Goal: Task Accomplishment & Management: Manage account settings

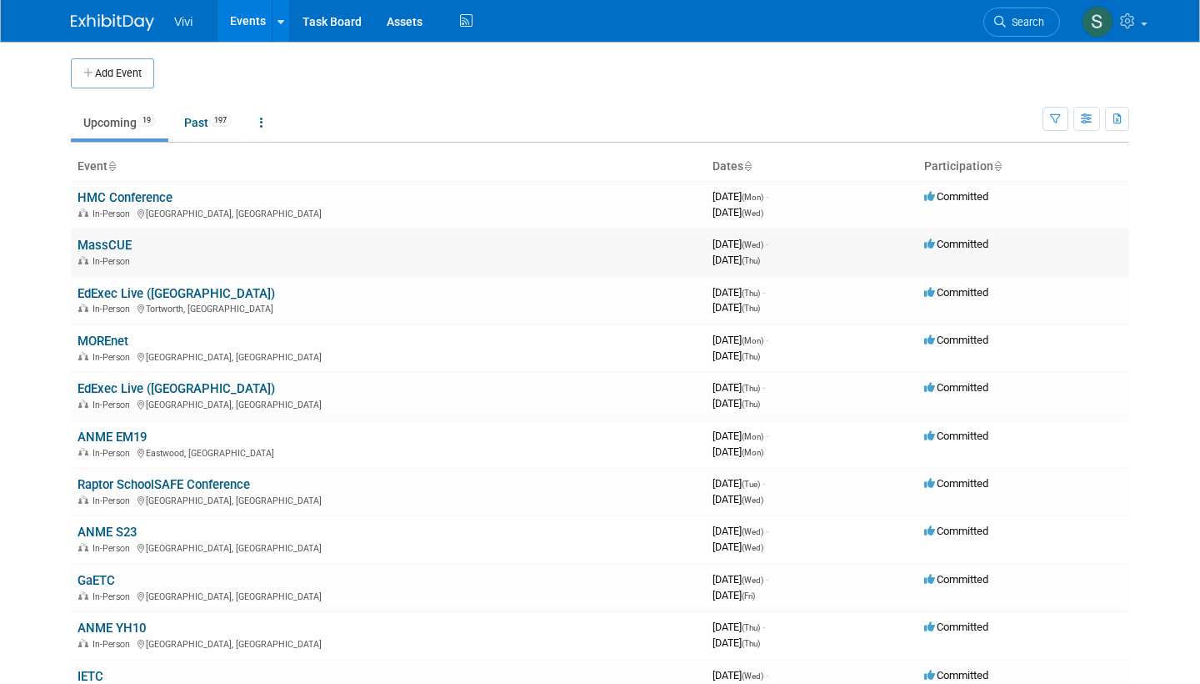
click at [86, 244] on link "MassCUE" at bounding box center [105, 245] width 54 height 15
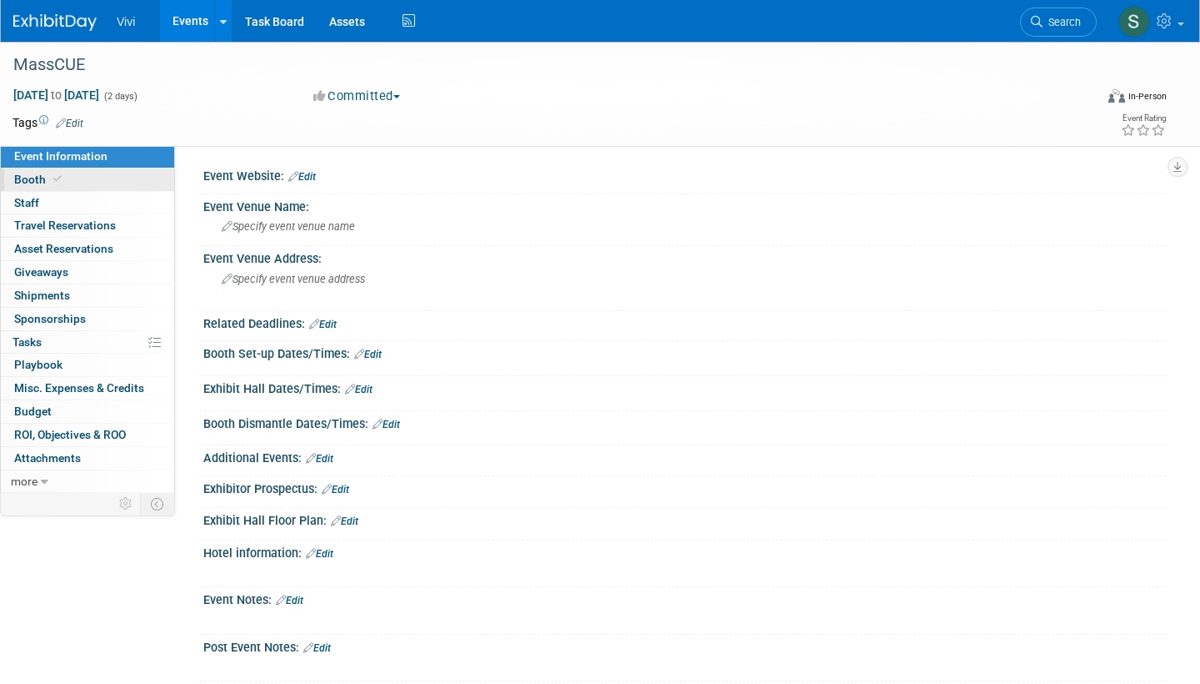
click at [56, 183] on span at bounding box center [57, 179] width 15 height 13
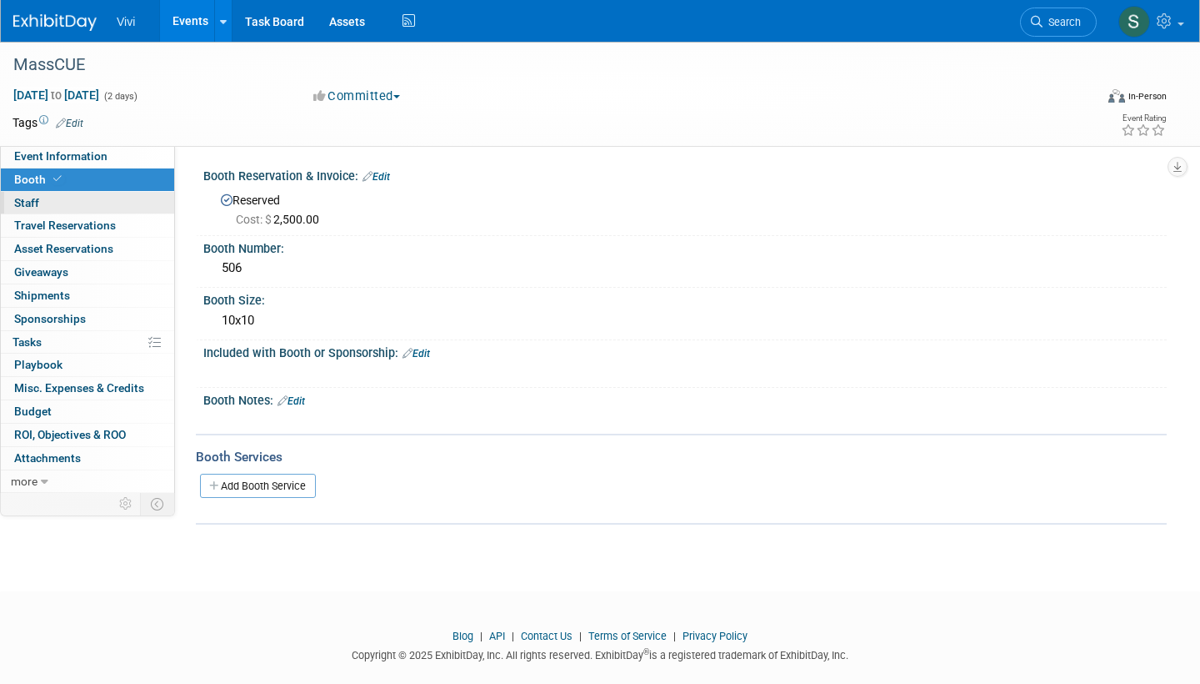
click at [74, 203] on link "0 Staff 0" at bounding box center [87, 203] width 173 height 23
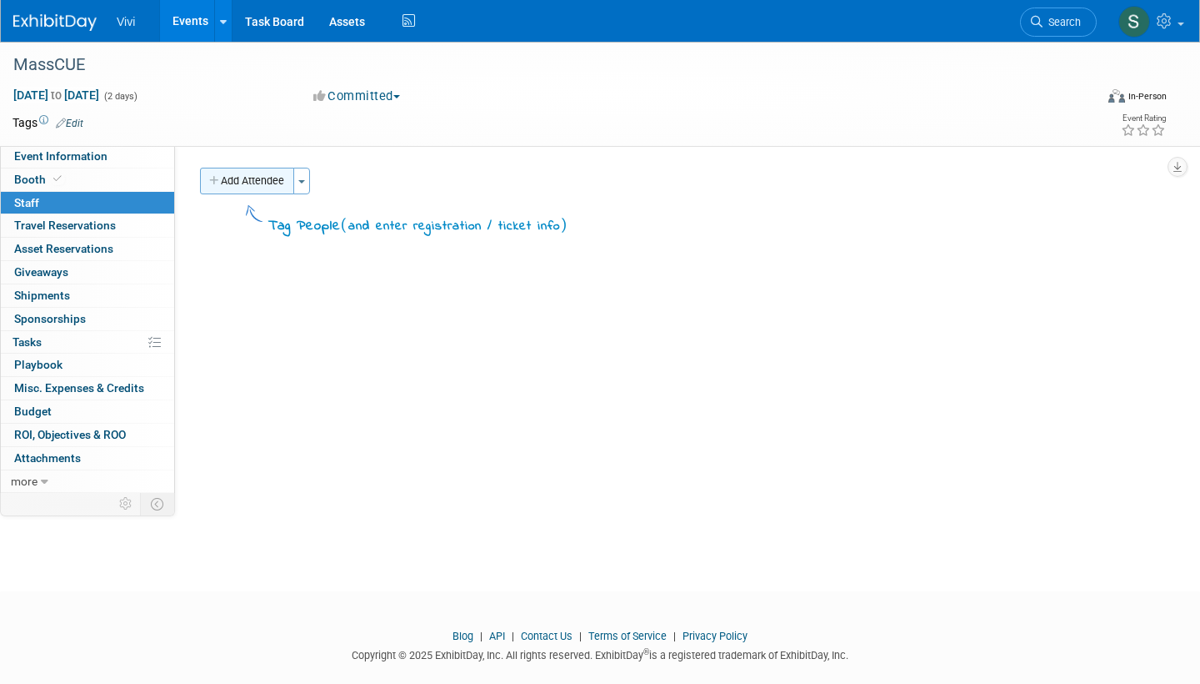
click at [253, 184] on button "Add Attendee" at bounding box center [247, 181] width 94 height 27
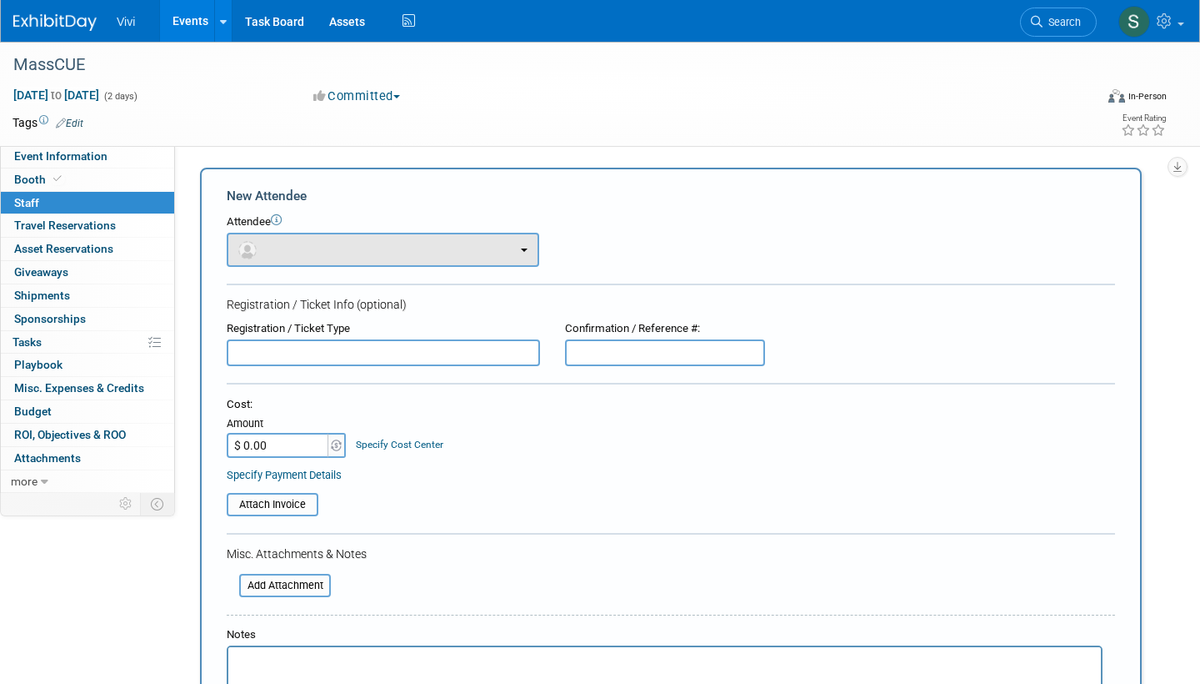
click at [308, 241] on button "button" at bounding box center [383, 250] width 313 height 34
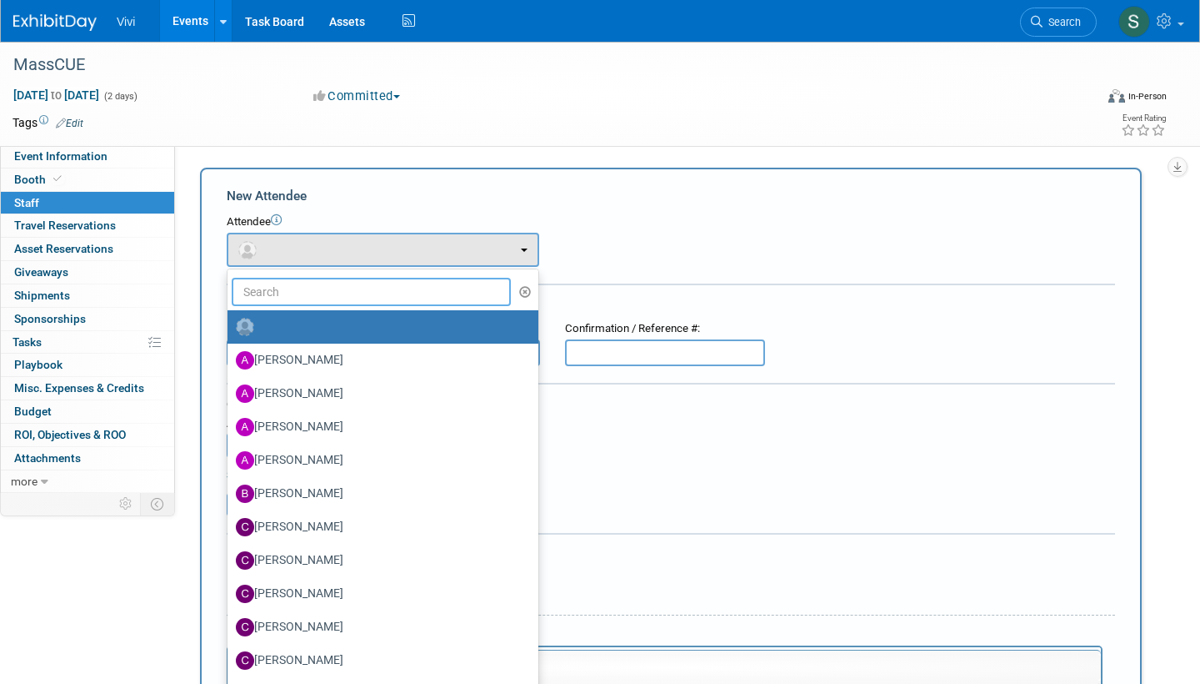
click at [295, 299] on input "text" at bounding box center [371, 292] width 279 height 28
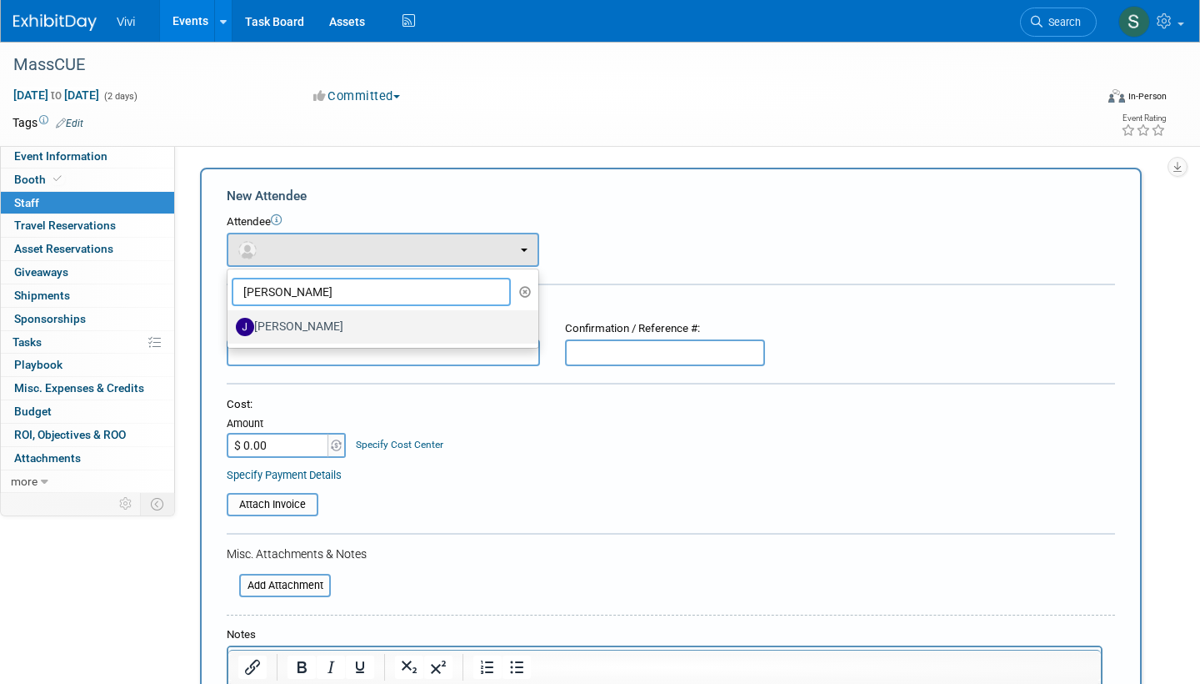
type input "Jon"
click at [271, 314] on label "[PERSON_NAME]" at bounding box center [379, 326] width 286 height 27
click at [230, 319] on input "[PERSON_NAME]" at bounding box center [224, 324] width 11 height 11
select select "8e05572b-8f30-4acd-b362-f9879aa22210"
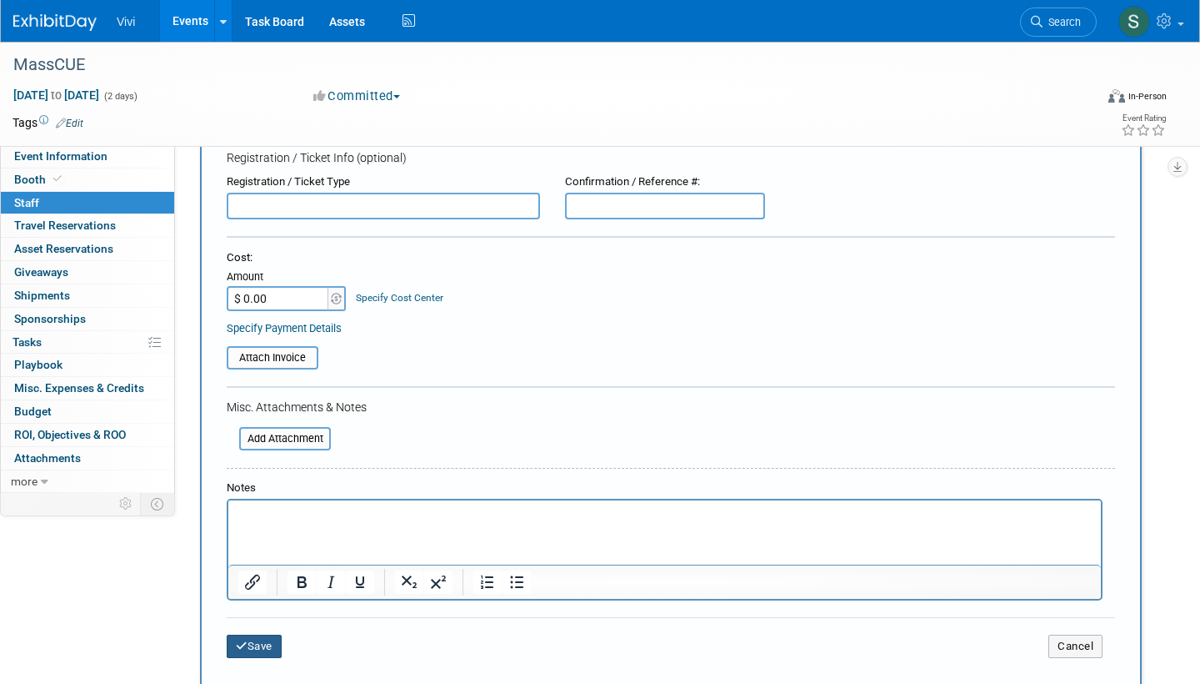
click at [241, 640] on icon "submit" at bounding box center [242, 645] width 12 height 11
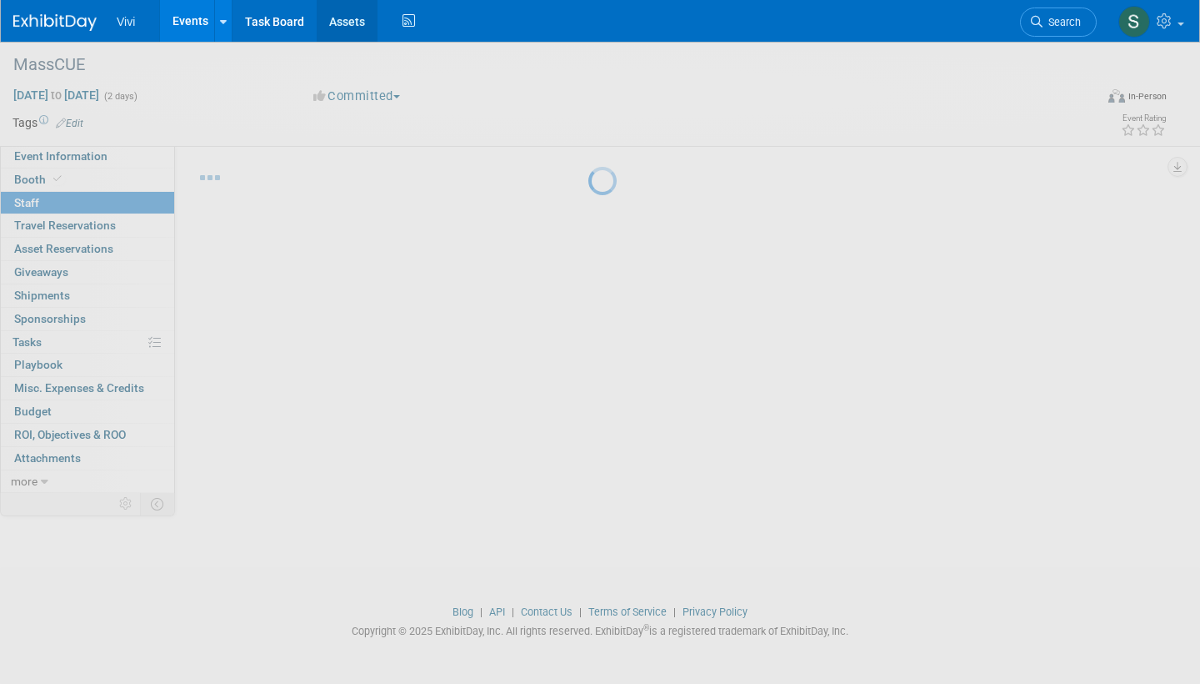
scroll to position [24, 0]
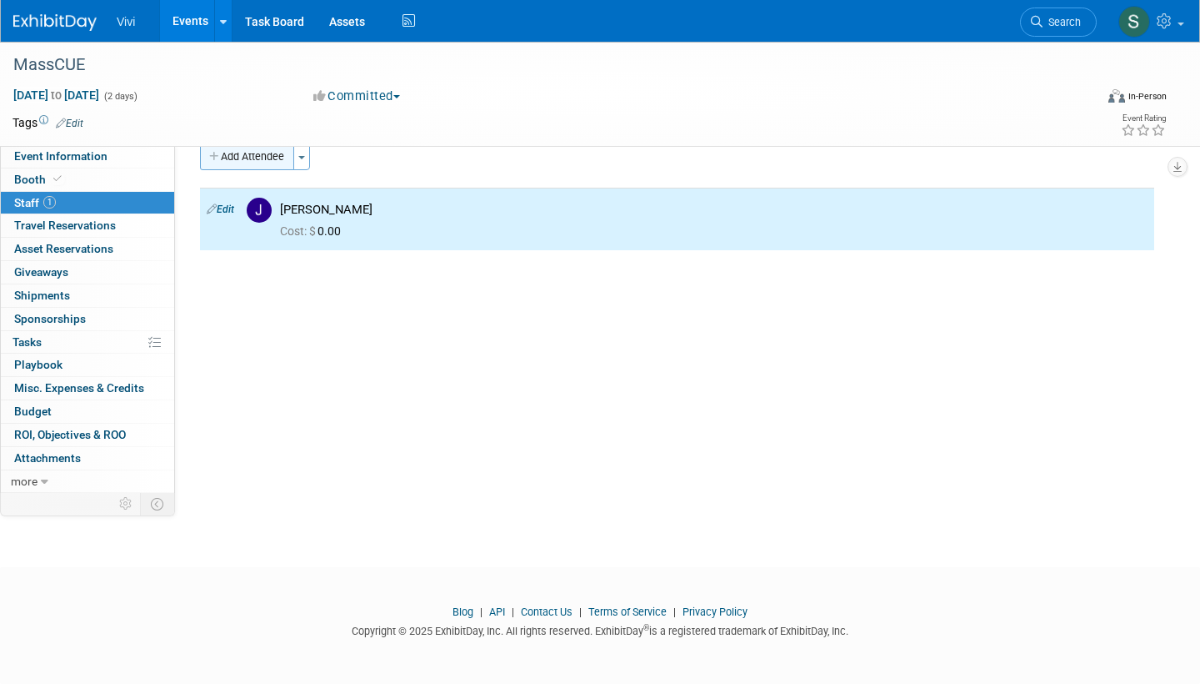
click at [262, 158] on button "Add Attendee" at bounding box center [247, 156] width 94 height 27
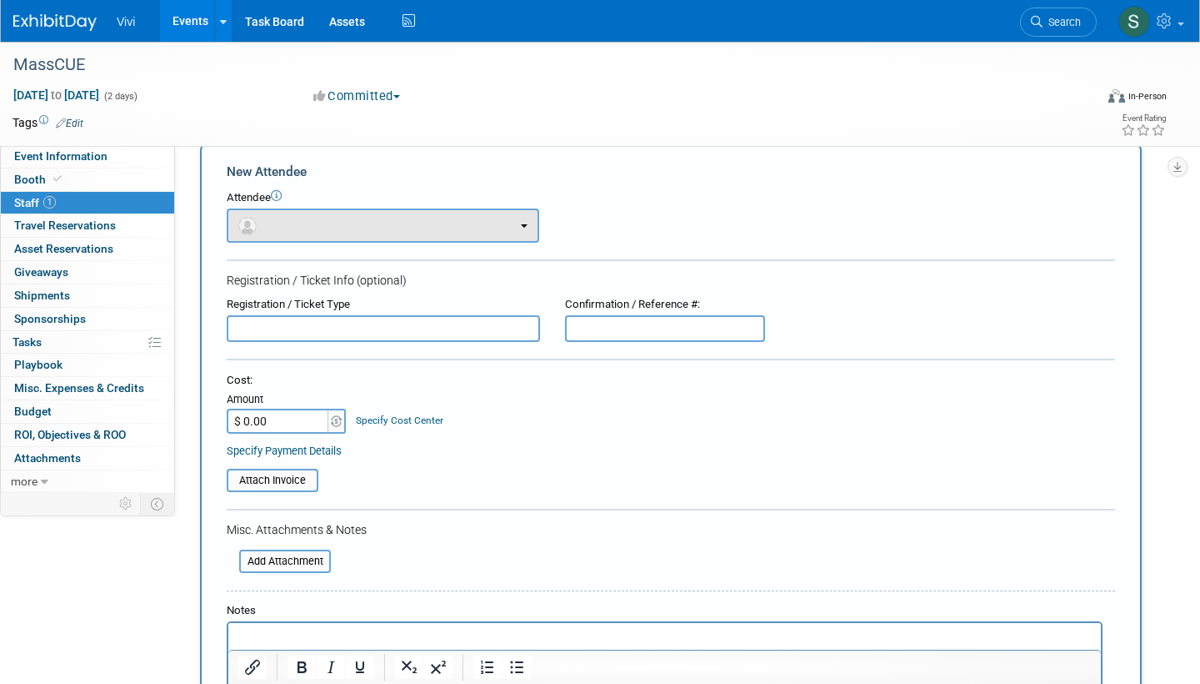
scroll to position [0, 0]
click at [290, 213] on button "button" at bounding box center [383, 225] width 313 height 34
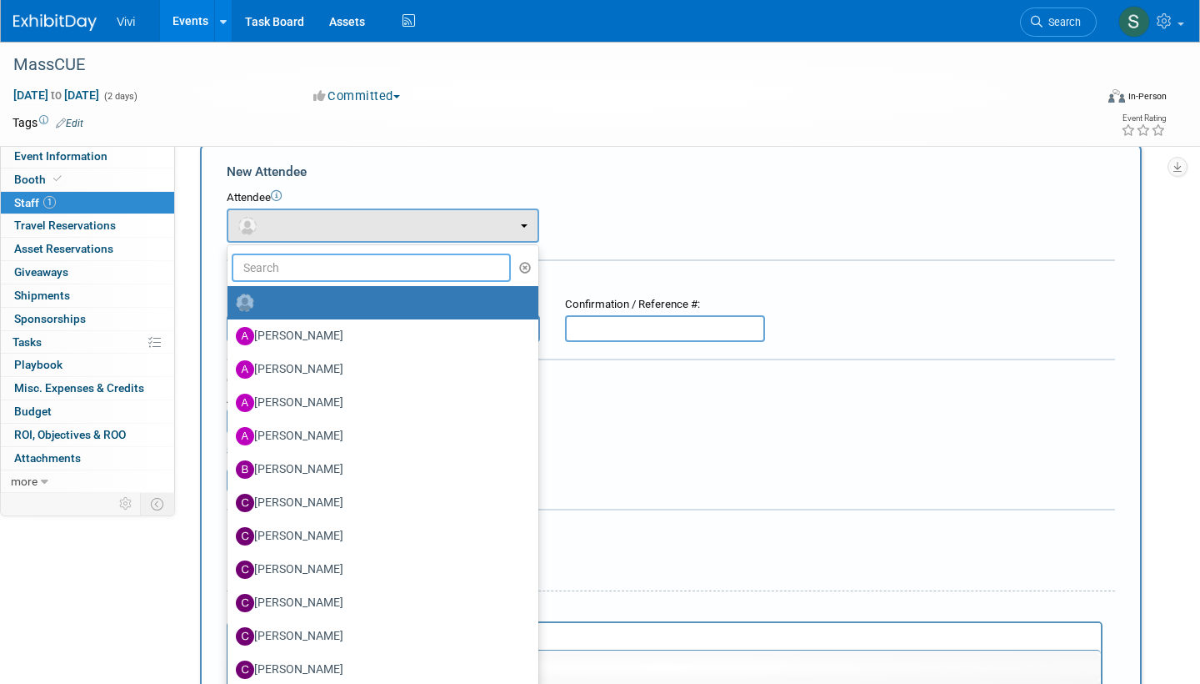
click at [273, 258] on input "text" at bounding box center [371, 267] width 279 height 28
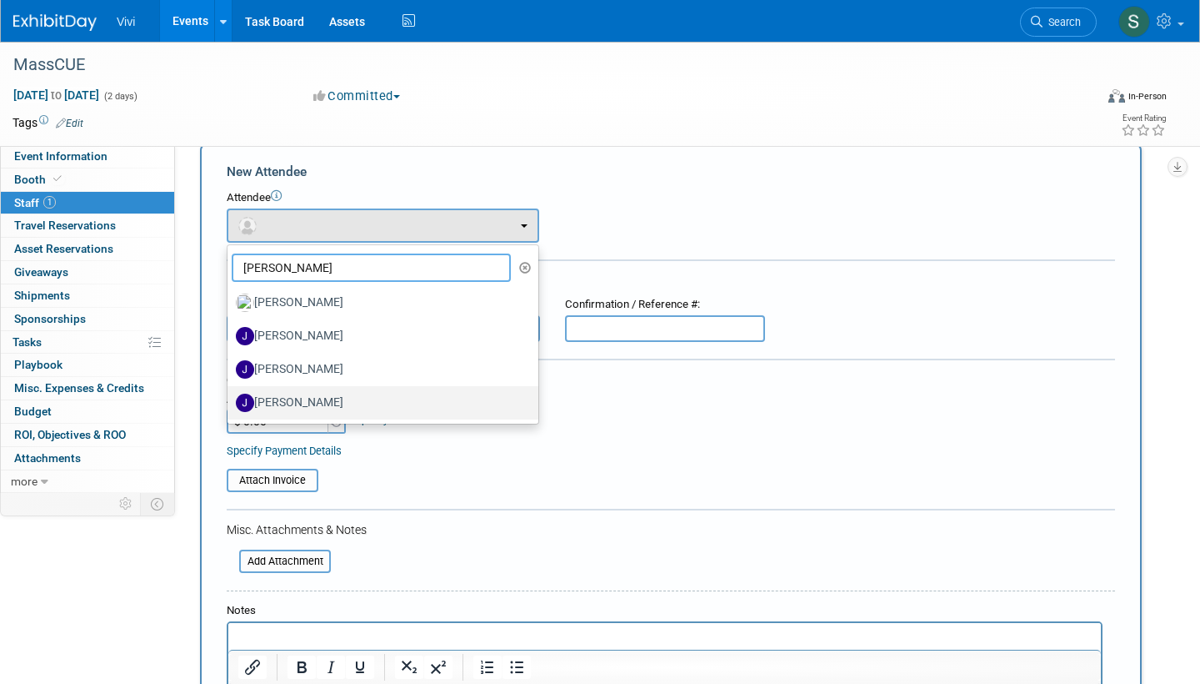
type input "john"
click at [271, 398] on label "[PERSON_NAME]" at bounding box center [379, 402] width 286 height 27
click at [230, 398] on input "[PERSON_NAME]" at bounding box center [224, 400] width 11 height 11
select select "23ae5d02-5453-4394-9b6a-a0e83f64b3c1"
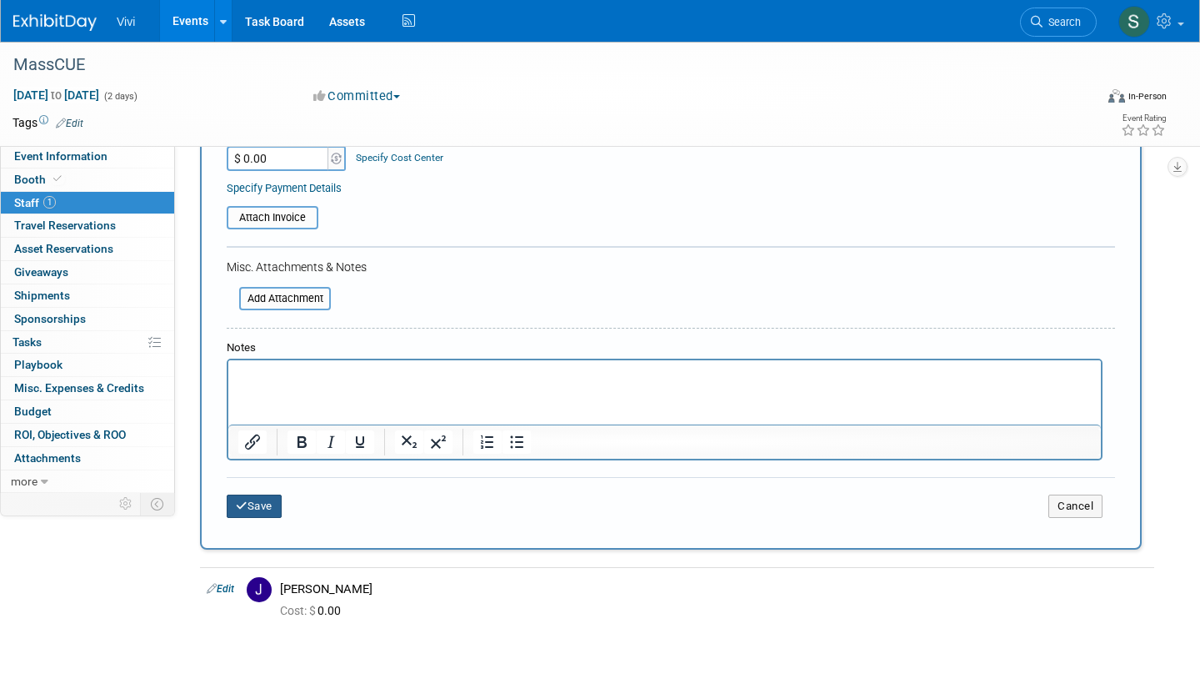
click at [251, 494] on button "Save" at bounding box center [254, 505] width 55 height 23
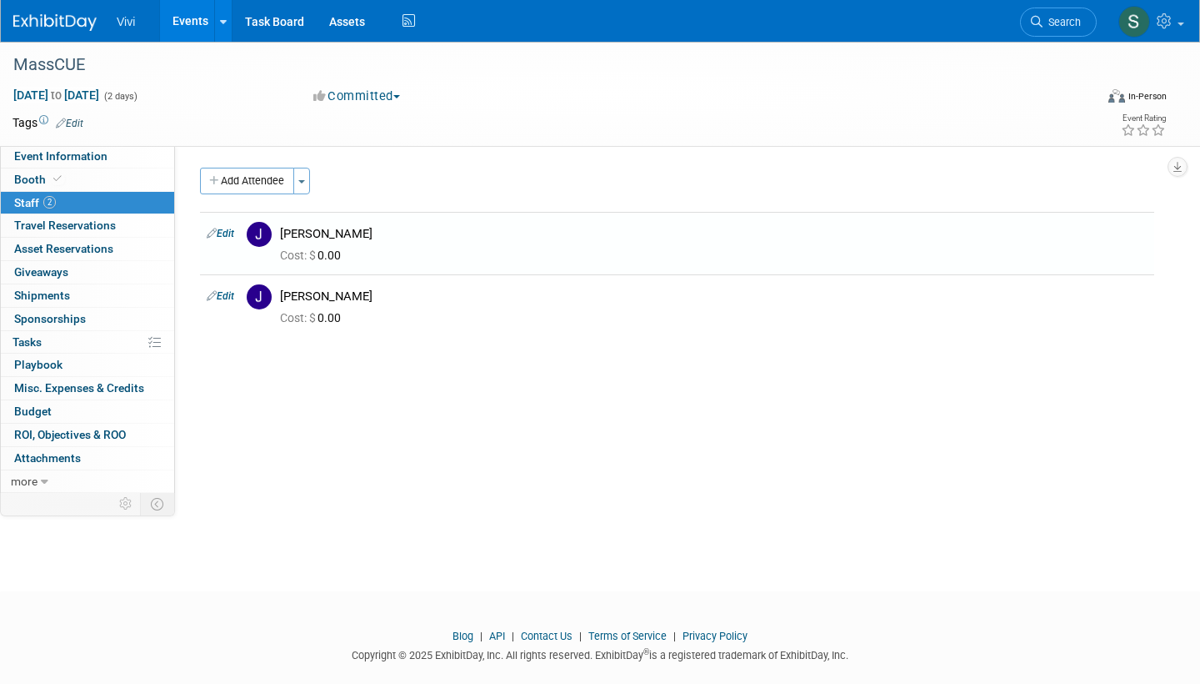
click at [628, 143] on div "MassCUE Oct 15, 2025 to Oct 16, 2025 (2 days) Oct 15, 2025 to Oct 16, 2025 Comm…" at bounding box center [600, 94] width 1200 height 104
click at [49, 25] on img at bounding box center [54, 22] width 83 height 17
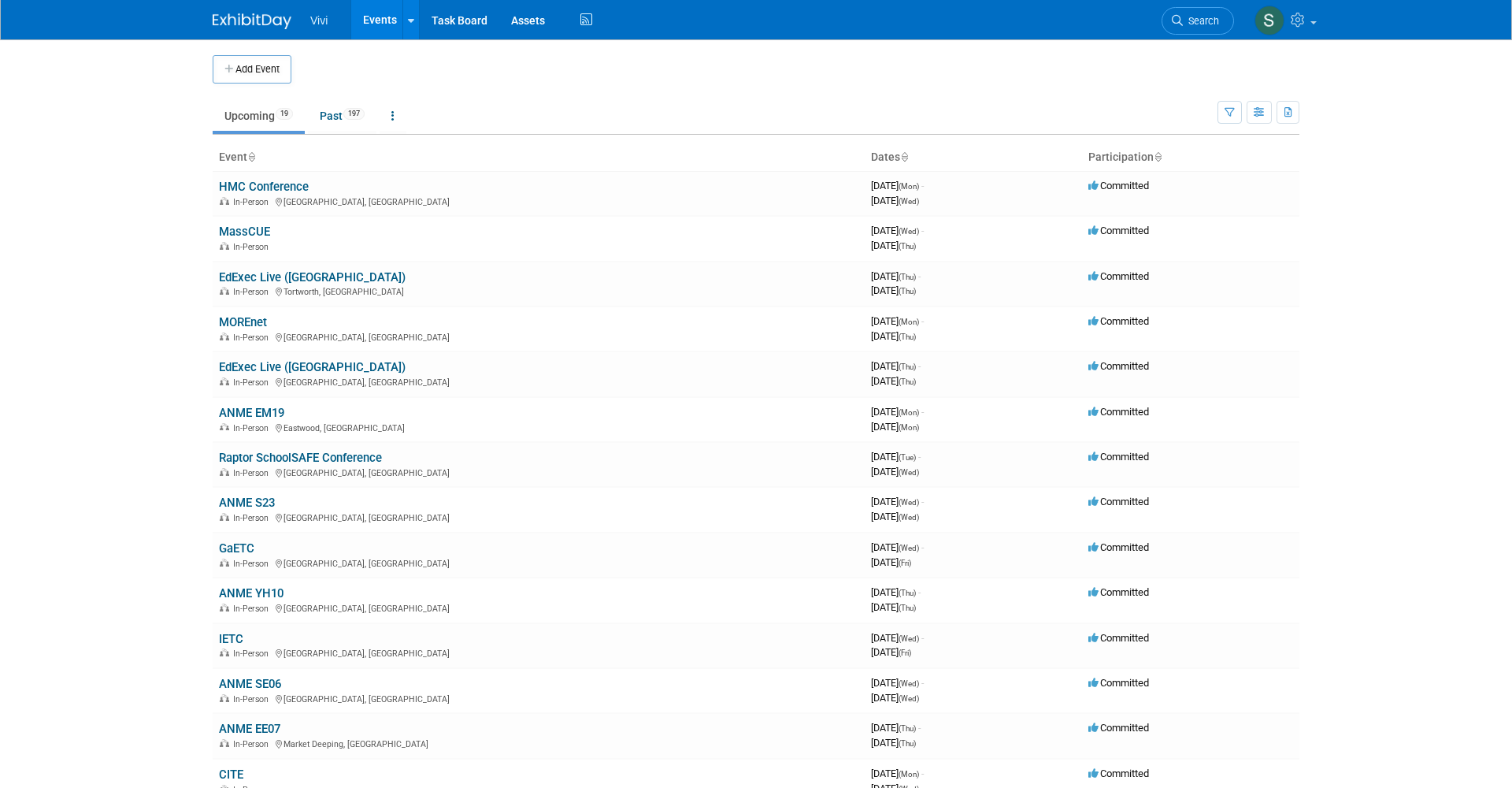
click at [1400, 234] on body "Vivi Events Add Event Bulk Upload Events Shareable Event Boards Recently Viewed…" at bounding box center [756, 394] width 1512 height 788
click at [260, 239] on div "In-Person" at bounding box center [538, 245] width 639 height 12
click at [257, 229] on link "MassCUE" at bounding box center [245, 231] width 51 height 14
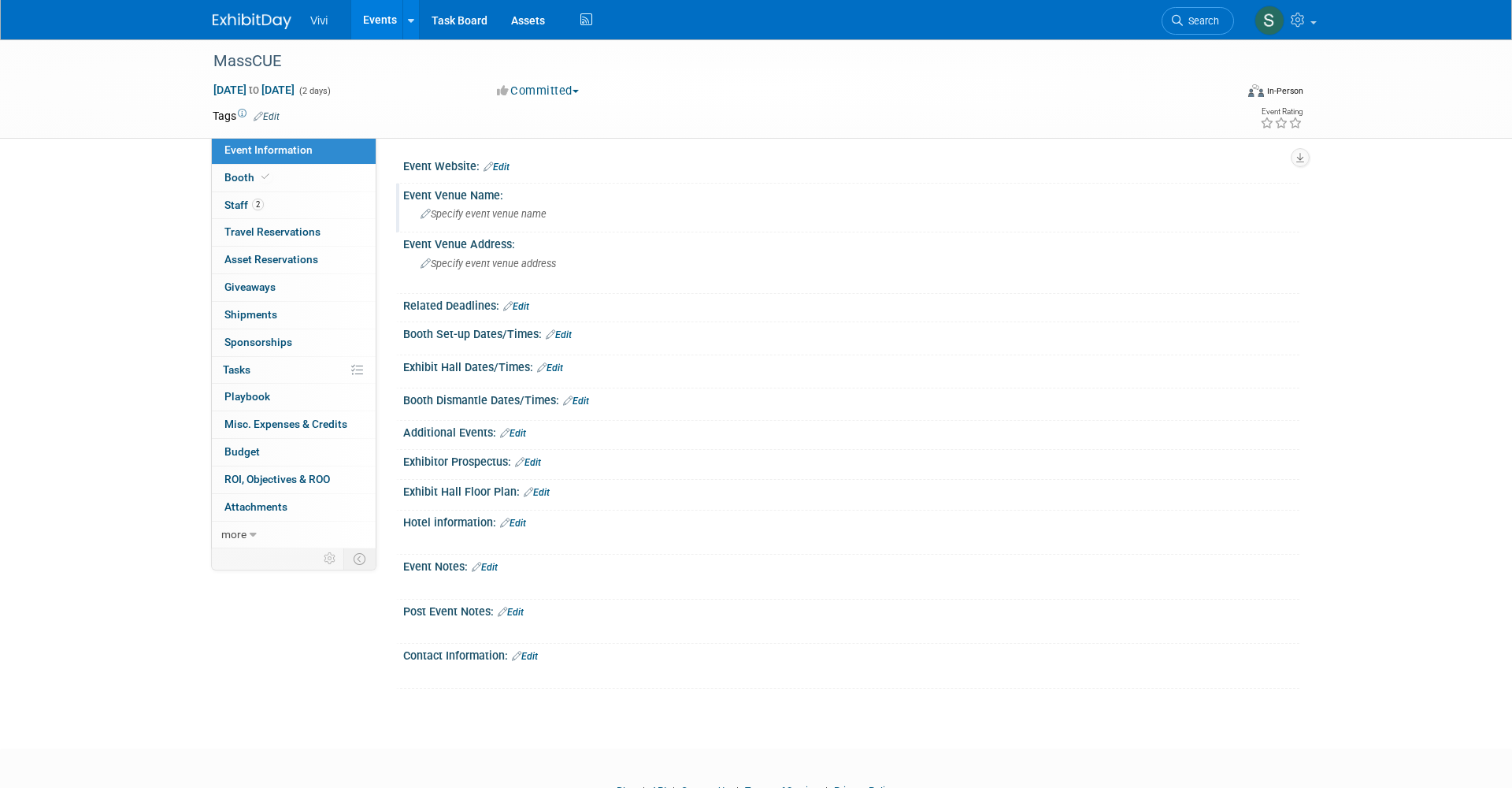
click at [504, 212] on span "Specify event venue name" at bounding box center [483, 214] width 126 height 12
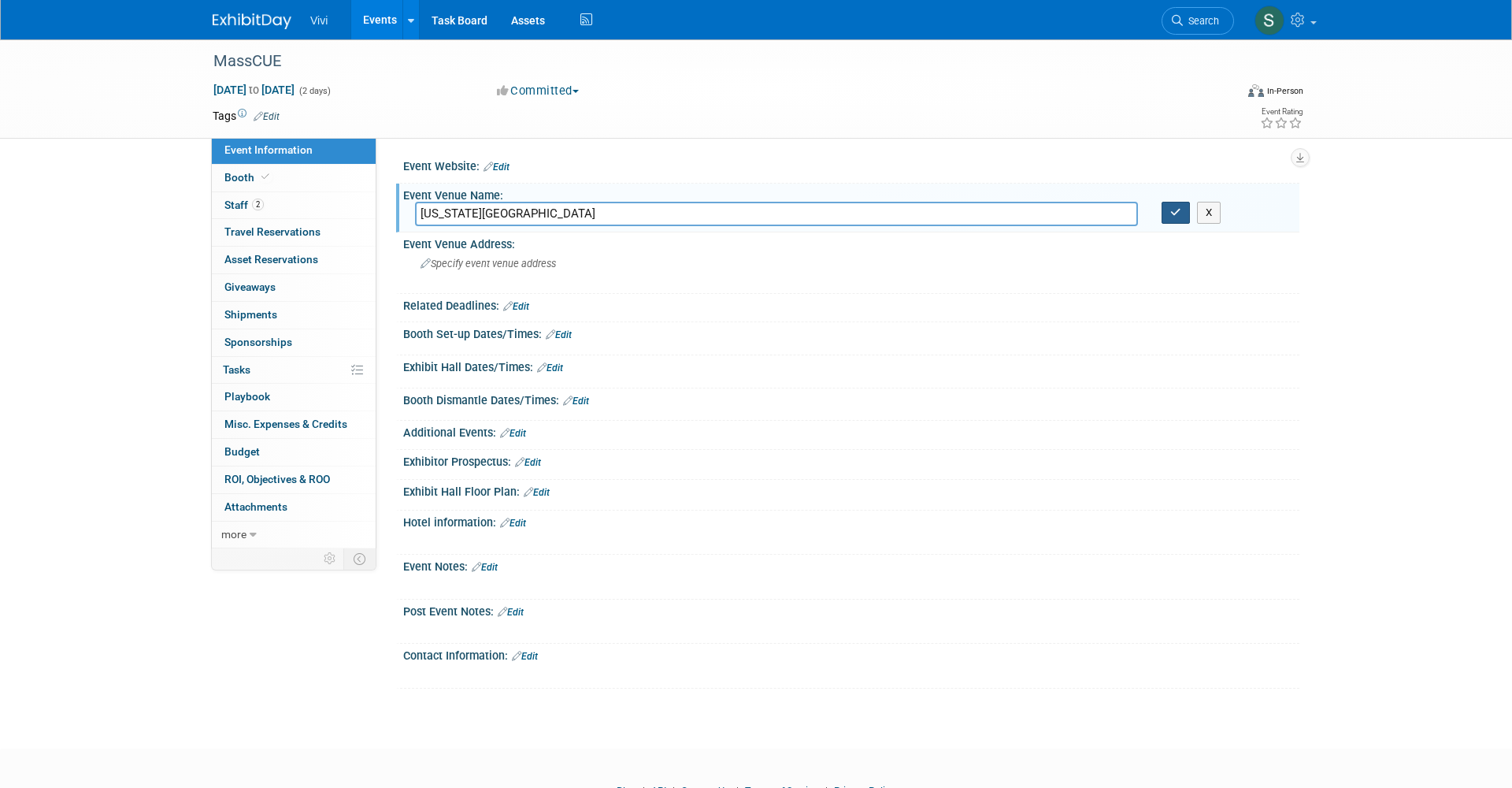
type input "Georgia International Convention Center"
click at [1183, 213] on button "button" at bounding box center [1176, 212] width 28 height 22
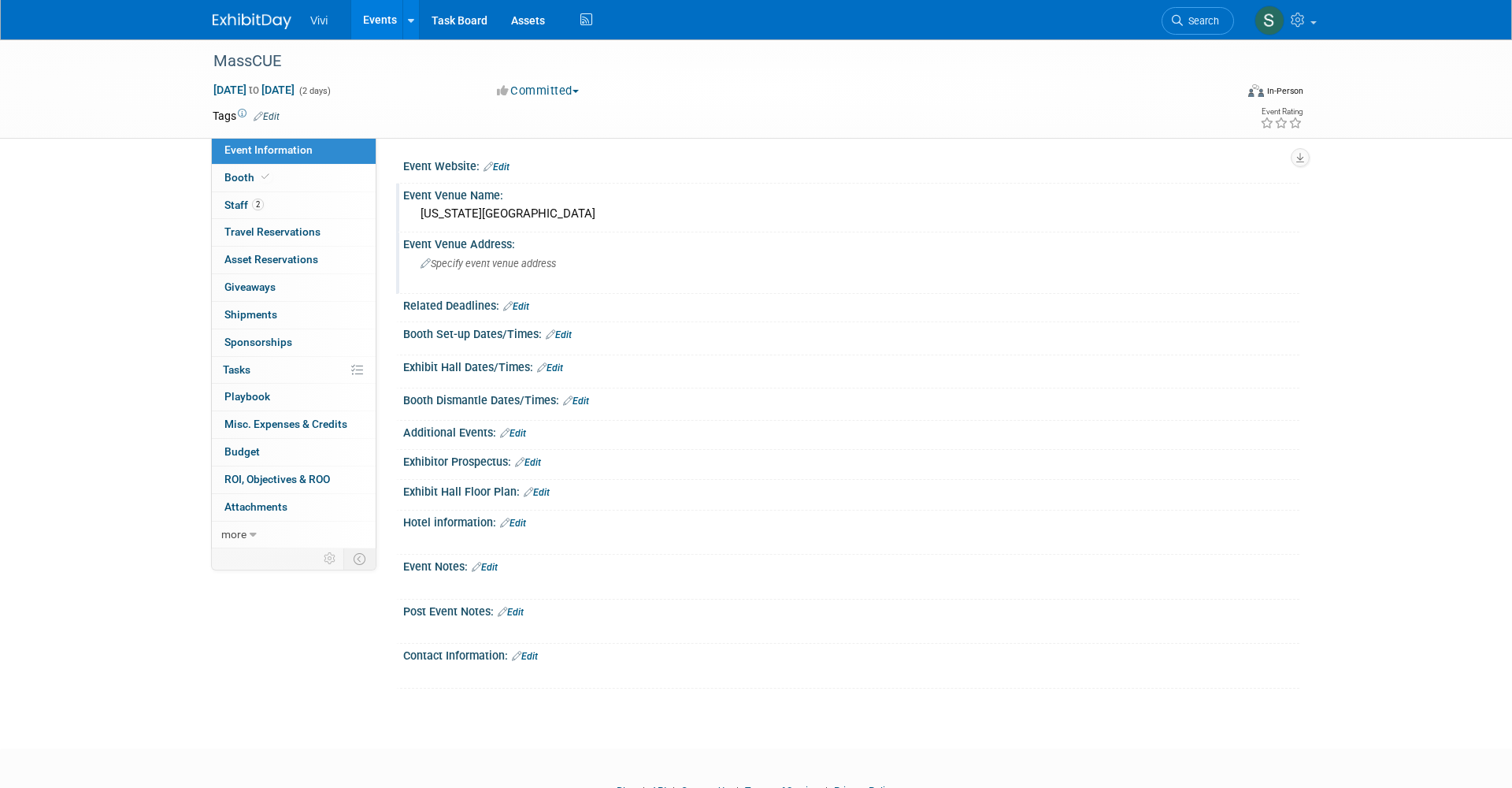
click at [477, 264] on span "Specify event venue address" at bounding box center [487, 264] width 135 height 12
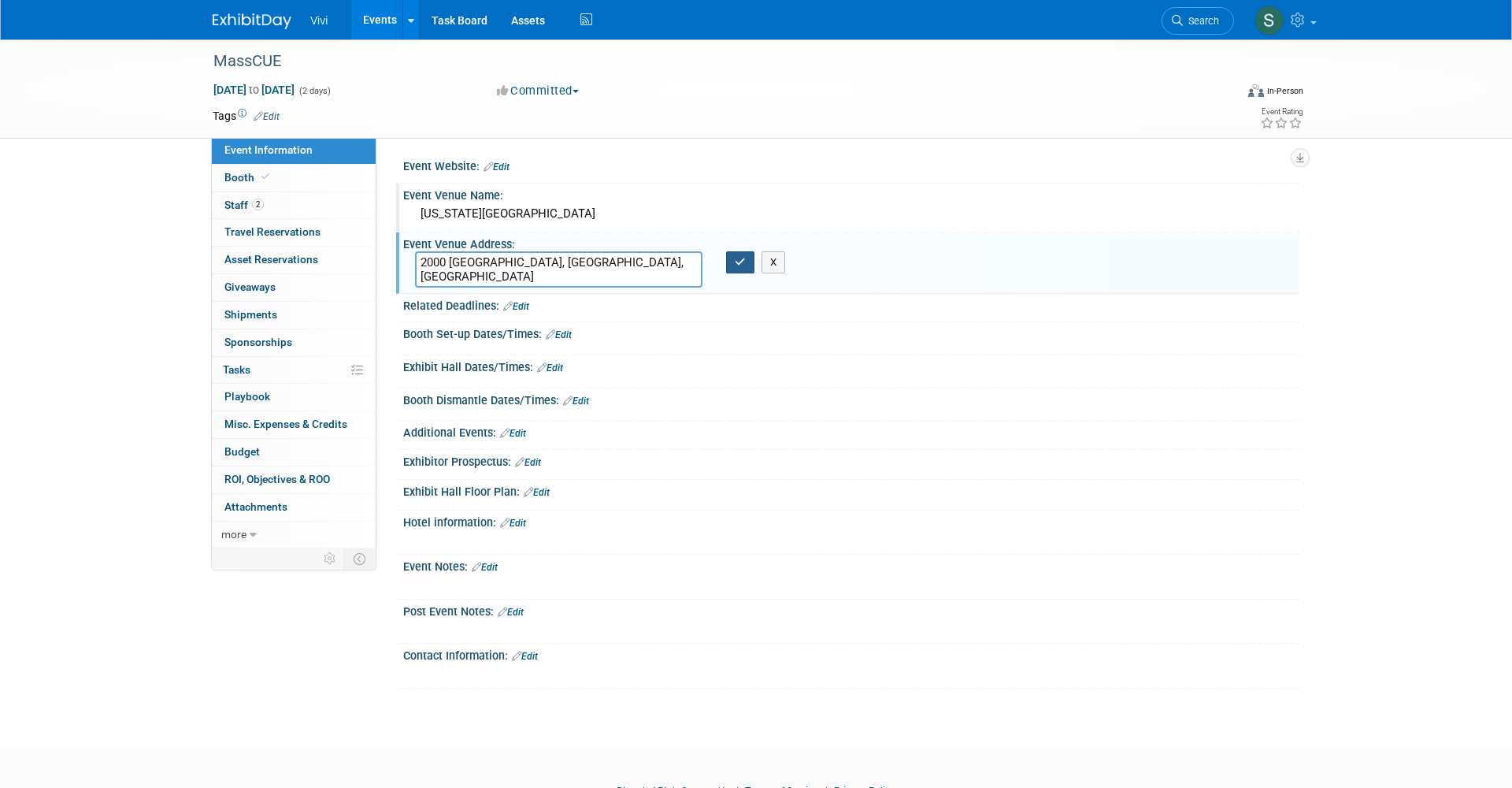
type textarea "2000 Convention Center Concourse, College Park, GA"
click at [742, 257] on icon "button" at bounding box center [740, 262] width 11 height 10
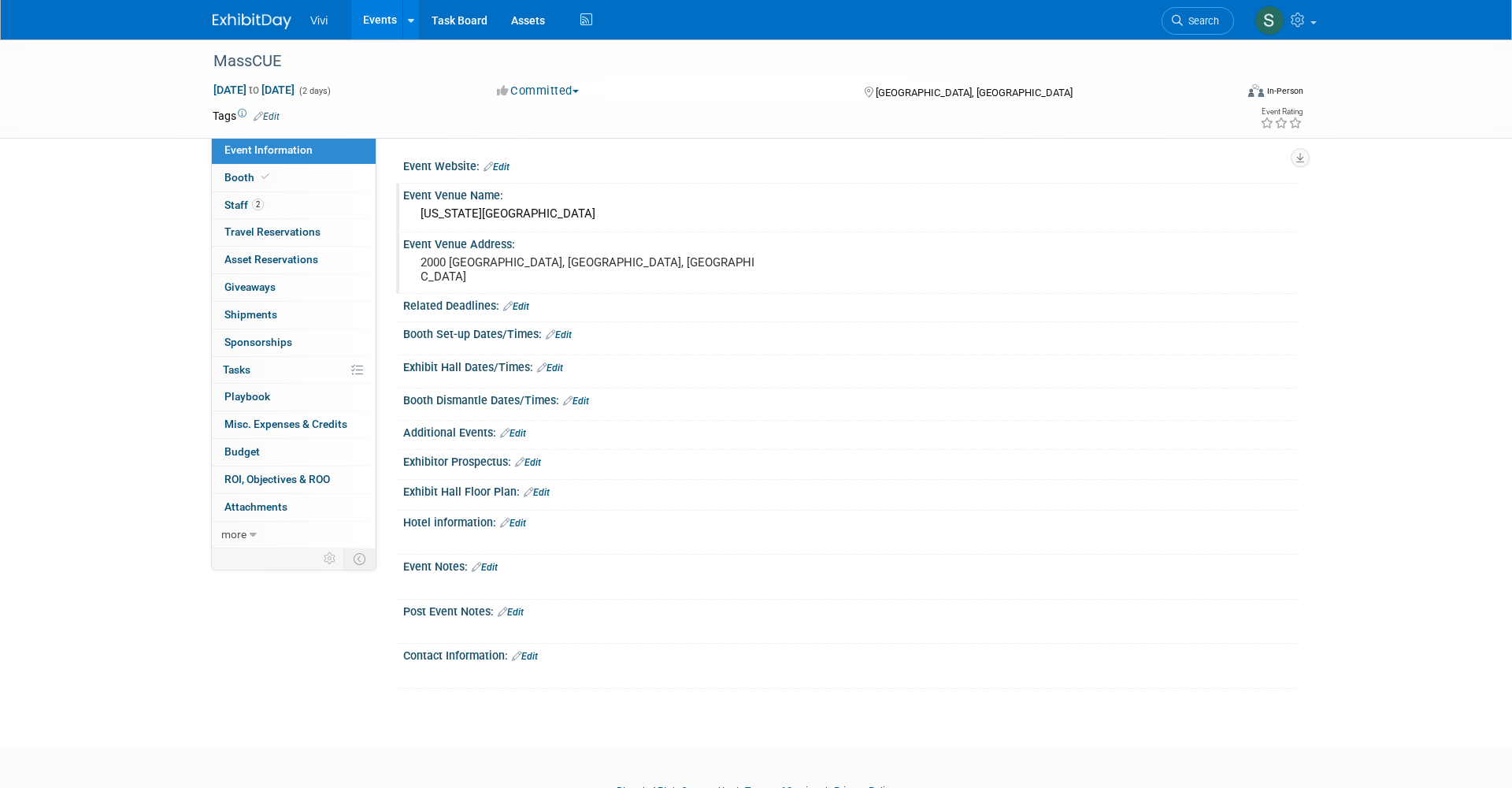
click at [495, 214] on div "Georgia International Convention Center" at bounding box center [851, 214] width 873 height 25
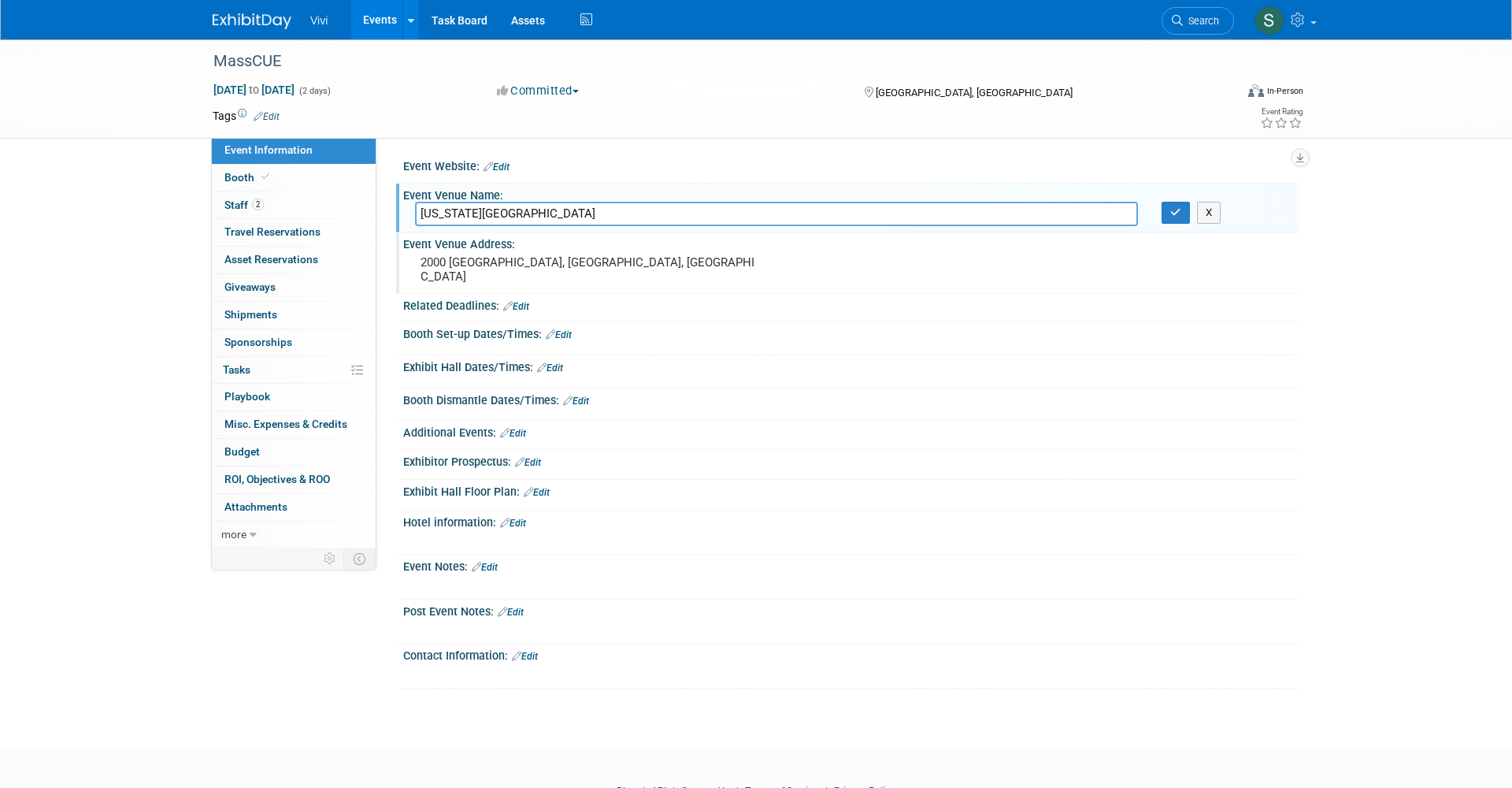
click at [495, 214] on input "Georgia International Convention Center" at bounding box center [775, 214] width 722 height 25
click at [1162, 202] on button "button" at bounding box center [1176, 212] width 28 height 22
click at [463, 255] on pre "2000 Convention Center Concourse, College Park, GA" at bounding box center [589, 269] width 338 height 28
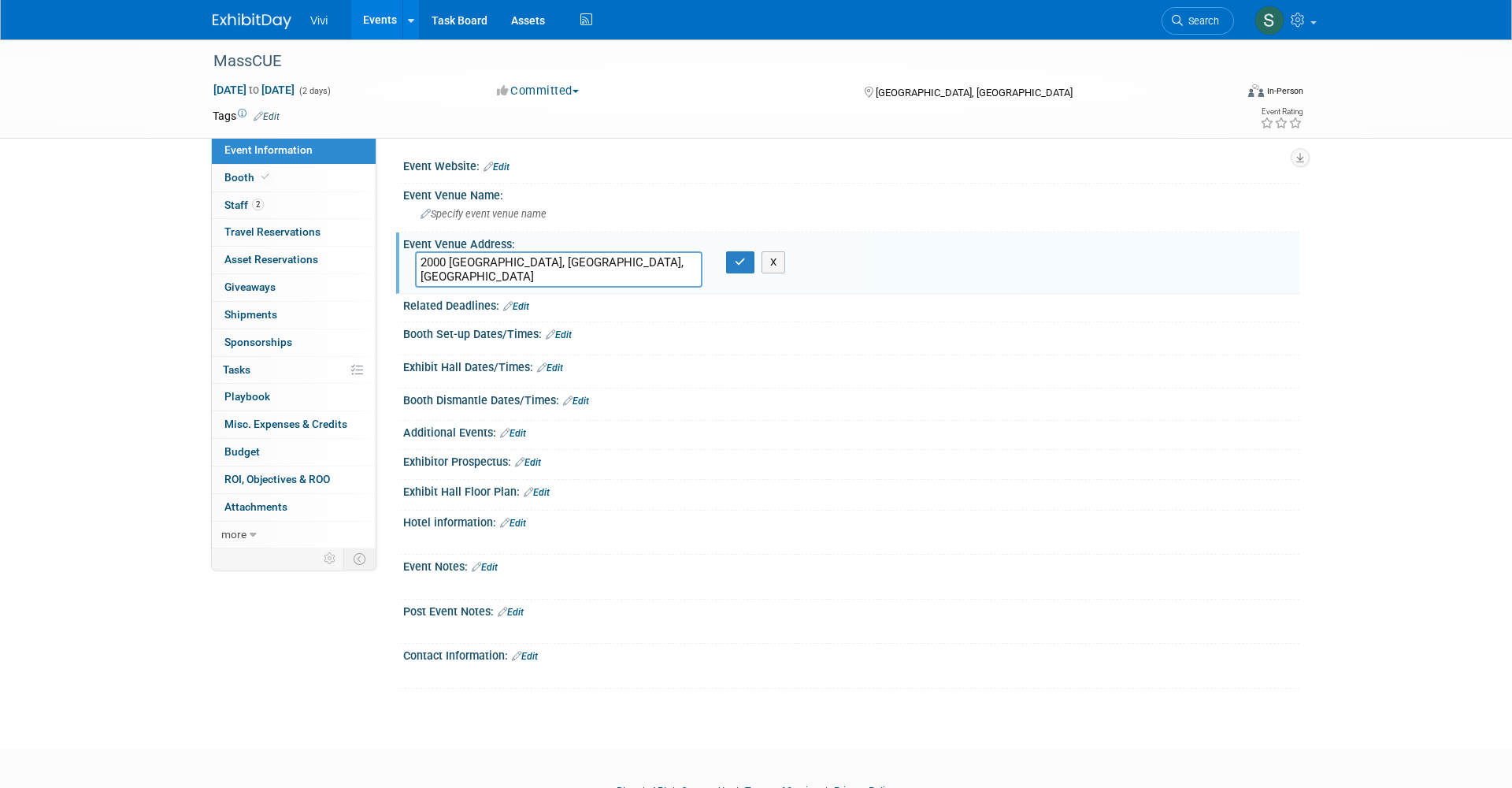
click at [463, 255] on textarea "2000 Convention Center Concourse, College Park, GA" at bounding box center [558, 269] width 287 height 36
click at [737, 258] on icon "button" at bounding box center [740, 262] width 11 height 10
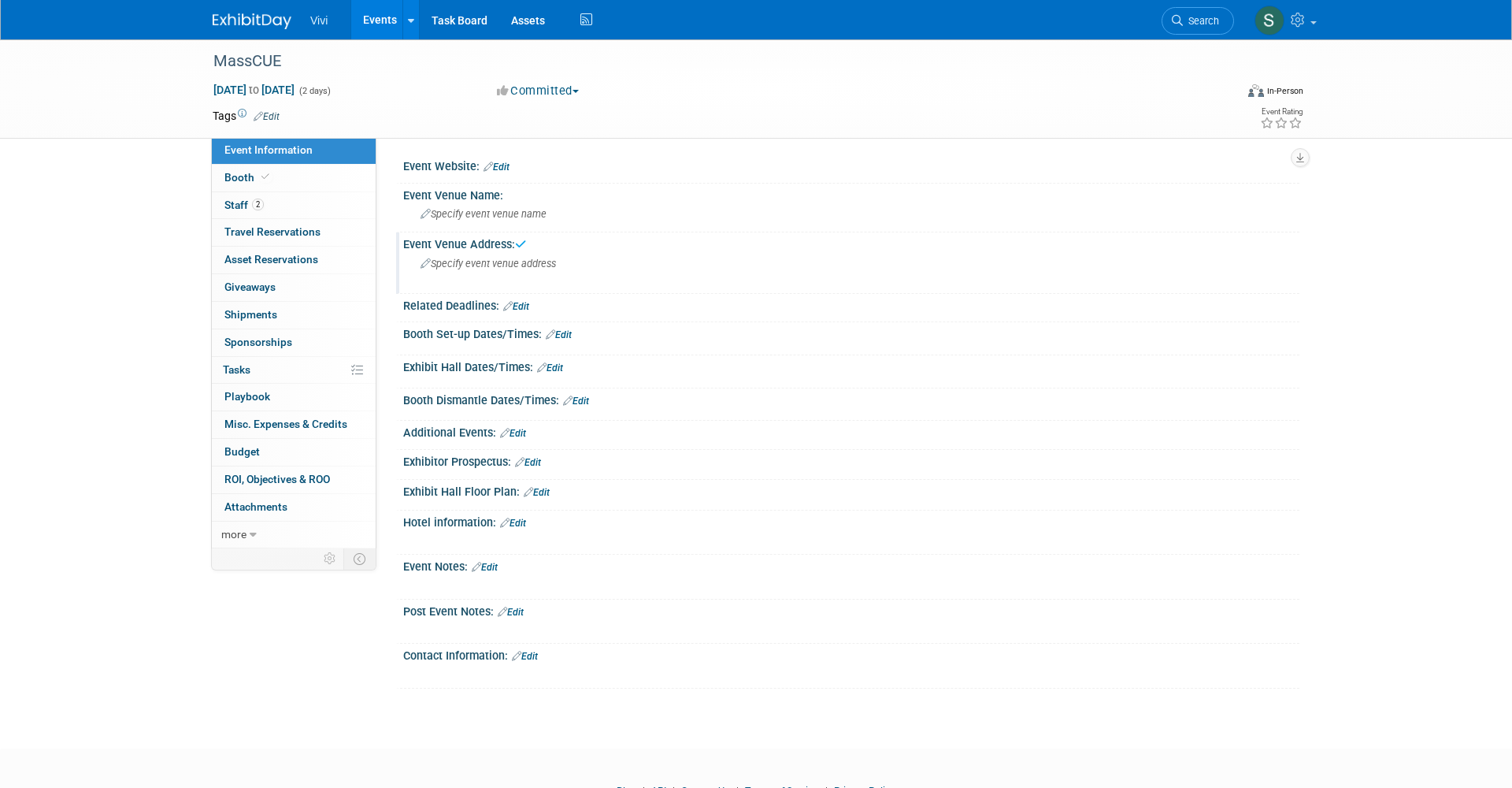
click at [220, 26] on img at bounding box center [251, 21] width 78 height 16
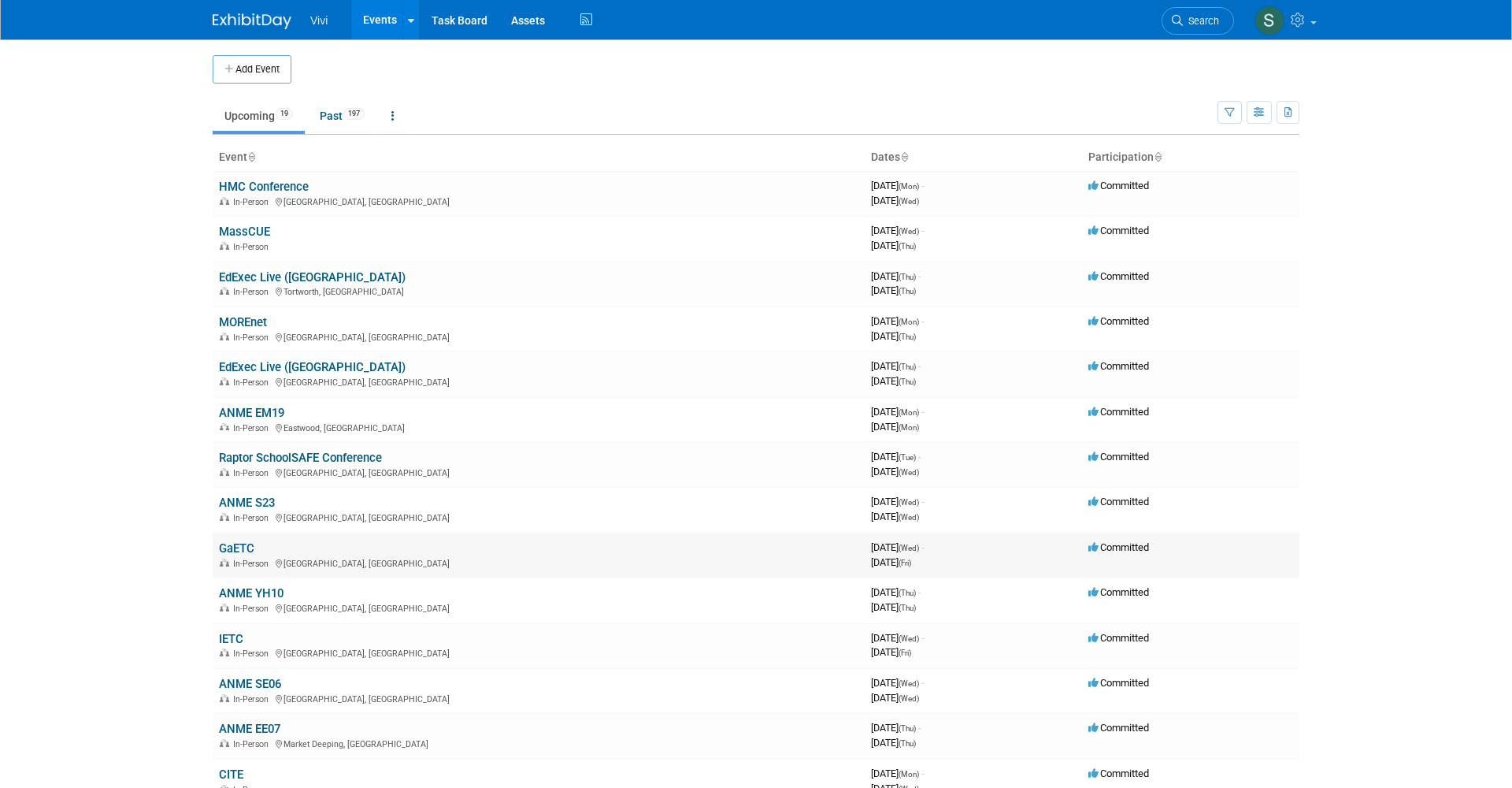
click at [245, 541] on link "GaETC" at bounding box center [237, 548] width 36 height 14
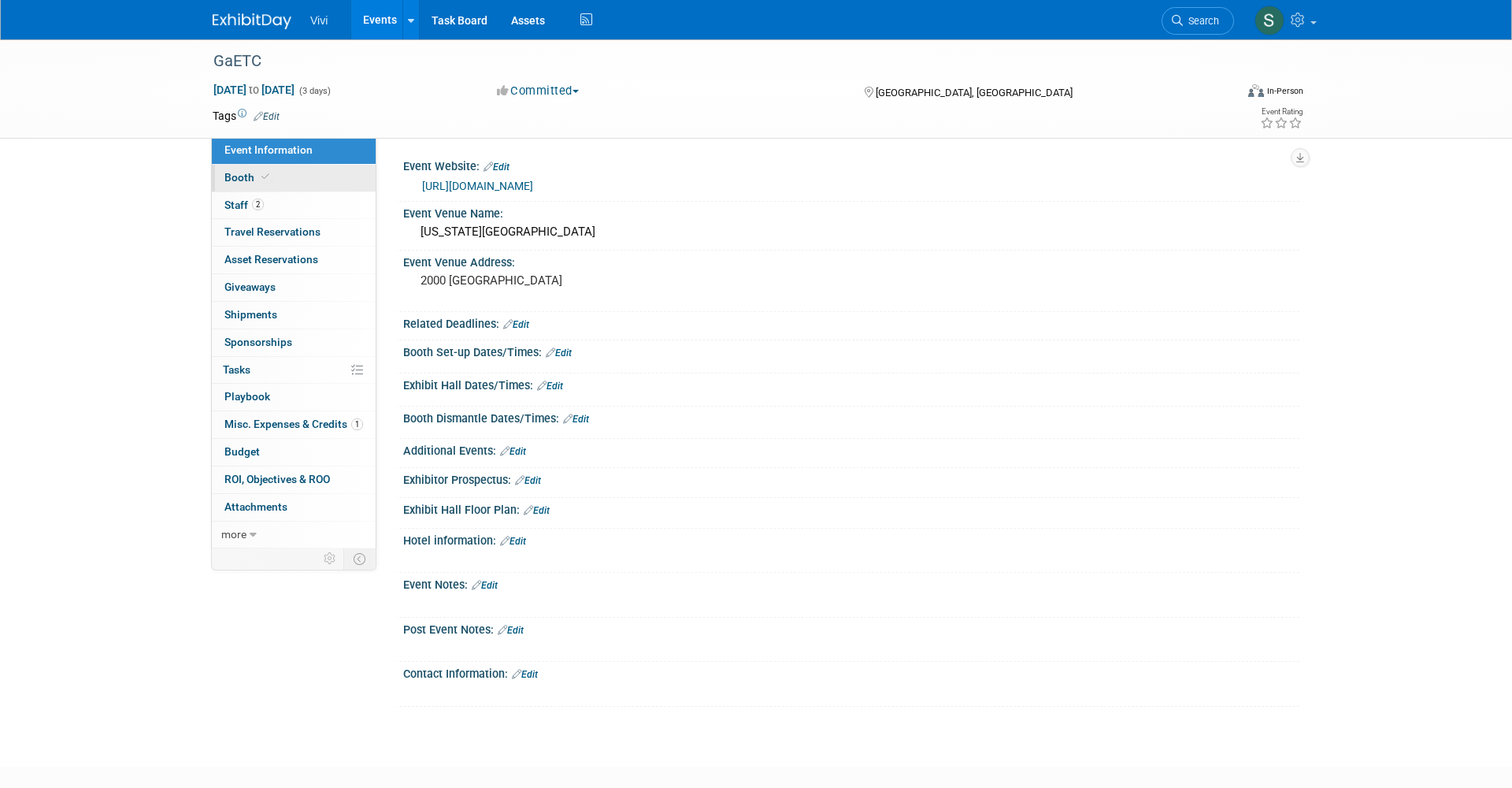
click at [258, 178] on span at bounding box center [264, 177] width 14 height 12
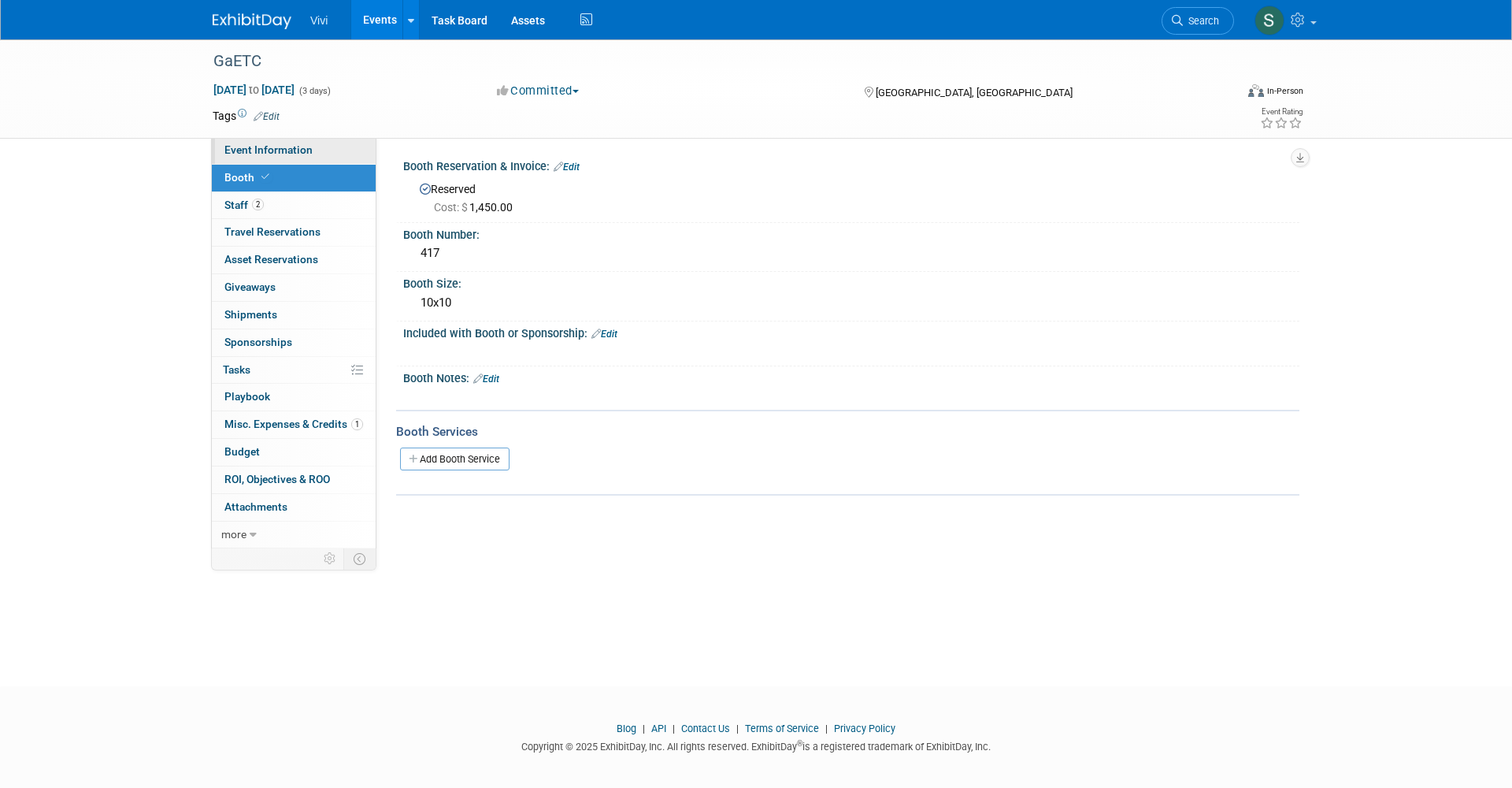
click at [265, 154] on span "Event Information" at bounding box center [268, 149] width 88 height 12
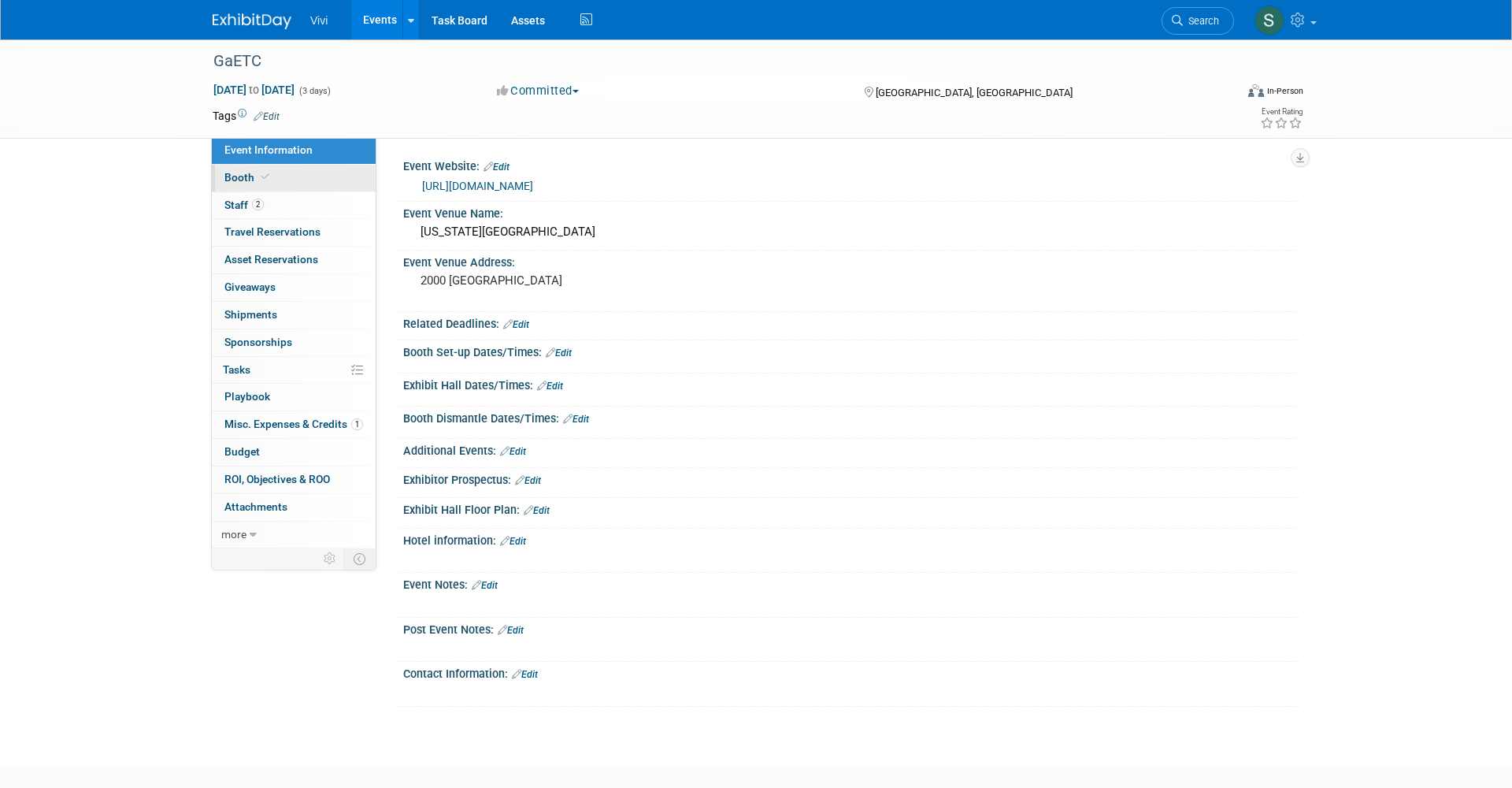
click at [263, 183] on link "Booth" at bounding box center [293, 178] width 163 height 26
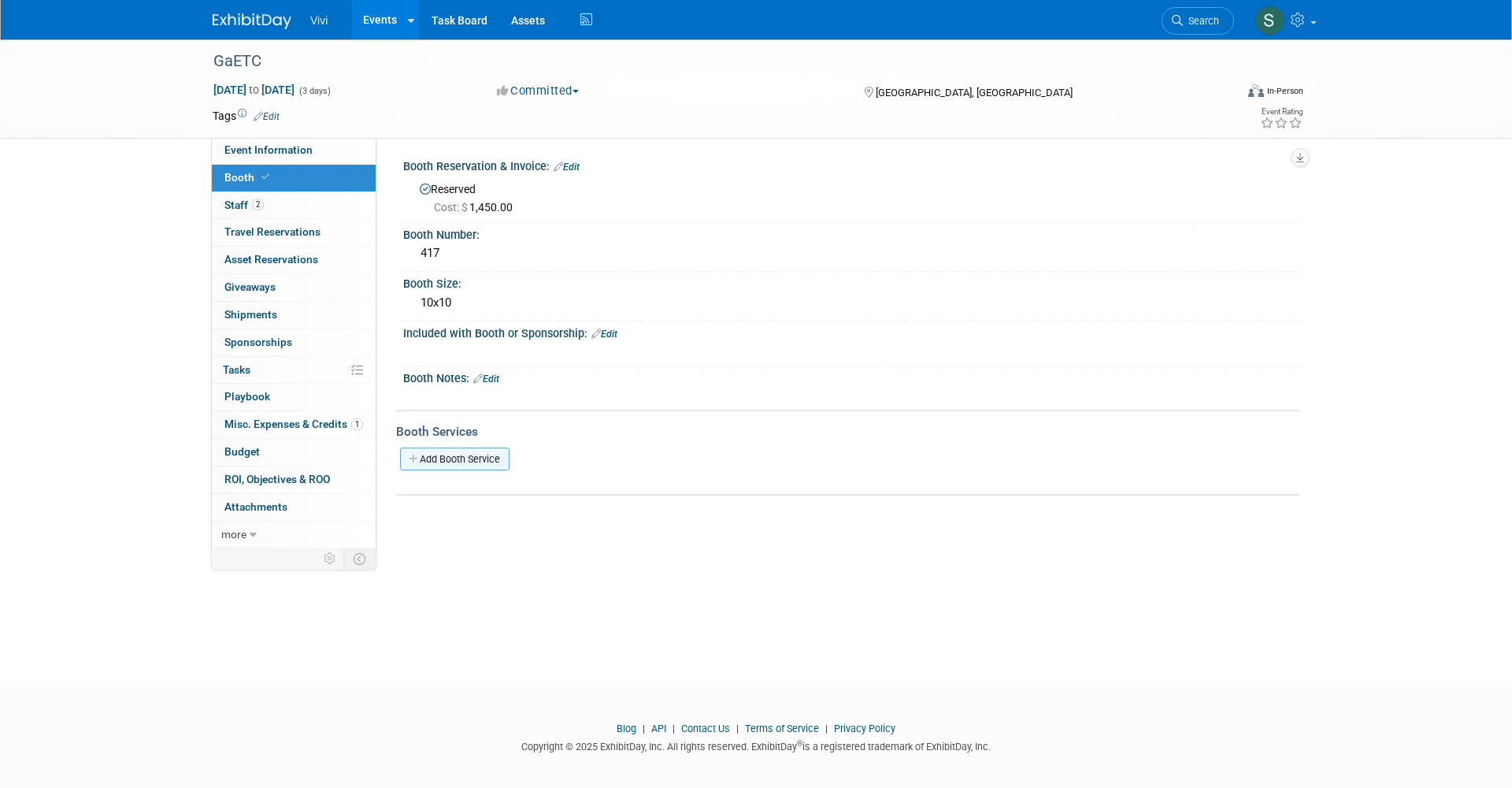
click at [426, 454] on link "Add Booth Service" at bounding box center [454, 458] width 110 height 23
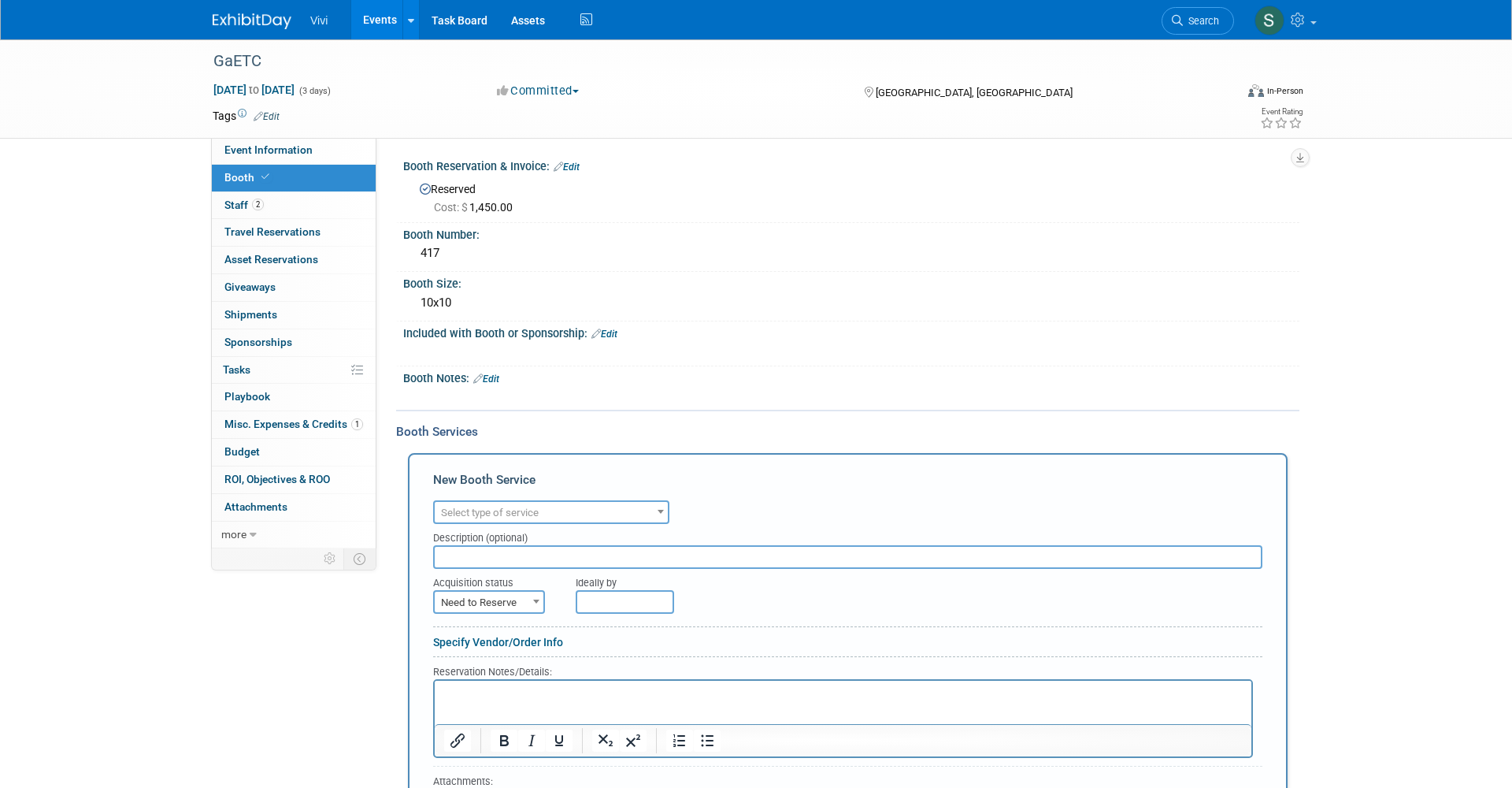
click at [480, 507] on span "Select type of service" at bounding box center [489, 512] width 97 height 12
type input "elec"
select select "8"
click at [476, 595] on span "Need to Reserve" at bounding box center [488, 602] width 109 height 22
select select "2"
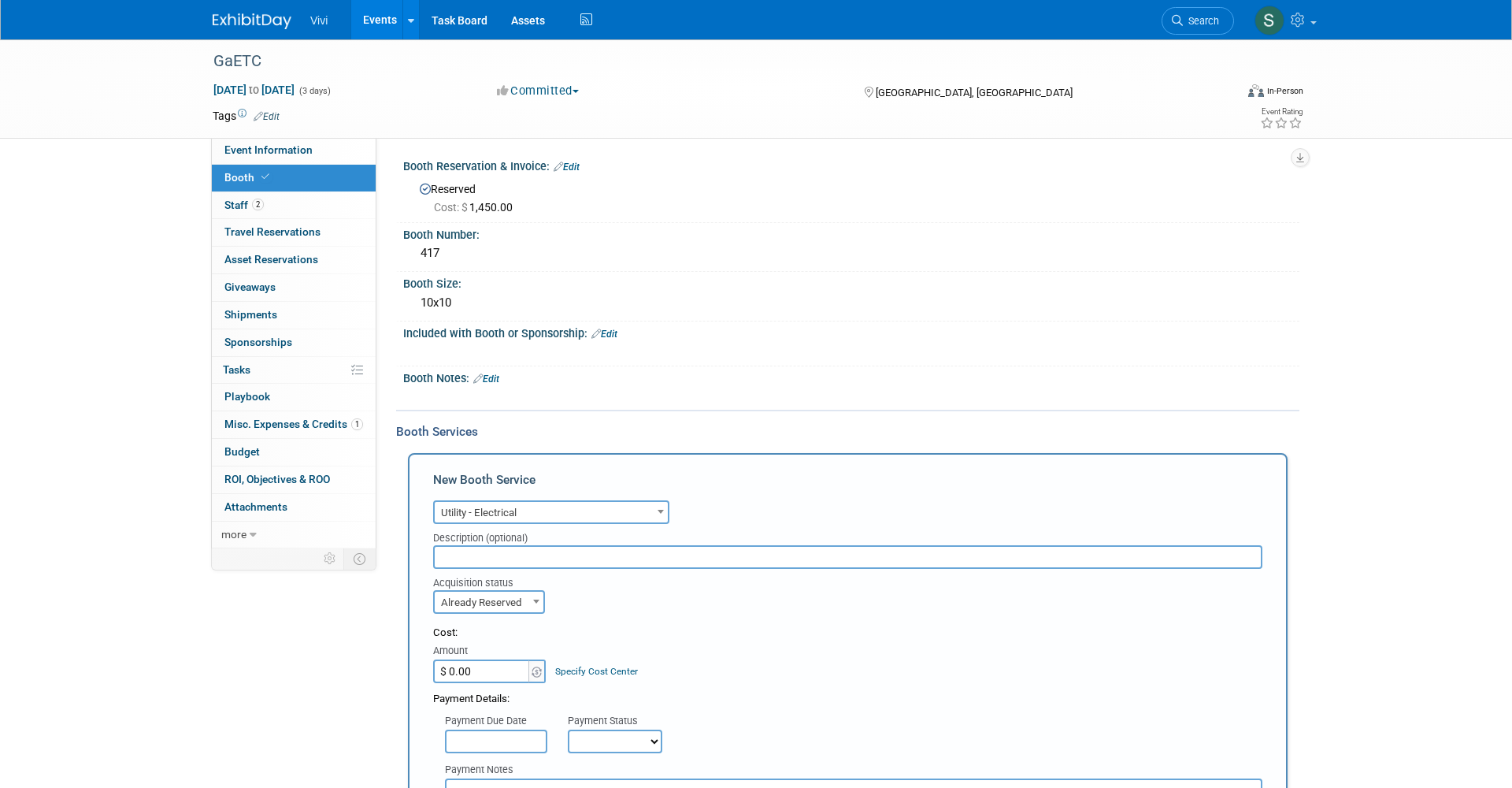
click at [295, 642] on div "Event Information Event Info Booth Booth 2 Staff 2 Staff 0 Travel Reservations …" at bounding box center [756, 593] width 1110 height 1108
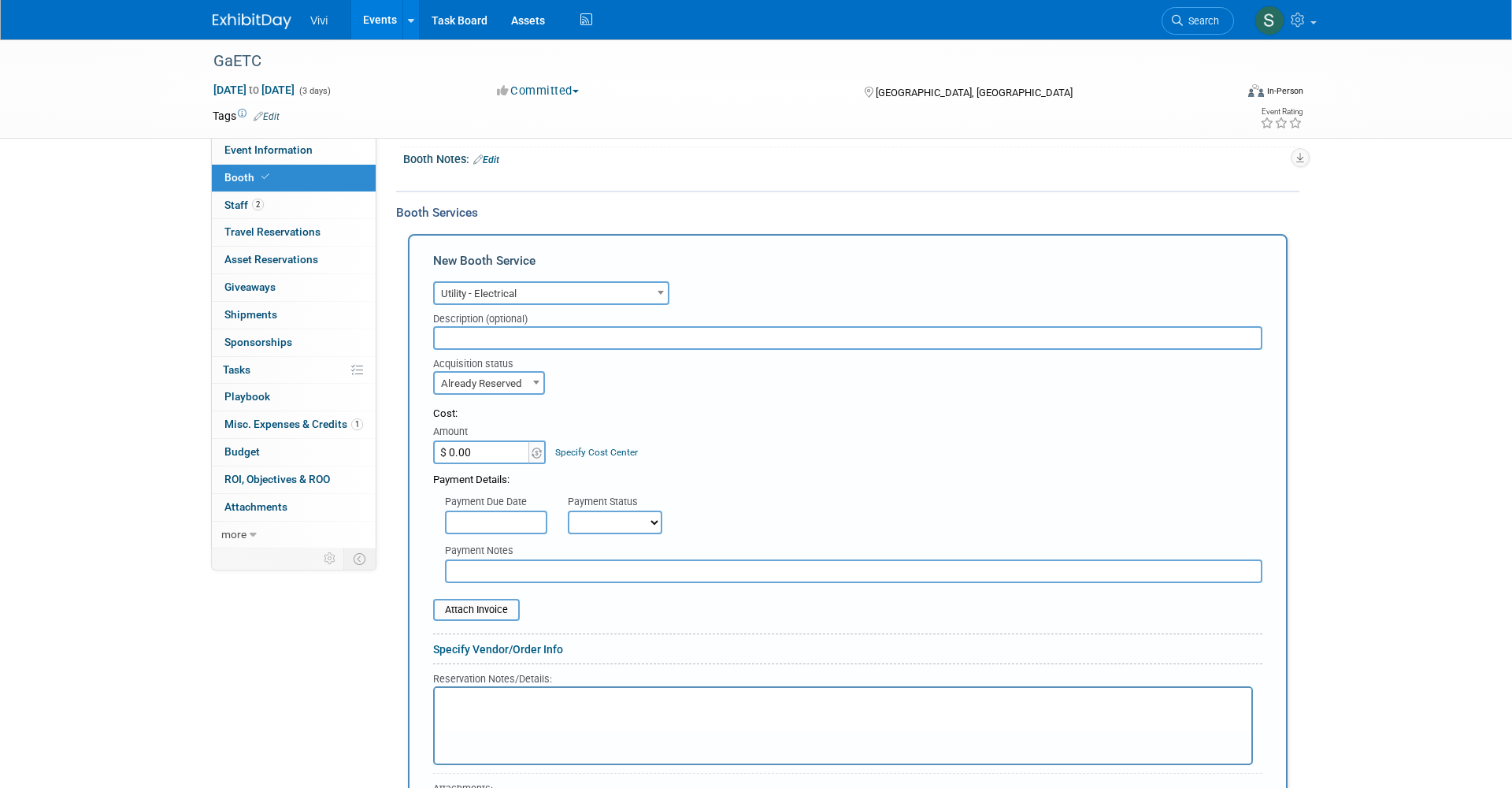
scroll to position [222, 0]
click at [463, 598] on input "file" at bounding box center [424, 607] width 187 height 19
click at [461, 447] on input "$ 0.00" at bounding box center [482, 449] width 98 height 24
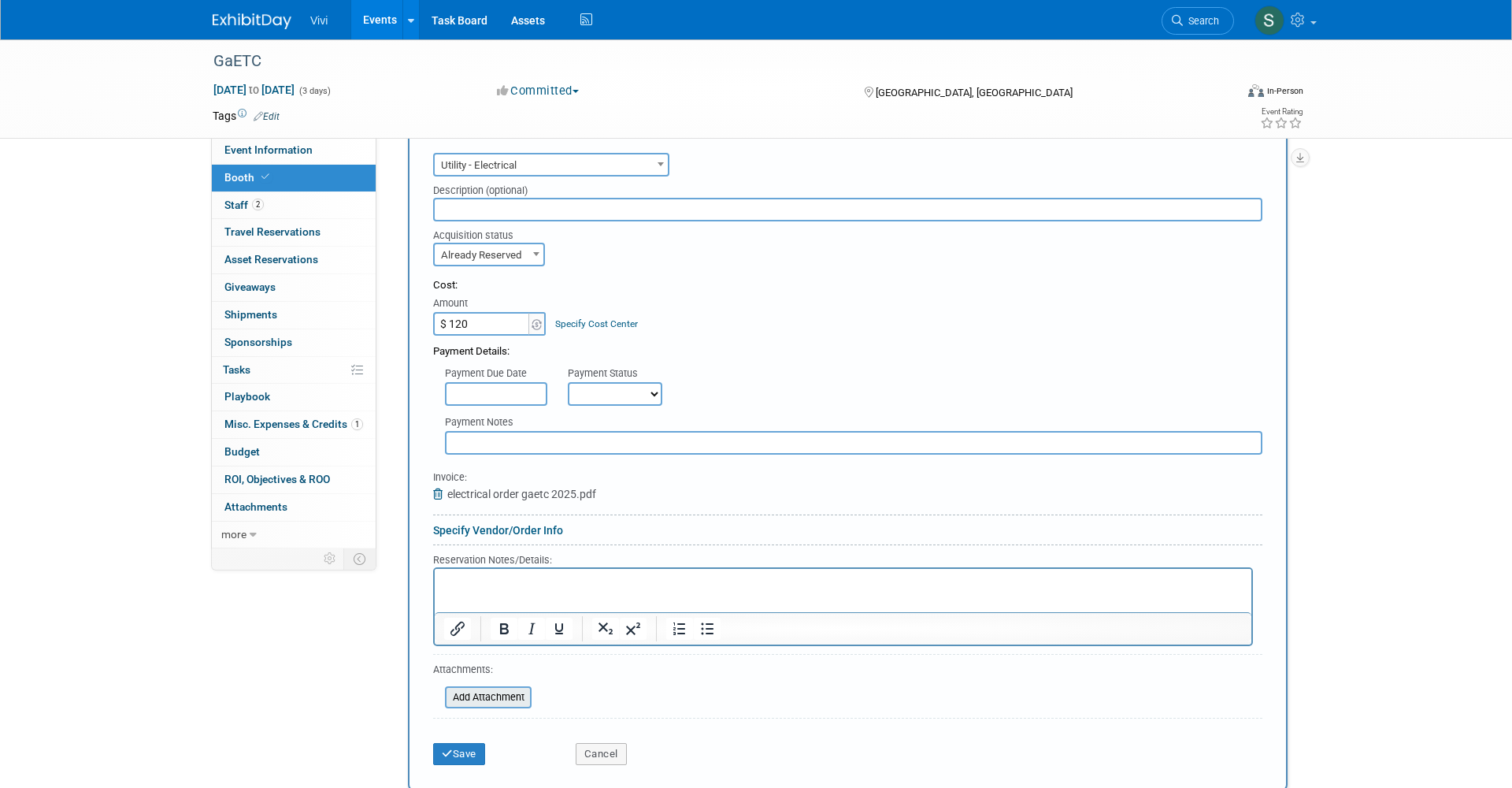
scroll to position [365, 0]
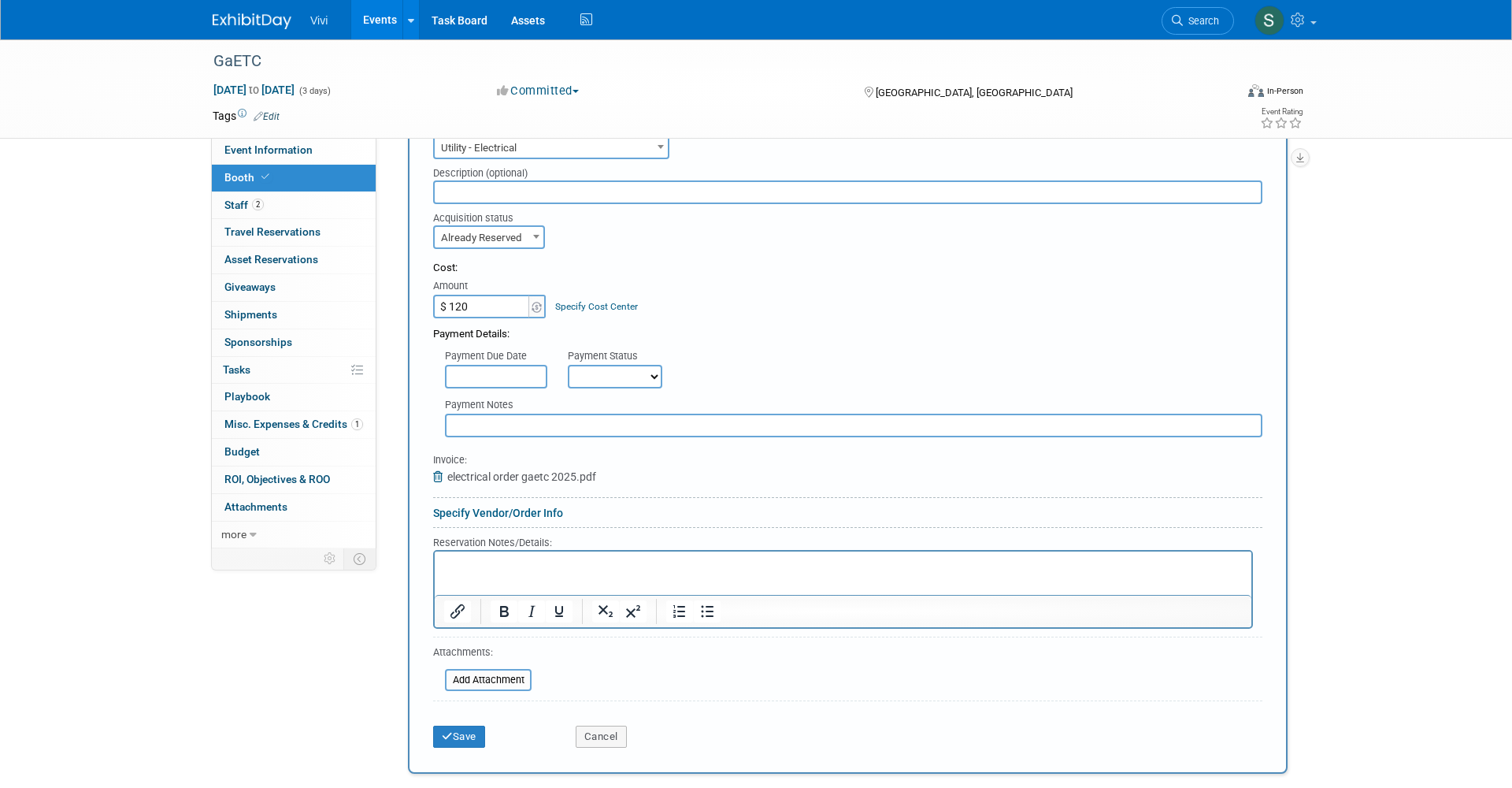
type input "$ 120.00"
click at [478, 573] on html at bounding box center [842, 562] width 816 height 22
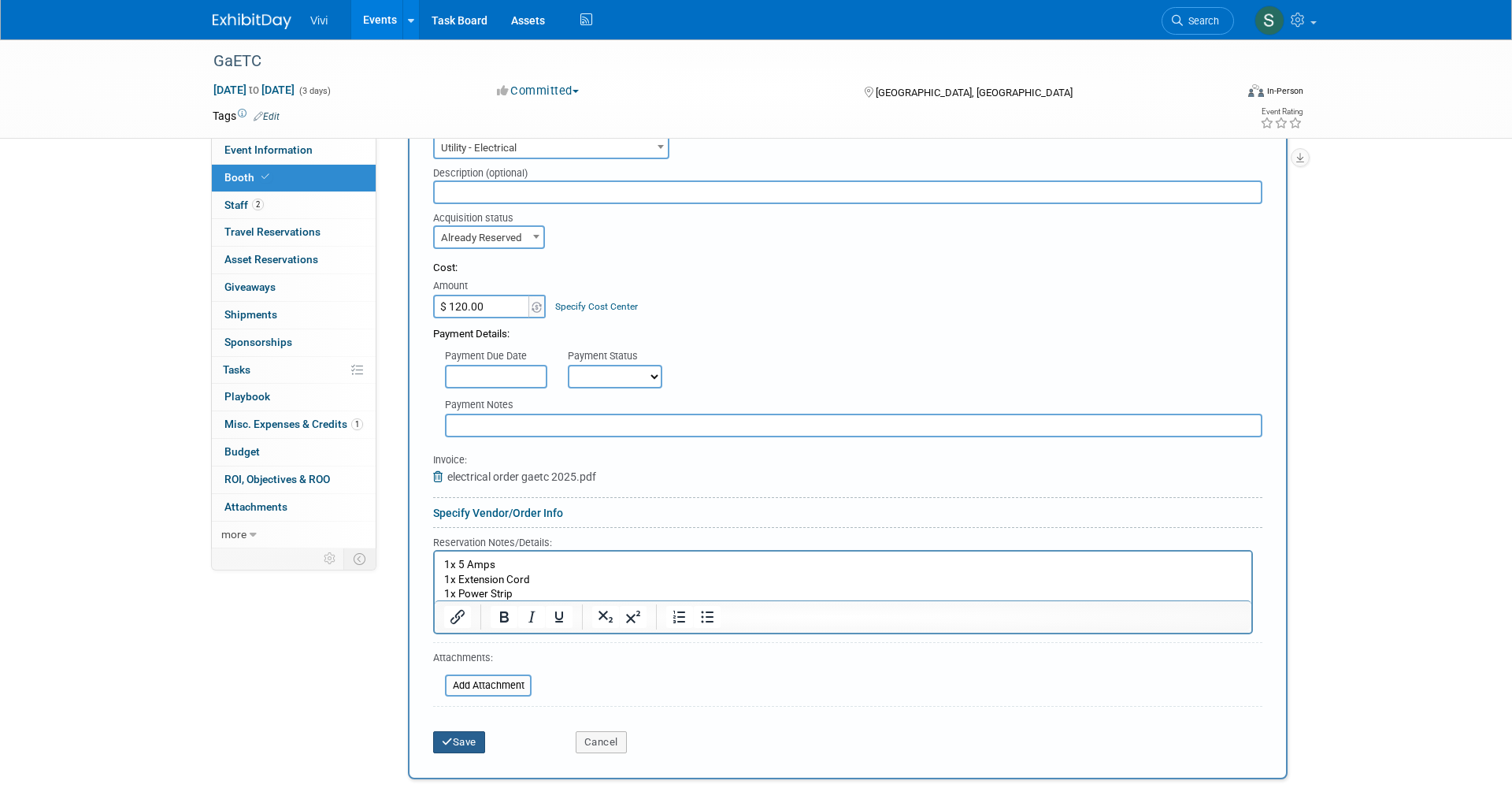
click at [470, 731] on button "Save" at bounding box center [458, 742] width 52 height 22
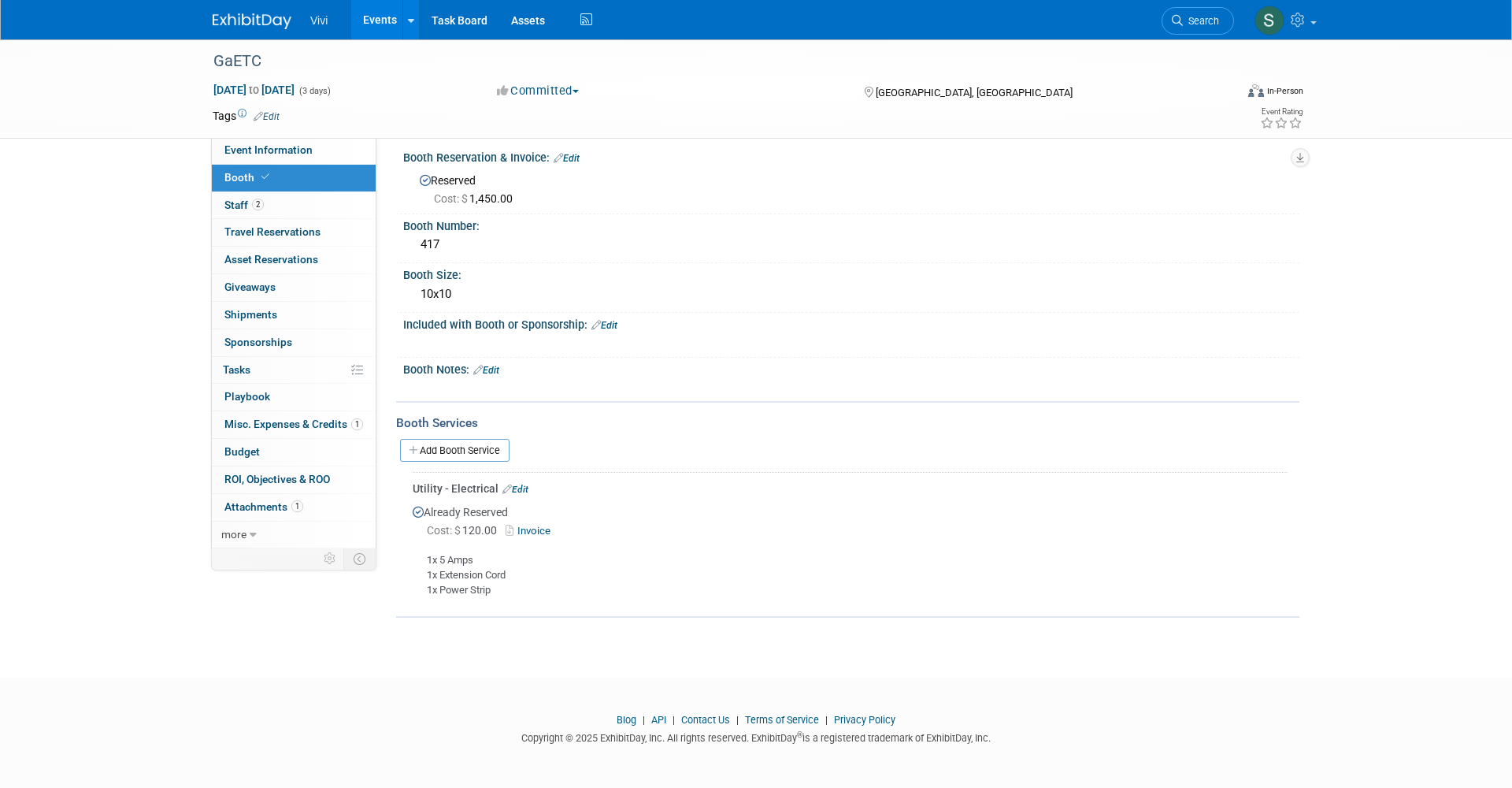
scroll to position [9, 0]
click at [246, 209] on span "Staff 2" at bounding box center [245, 204] width 40 height 12
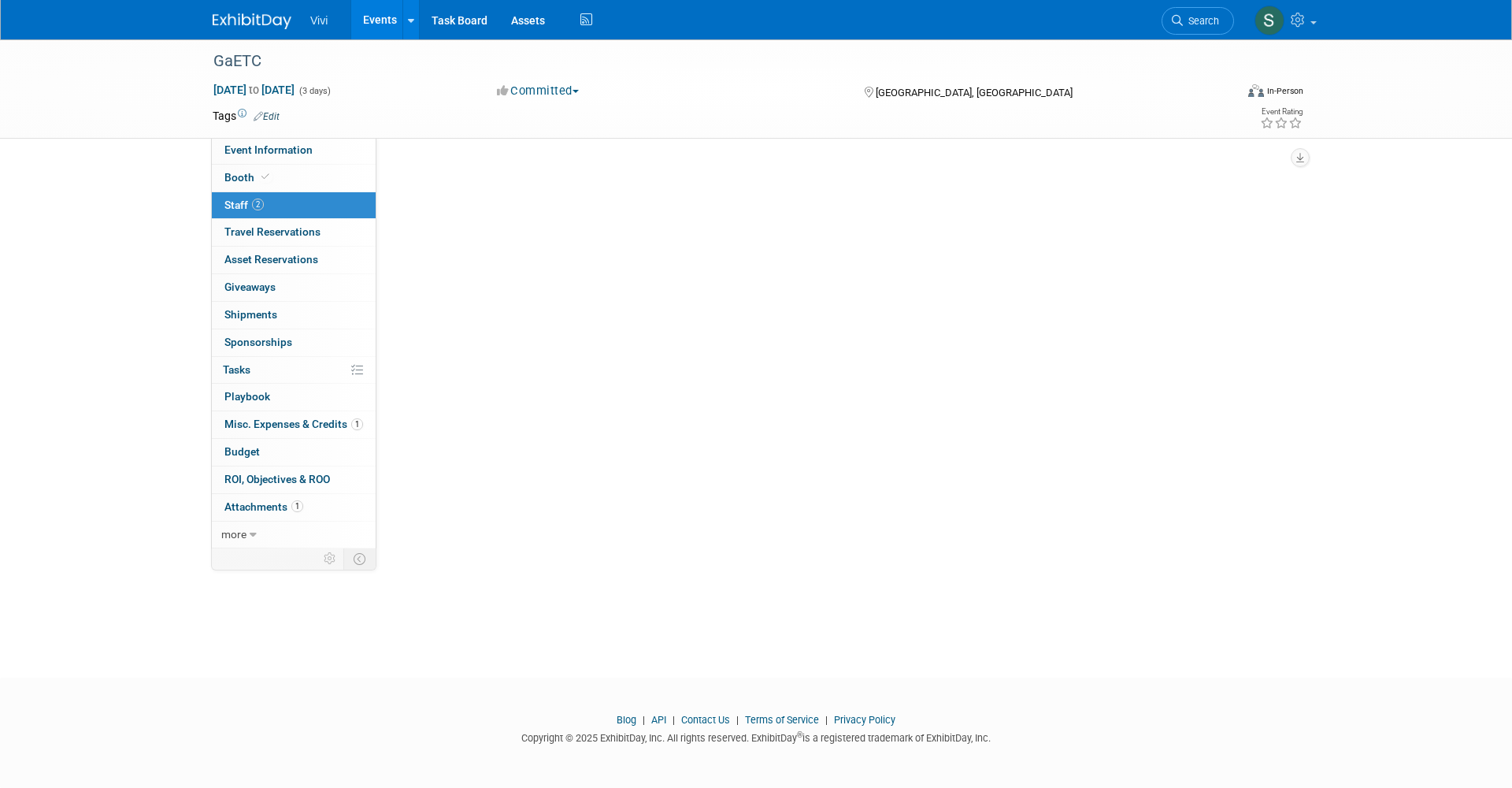
scroll to position [0, 0]
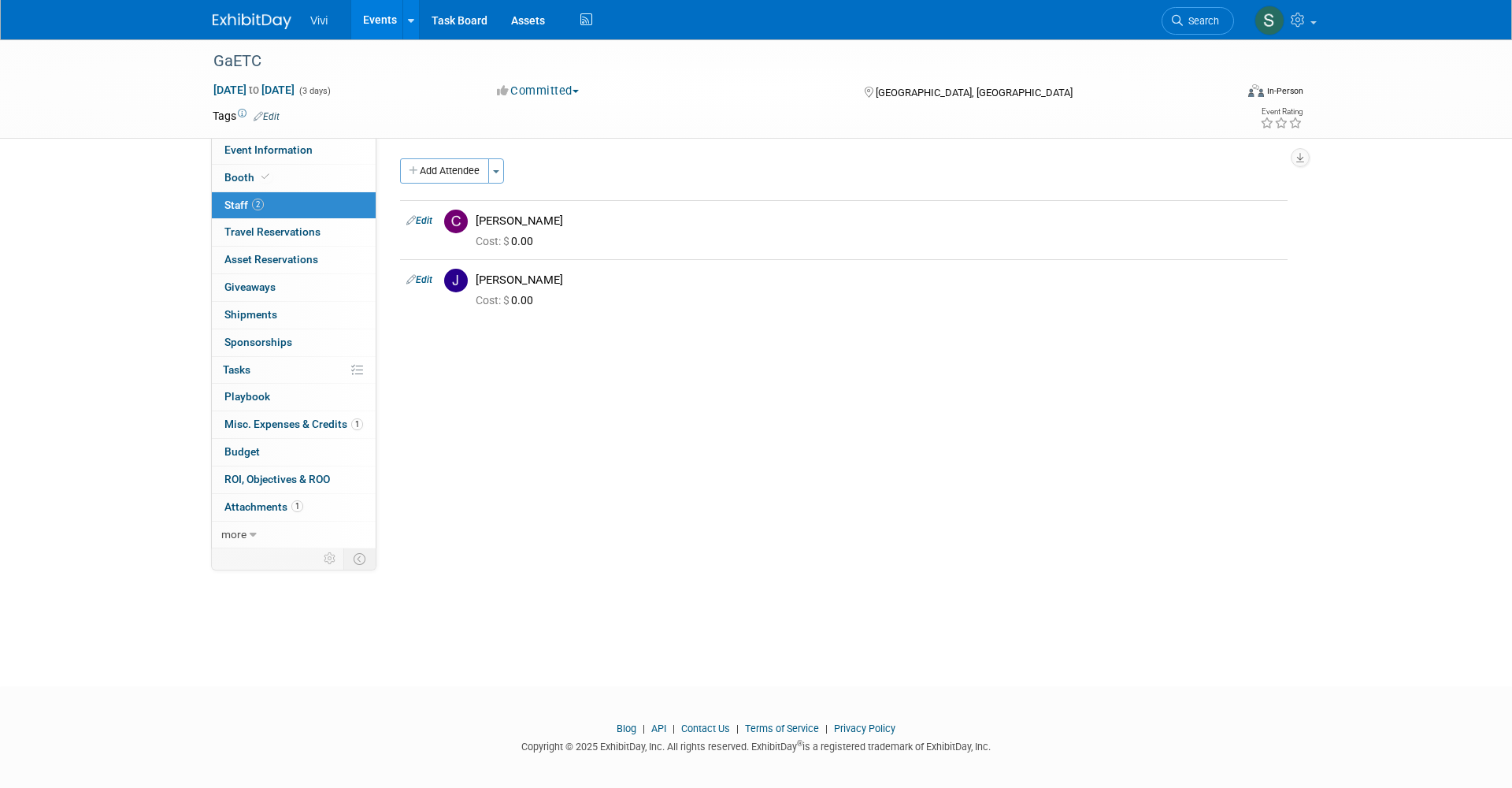
click at [246, 147] on span "Event Information" at bounding box center [268, 149] width 88 height 12
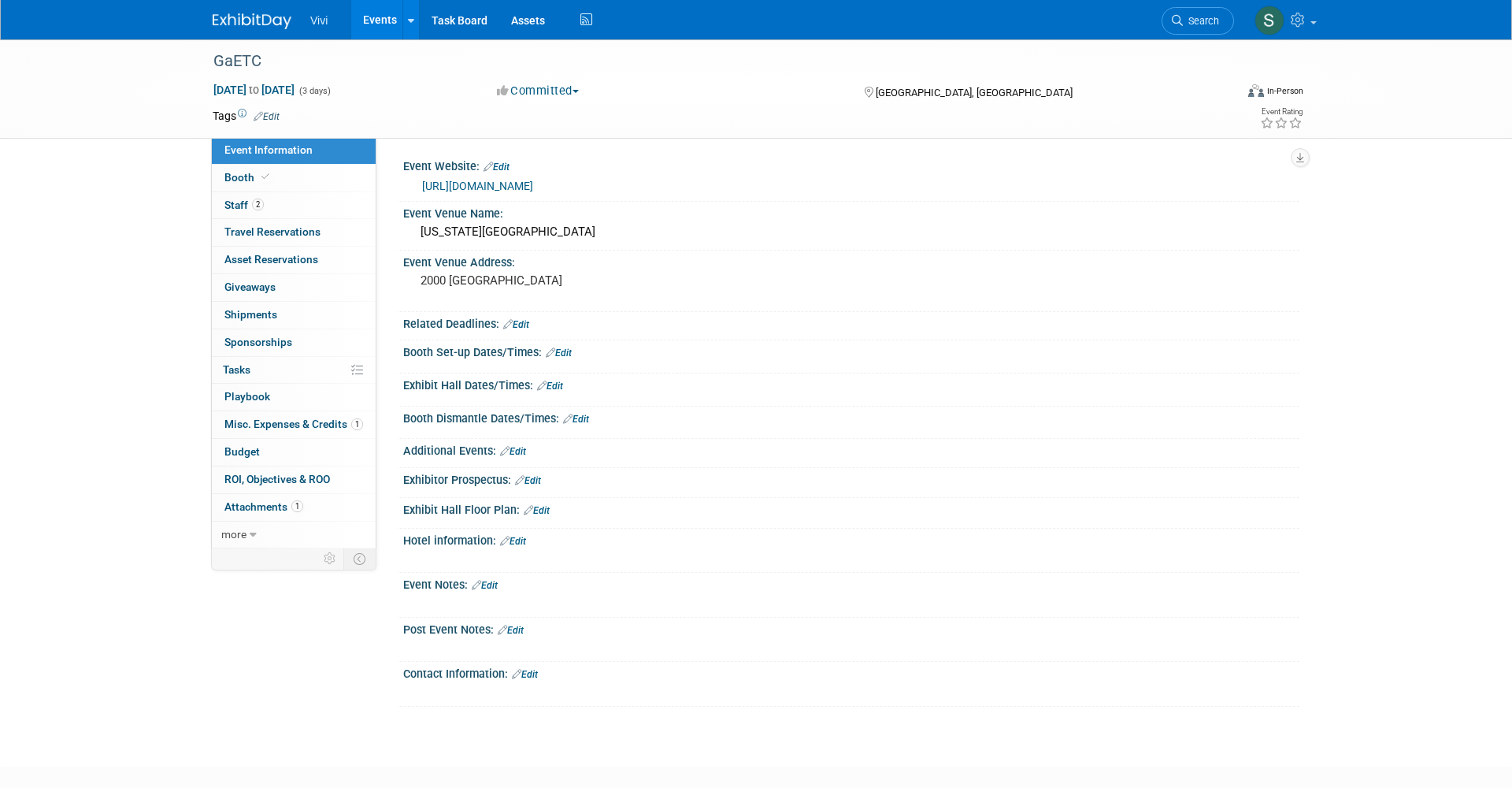
click at [493, 580] on link "Edit" at bounding box center [484, 586] width 26 height 11
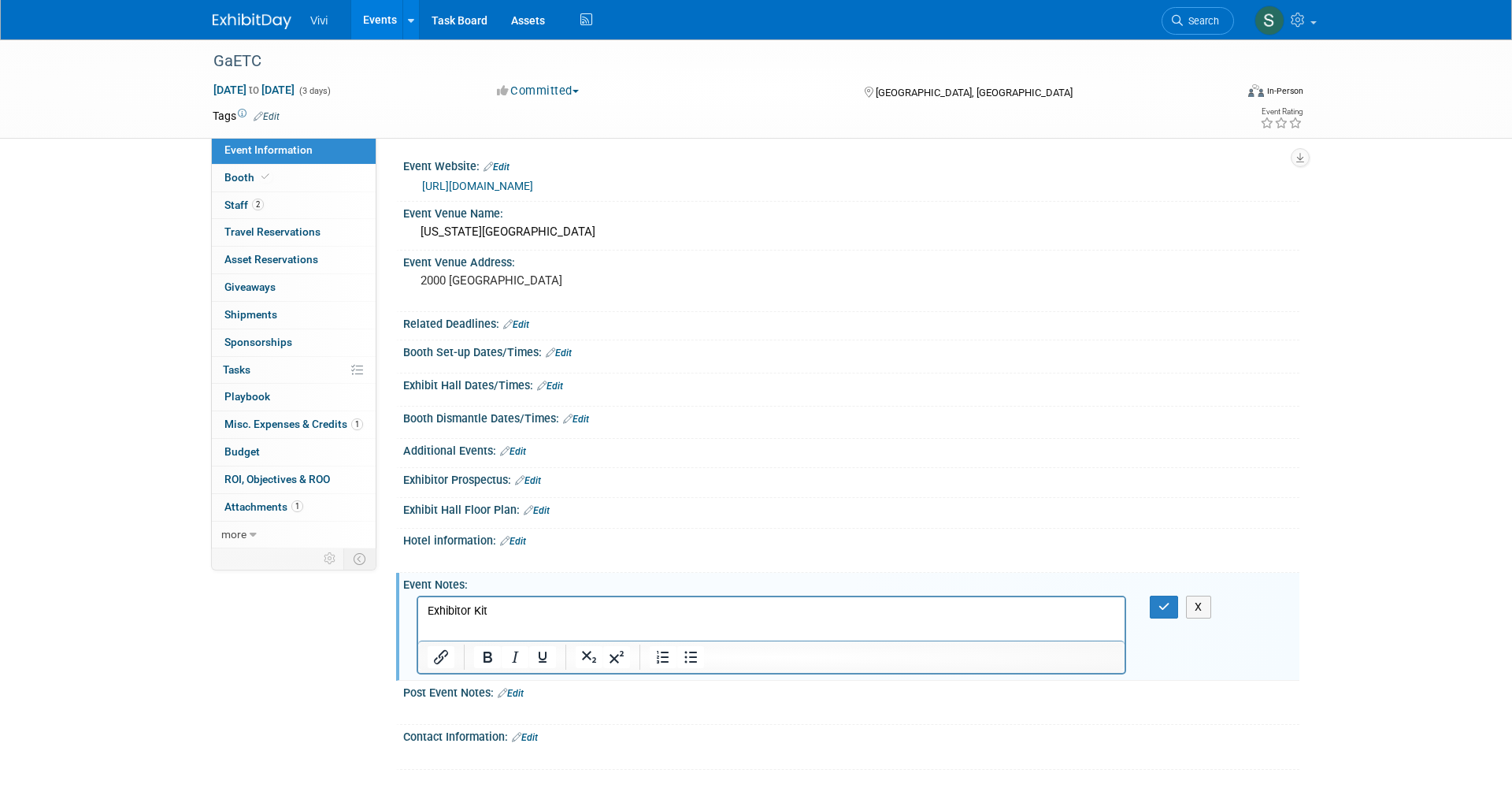
click at [488, 609] on p "Exhibitor Kit" at bounding box center [772, 610] width 688 height 16
click at [438, 654] on icon "Insert/edit link" at bounding box center [441, 657] width 19 height 19
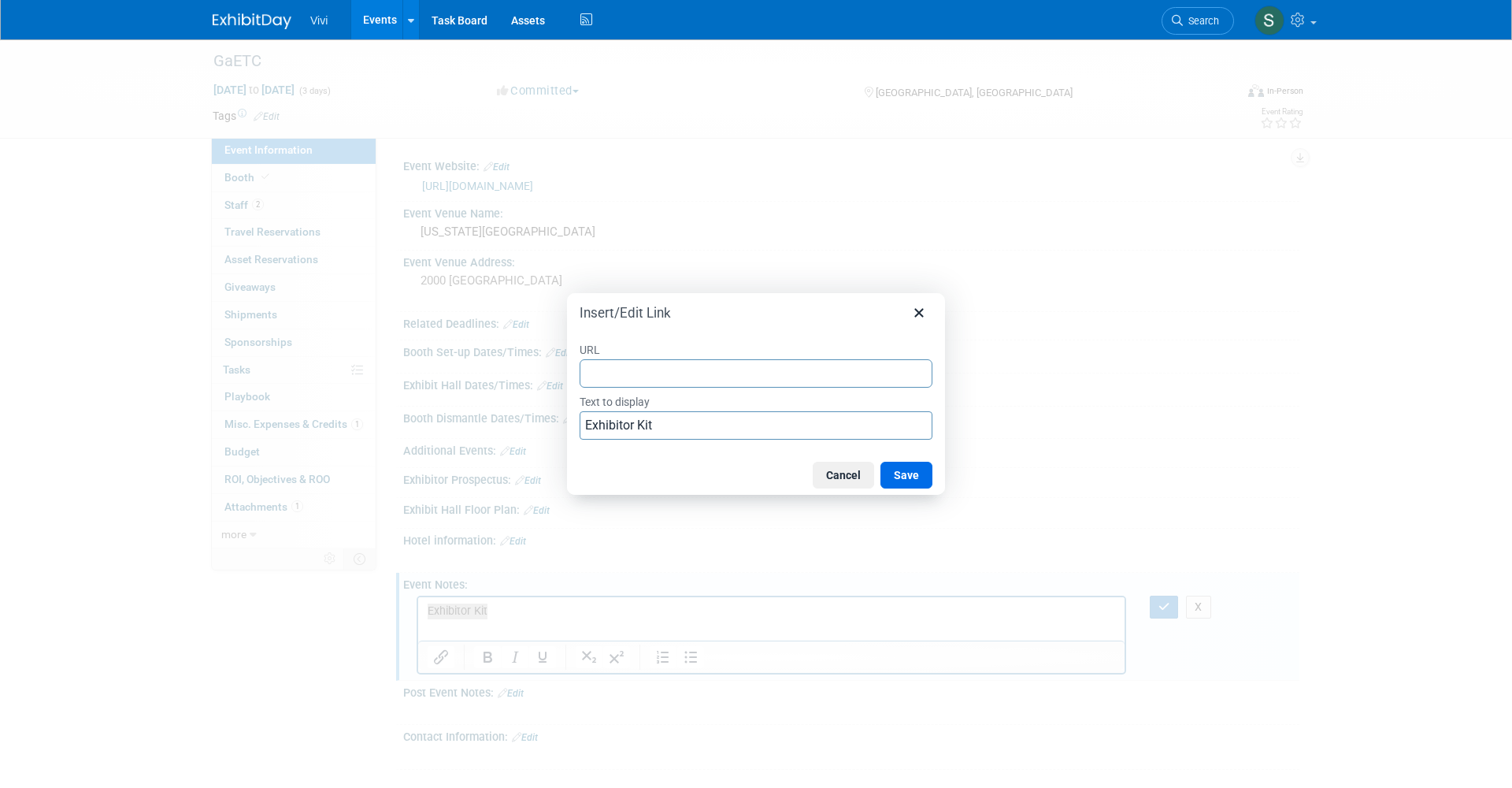
type input "https://www.eventsquid.com/event.cfm?preview&event_id=26689"
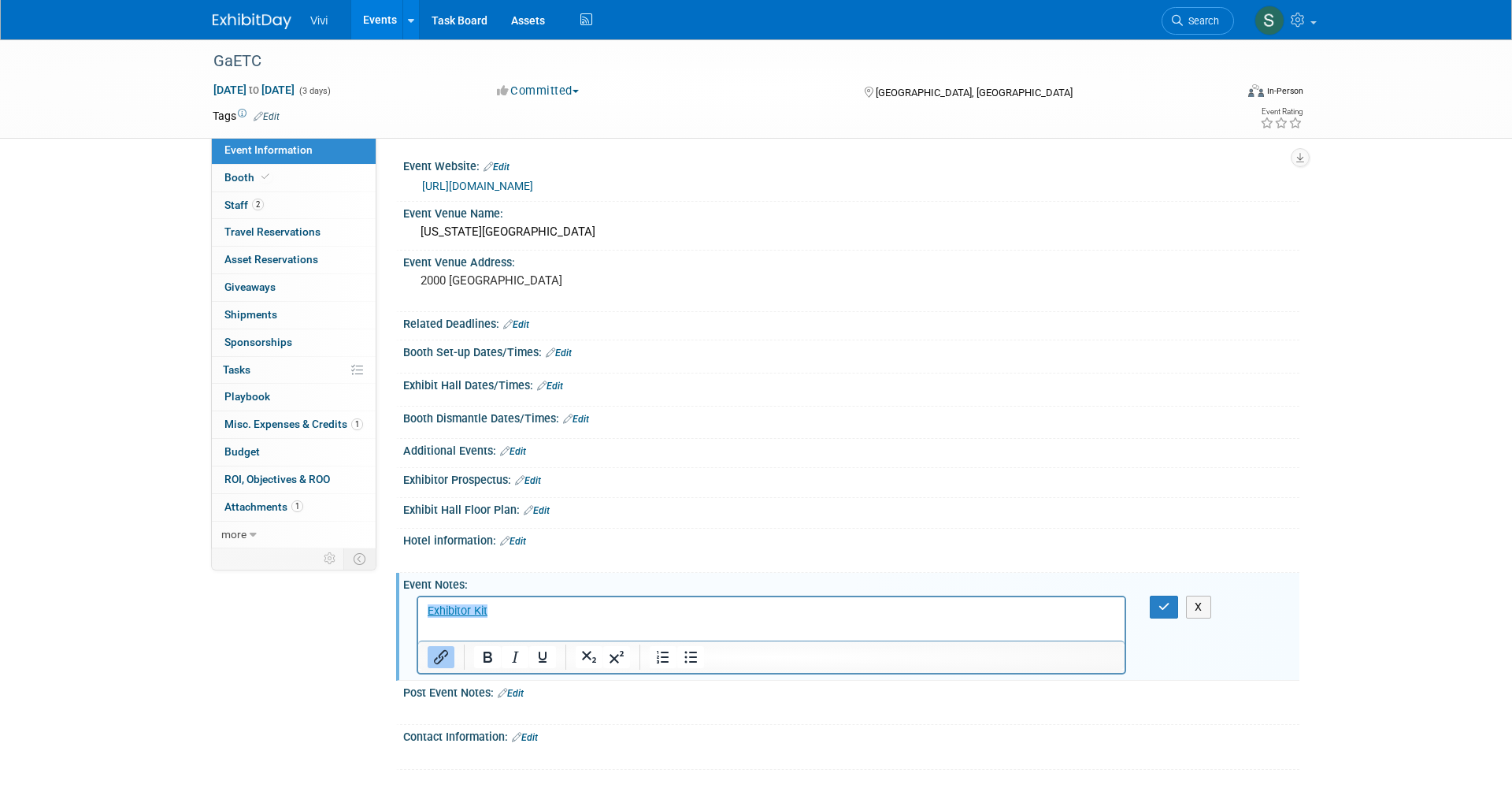
click at [873, 747] on div at bounding box center [771, 755] width 709 height 16
click at [1160, 601] on icon "button" at bounding box center [1164, 607] width 12 height 11
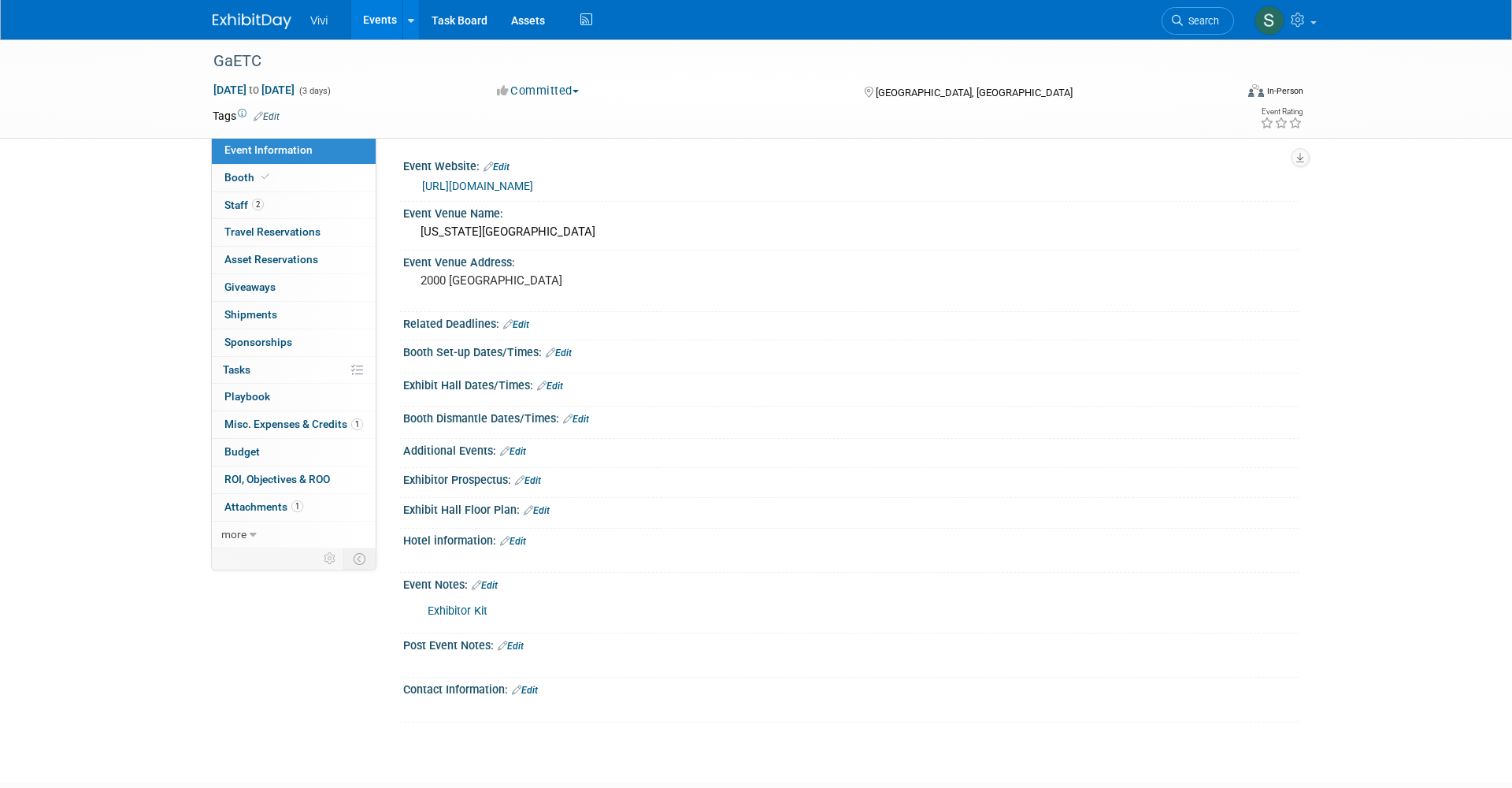
click at [250, 171] on span "Booth" at bounding box center [248, 177] width 48 height 12
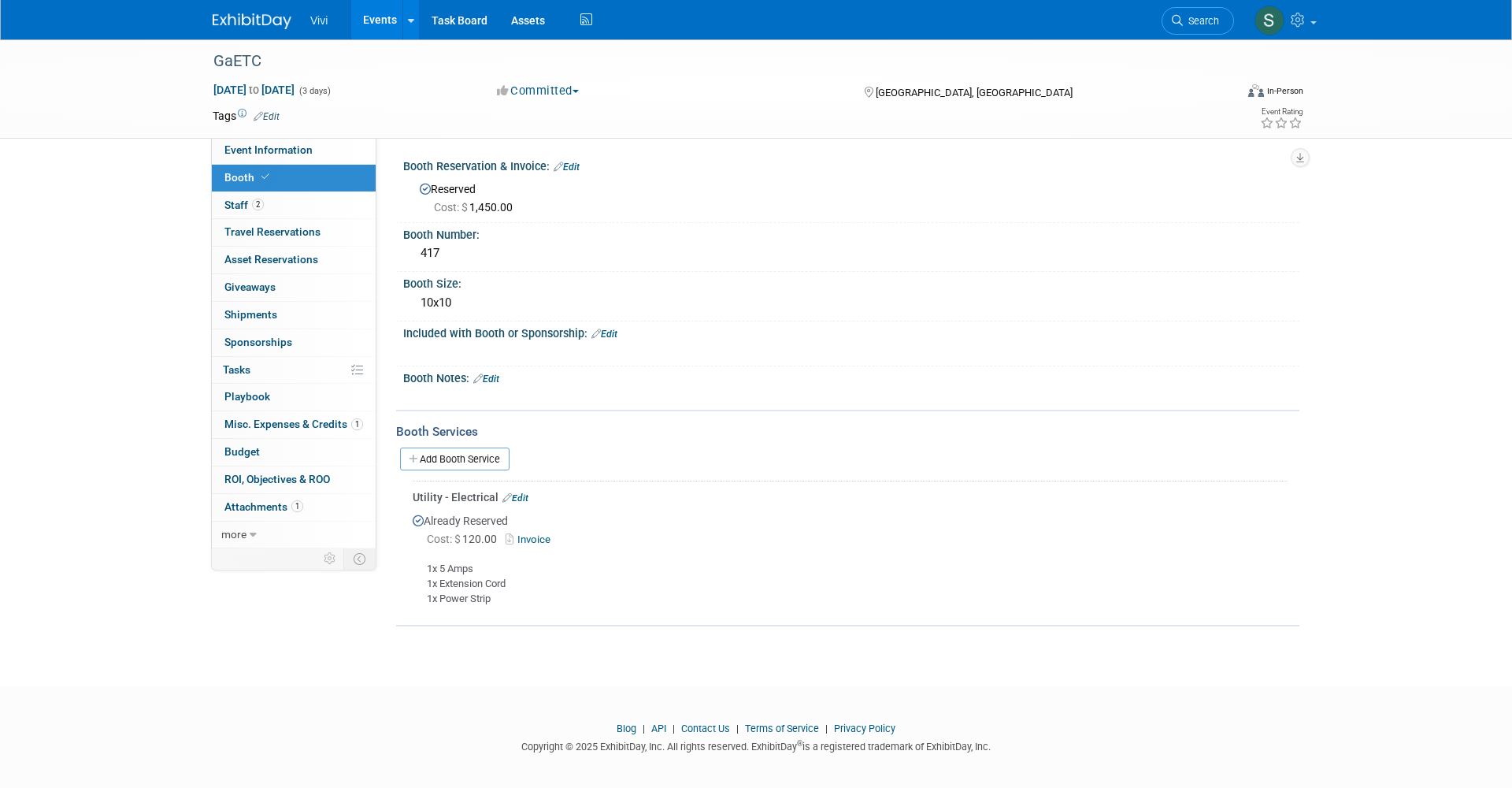
click at [617, 331] on link "Edit" at bounding box center [604, 334] width 26 height 11
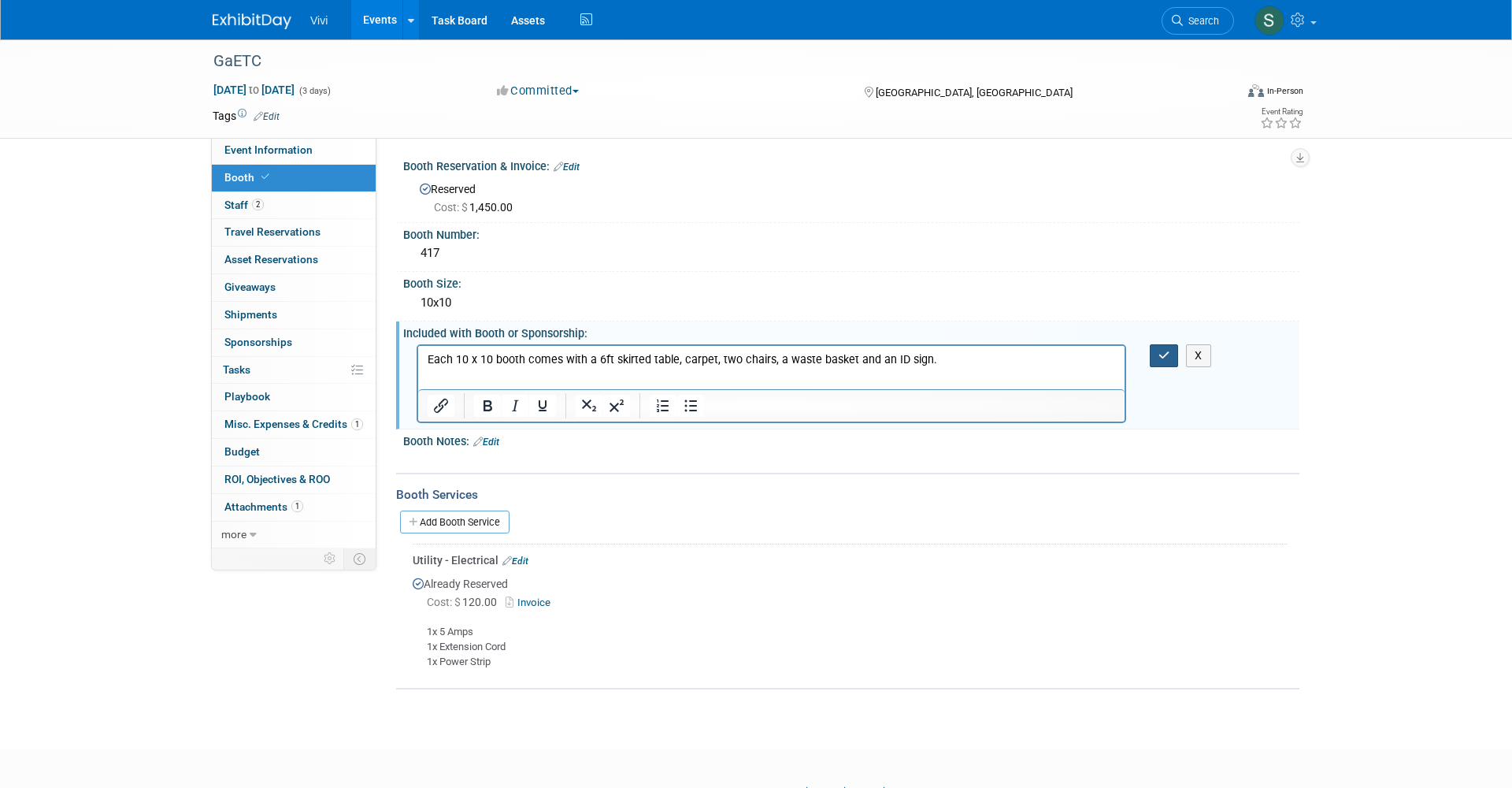
click at [1158, 357] on icon "button" at bounding box center [1164, 355] width 12 height 11
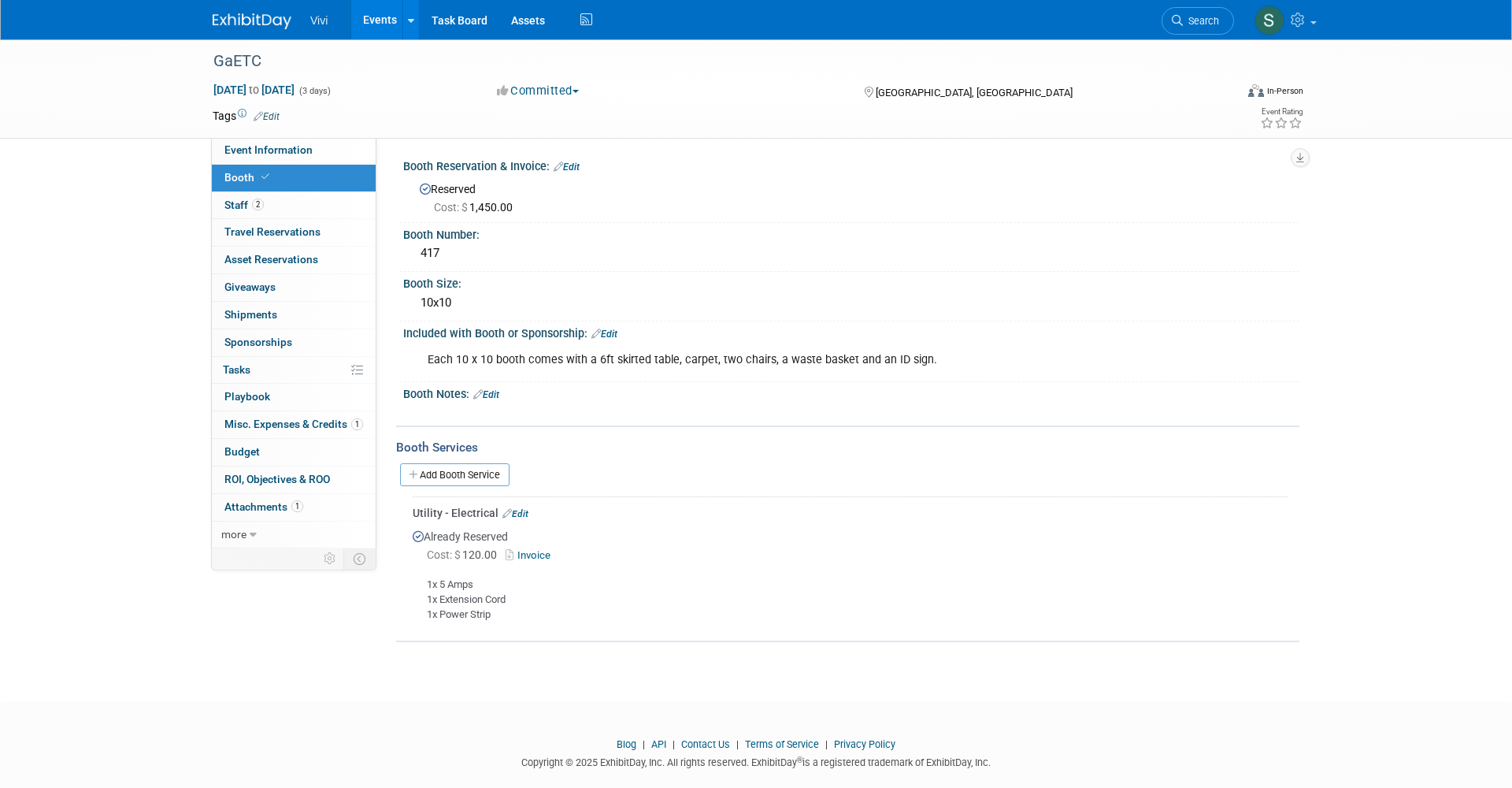
click at [246, 145] on span "Event Information" at bounding box center [268, 149] width 88 height 12
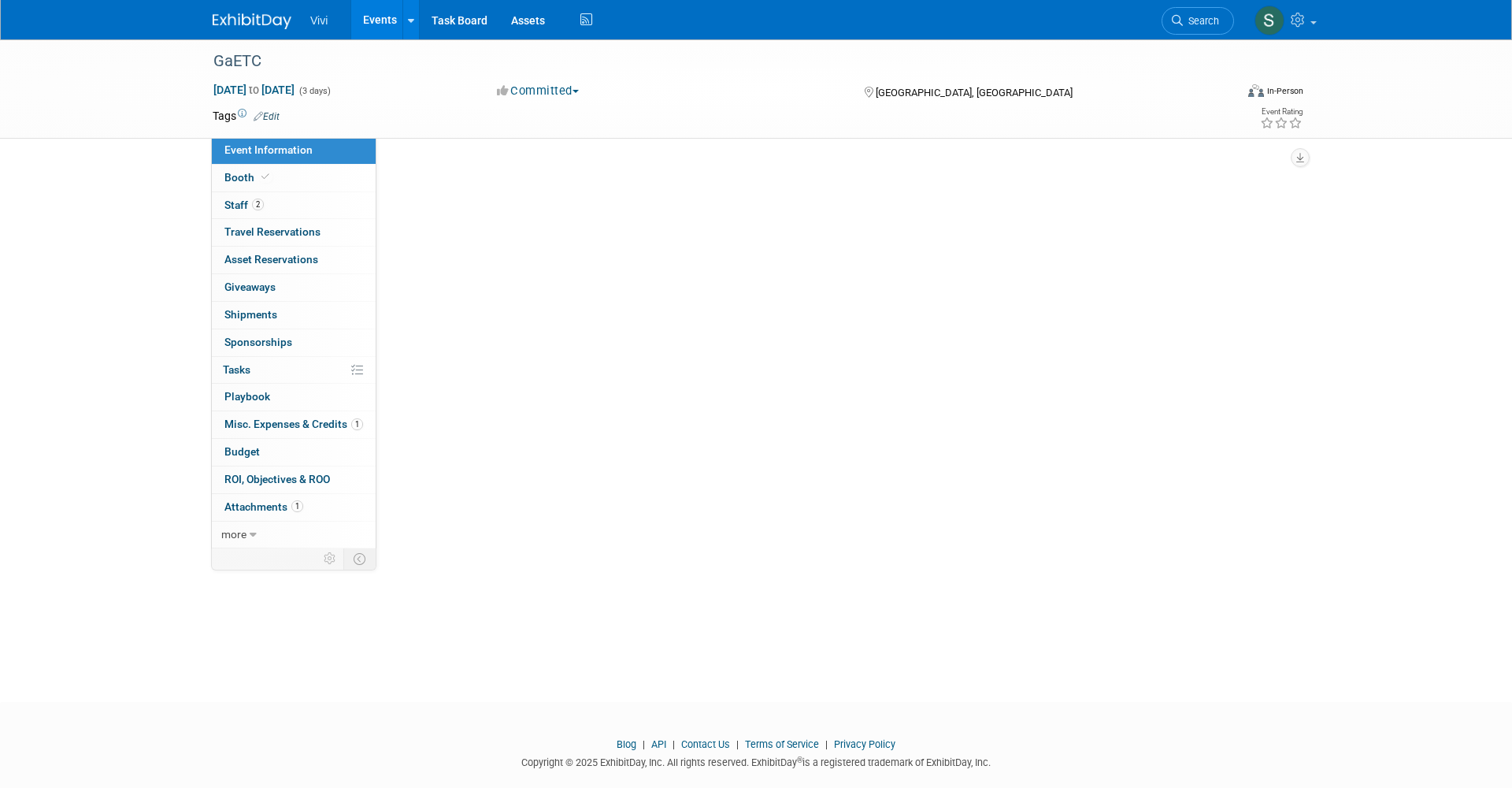
click at [246, 145] on span "Event Information" at bounding box center [268, 149] width 88 height 12
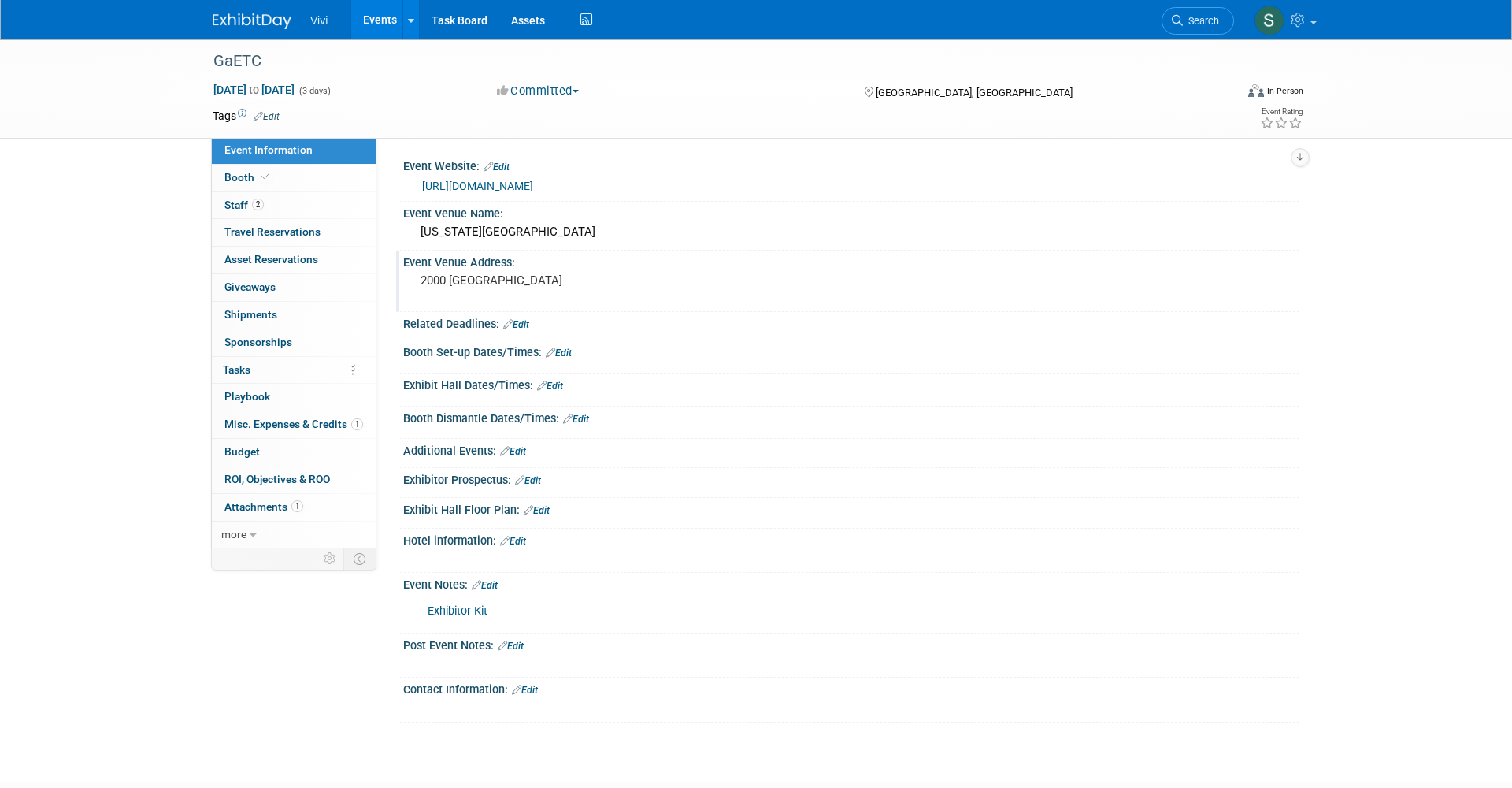
click at [674, 279] on pre "2000 [GEOGRAPHIC_DATA]" at bounding box center [589, 280] width 338 height 14
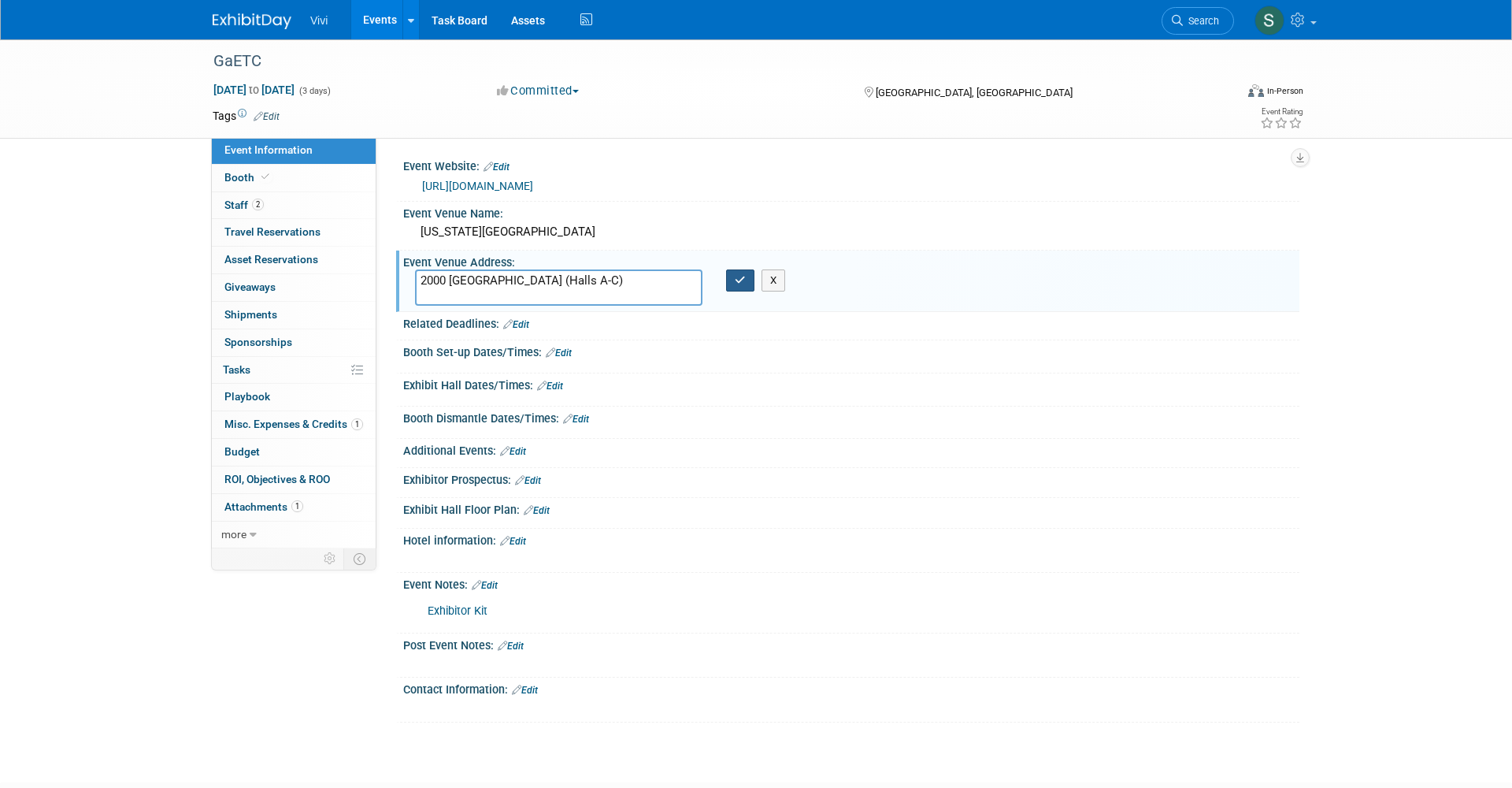
type textarea "2000 Convention Center Concourse, Atlanta, GA 30337 (Halls A-C)"
click at [734, 273] on button "button" at bounding box center [740, 280] width 28 height 22
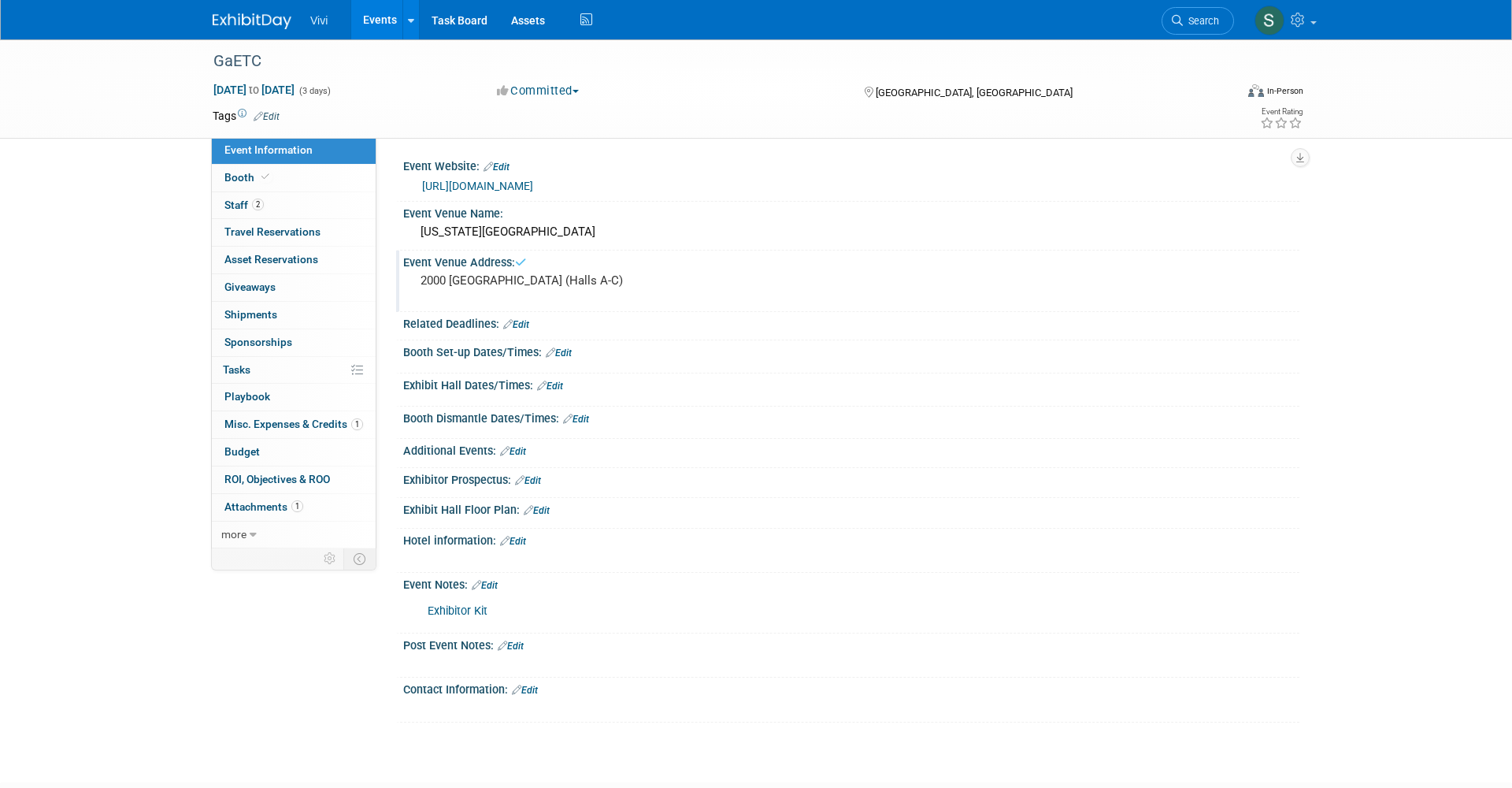
click at [631, 285] on pre "2000 Convention Center Concourse, Atlanta, GA 30337 (Halls A-C)" at bounding box center [589, 280] width 338 height 14
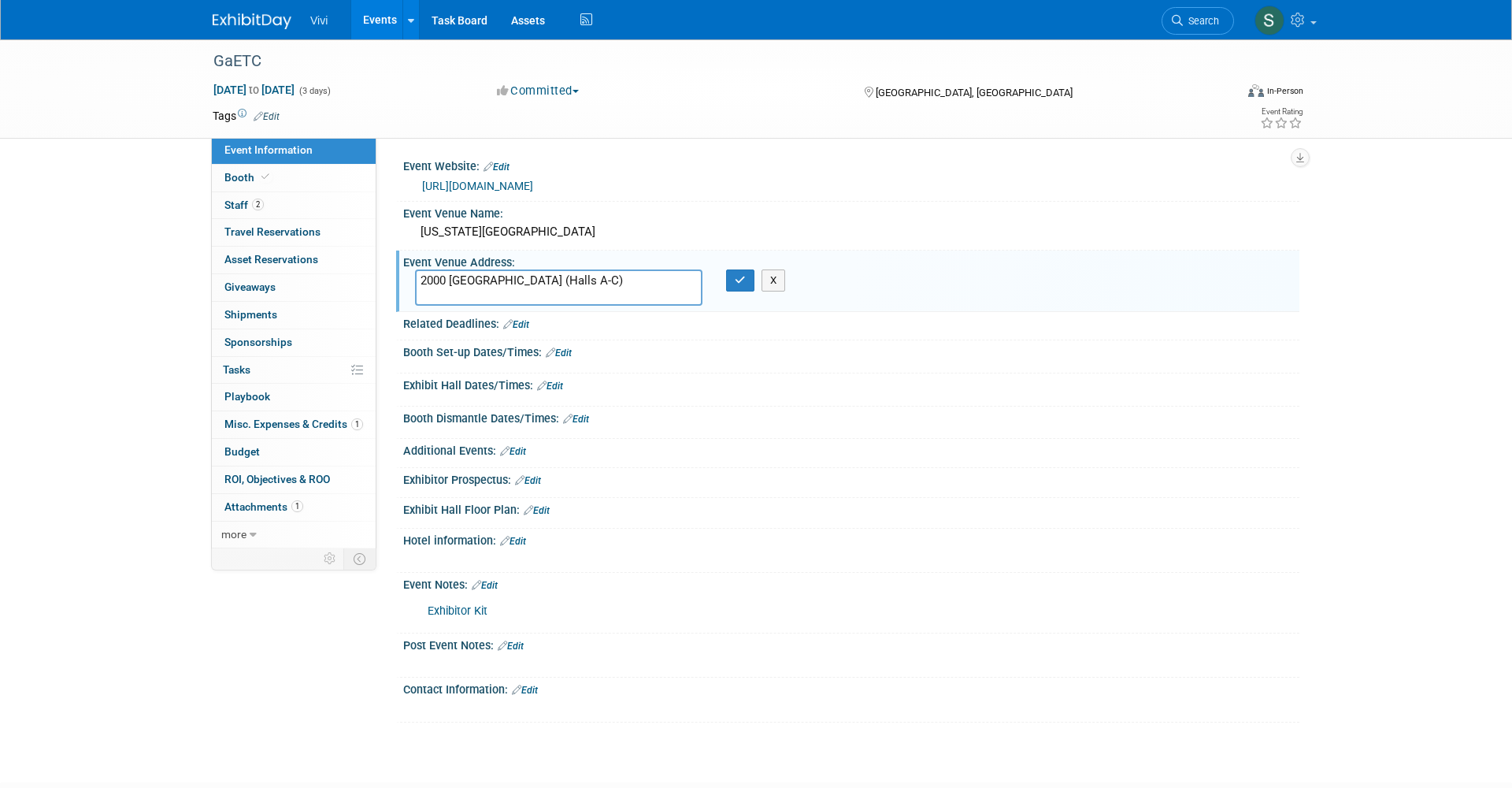
click at [452, 292] on textarea "2000 Convention Center Concourse, Atlanta, GA 30337 (Halls A-C)" at bounding box center [558, 287] width 287 height 36
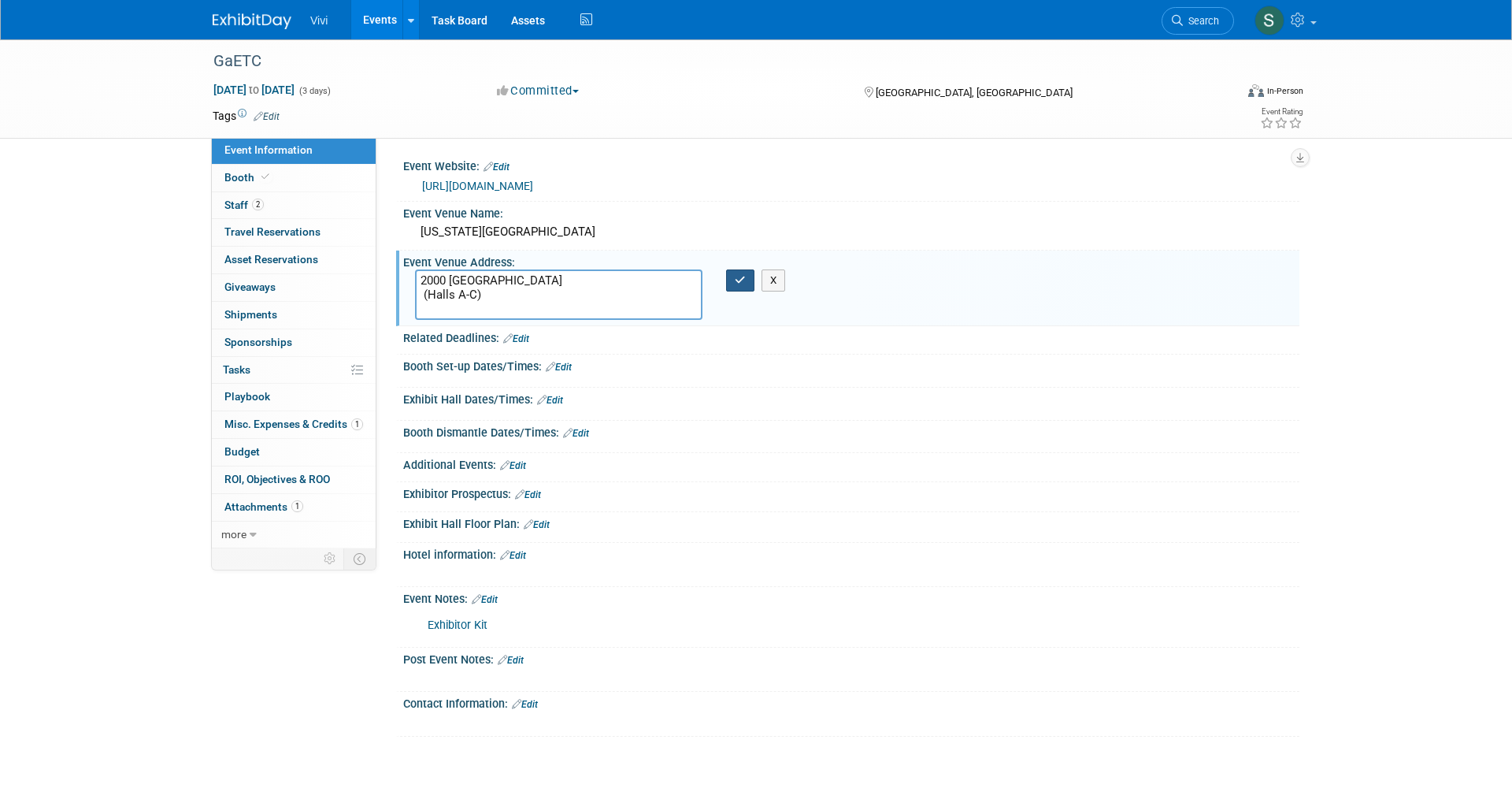
type textarea "2000 Convention Center Concourse, Atlanta, GA 30337 (Halls A-C)"
click at [732, 273] on button "button" at bounding box center [740, 280] width 28 height 22
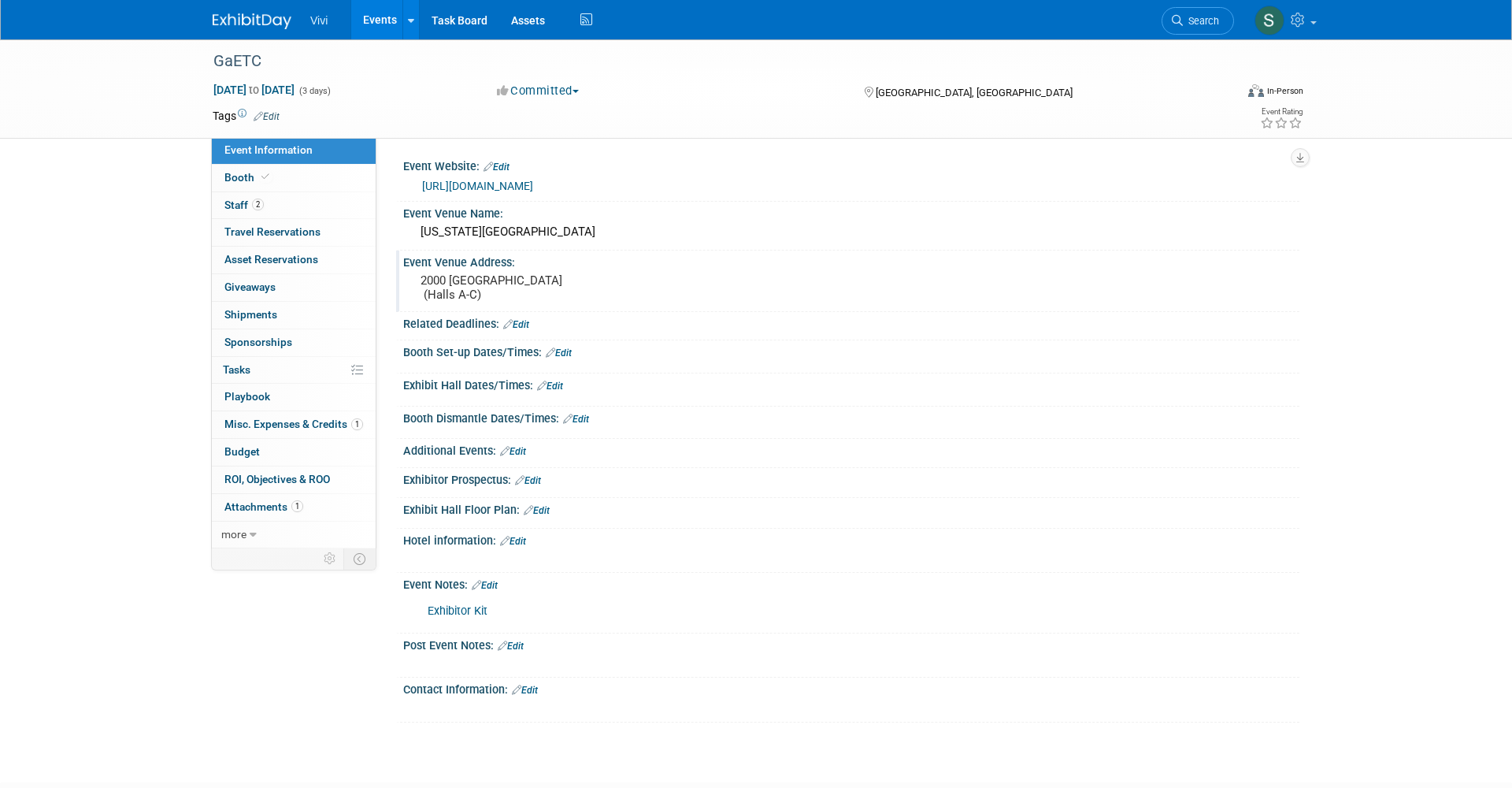
click at [533, 684] on link "Edit" at bounding box center [525, 690] width 26 height 11
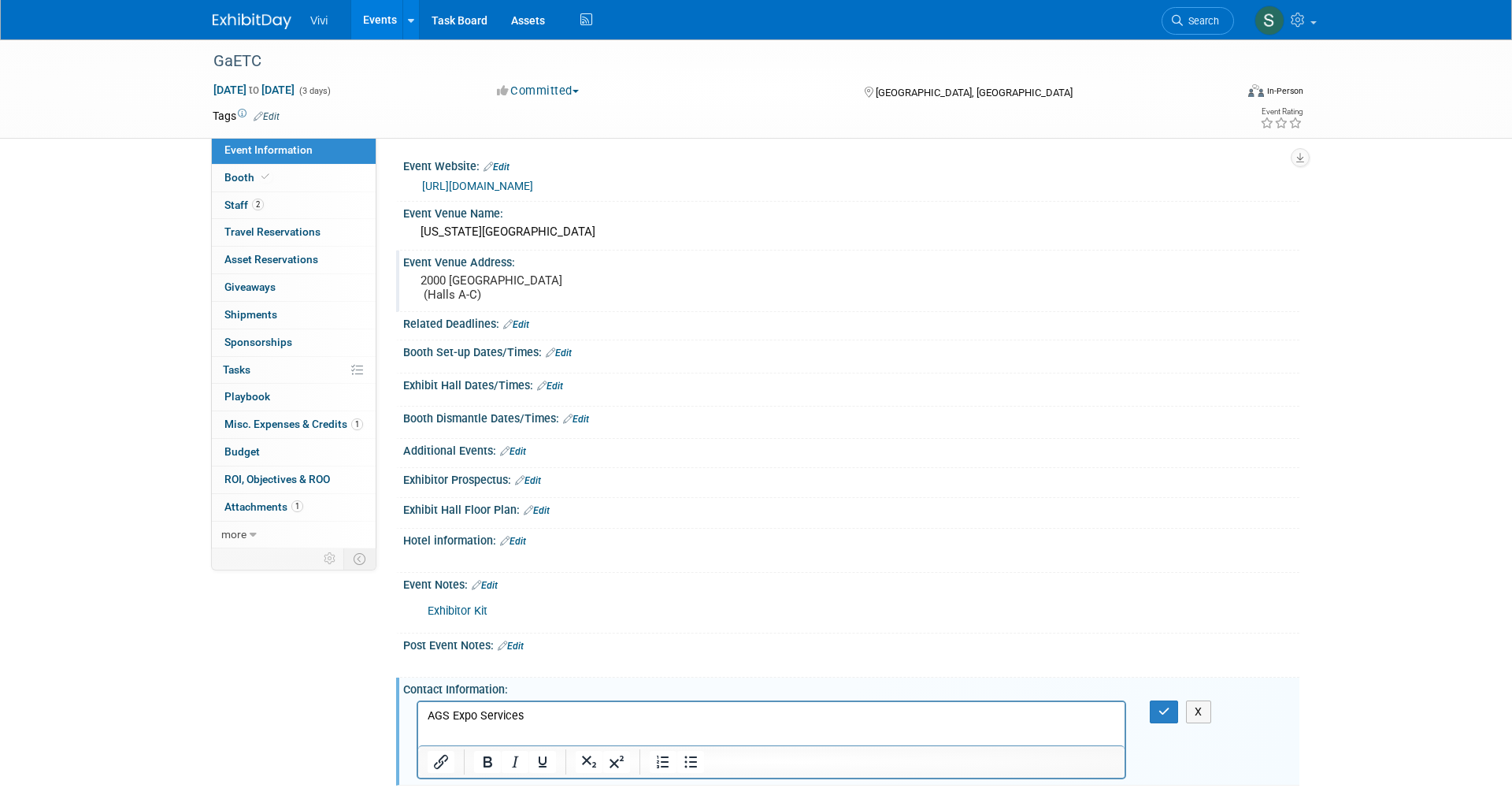
click at [509, 714] on p "AGS Expo Services" at bounding box center [772, 715] width 688 height 16
click at [493, 758] on icon "Bold" at bounding box center [487, 762] width 19 height 19
click at [492, 727] on p "Rich Text Area. Press ALT-0 for help." at bounding box center [772, 730] width 688 height 16
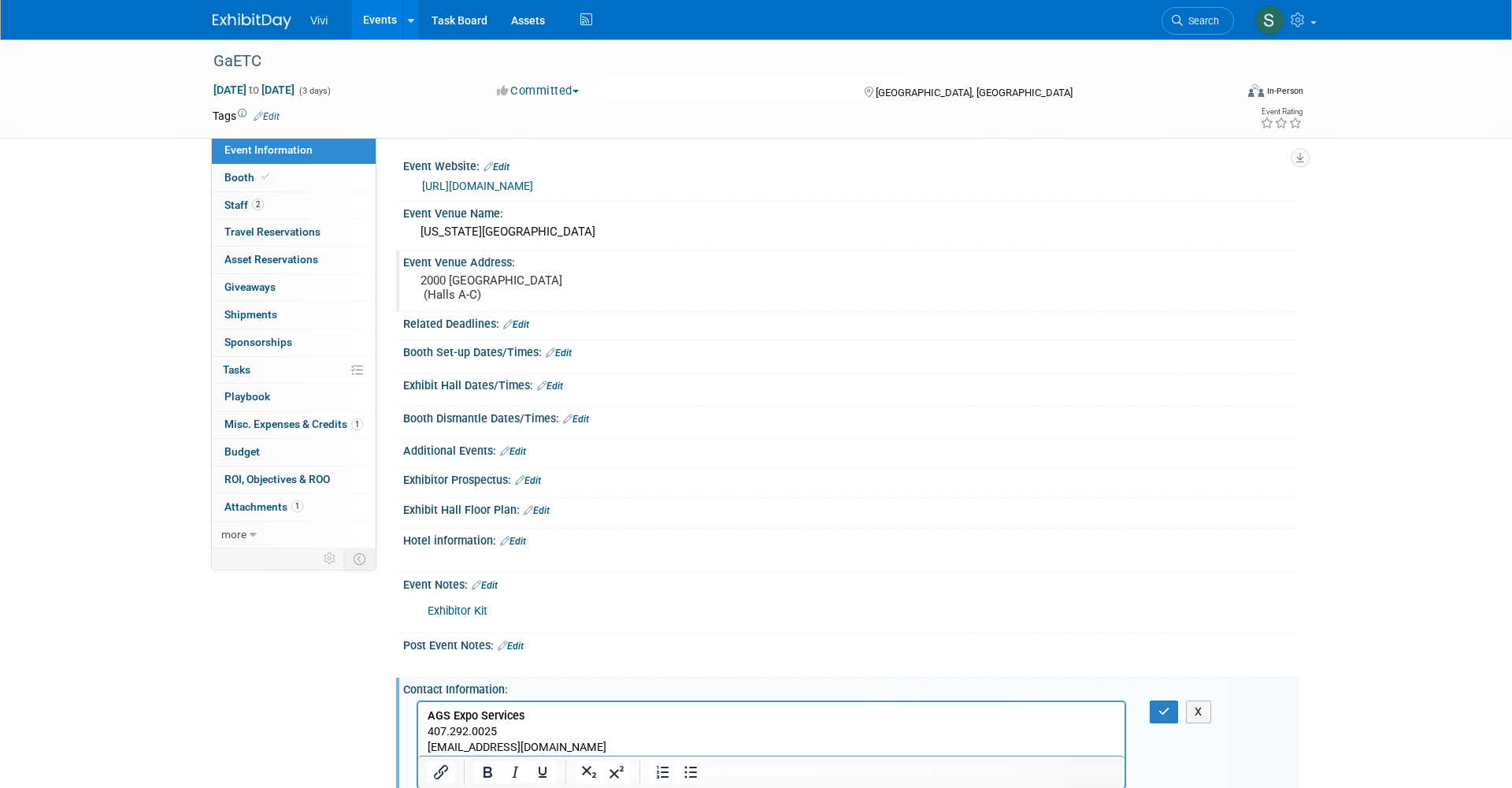
scroll to position [81, 0]
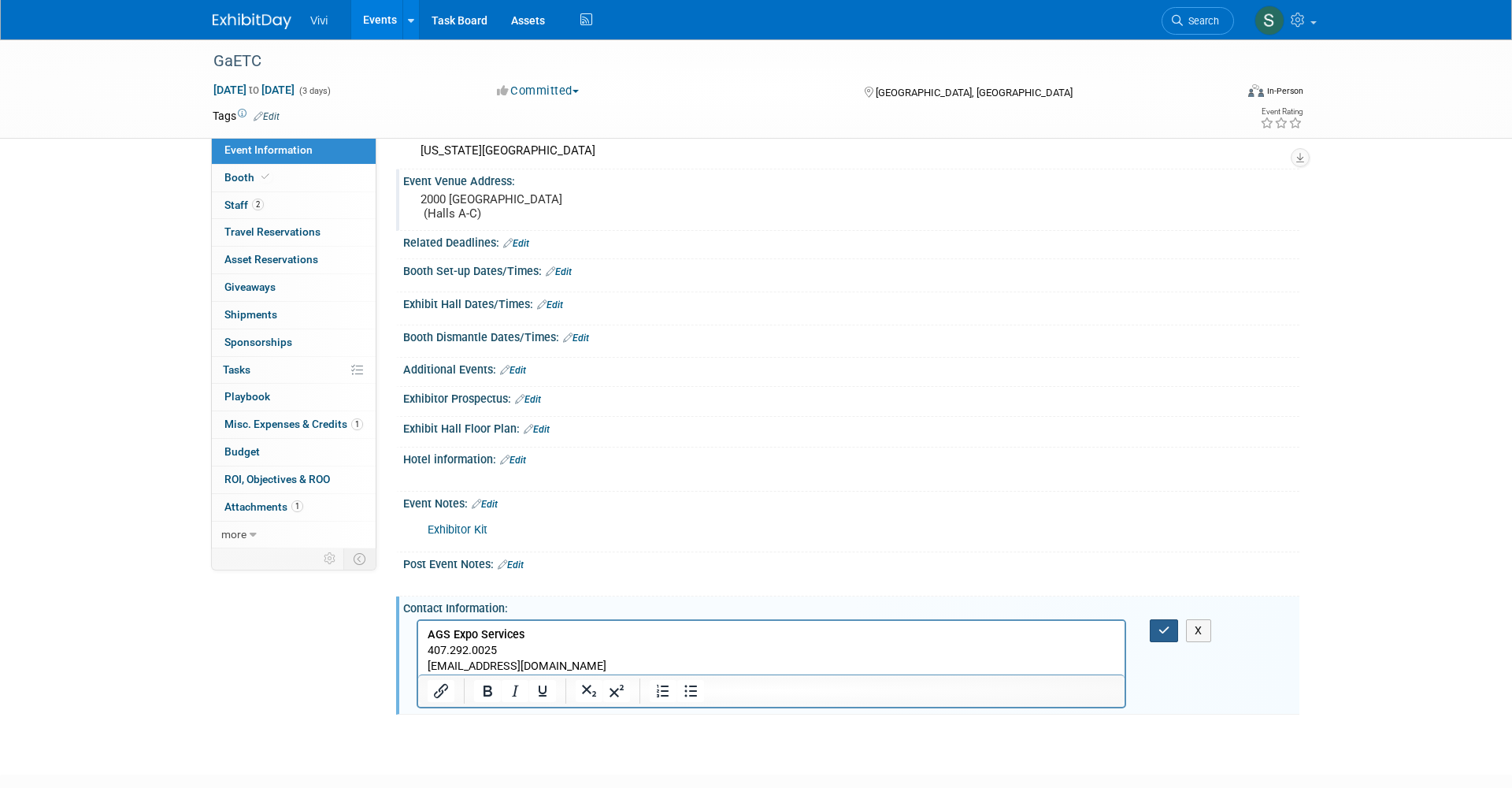
click at [1162, 625] on icon "button" at bounding box center [1164, 630] width 12 height 11
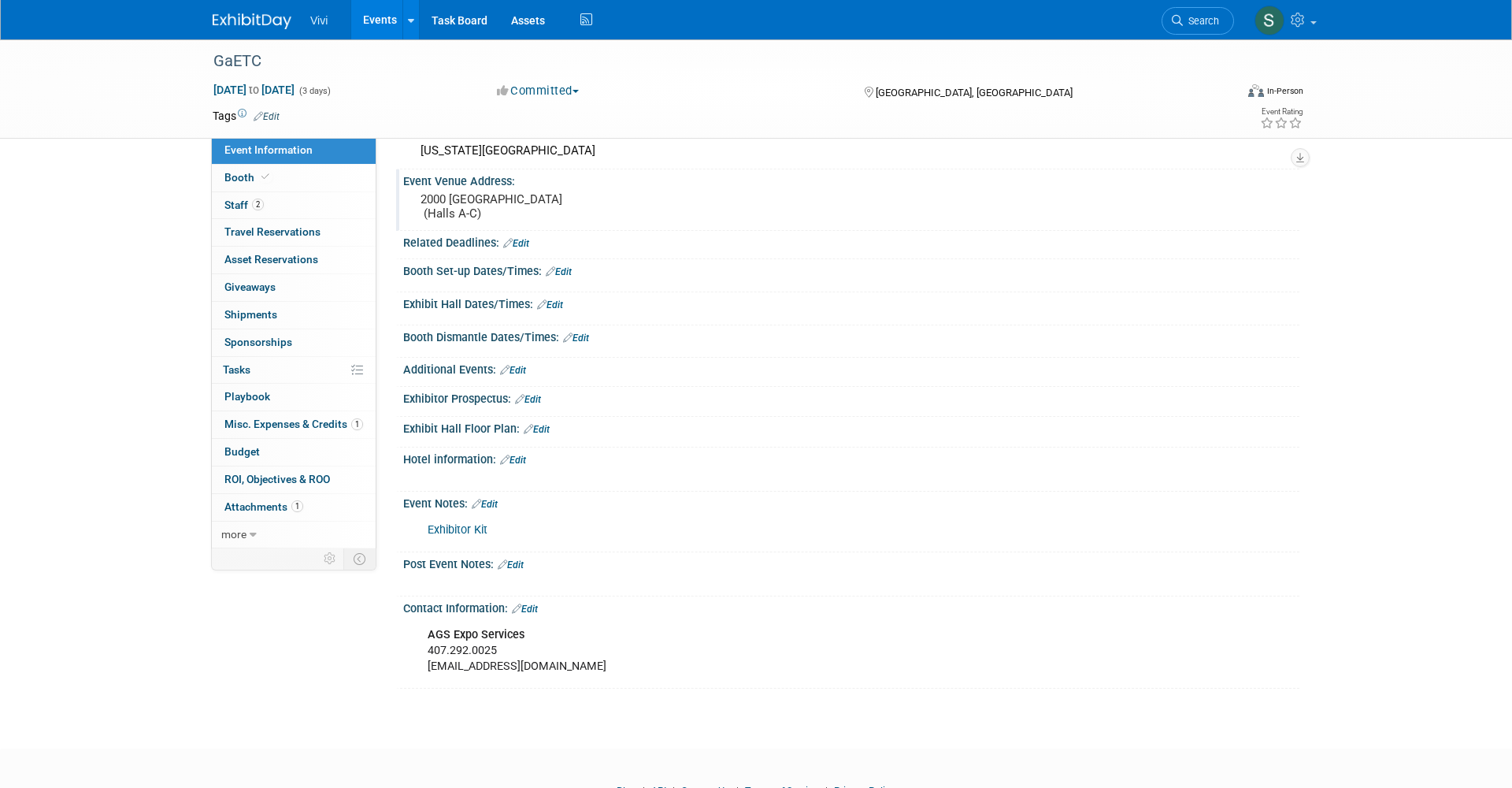
click at [556, 268] on link "Edit" at bounding box center [559, 272] width 26 height 11
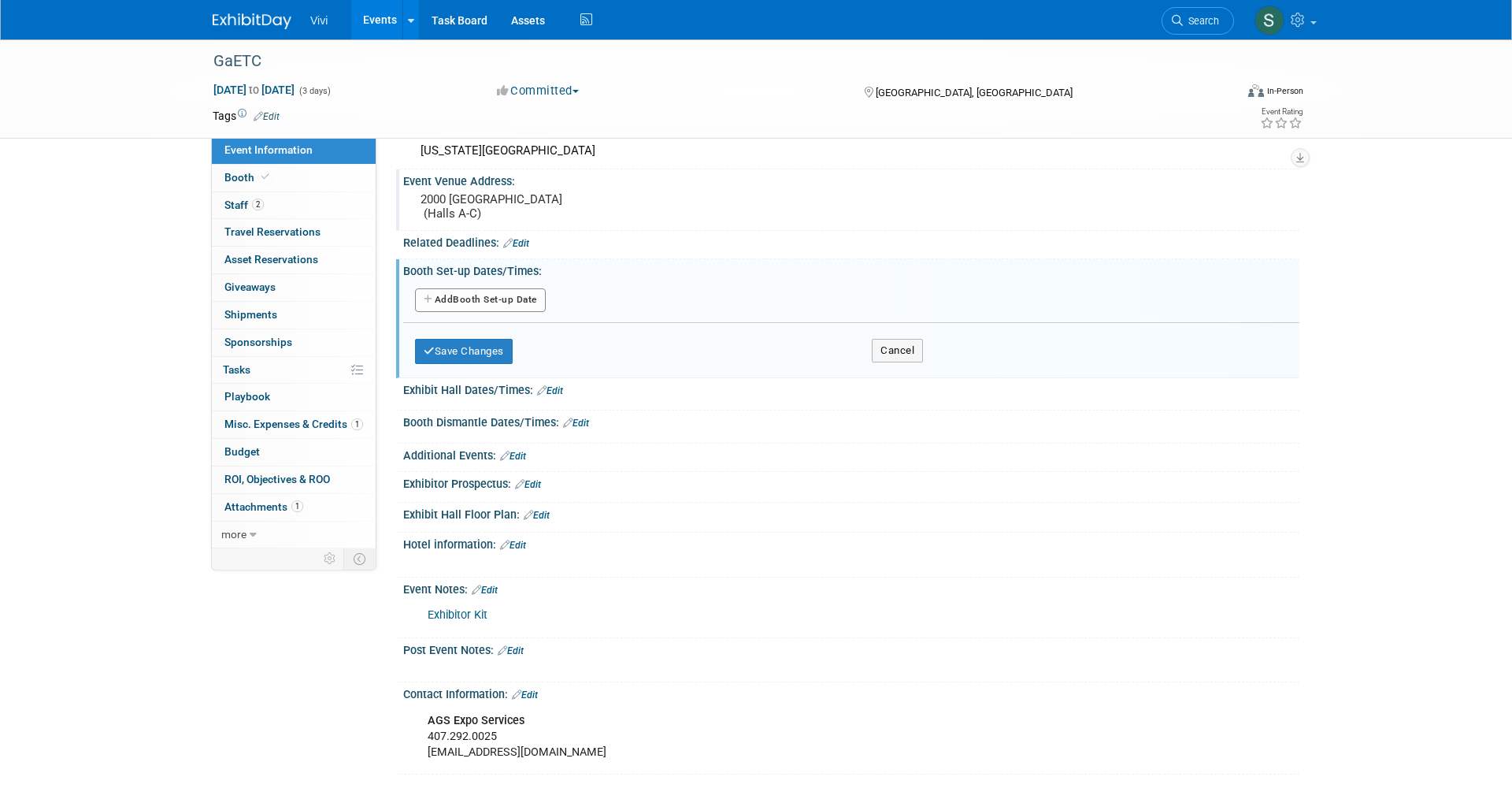
click at [502, 296] on button "Add Another Booth Set-up Date" at bounding box center [480, 300] width 130 height 24
select select "10"
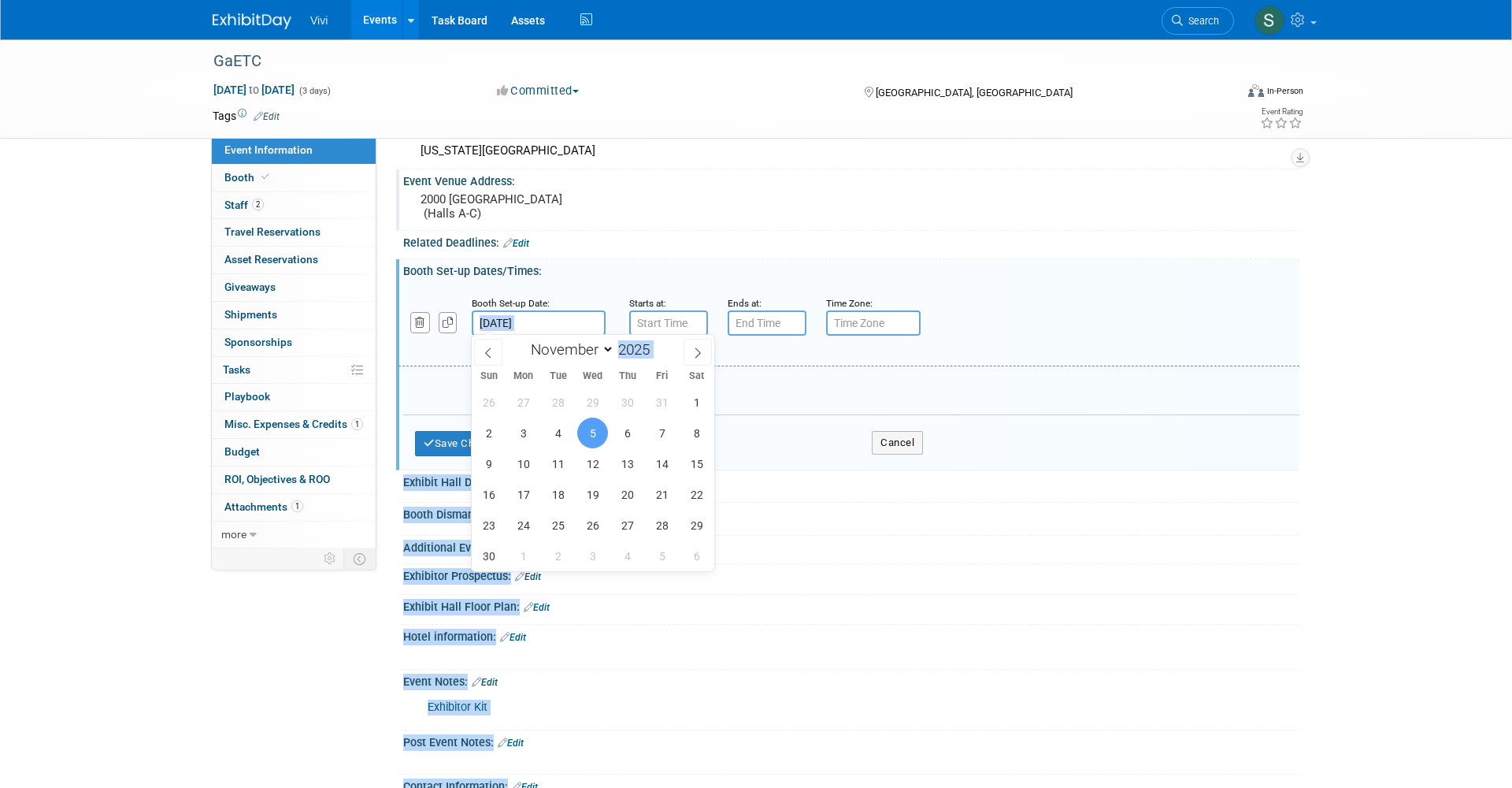
click at [504, 327] on input "[DATE]" at bounding box center [538, 322] width 134 height 26
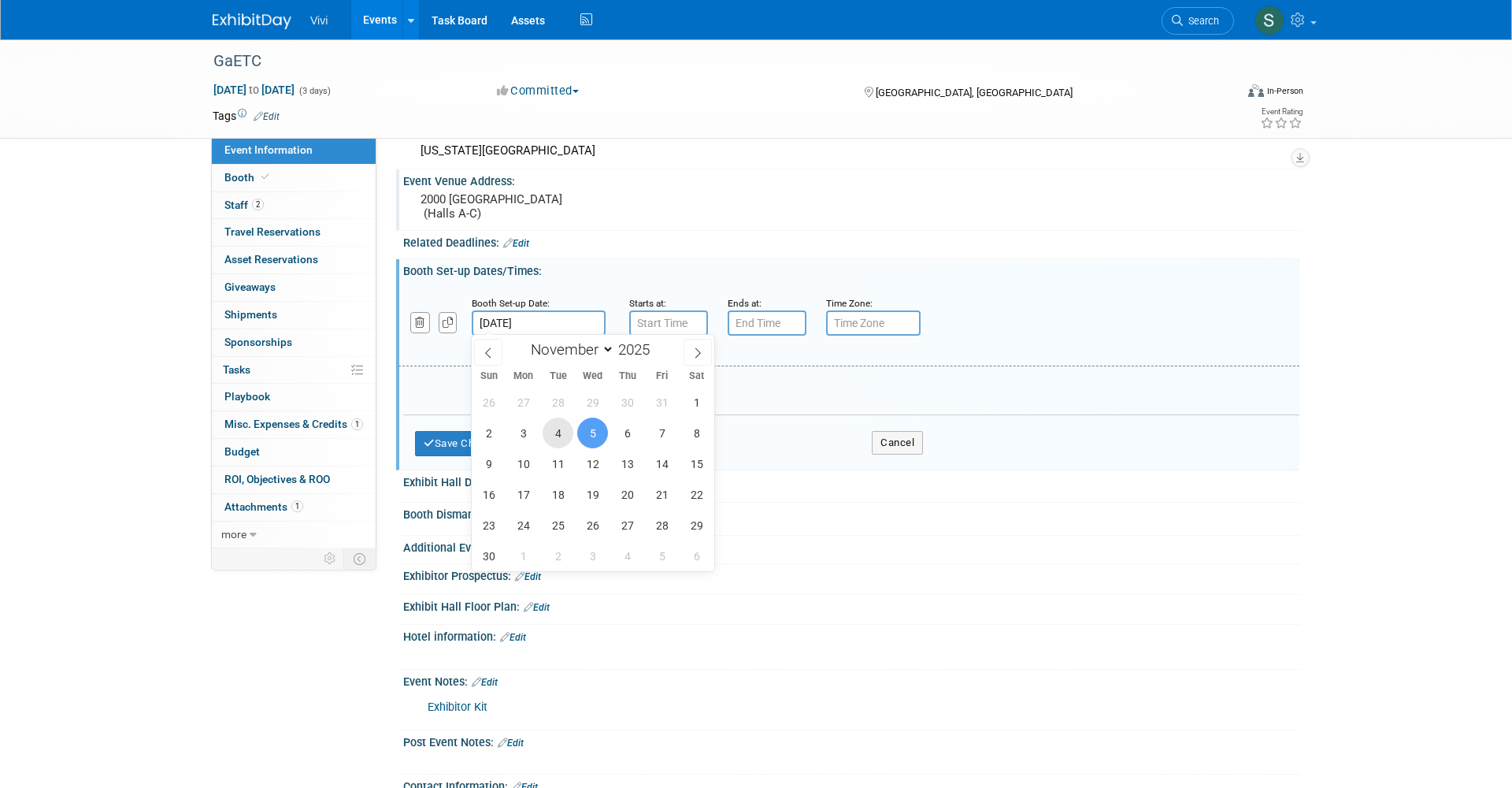
click at [556, 432] on span "4" at bounding box center [557, 433] width 31 height 31
type input "Nov 4, 2025"
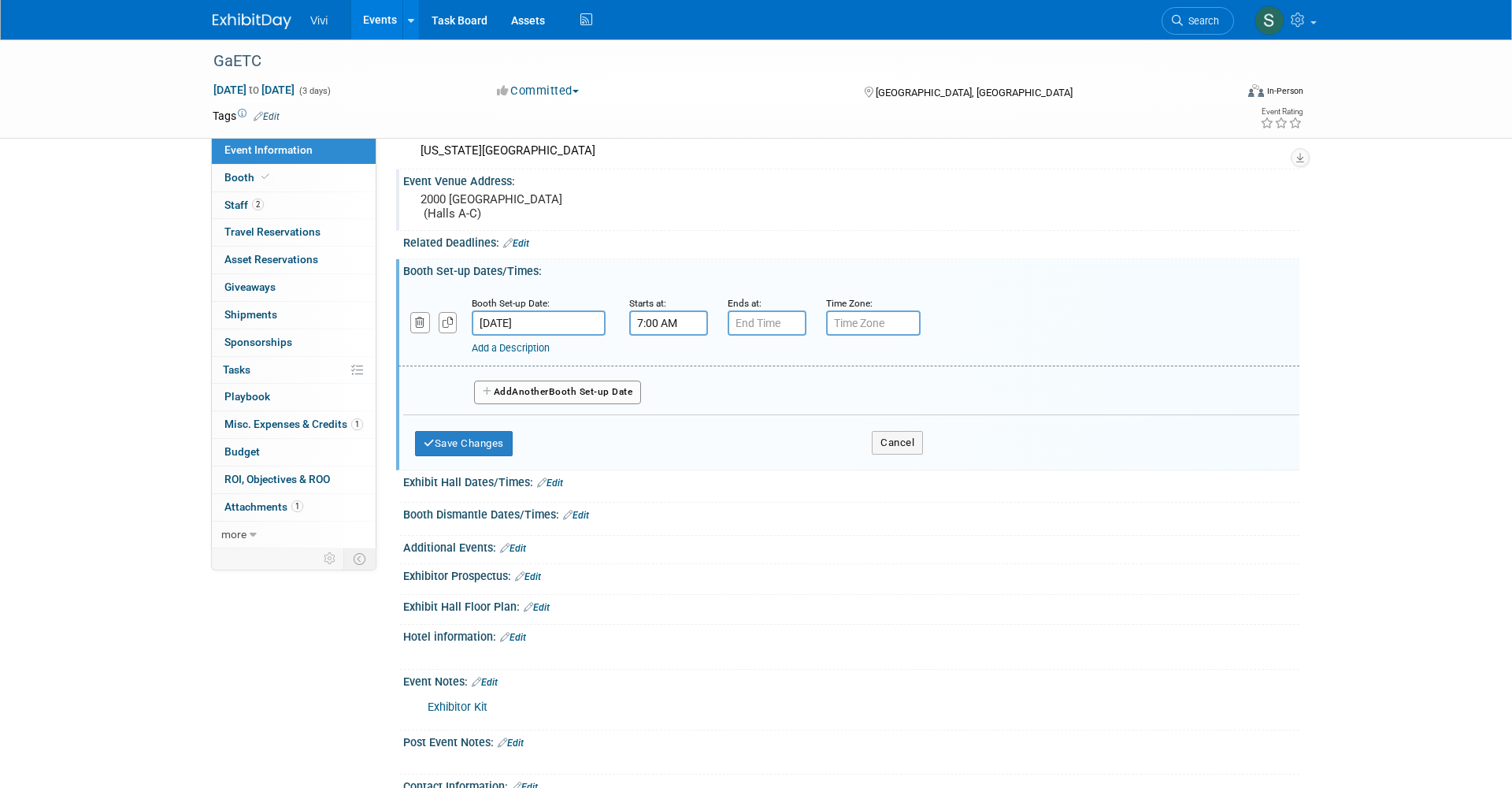
click at [666, 319] on input "7:00 AM" at bounding box center [668, 322] width 78 height 26
click at [660, 390] on span "07" at bounding box center [666, 395] width 30 height 28
click at [643, 439] on td "08" at bounding box center [657, 447] width 50 height 43
type input "8:00 AM"
click at [754, 310] on input "7:00 PM" at bounding box center [766, 322] width 78 height 26
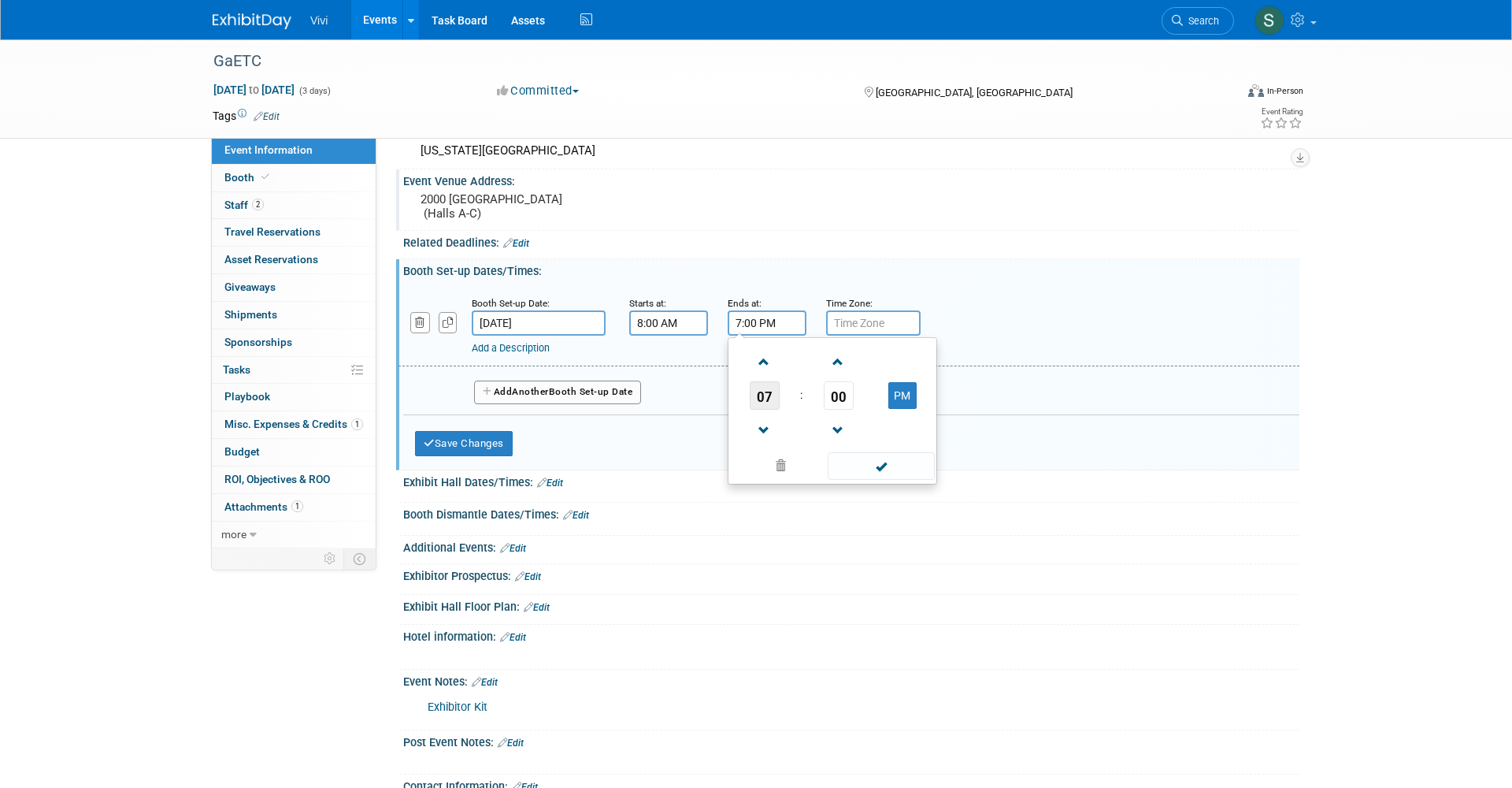
click at [761, 385] on span "07" at bounding box center [765, 395] width 30 height 28
click at [807, 409] on td "05" at bounding box center [807, 404] width 50 height 43
type input "5:00 PM"
click at [501, 431] on button "Save Changes" at bounding box center [463, 443] width 97 height 26
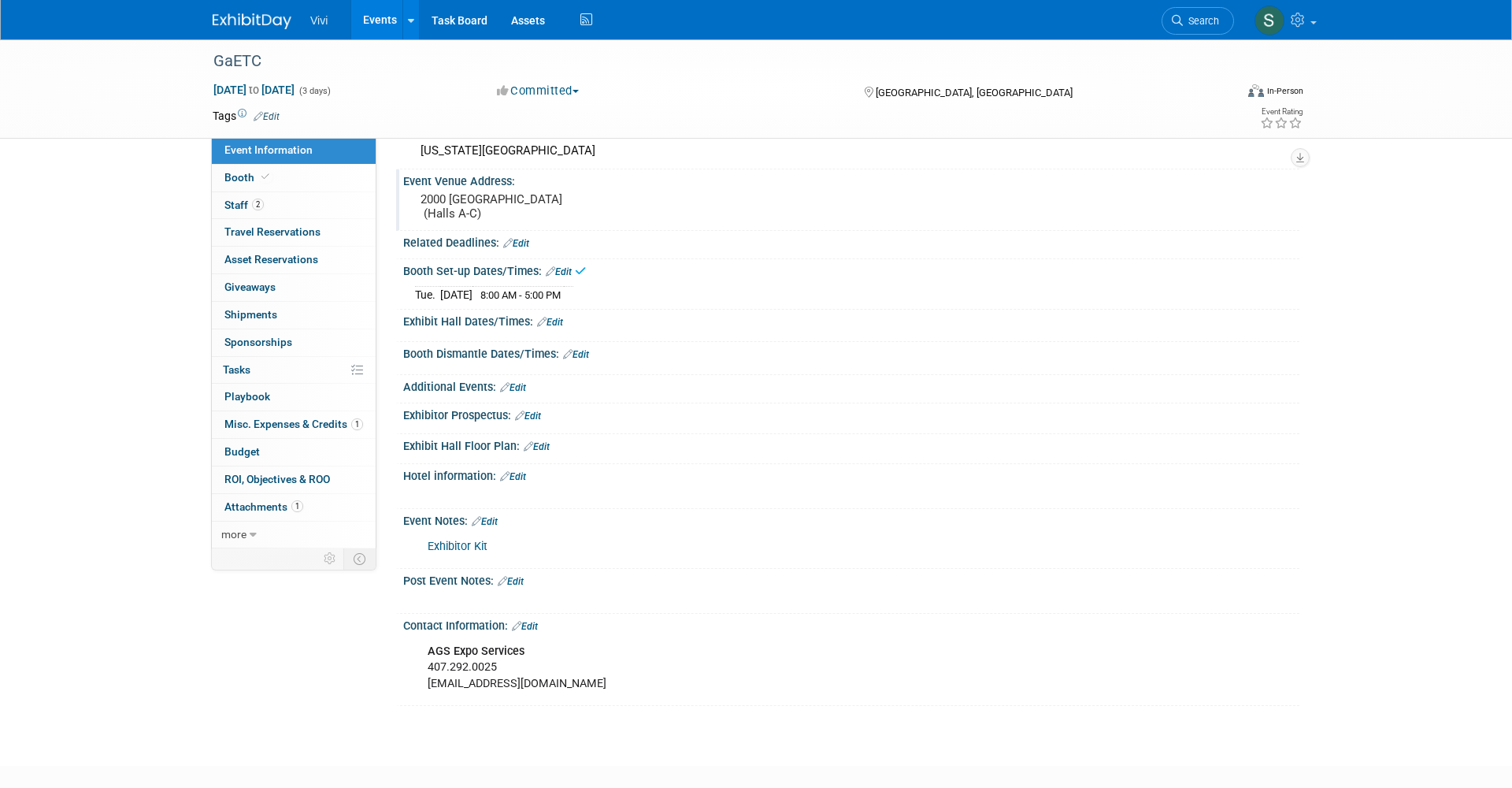
click at [556, 317] on link "Edit" at bounding box center [551, 322] width 26 height 11
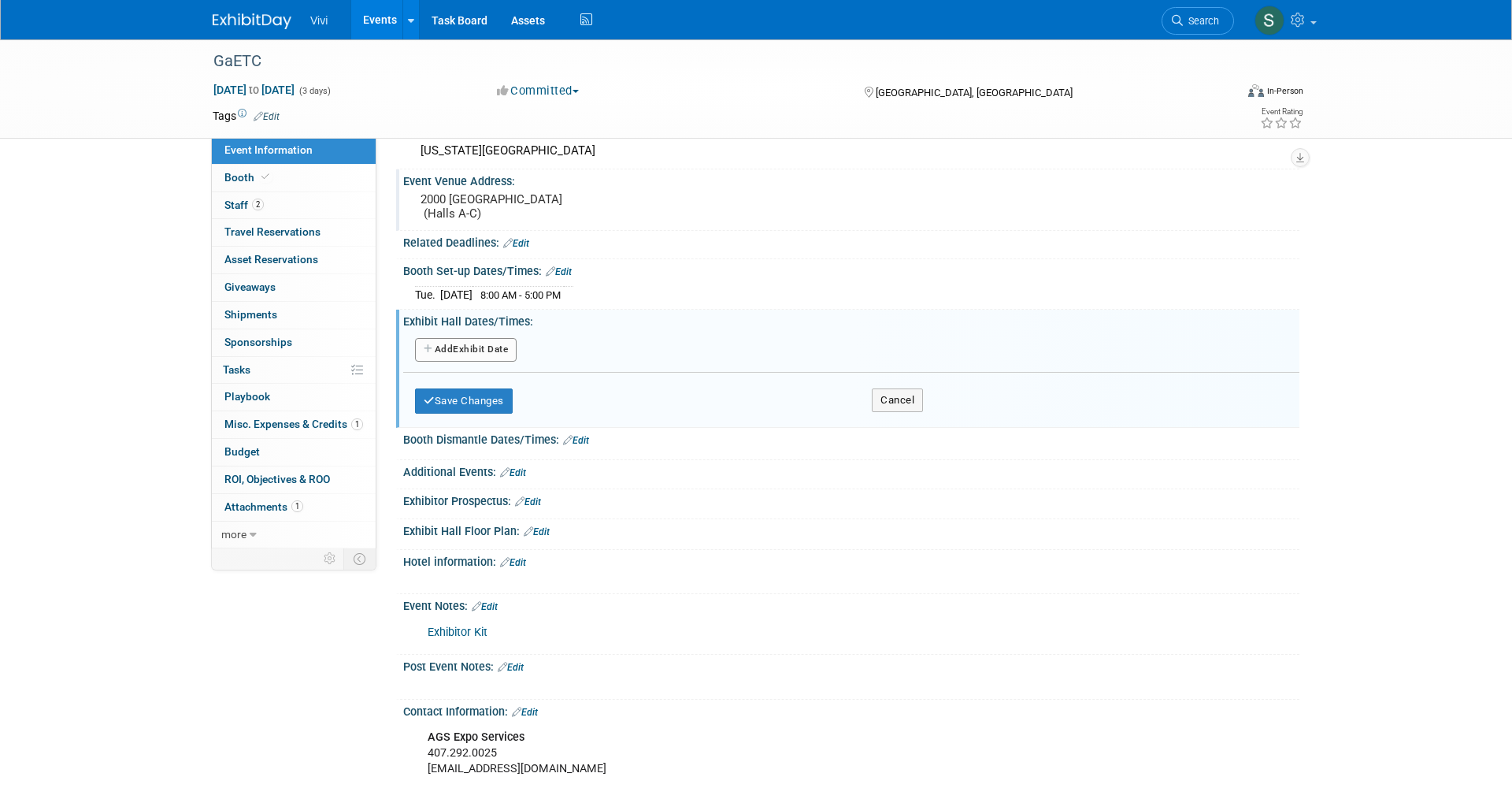
click at [443, 341] on button "Add Another Exhibit Date" at bounding box center [466, 350] width 102 height 24
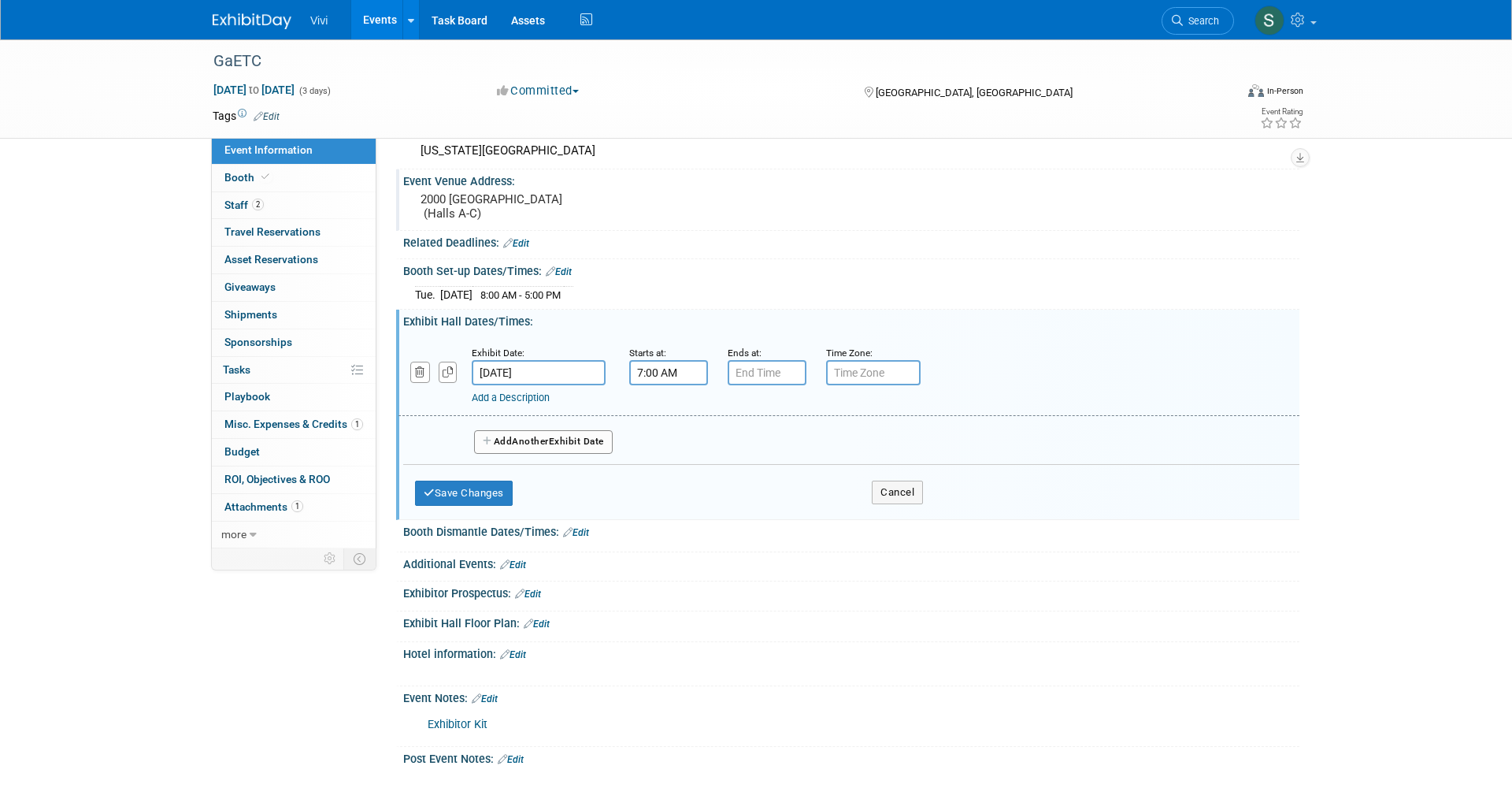
click at [656, 366] on input "7:00 AM" at bounding box center [668, 372] width 78 height 26
click at [660, 437] on span "07" at bounding box center [666, 445] width 30 height 28
click at [758, 492] on td "10" at bounding box center [758, 497] width 50 height 43
type input "10:00 AM"
click at [759, 369] on input "7:00 PM" at bounding box center [766, 372] width 78 height 26
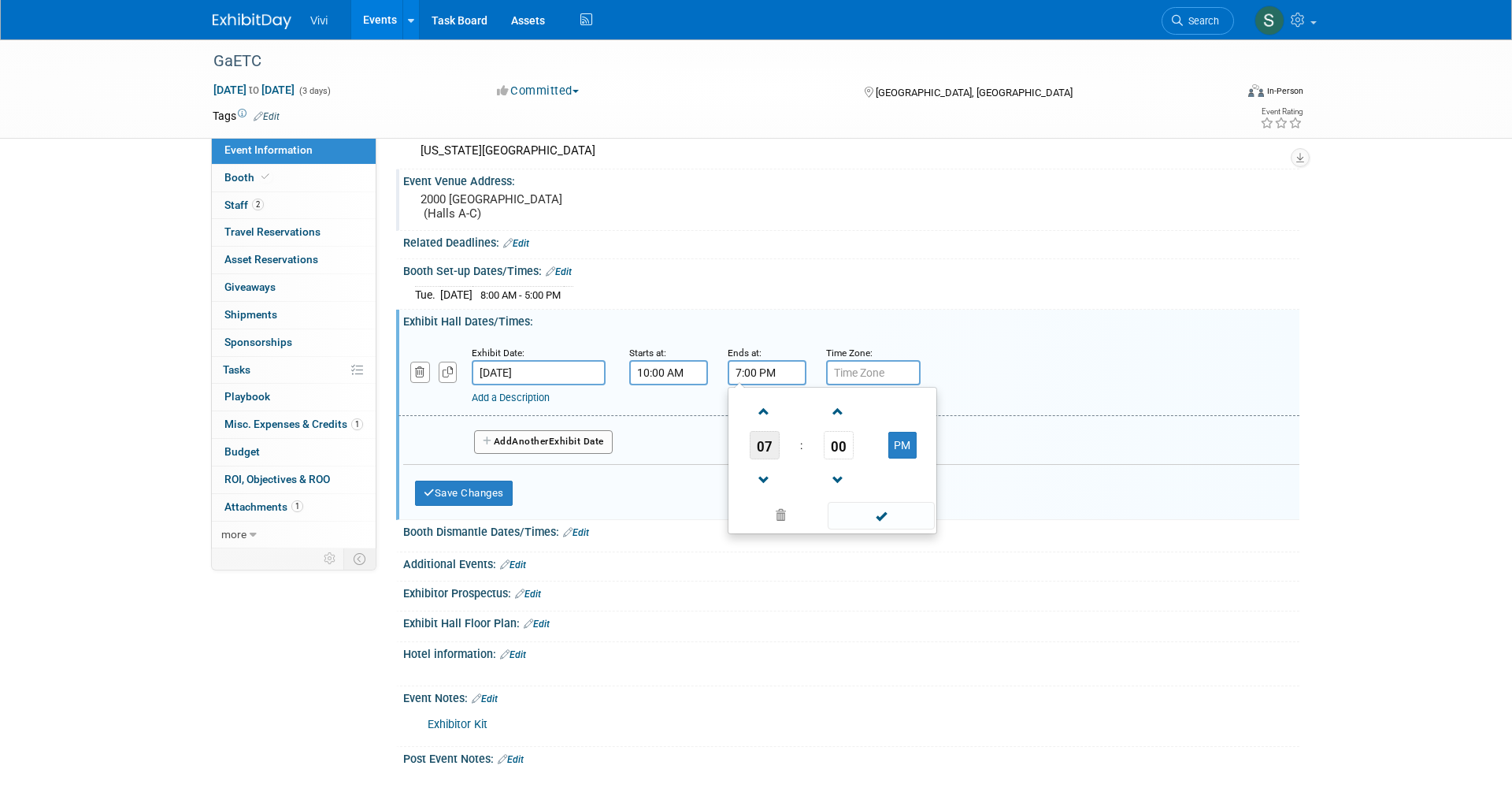
click at [763, 449] on span "07" at bounding box center [765, 445] width 30 height 28
click at [754, 443] on td "04" at bounding box center [756, 454] width 50 height 43
type input "4:00 PM"
click at [558, 442] on button "Add Another Exhibit Date" at bounding box center [543, 441] width 139 height 24
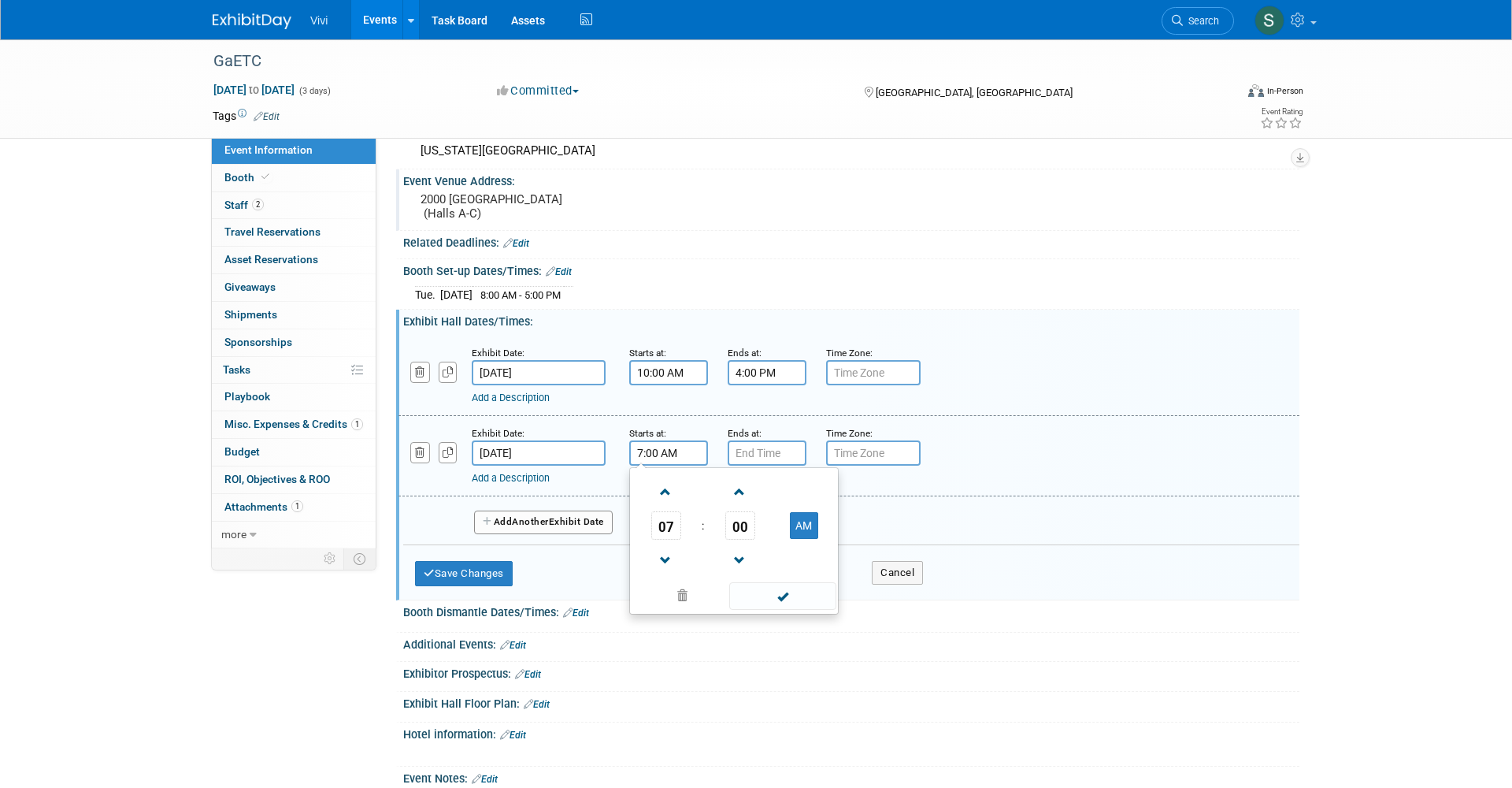
click at [673, 452] on input "7:00 AM" at bounding box center [668, 453] width 78 height 26
click at [669, 523] on span "07" at bounding box center [666, 525] width 30 height 28
click at [652, 575] on td "08" at bounding box center [657, 577] width 50 height 43
click at [750, 524] on span "00" at bounding box center [740, 525] width 30 height 28
click at [697, 572] on td "45" at bounding box center [708, 577] width 50 height 43
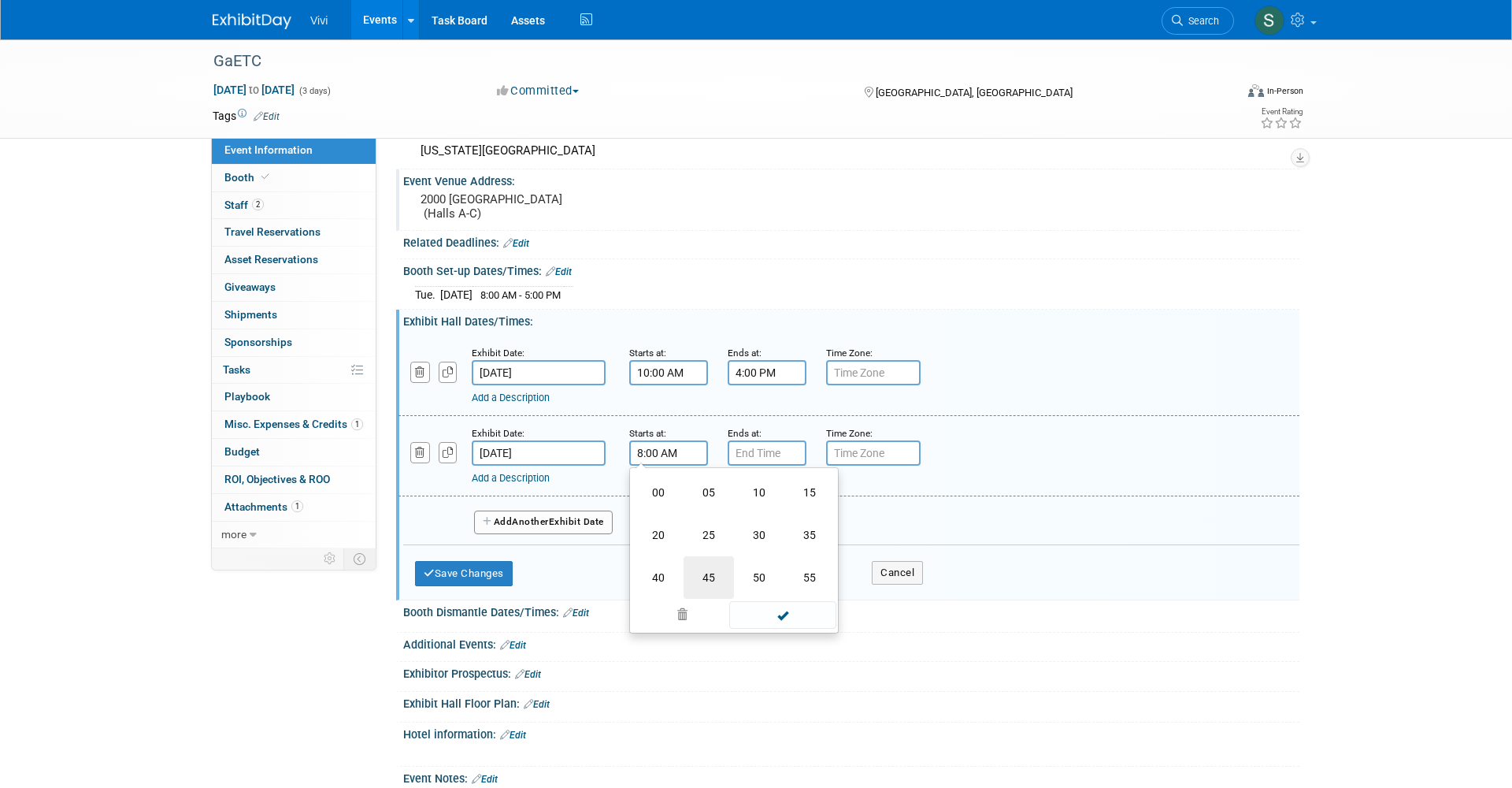
type input "8:45 AM"
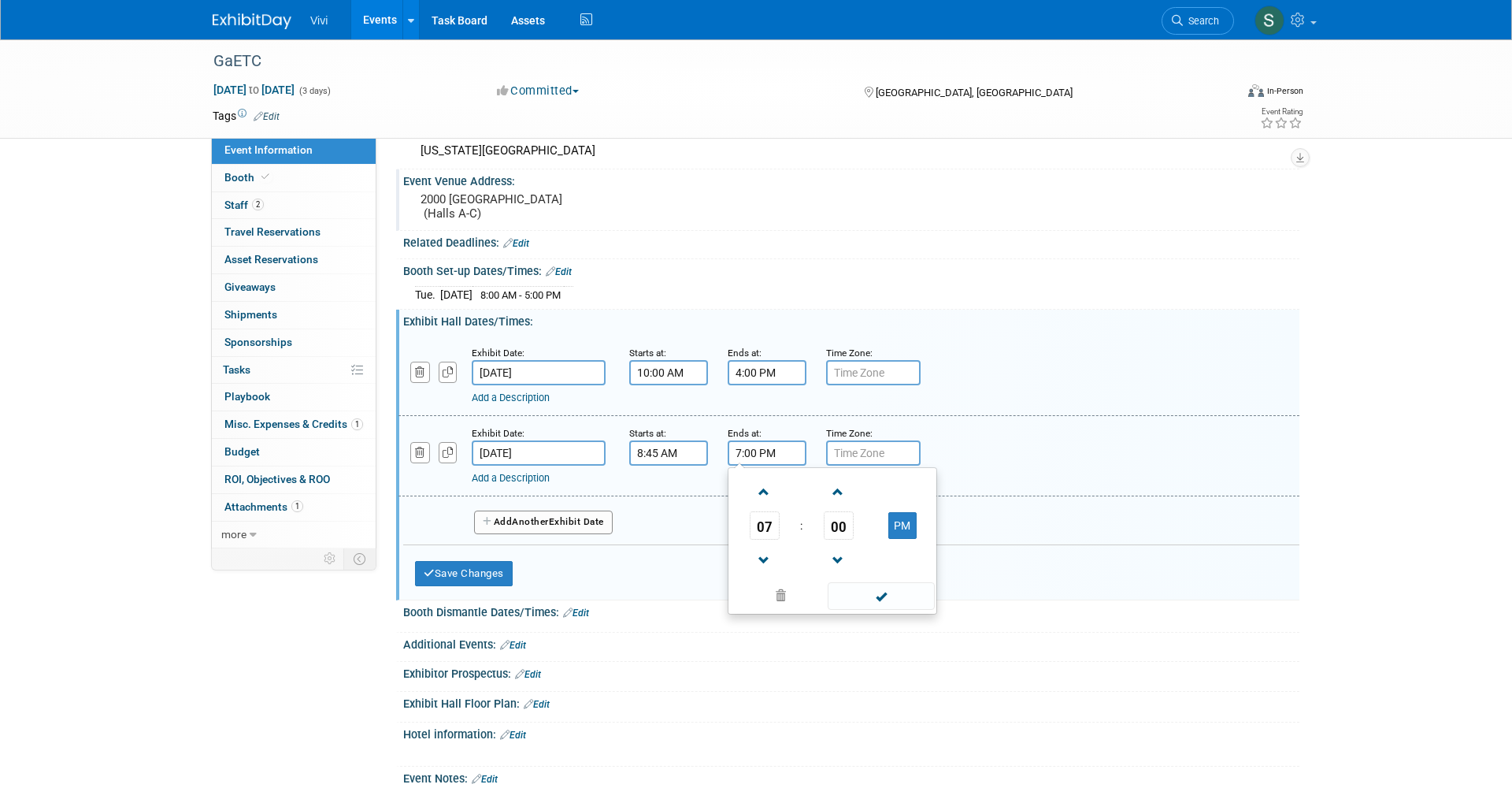
click at [750, 447] on input "7:00 PM" at bounding box center [766, 453] width 78 height 26
click at [763, 526] on span "07" at bounding box center [765, 525] width 30 height 28
click at [893, 494] on td "03" at bounding box center [907, 492] width 50 height 43
click at [844, 523] on span "00" at bounding box center [839, 525] width 30 height 28
click at [844, 533] on td "30" at bounding box center [857, 535] width 50 height 43
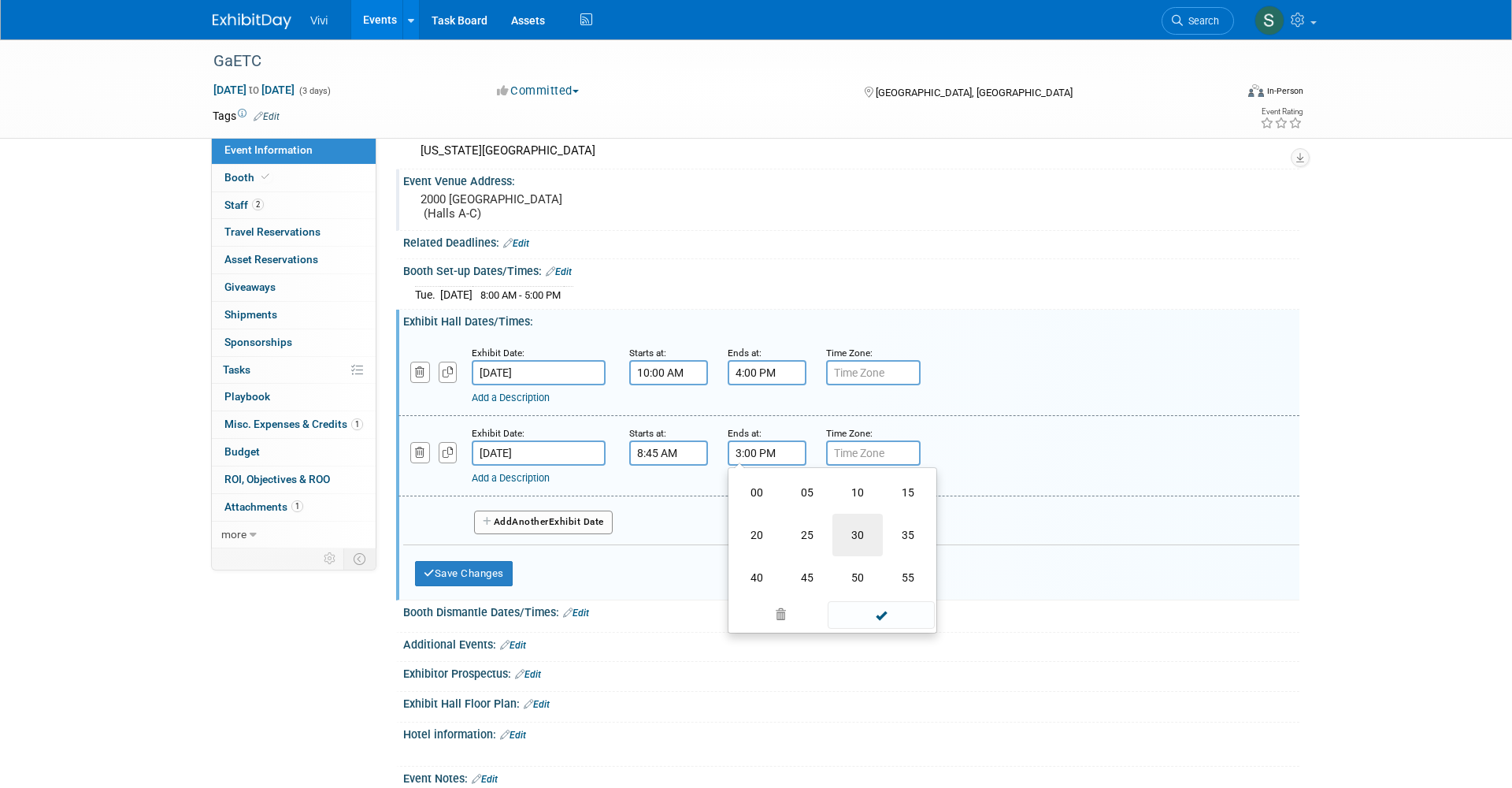
type input "3:30 PM"
click at [501, 561] on button "Save Changes" at bounding box center [463, 574] width 97 height 26
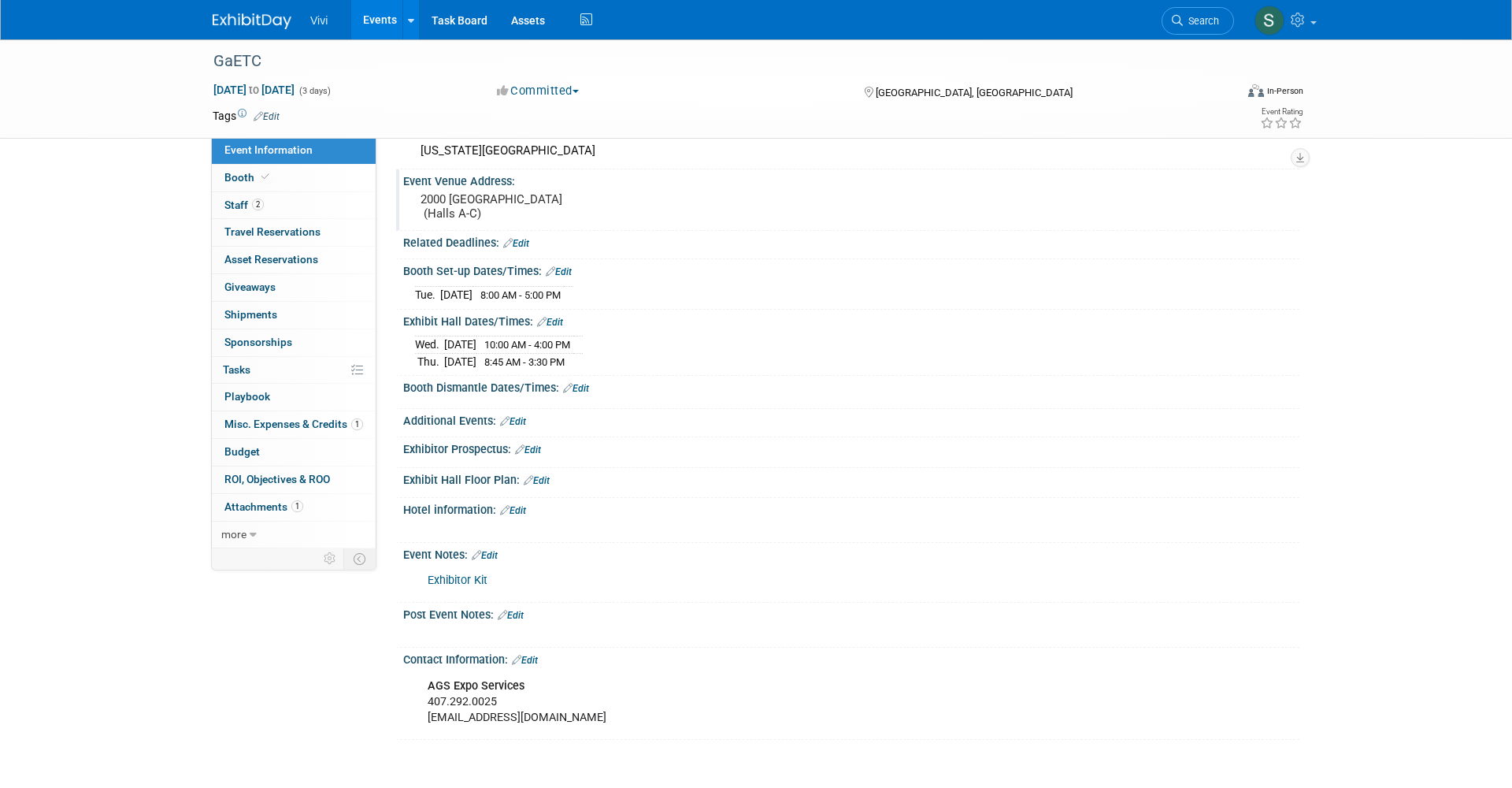
click at [587, 383] on link "Edit" at bounding box center [576, 388] width 26 height 11
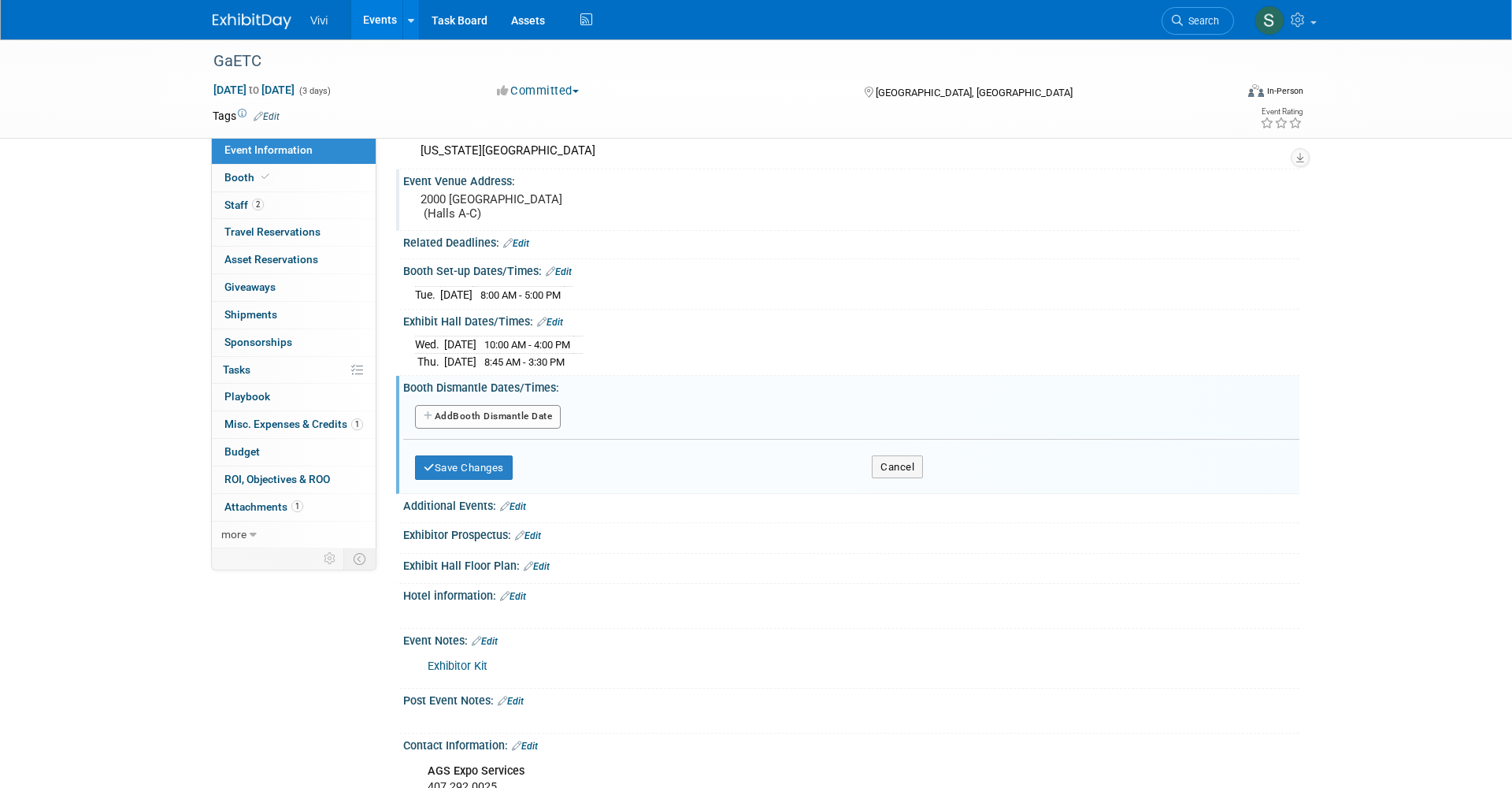
click at [509, 415] on button "Add Another Booth Dismantle Date" at bounding box center [487, 416] width 145 height 24
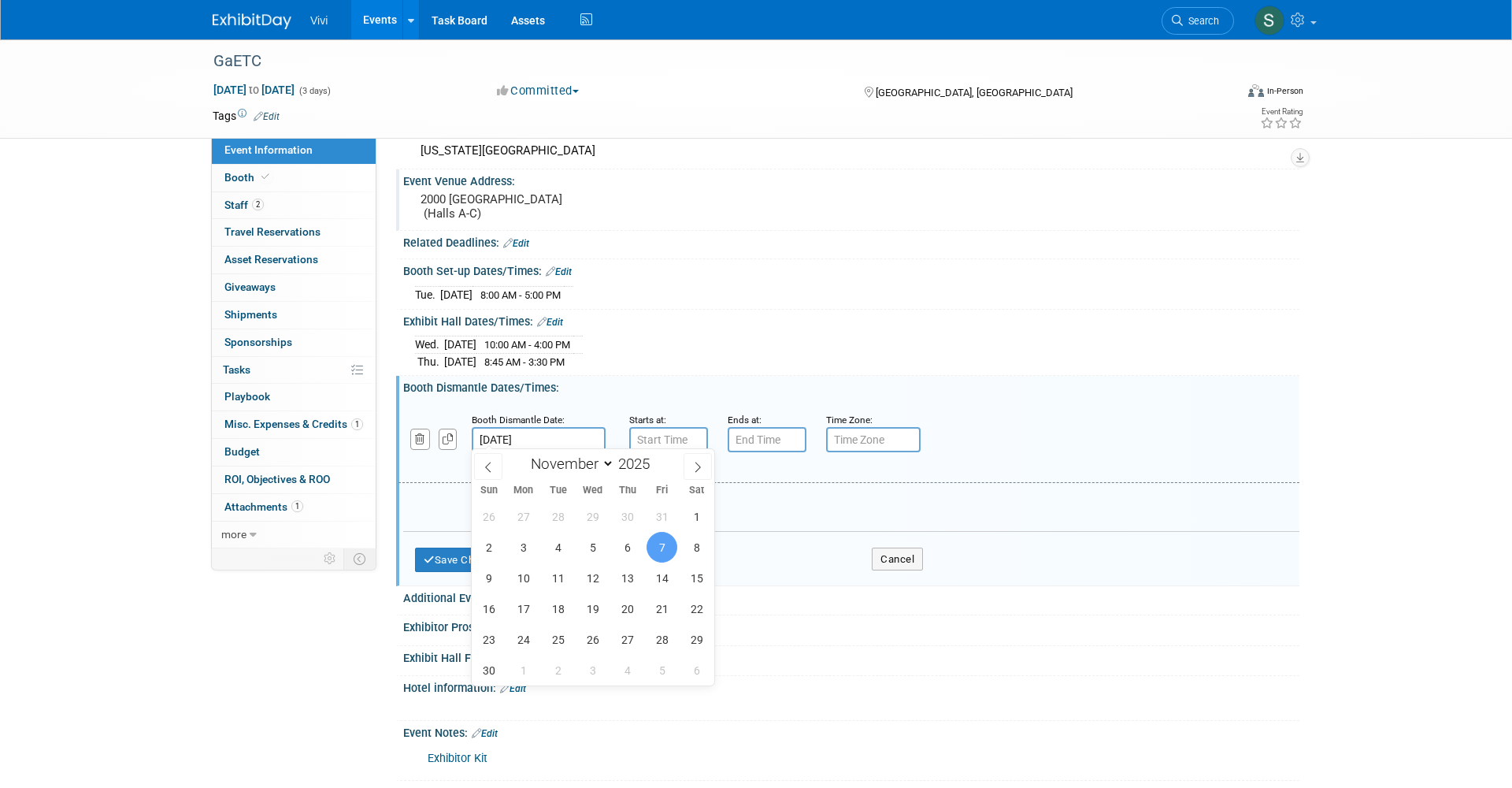
click at [518, 440] on input "[DATE]" at bounding box center [538, 439] width 134 height 26
click at [623, 544] on span "6" at bounding box center [627, 547] width 31 height 31
type input "Nov 6, 2025"
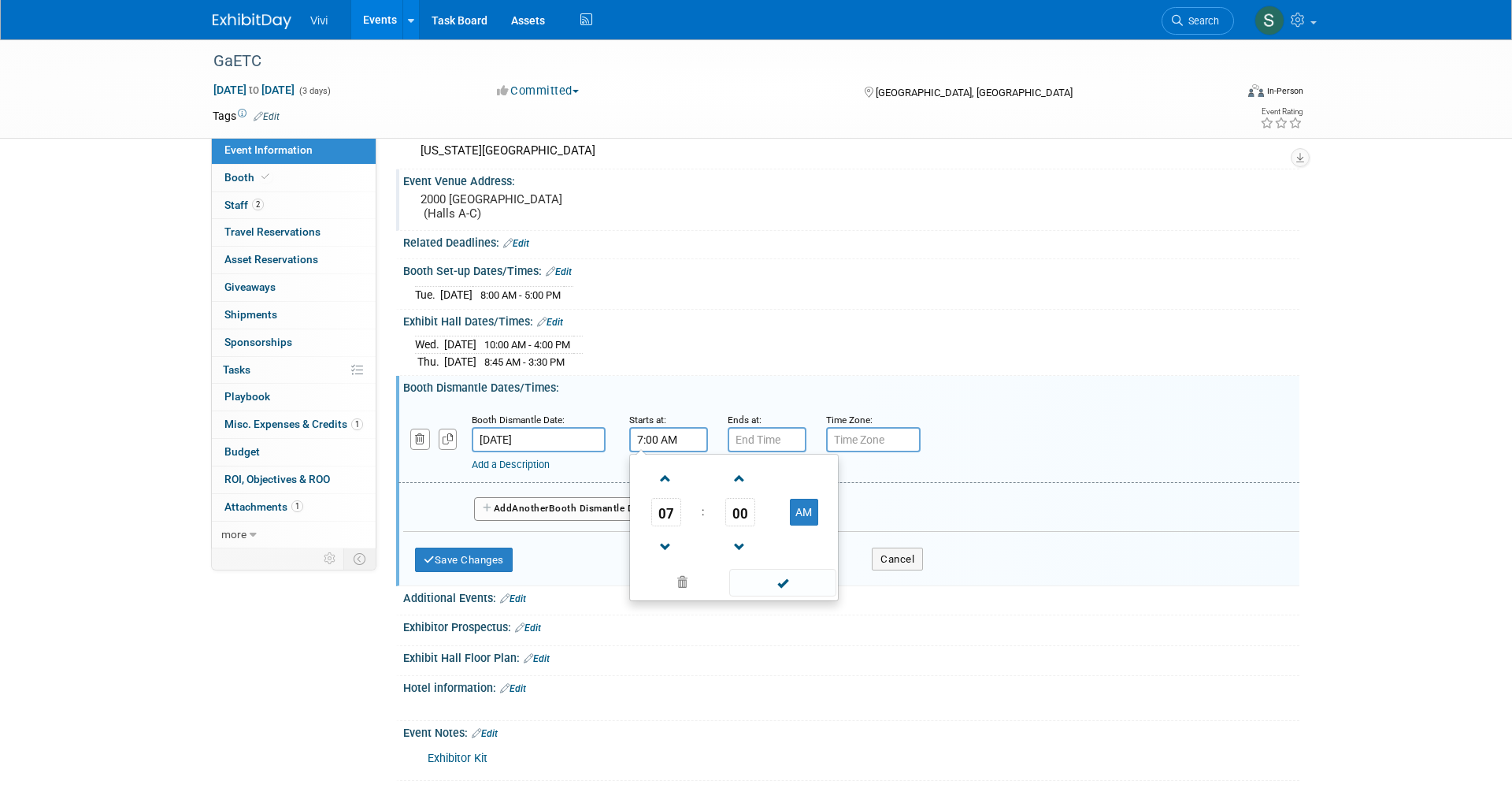
click at [654, 432] on input "7:00 AM" at bounding box center [668, 439] width 78 height 26
click at [660, 502] on span "07" at bounding box center [666, 512] width 30 height 28
click at [803, 479] on td "03" at bounding box center [808, 478] width 50 height 43
click at [731, 505] on span "00" at bounding box center [740, 512] width 30 height 28
click at [753, 519] on td "30" at bounding box center [758, 521] width 50 height 43
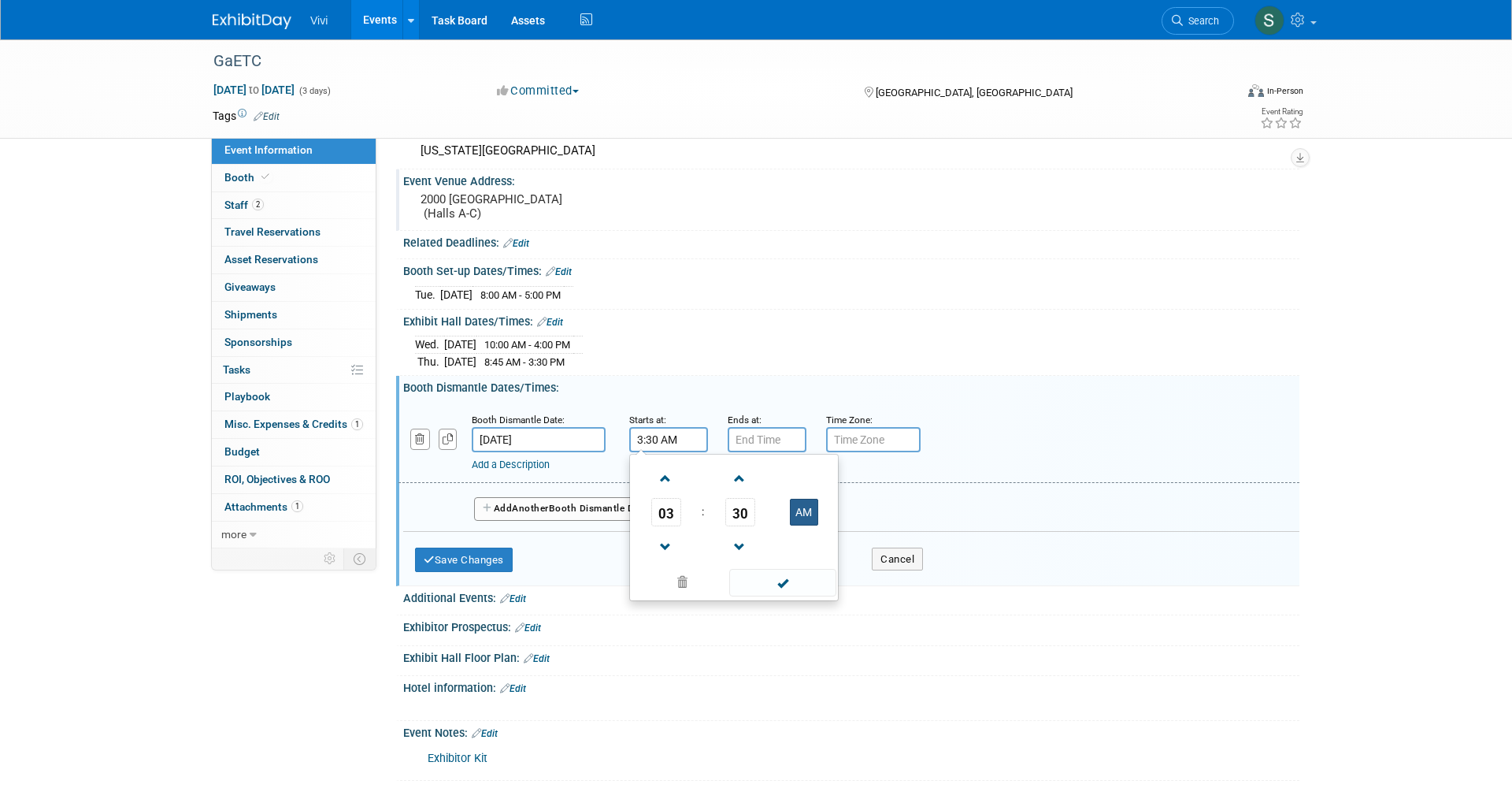
click at [801, 514] on button "AM" at bounding box center [804, 512] width 28 height 26
type input "3:30 PM"
type input "7:00 PM"
click at [745, 437] on input "7:00 PM" at bounding box center [766, 439] width 78 height 26
click at [444, 548] on button "Save Changes" at bounding box center [463, 559] width 97 height 26
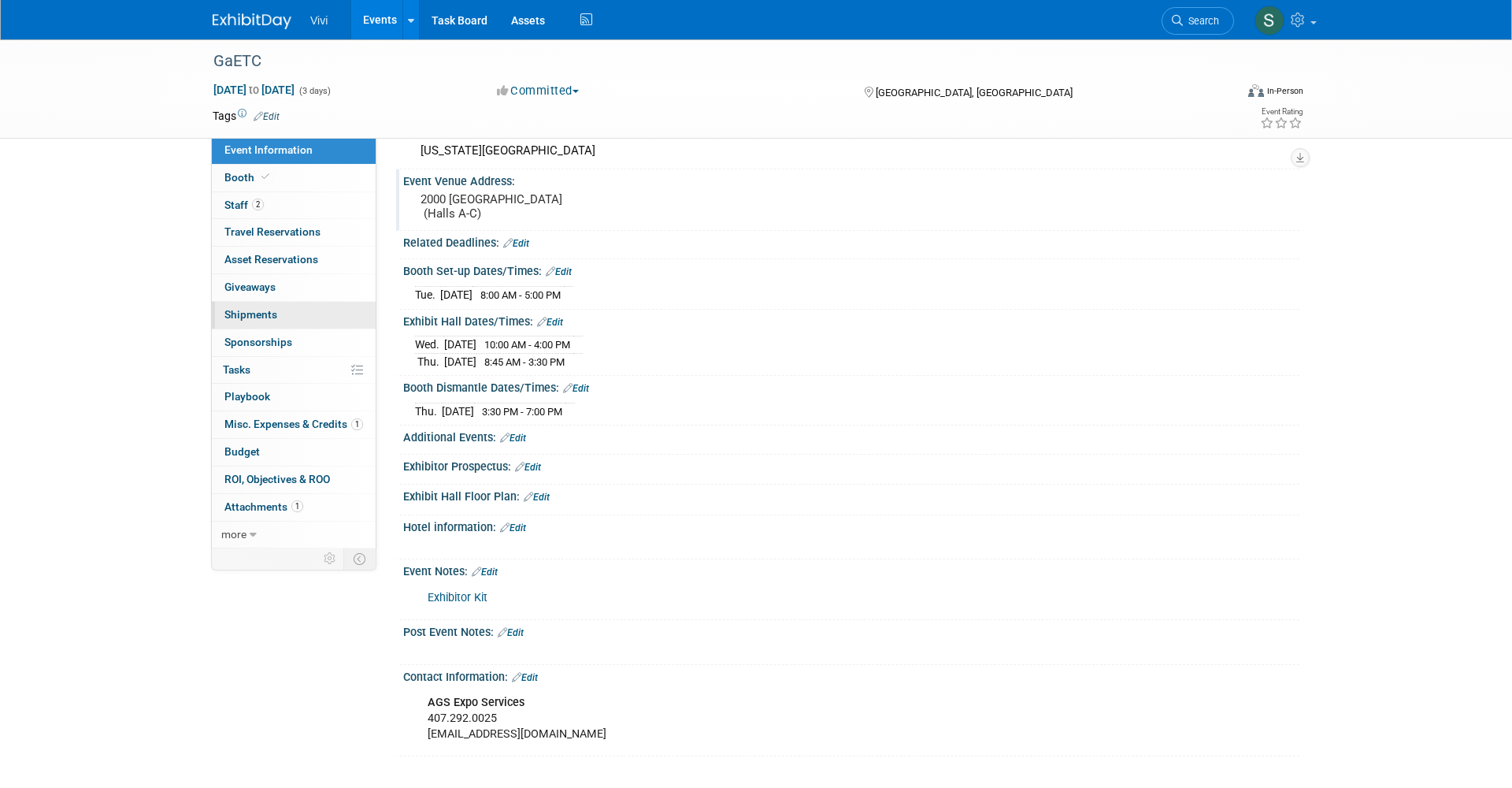
click at [277, 315] on link "0 Shipments 0" at bounding box center [293, 315] width 163 height 26
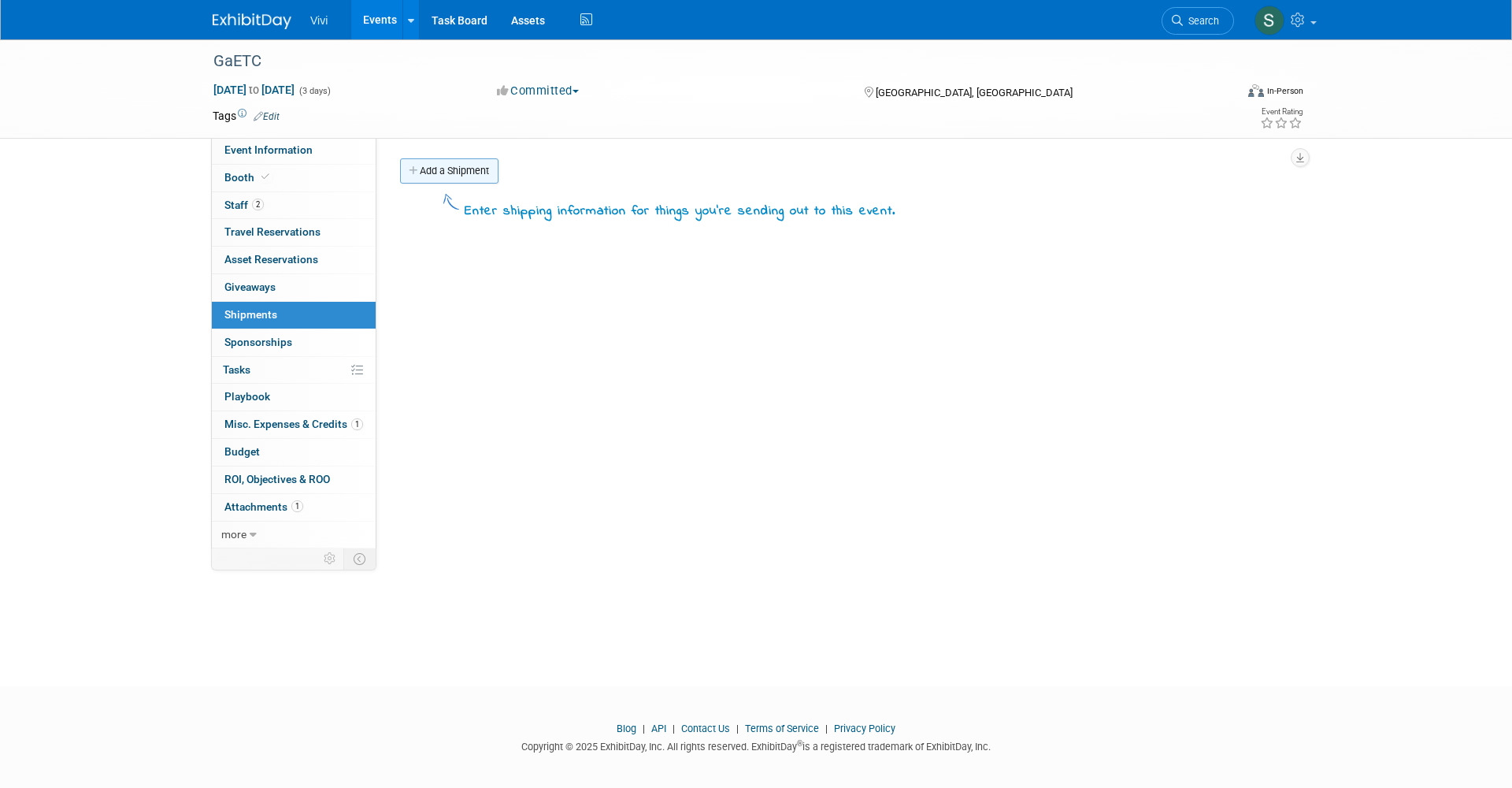
click at [458, 173] on link "Add a Shipment" at bounding box center [449, 171] width 98 height 26
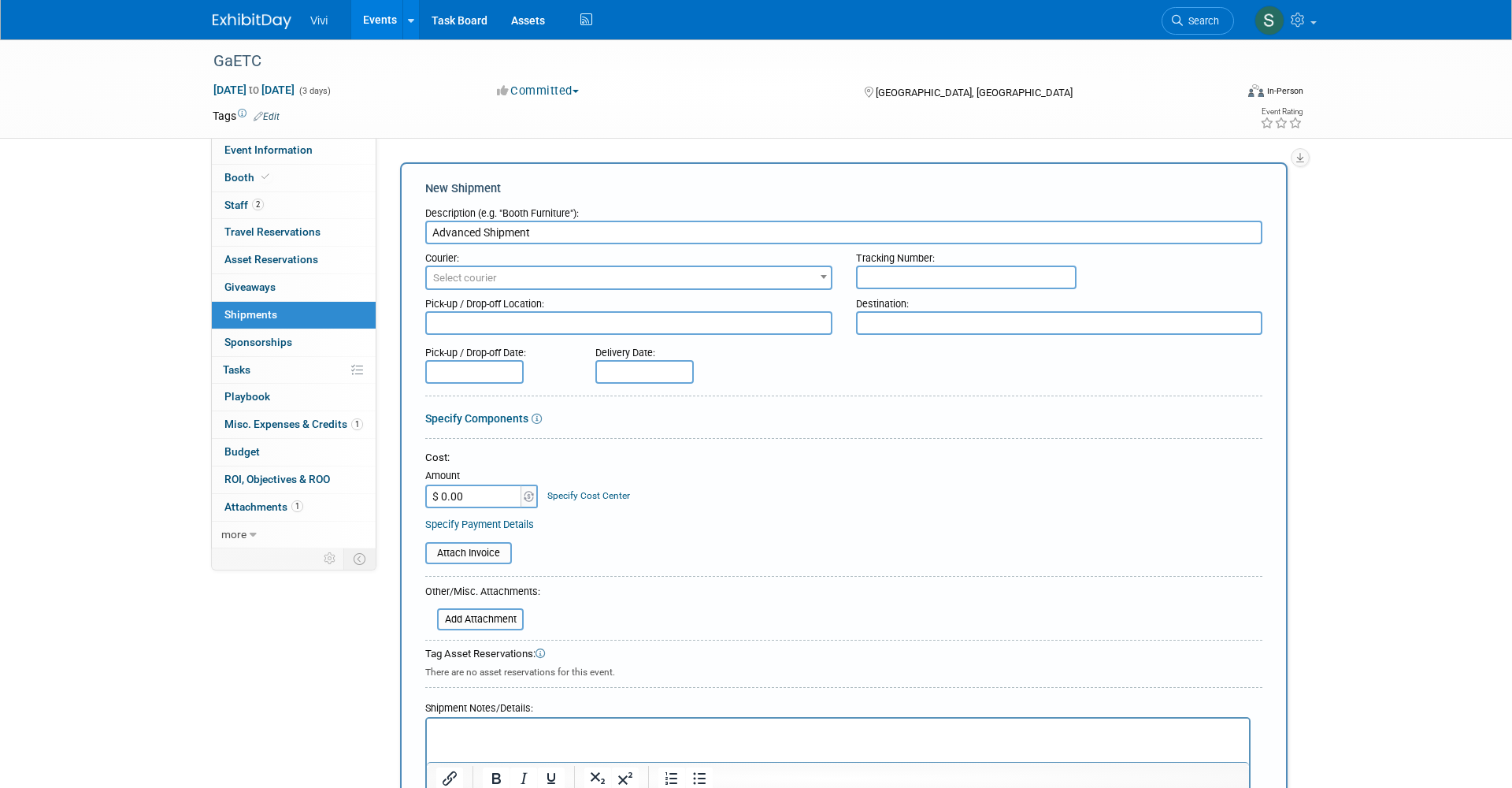
type input "Advanced Shipment"
click at [909, 312] on textarea at bounding box center [1059, 322] width 407 height 24
paste textarea "[Company Name] - [Booth #] GAETC 2025 AGS Expo Services c/o ABF Freight 1265 Bl…"
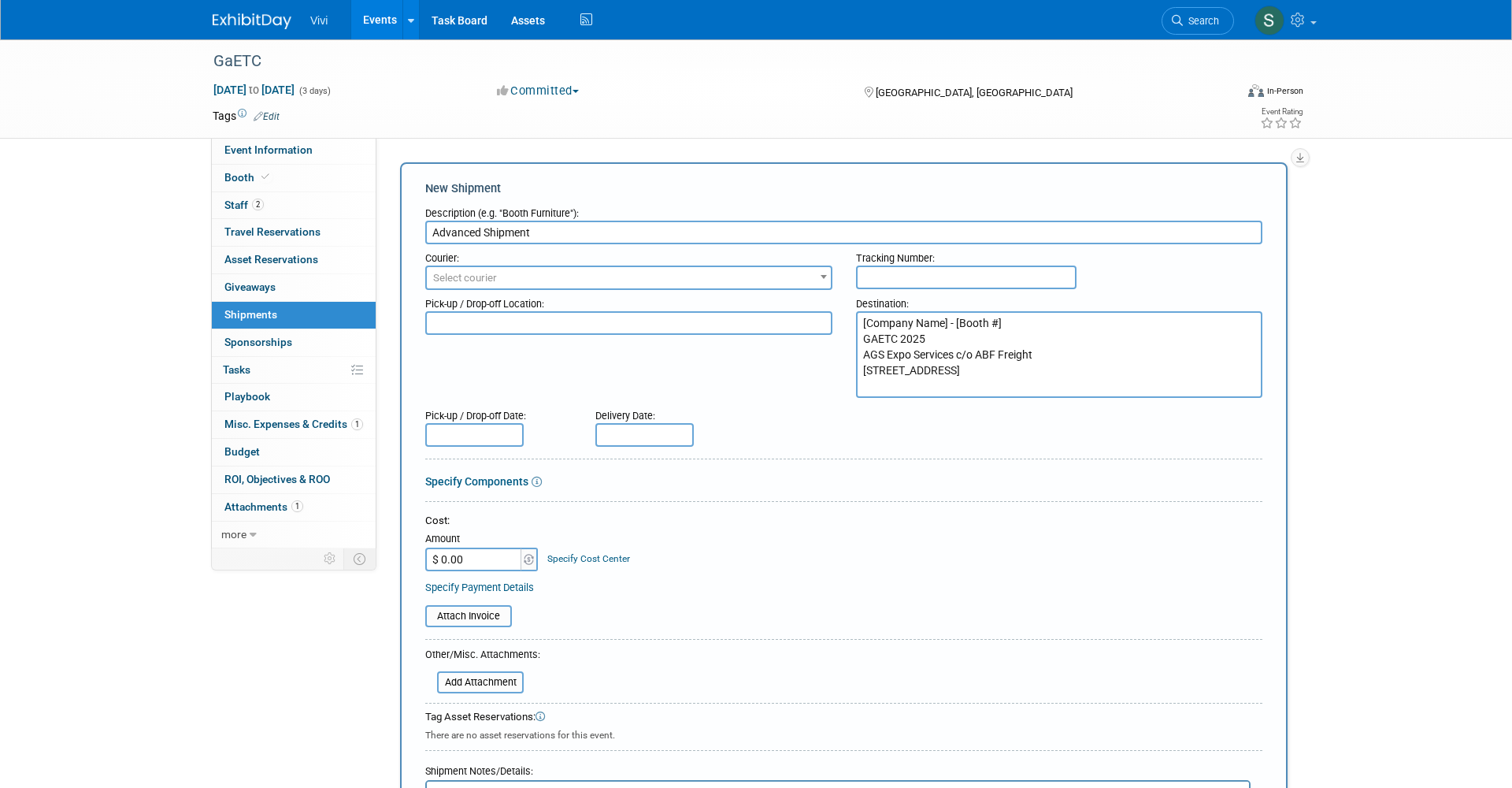
drag, startPoint x: 947, startPoint y: 319, endPoint x: 806, endPoint y: 313, distance: 141.1
click at [806, 313] on div "Pick-up / Drop-off Location: Destination: [Company Name] - [Booth #] GAETC 2025…" at bounding box center [843, 344] width 860 height 108
click at [943, 318] on textarea "Vivi - [Booth #] GAETC 2025 AGS Expo Services c/o ABF Freight 1265 Blairs Bridg…" at bounding box center [1059, 354] width 407 height 87
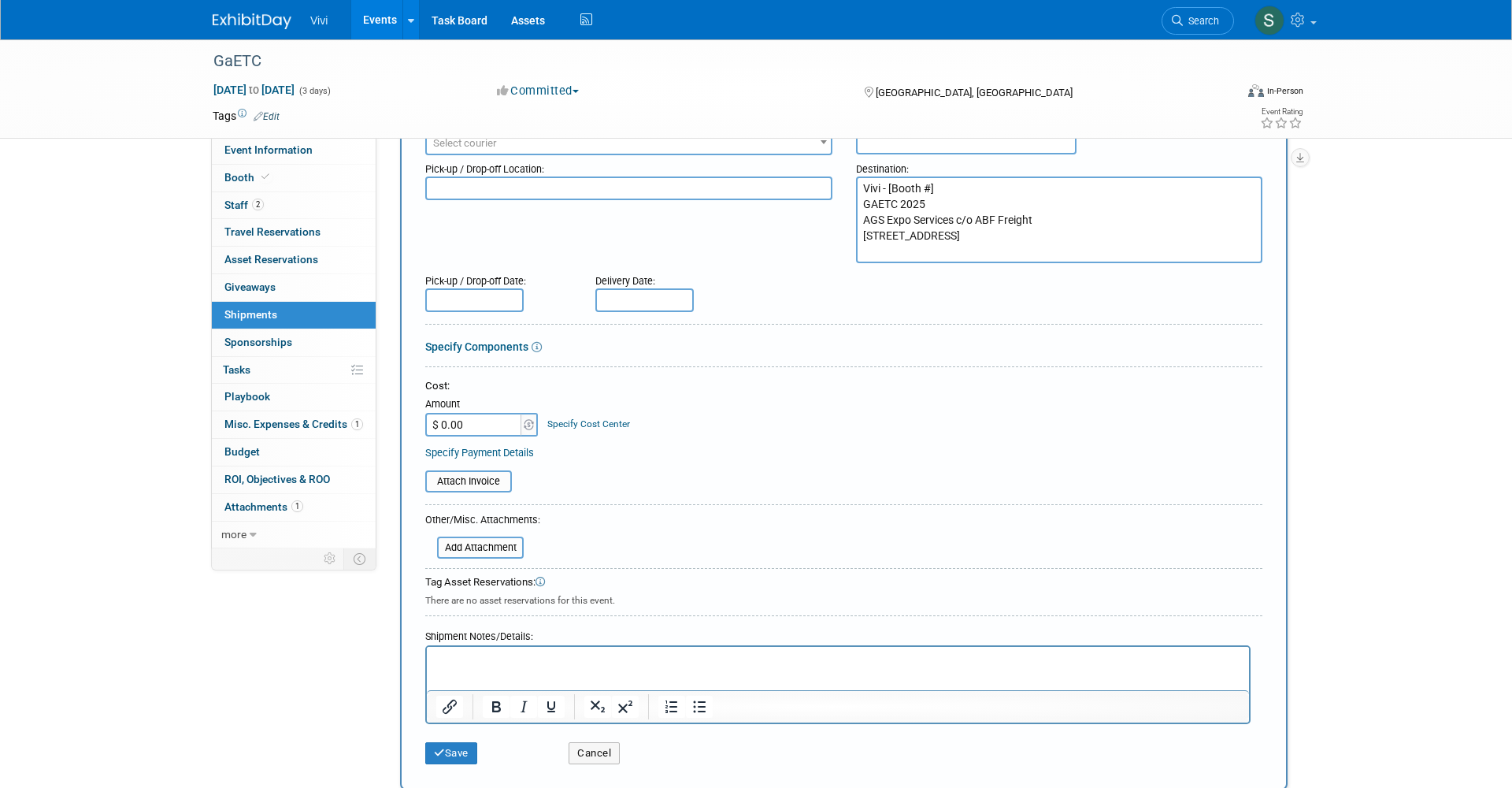
scroll to position [179, 0]
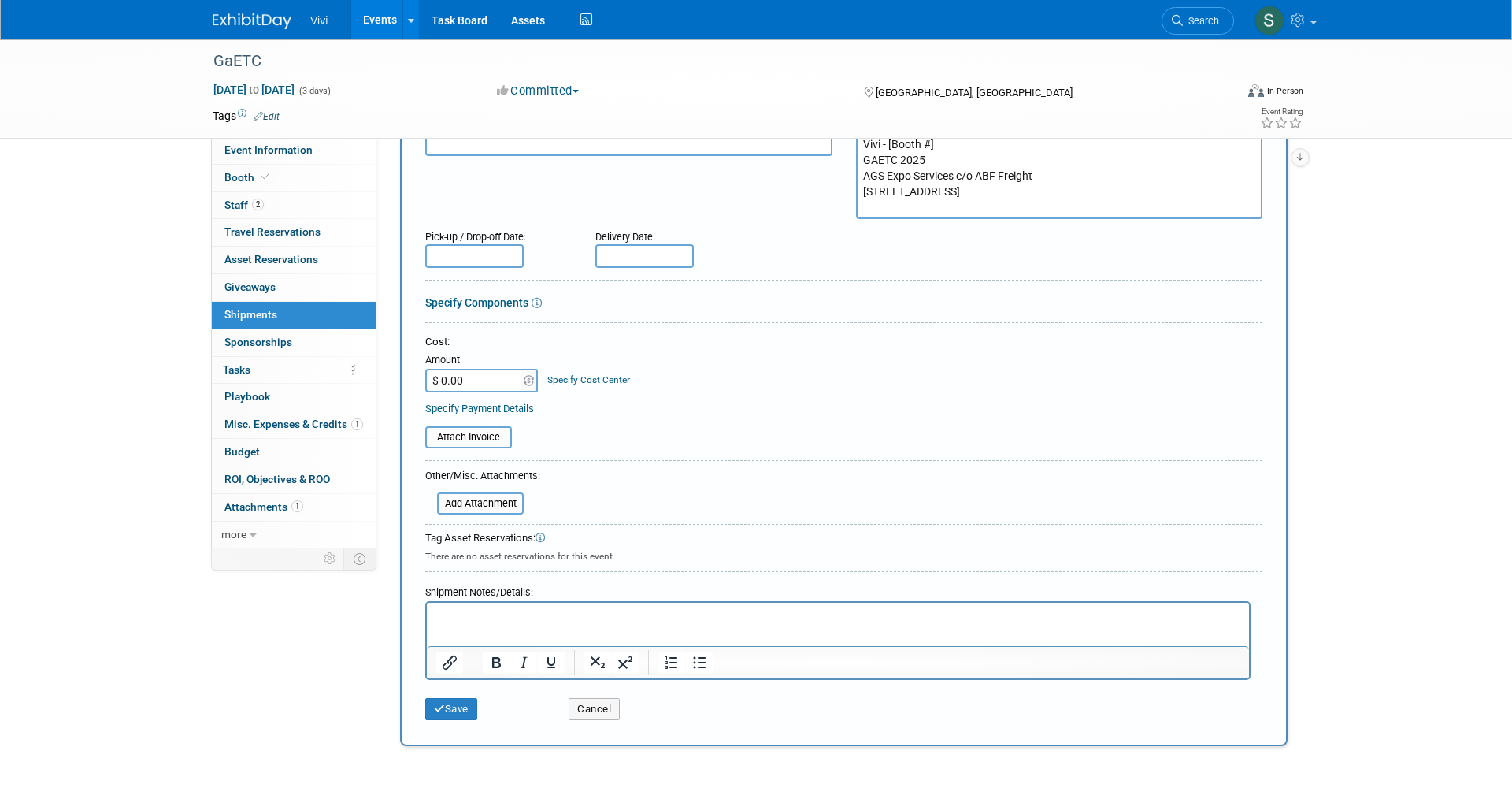
type textarea "Vivi - [Booth #] GAETC 2025 AGS Expo Services c/o ABF Freight 1265 Blairs Bridg…"
click at [501, 613] on p "Rich Text Area. Press ALT-0 for help." at bounding box center [838, 616] width 804 height 16
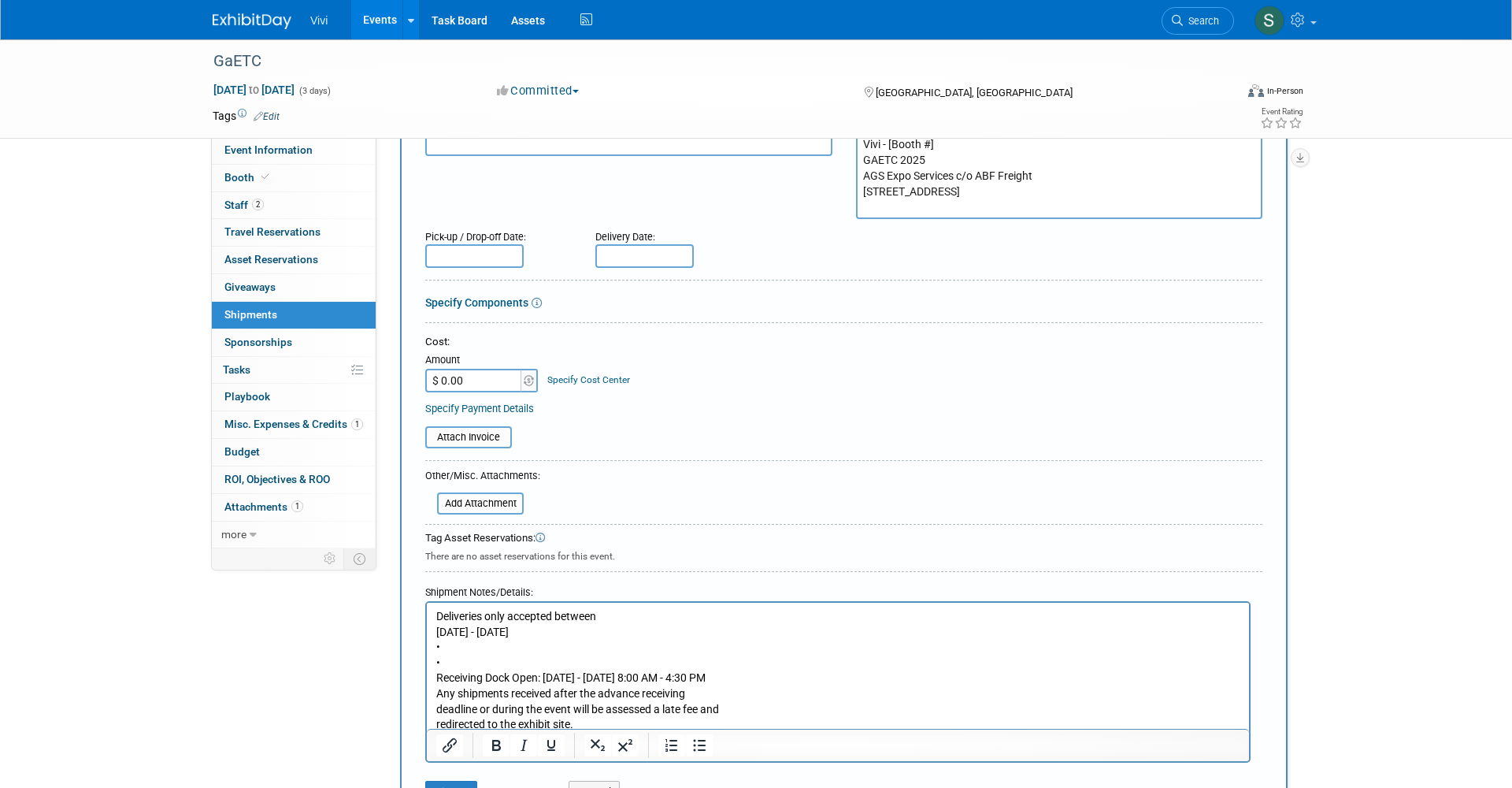
click at [443, 656] on p "•" at bounding box center [838, 663] width 804 height 16
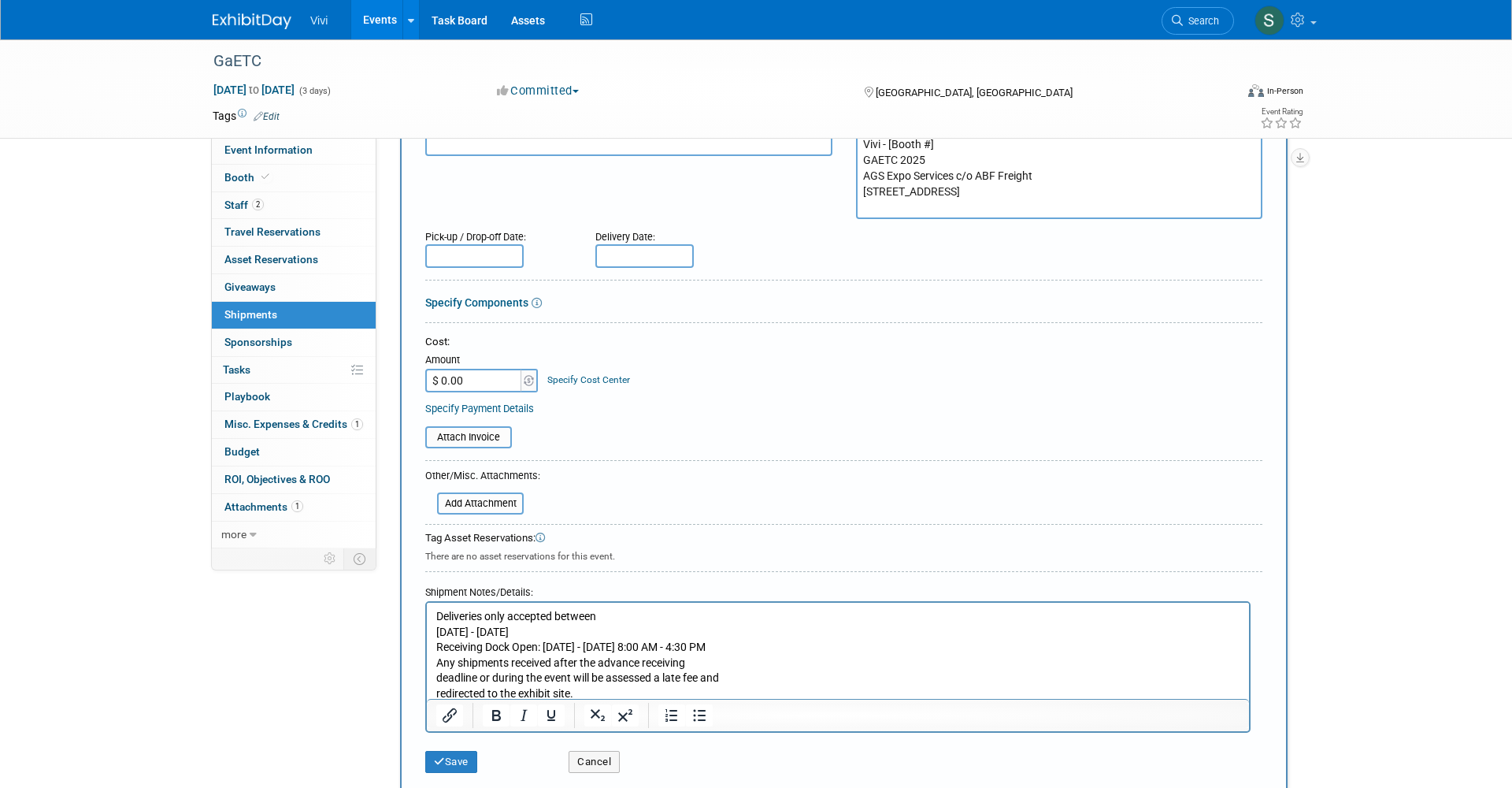
click at [436, 631] on p "10/1/25 - 10/29/25" at bounding box center [838, 632] width 804 height 16
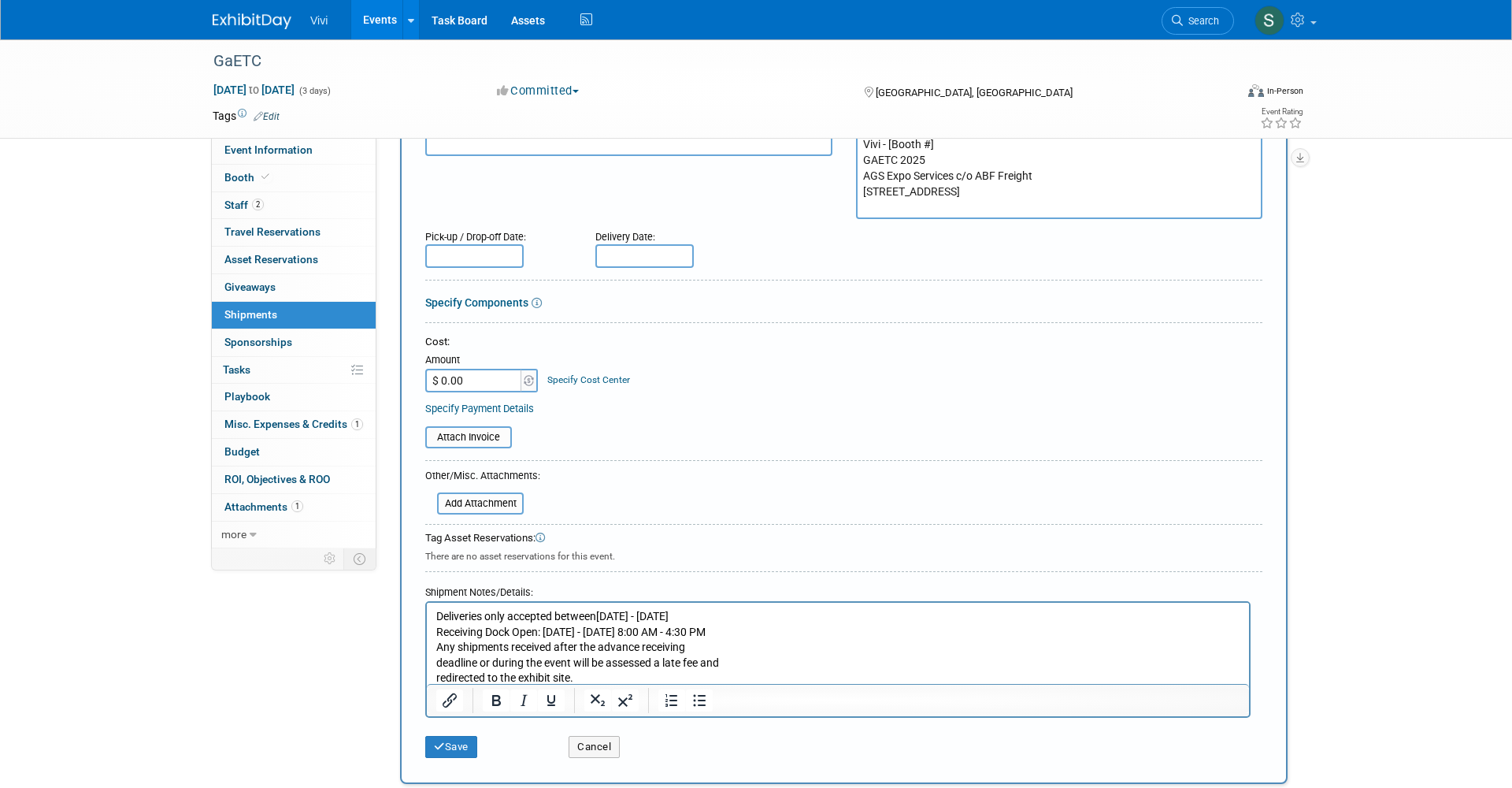
click at [435, 660] on body "Deliveries only accepted between 10/1/25 - 10/29/25 Receiving Dock Open: Monday…" at bounding box center [838, 647] width 806 height 77
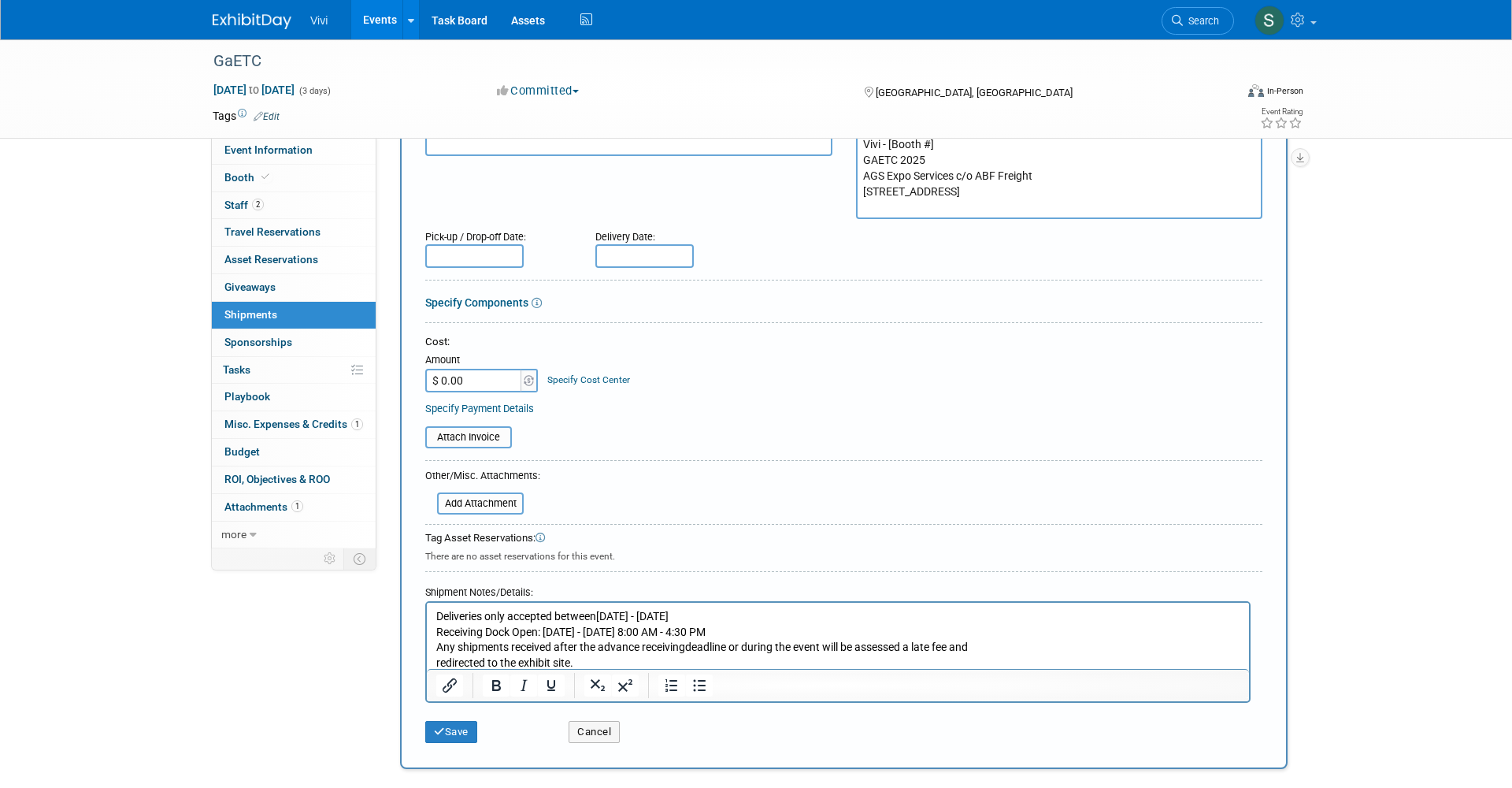
click at [435, 661] on body "Deliveries only accepted between 10/1/25 - 10/29/25 Receiving Dock Open: Monday…" at bounding box center [838, 639] width 806 height 61
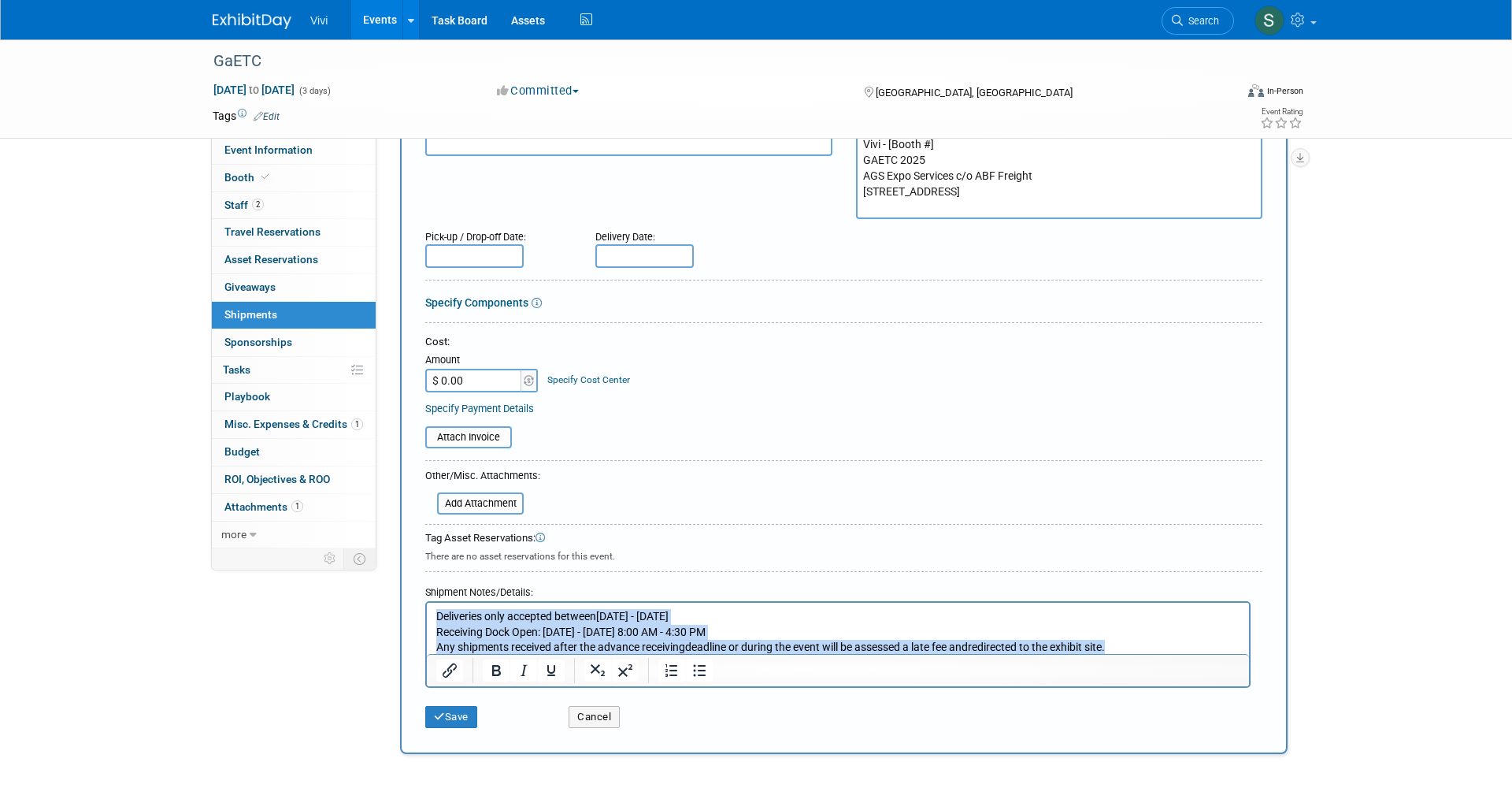
drag, startPoint x: 1148, startPoint y: 642, endPoint x: 552, endPoint y: 580, distance: 599.2
click at [552, 603] on html "Deliveries only accepted between 10/1/25 - 10/29/25 Receiving Dock Open: Monday…" at bounding box center [838, 629] width 822 height 53
click at [704, 665] on icon "Bullet list" at bounding box center [699, 671] width 12 height 12
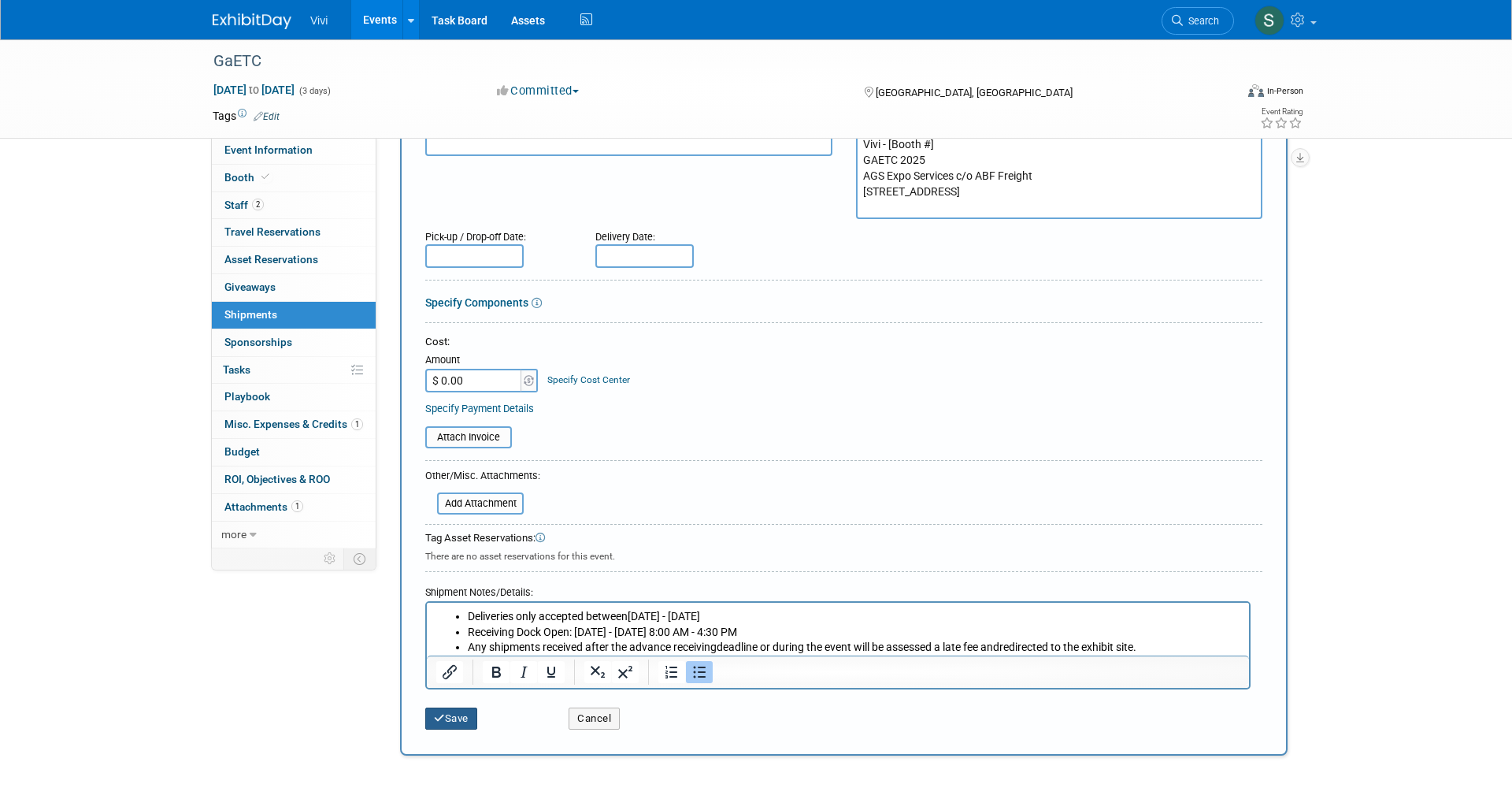
click at [444, 708] on button "Save" at bounding box center [450, 718] width 52 height 22
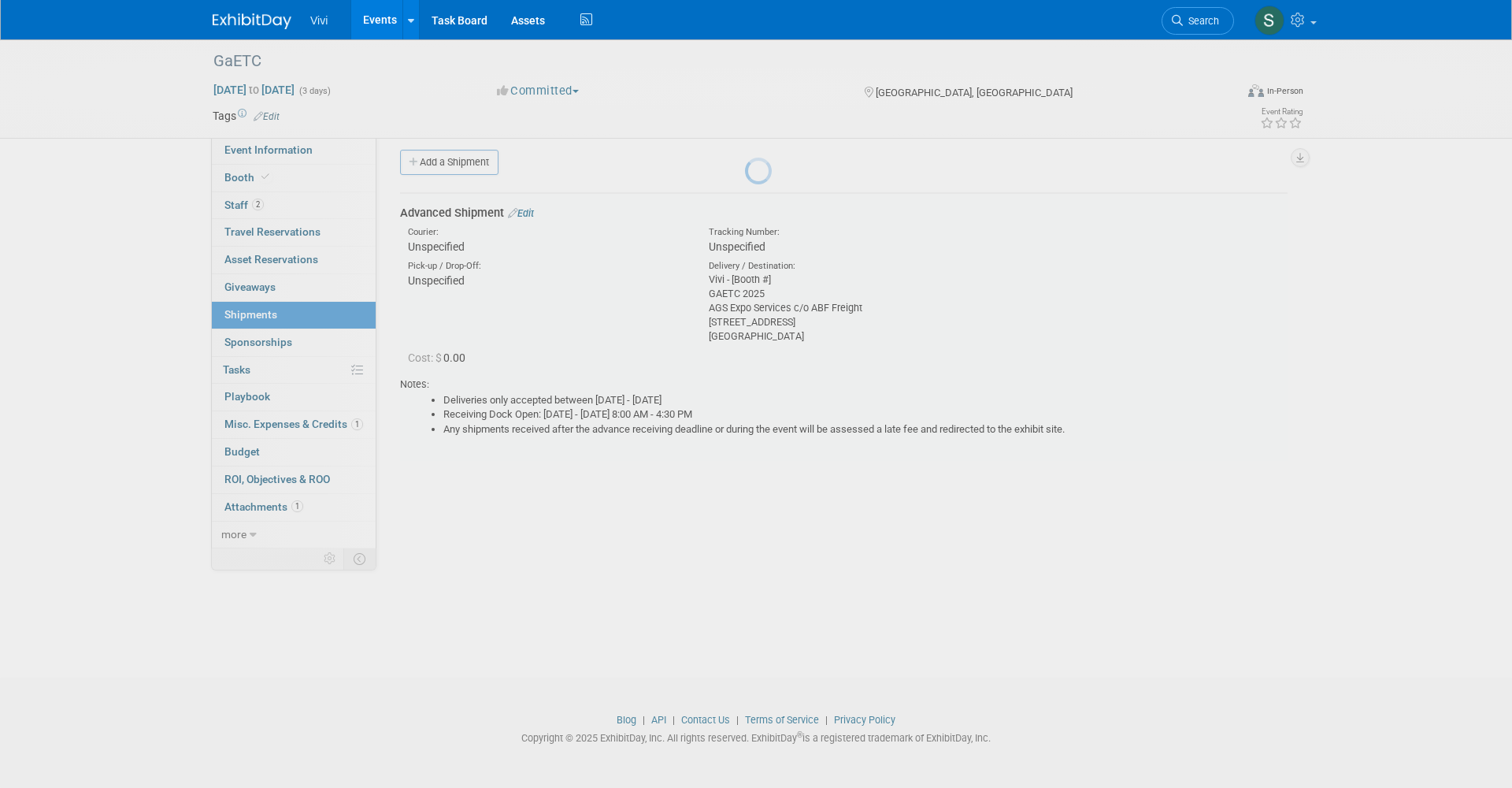
scroll to position [9, 0]
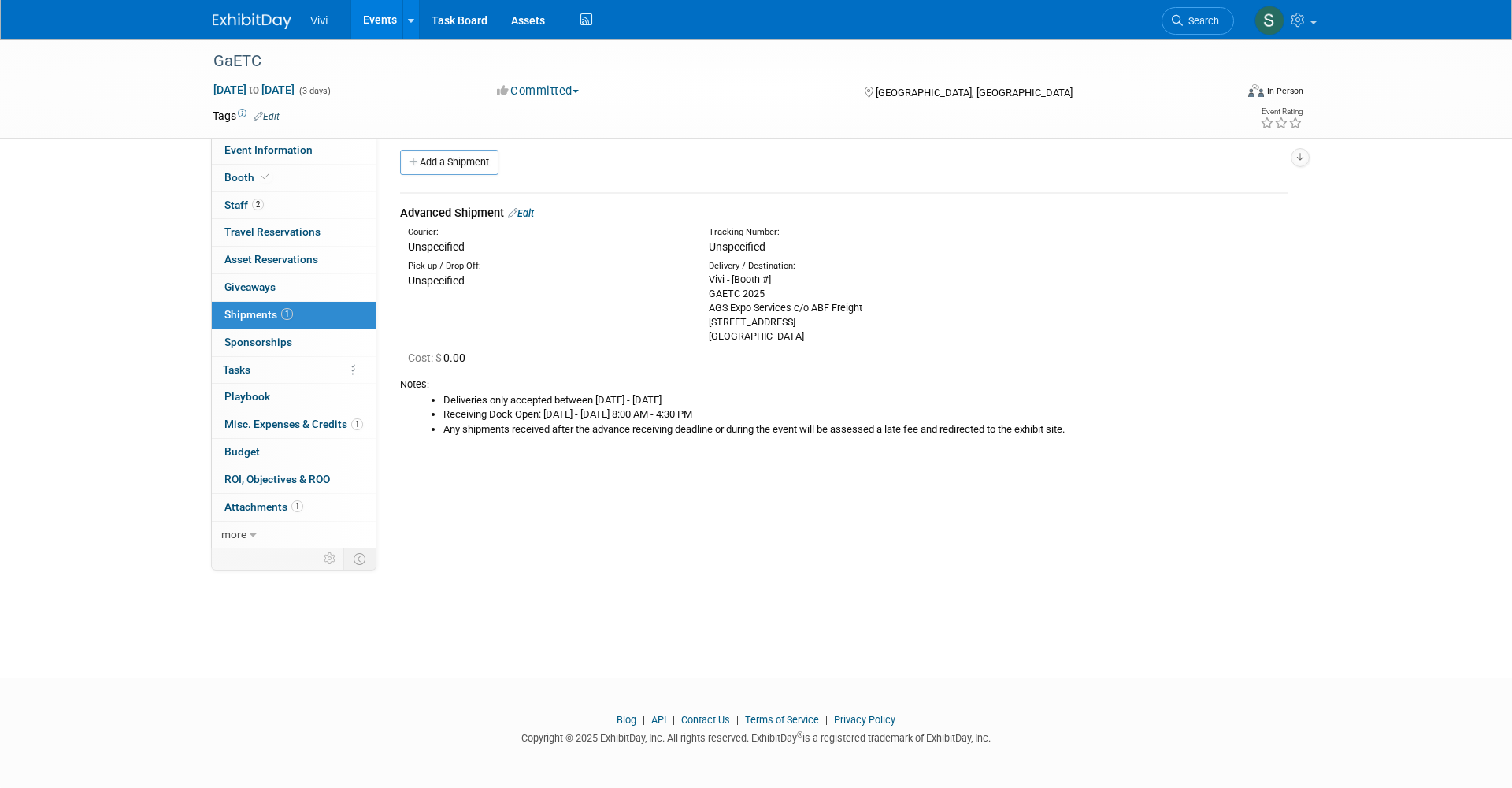
click at [262, 178] on icon at bounding box center [265, 177] width 8 height 9
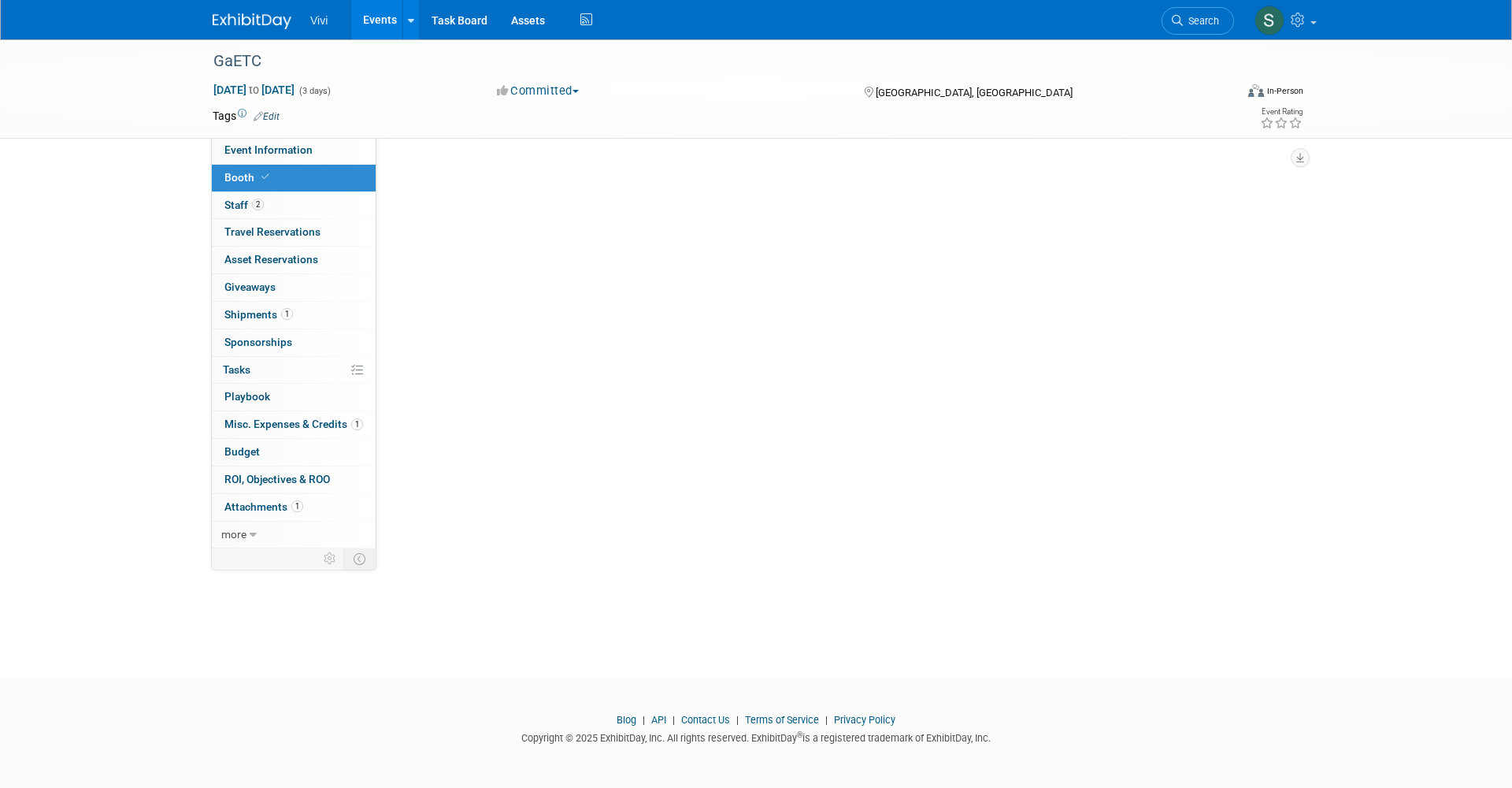
scroll to position [0, 0]
click at [262, 178] on icon at bounding box center [265, 177] width 8 height 9
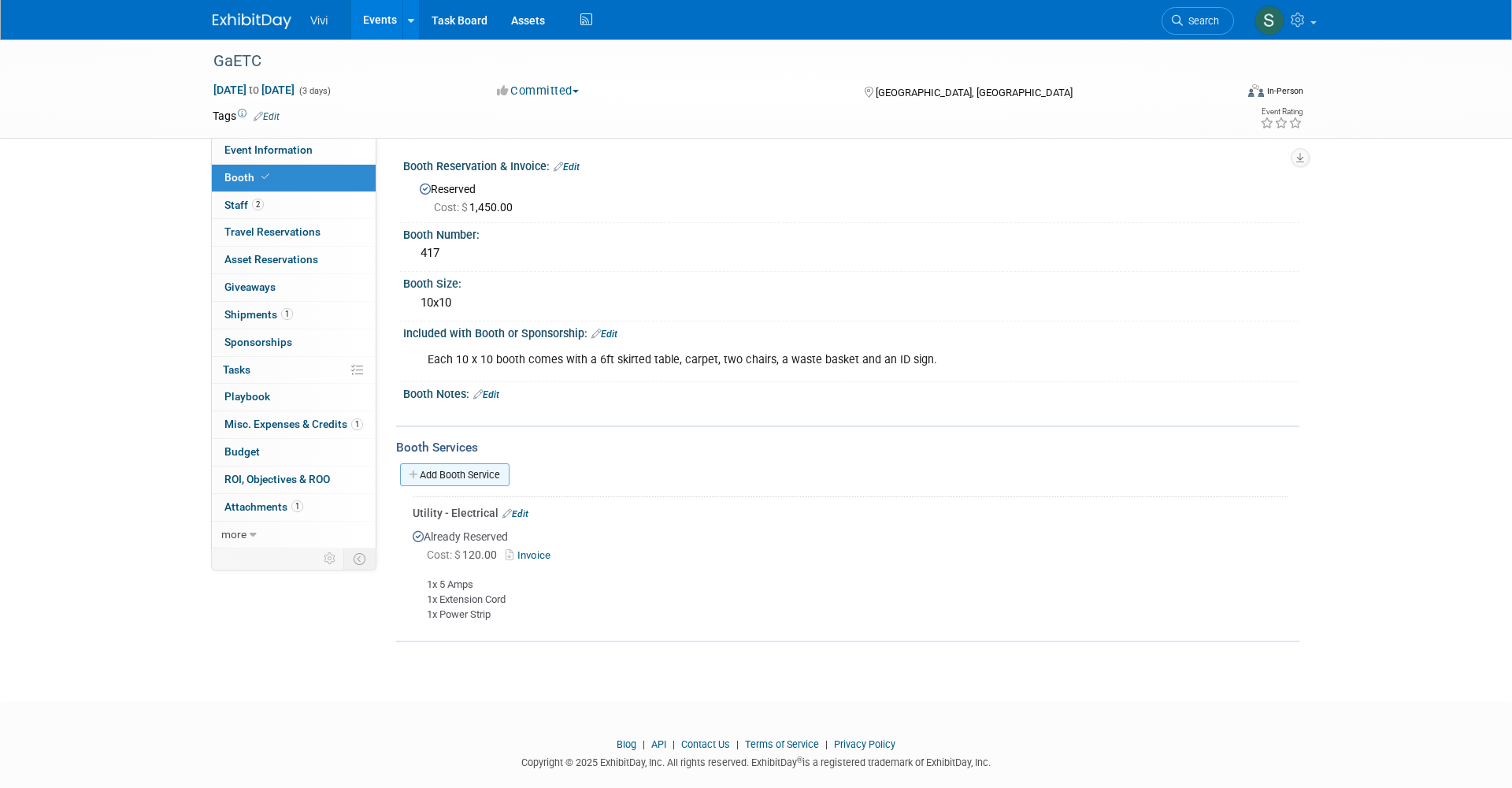
click at [450, 479] on link "Add Booth Service" at bounding box center [454, 474] width 110 height 23
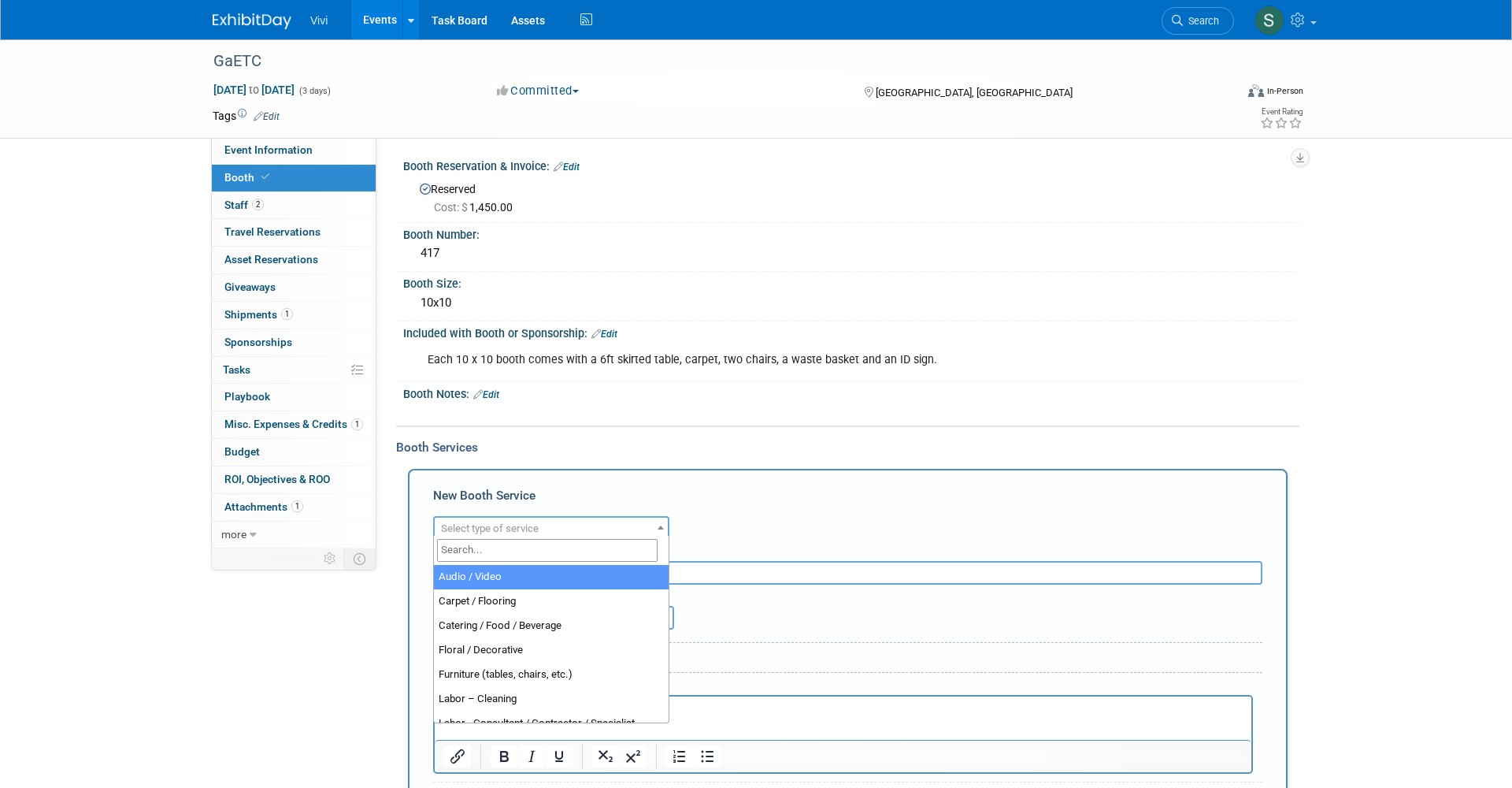
click at [523, 523] on span "Select type of service" at bounding box center [489, 528] width 97 height 12
click at [376, 620] on div "Event Information Event Info Booth Booth 2 Staff 2 Staff 0 Travel Reservations …" at bounding box center [756, 554] width 1110 height 1029
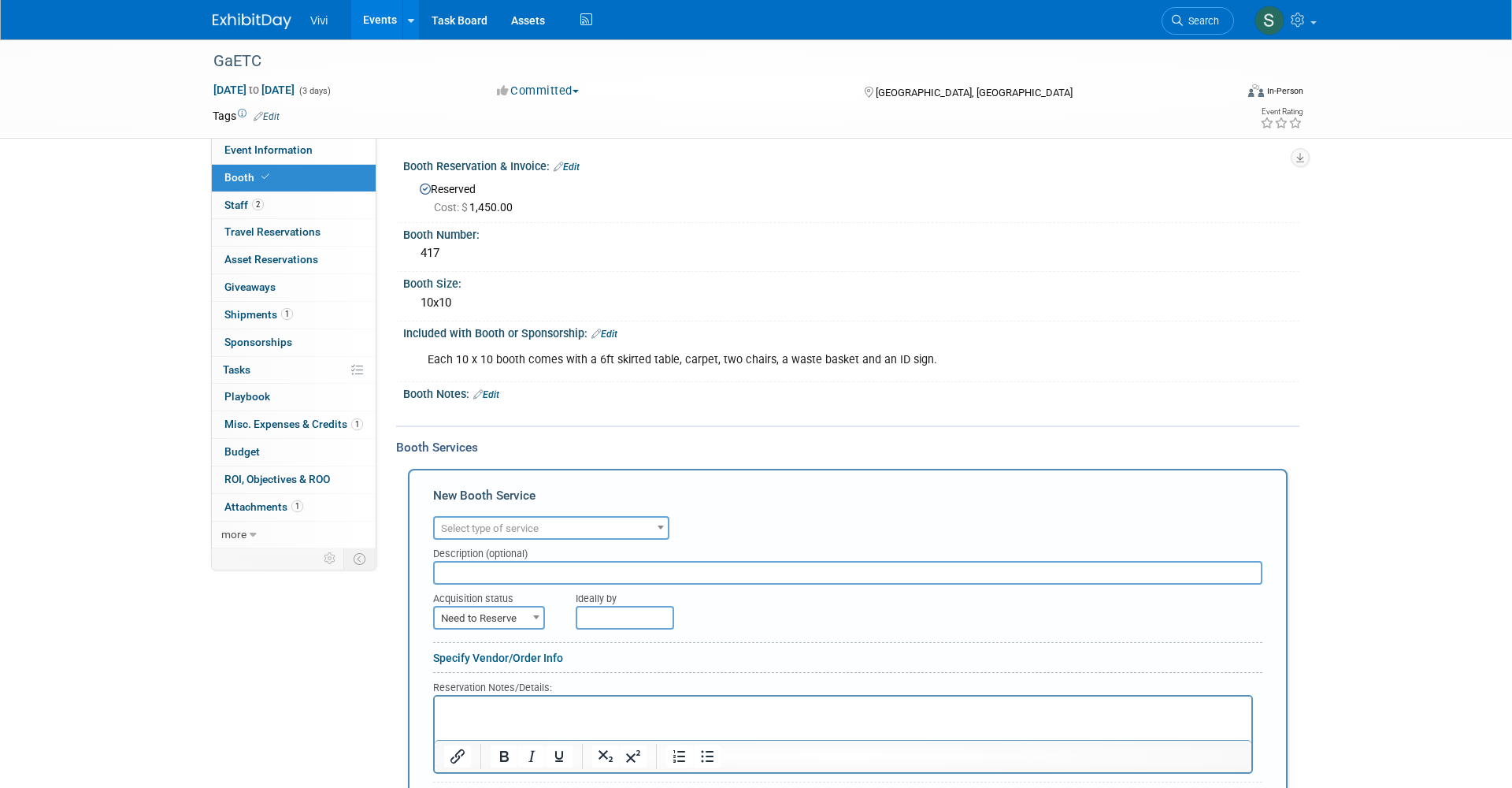
click at [493, 523] on span "Select type of service" at bounding box center [489, 528] width 97 height 12
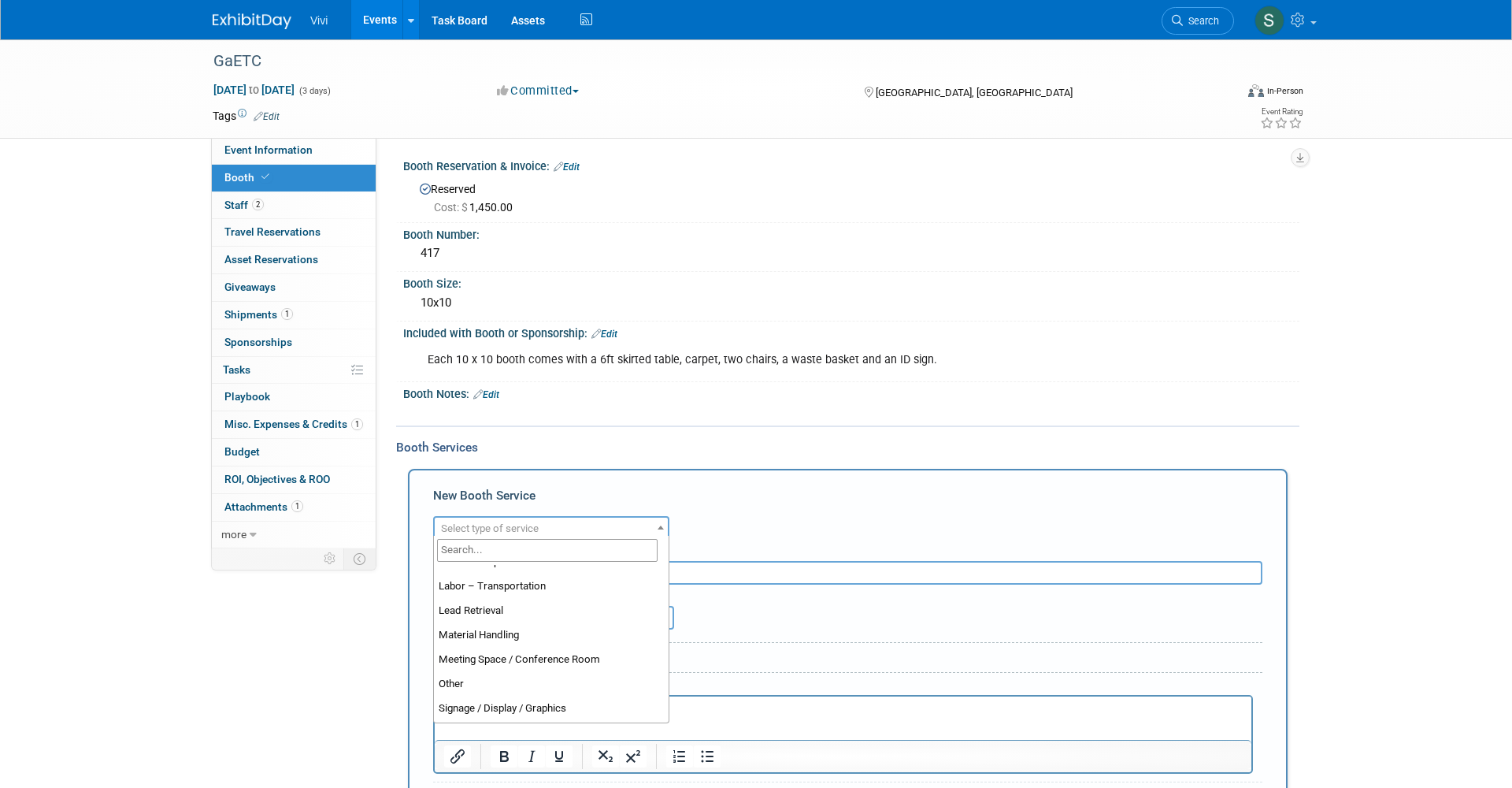
scroll to position [345, 0]
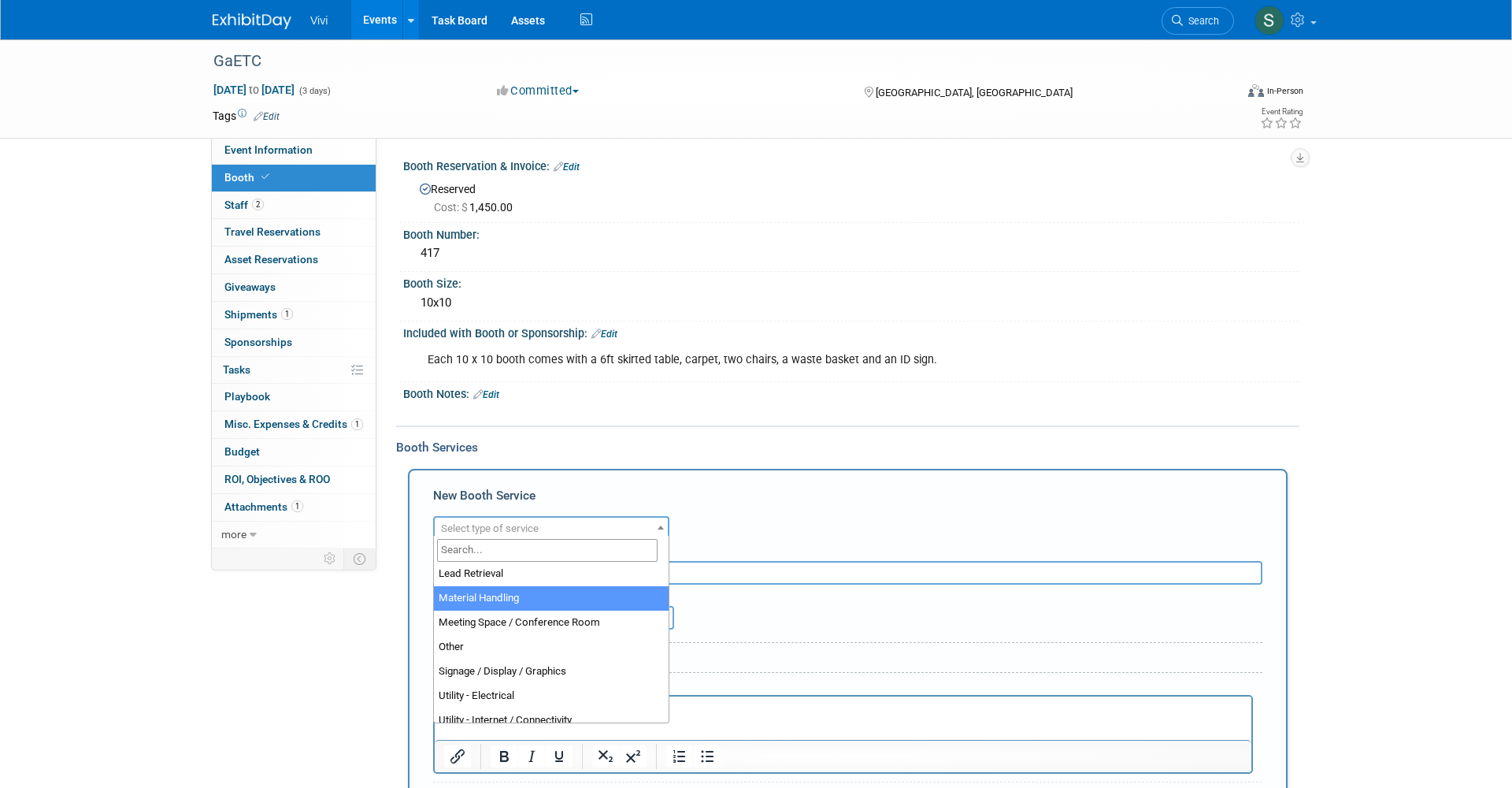
select select "10"
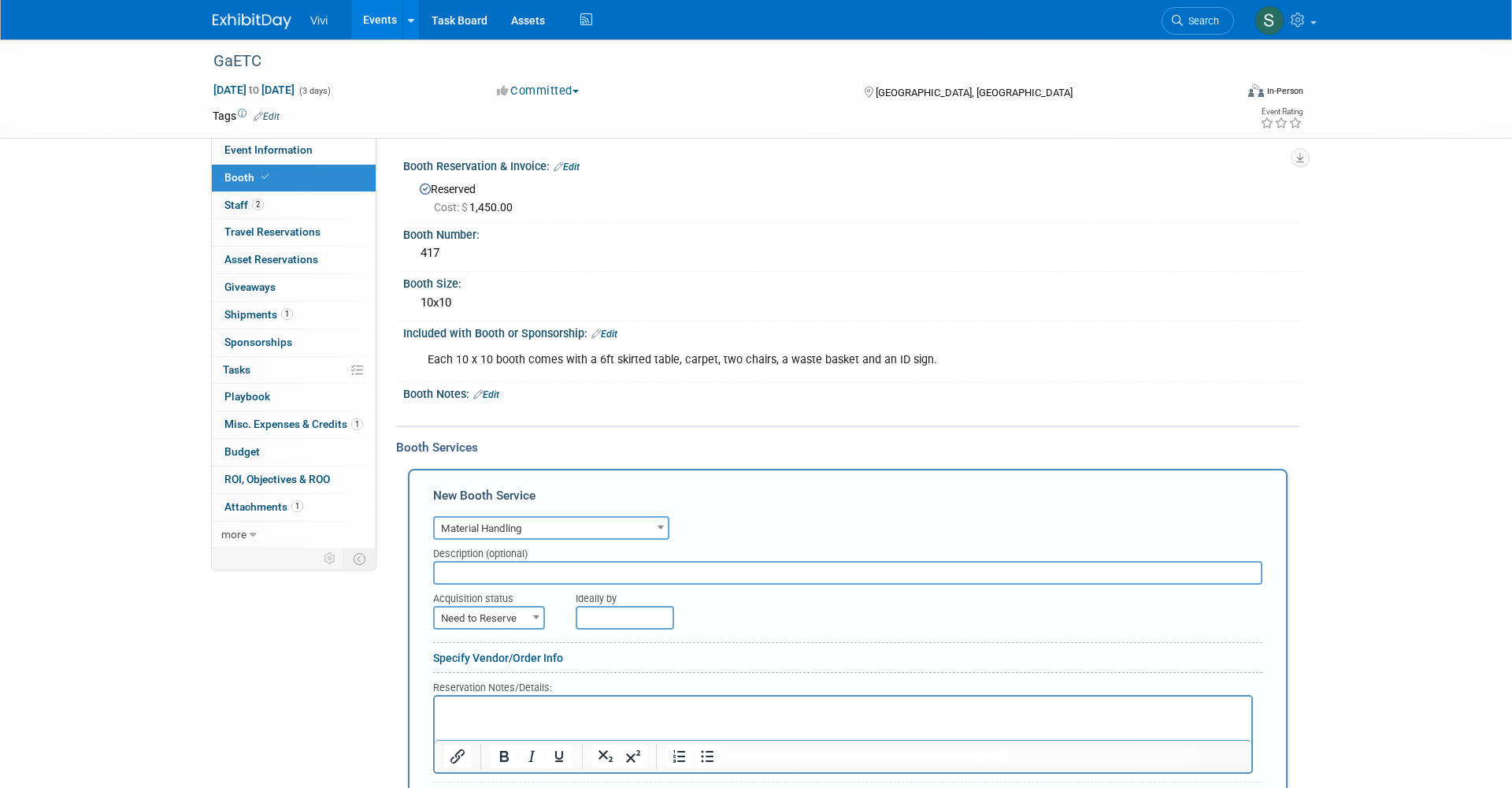
click at [470, 596] on div "Acquisition status" at bounding box center [492, 595] width 119 height 22
click at [468, 608] on span "Need to Reserve" at bounding box center [488, 618] width 109 height 22
select select "2"
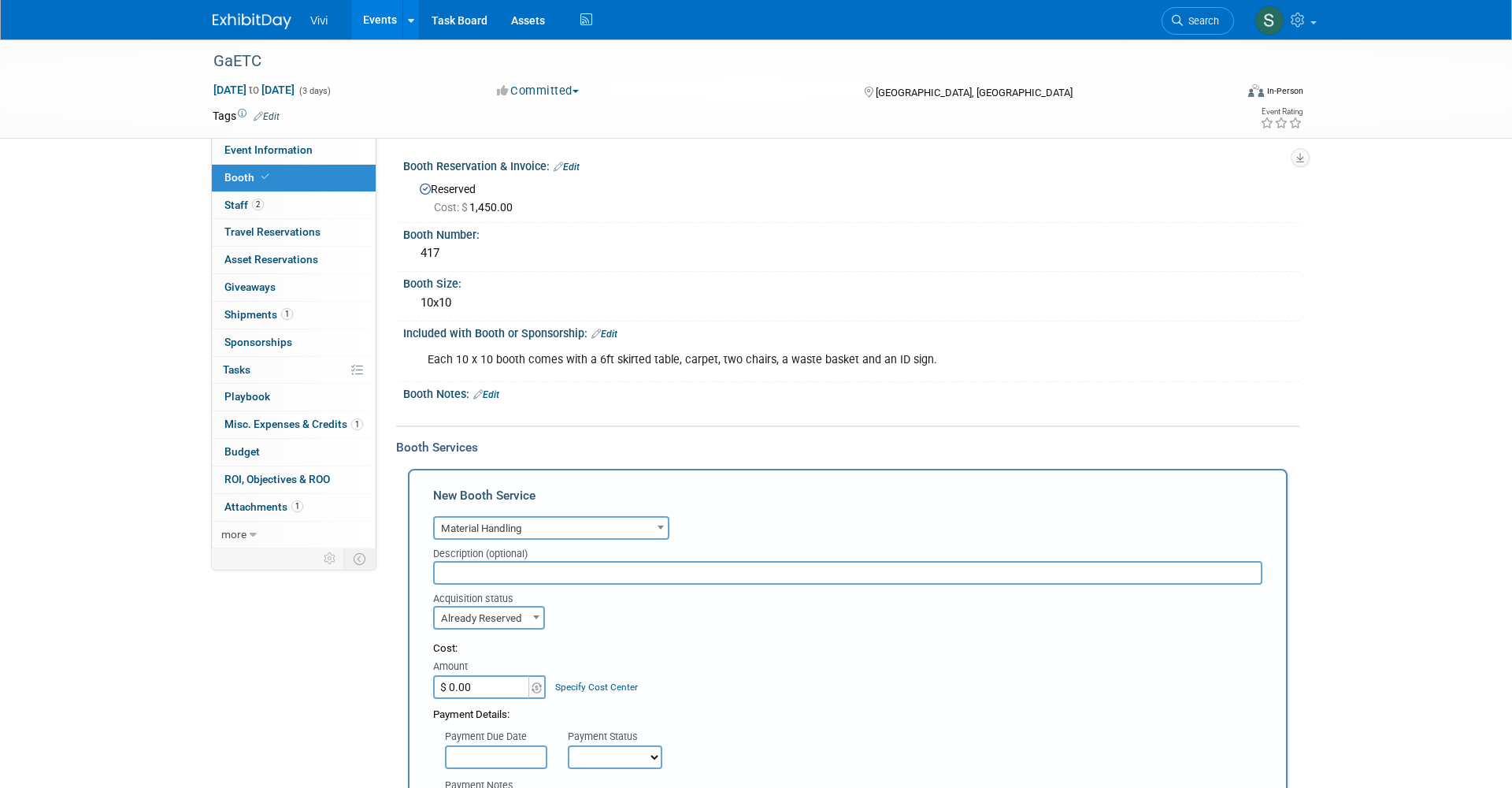
click at [467, 678] on input "$ 0.00" at bounding box center [482, 686] width 98 height 24
type input "$ 106.43"
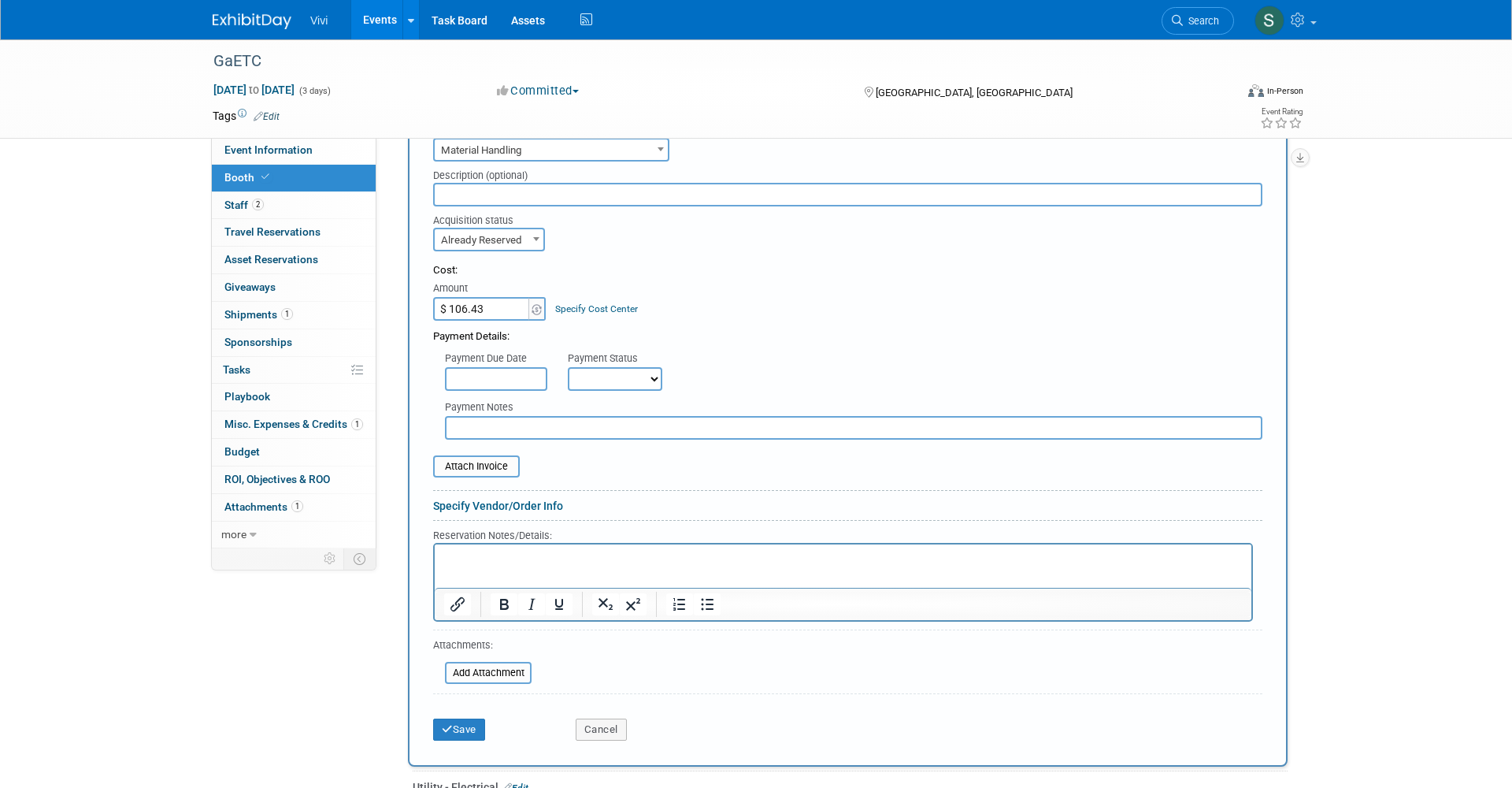
scroll to position [406, 0]
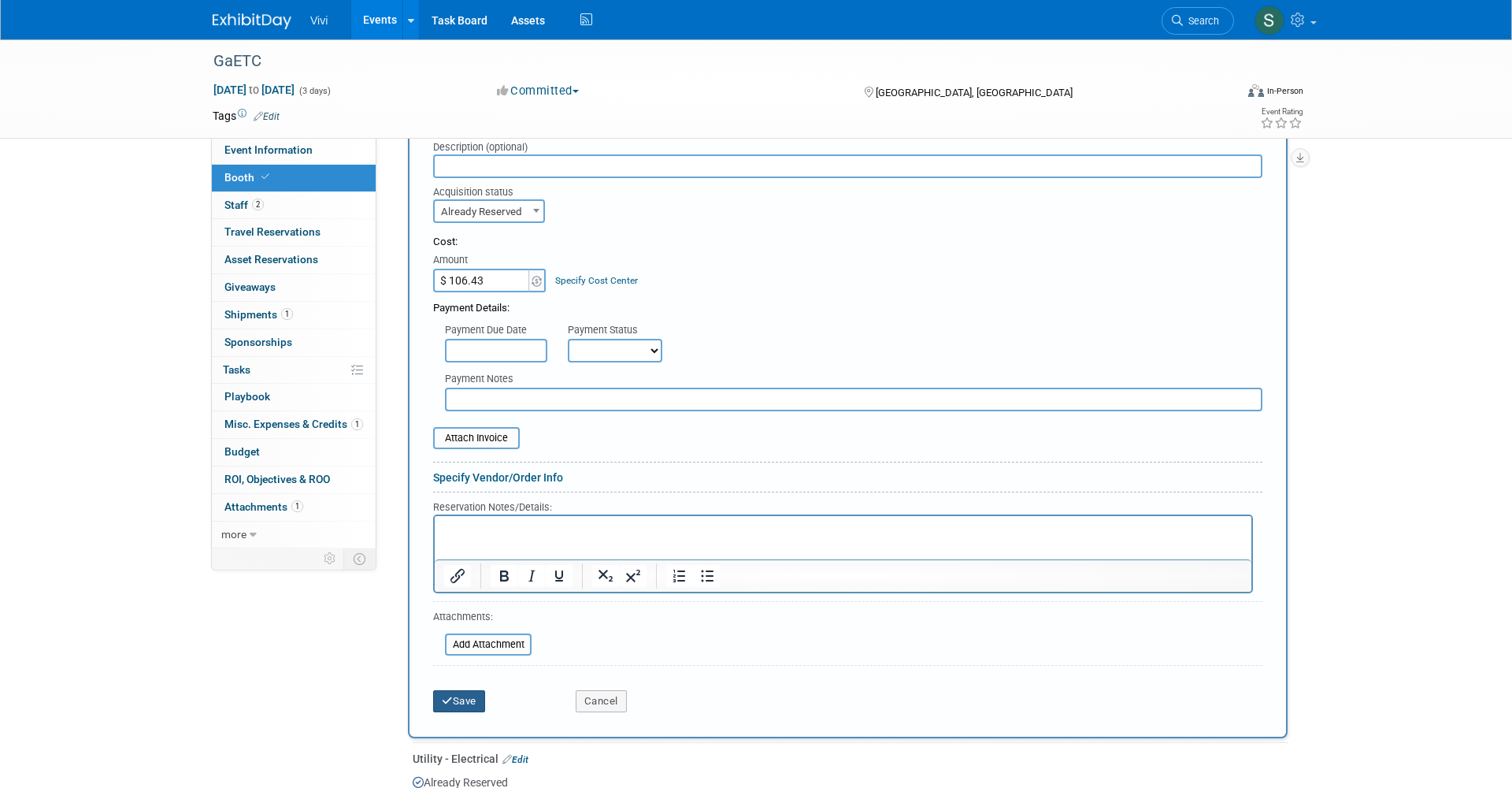
click at [476, 690] on button "Save" at bounding box center [458, 700] width 52 height 22
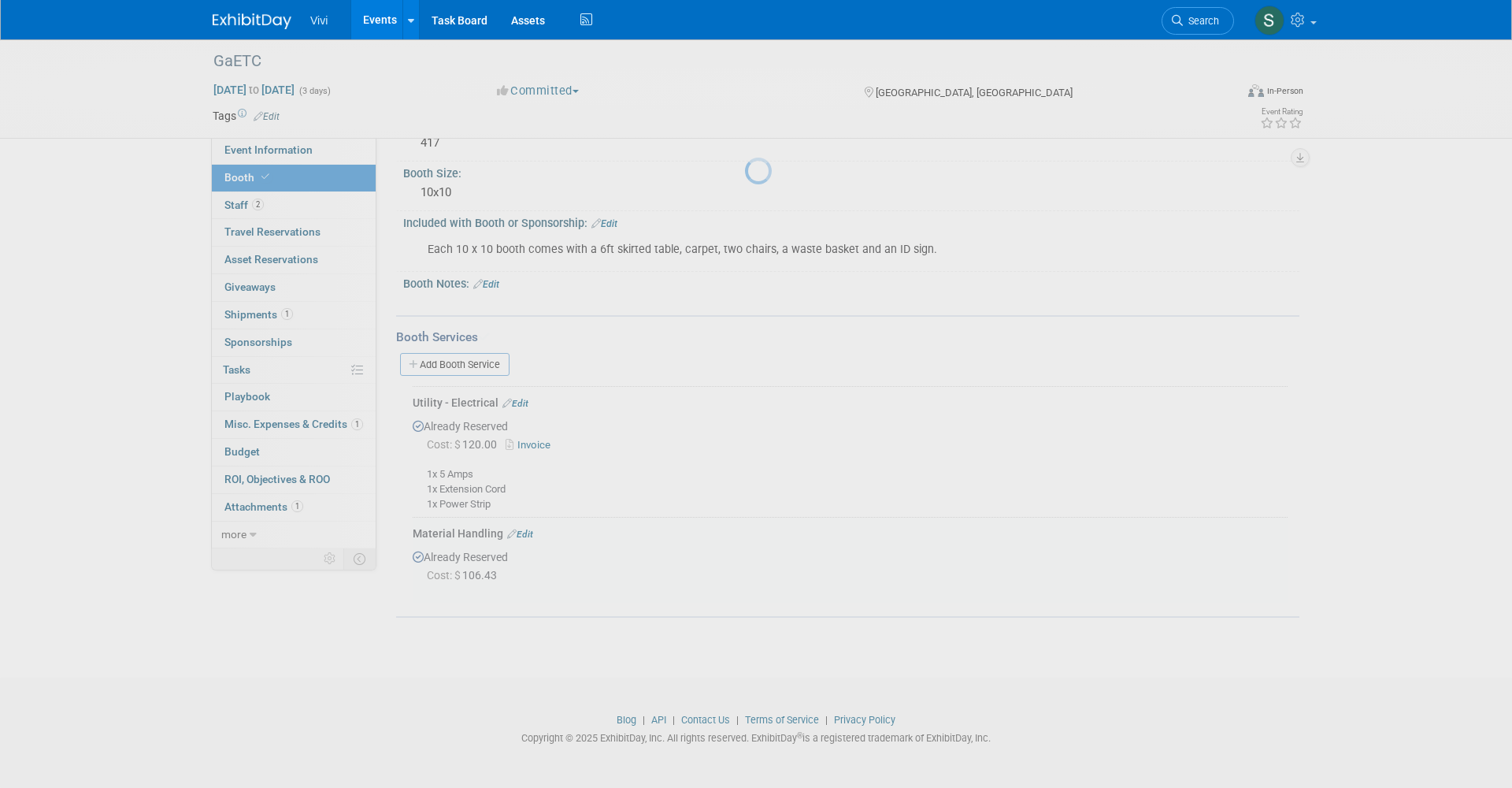
scroll to position [105, 0]
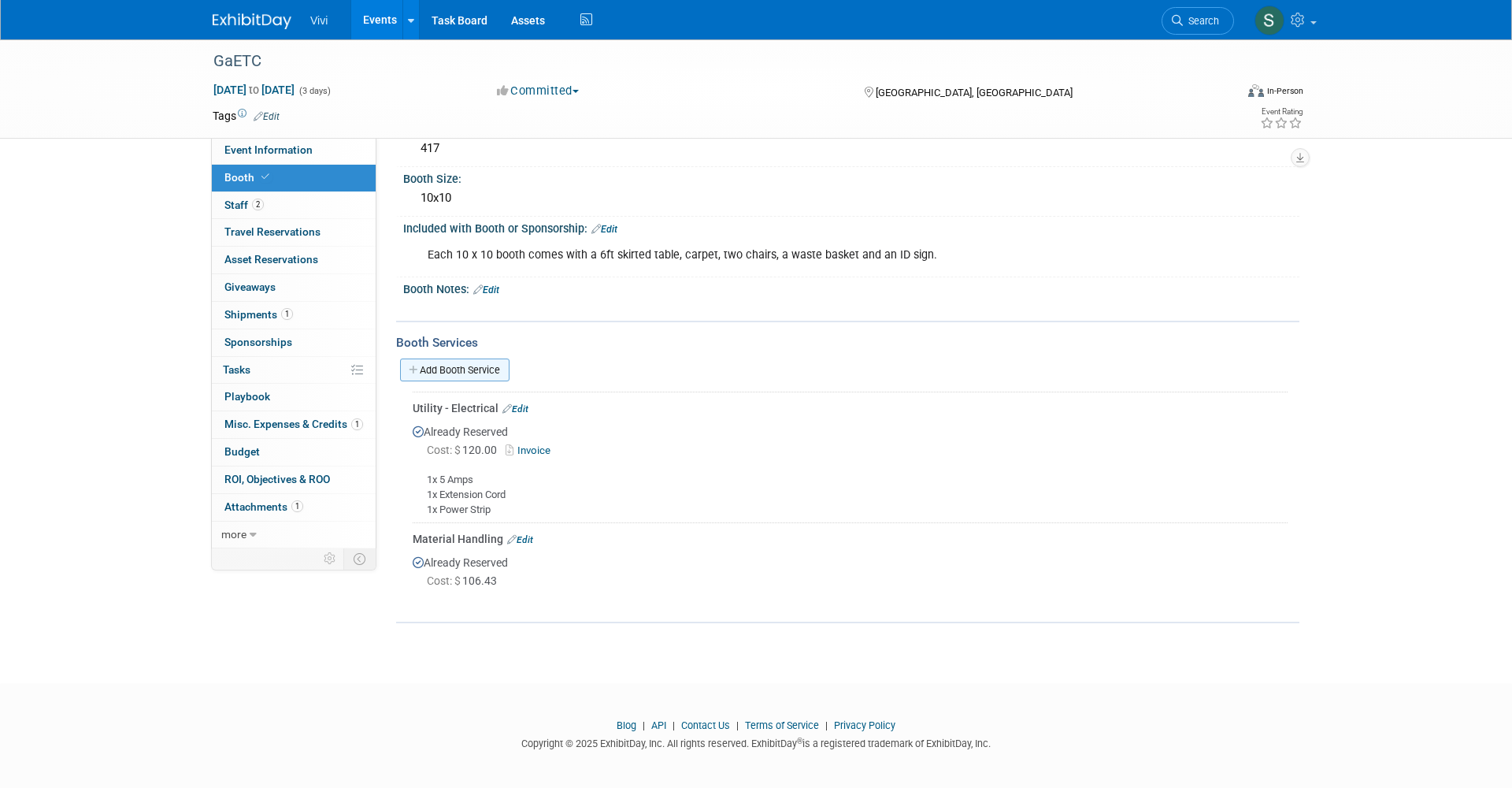
click at [451, 367] on link "Add Booth Service" at bounding box center [454, 369] width 110 height 23
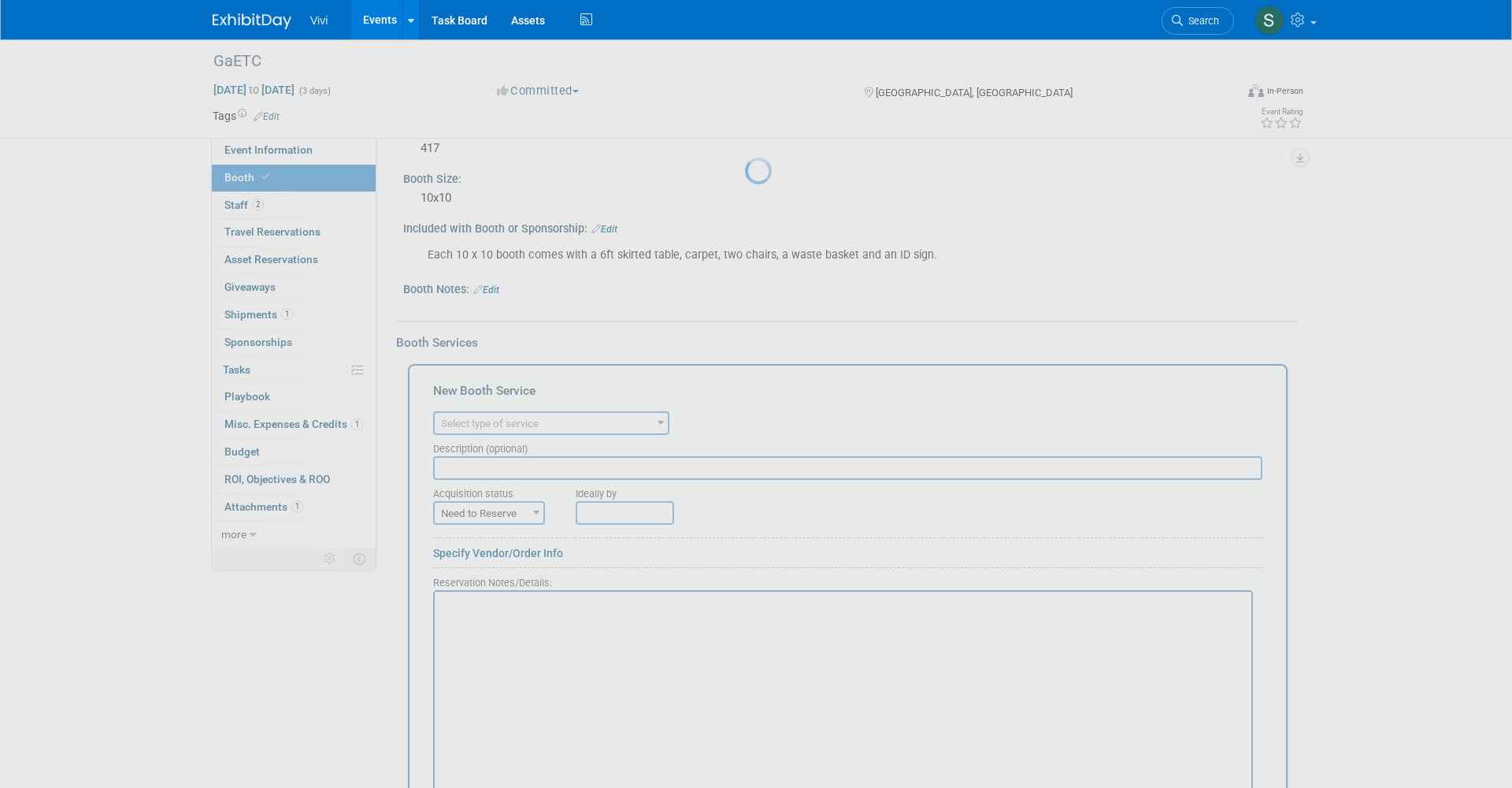
scroll to position [0, 0]
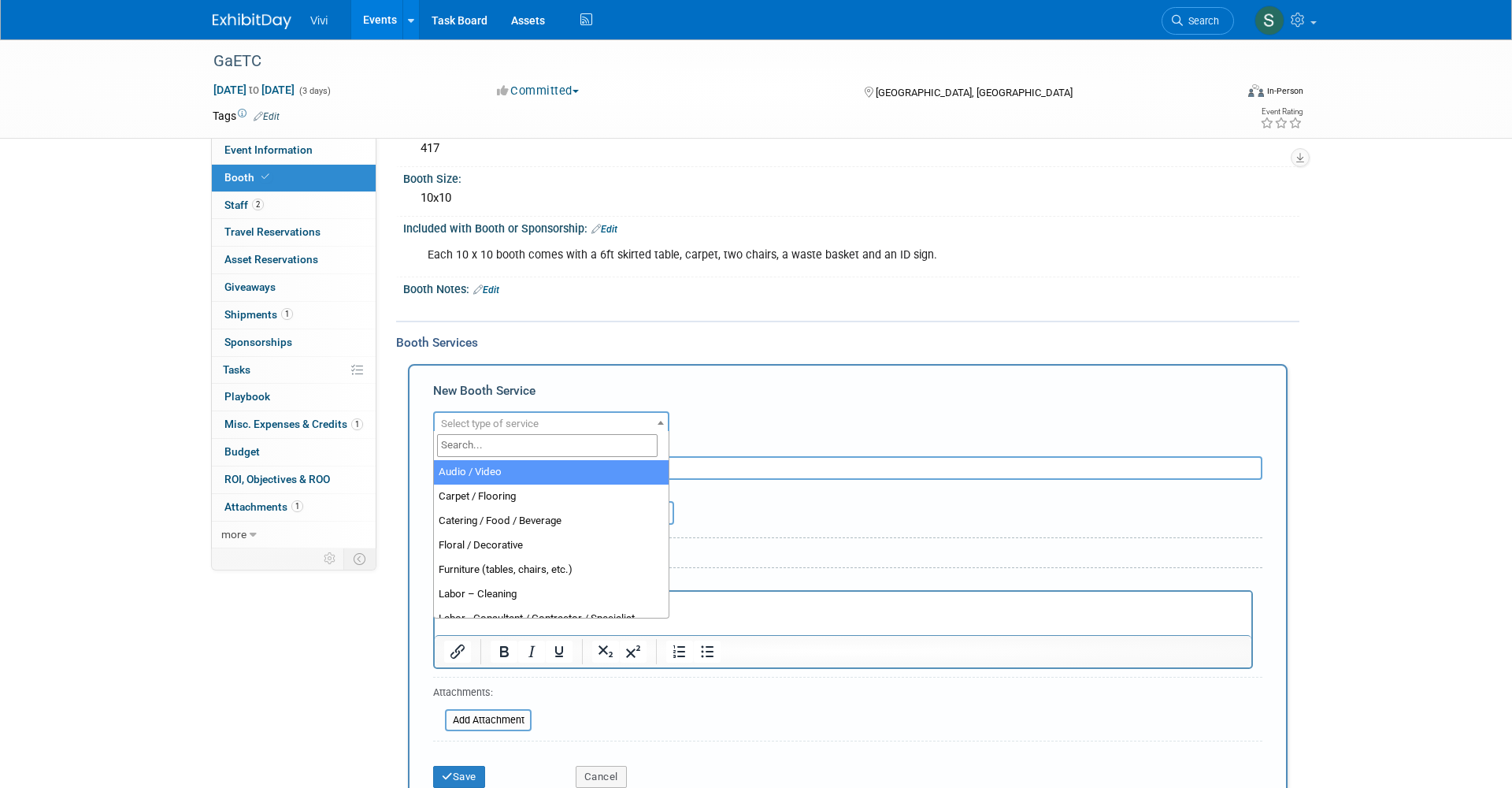
click at [500, 427] on span "Select type of service" at bounding box center [551, 423] width 233 height 22
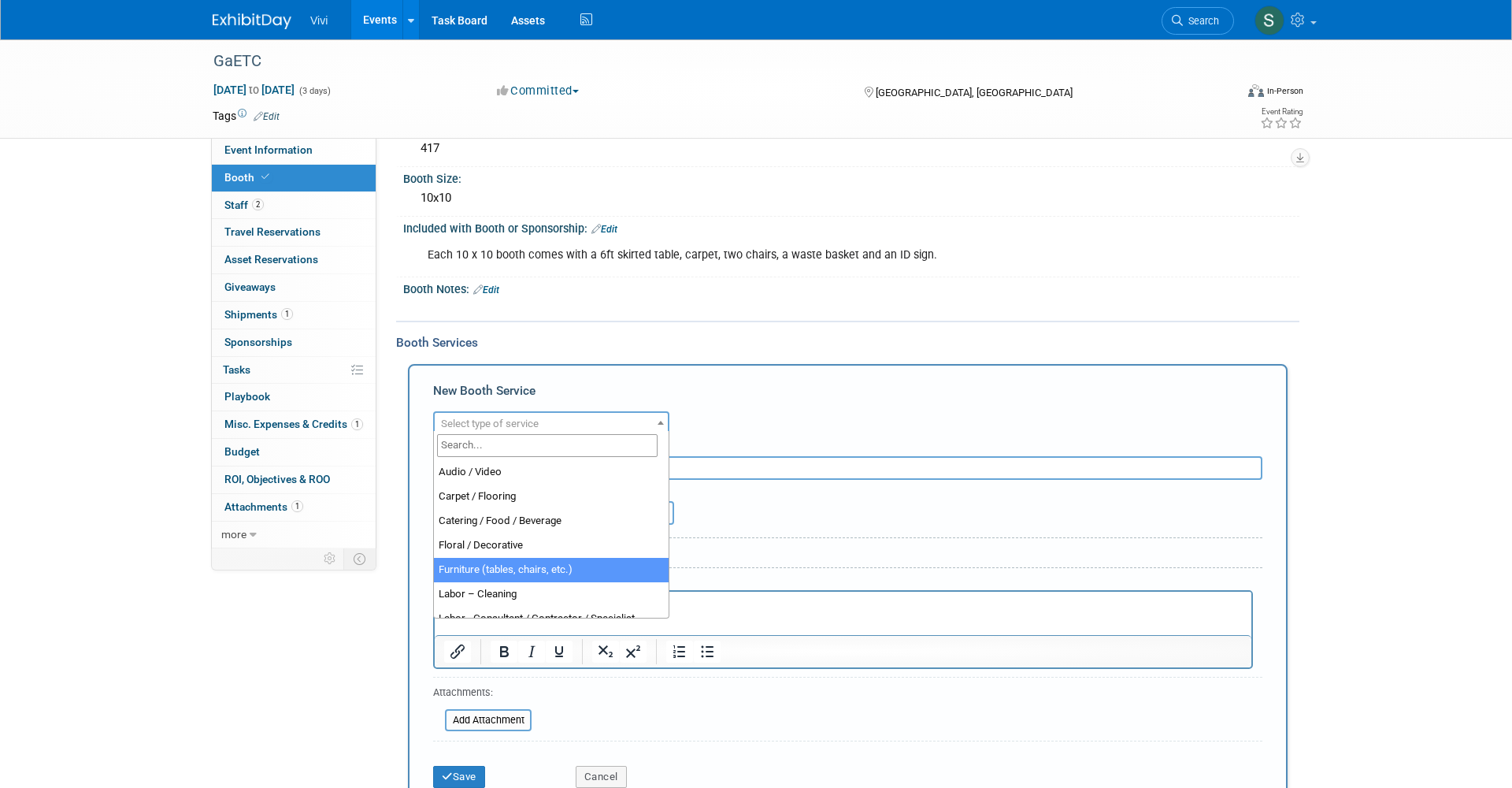
select select "6"
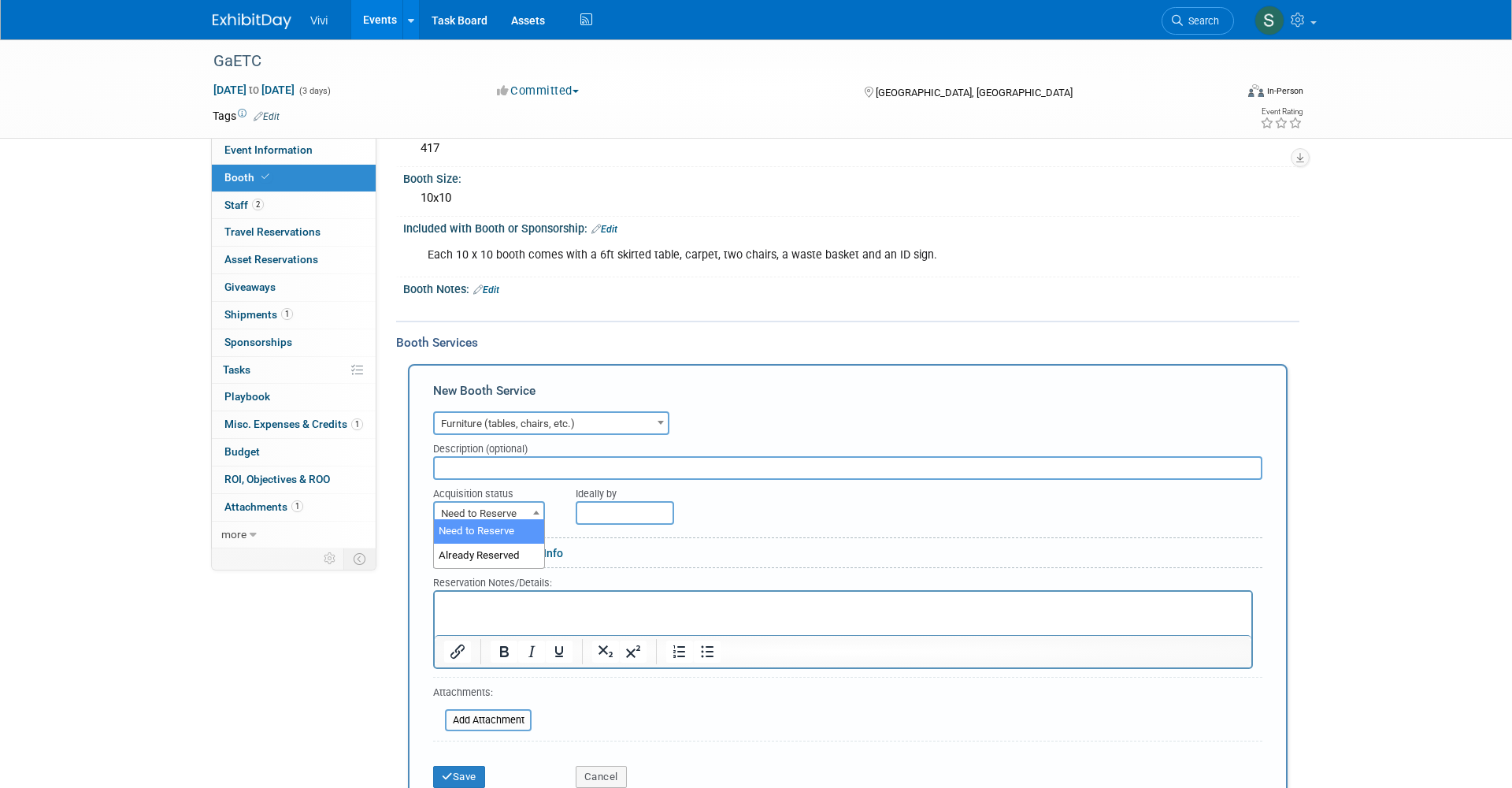
click at [481, 509] on span "Need to Reserve" at bounding box center [488, 513] width 109 height 22
select select "2"
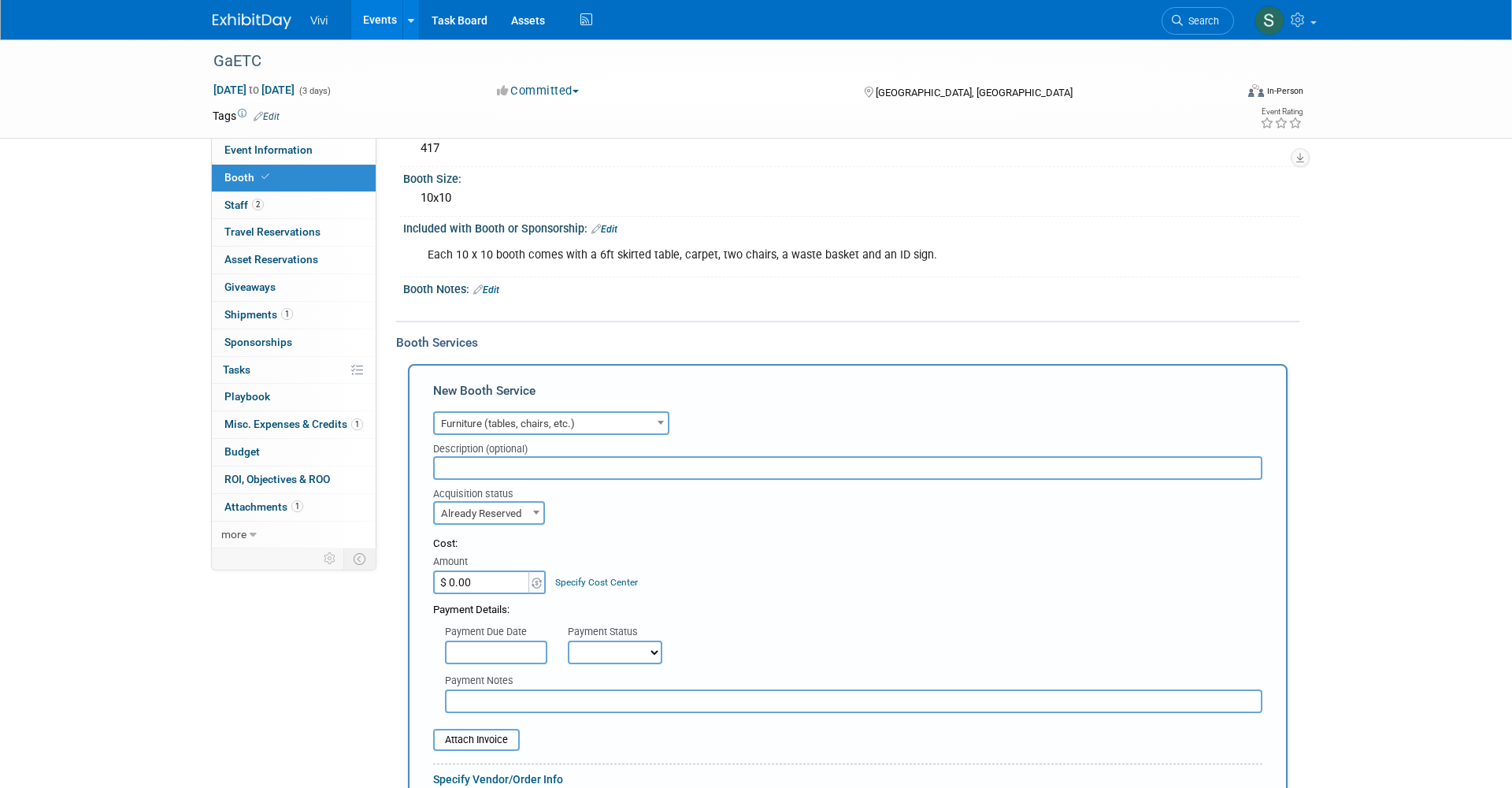
click at [458, 571] on input "$ 0.00" at bounding box center [482, 582] width 98 height 24
type input "$ 75.29"
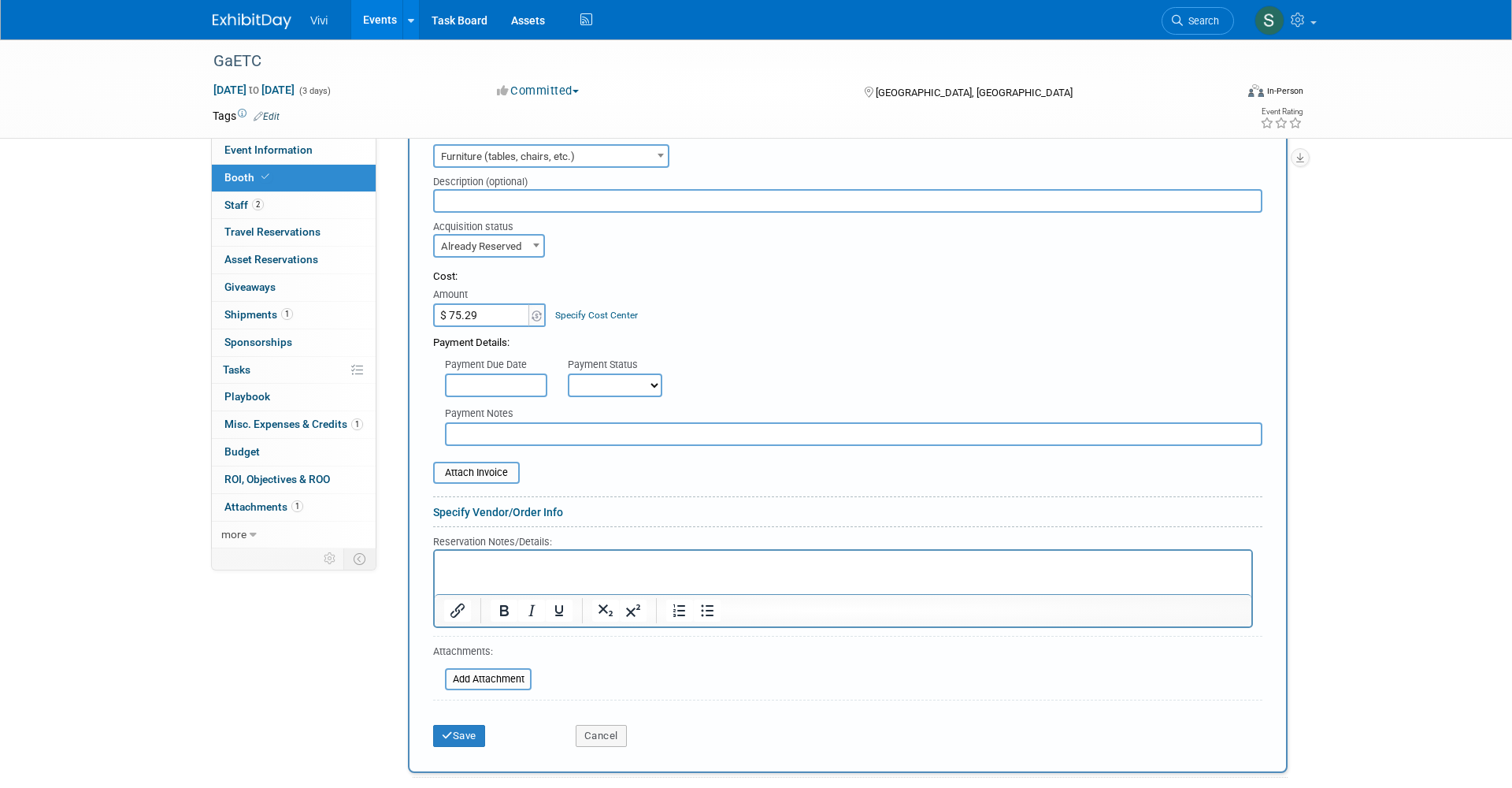
scroll to position [377, 0]
click at [487, 566] on html at bounding box center [842, 556] width 816 height 22
click at [459, 719] on button "Save" at bounding box center [458, 729] width 52 height 22
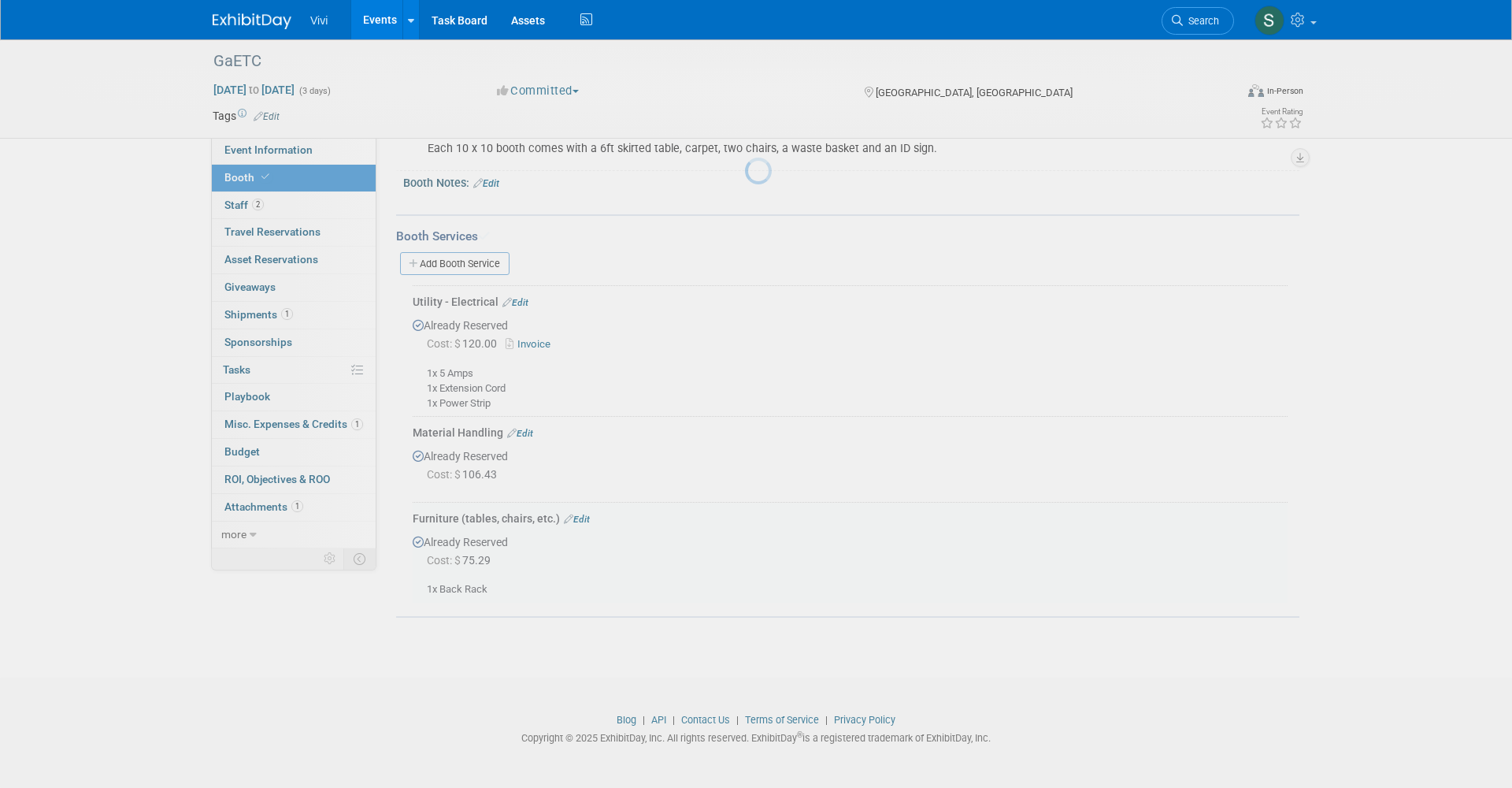
scroll to position [205, 0]
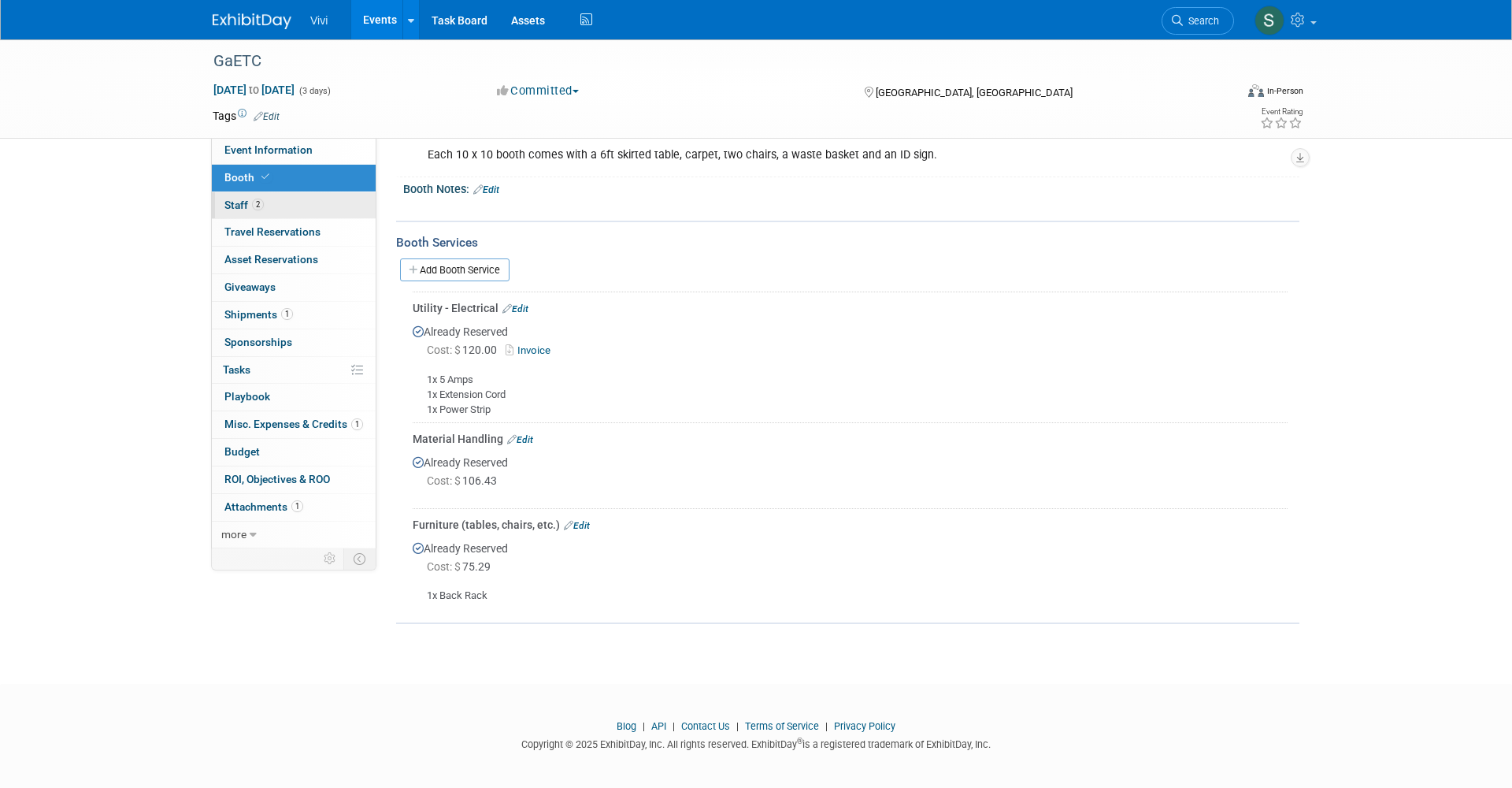
click at [256, 206] on span "2" at bounding box center [258, 204] width 12 height 12
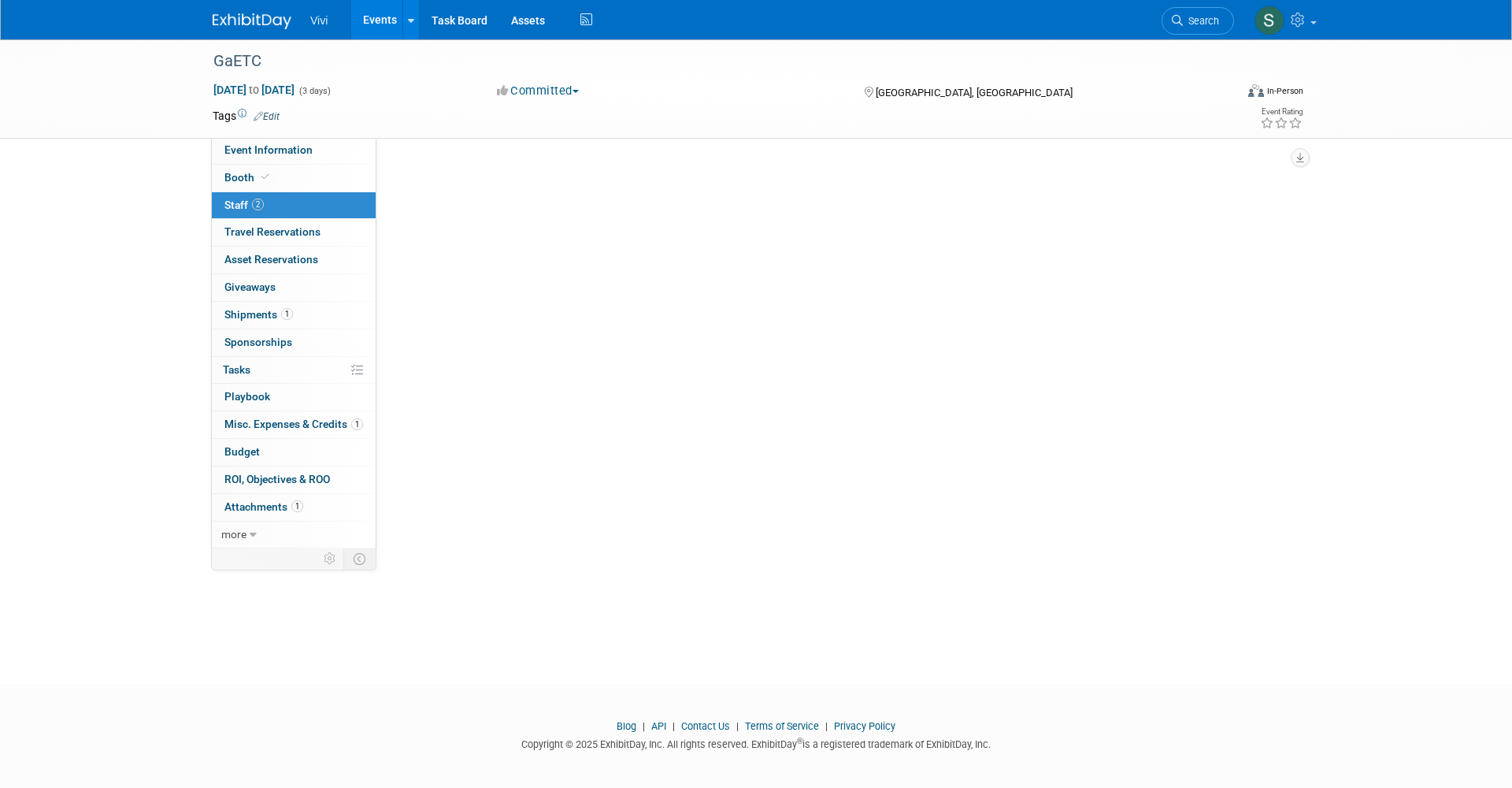
scroll to position [0, 0]
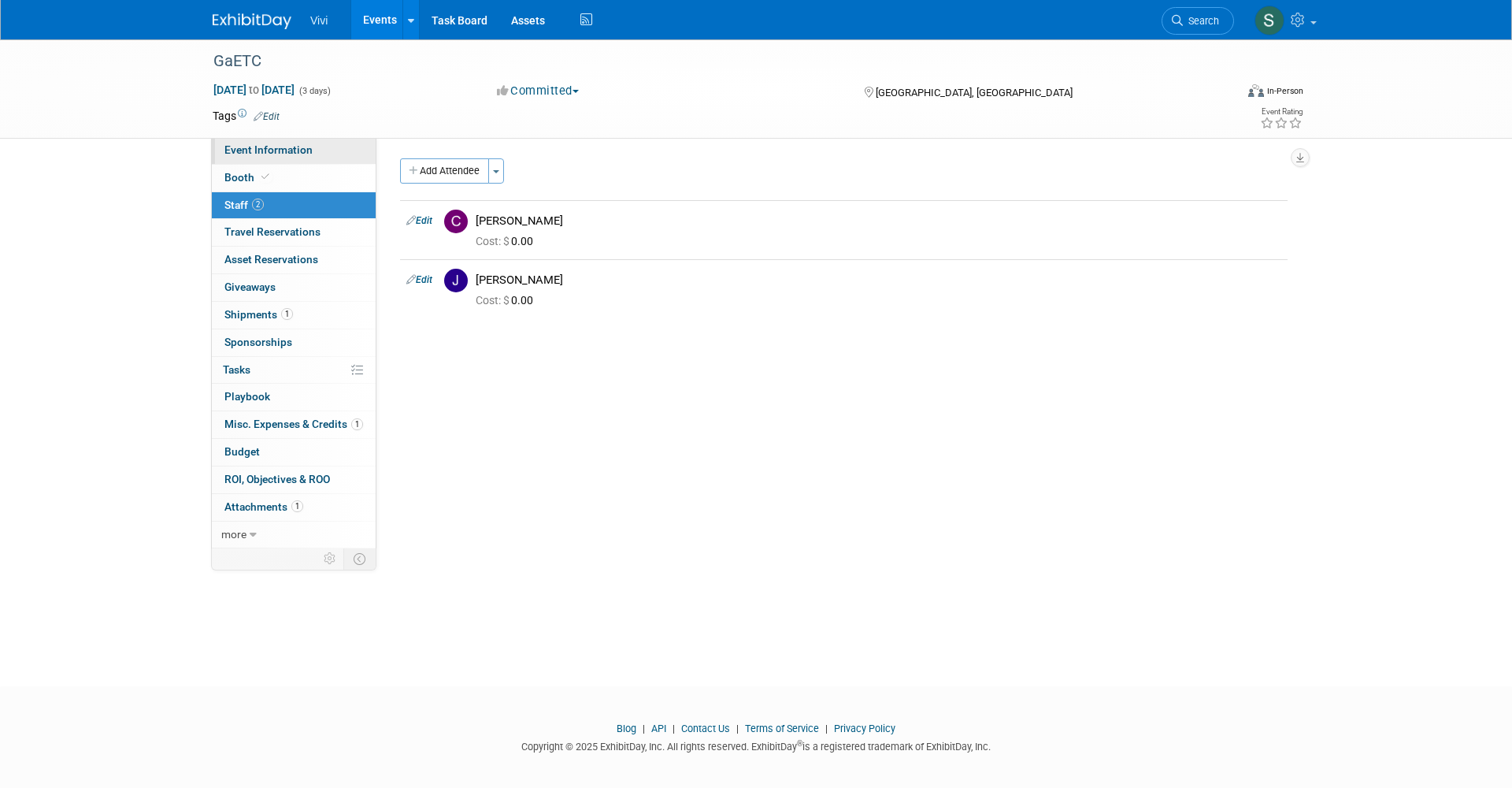
click at [262, 151] on span "Event Information" at bounding box center [268, 149] width 88 height 12
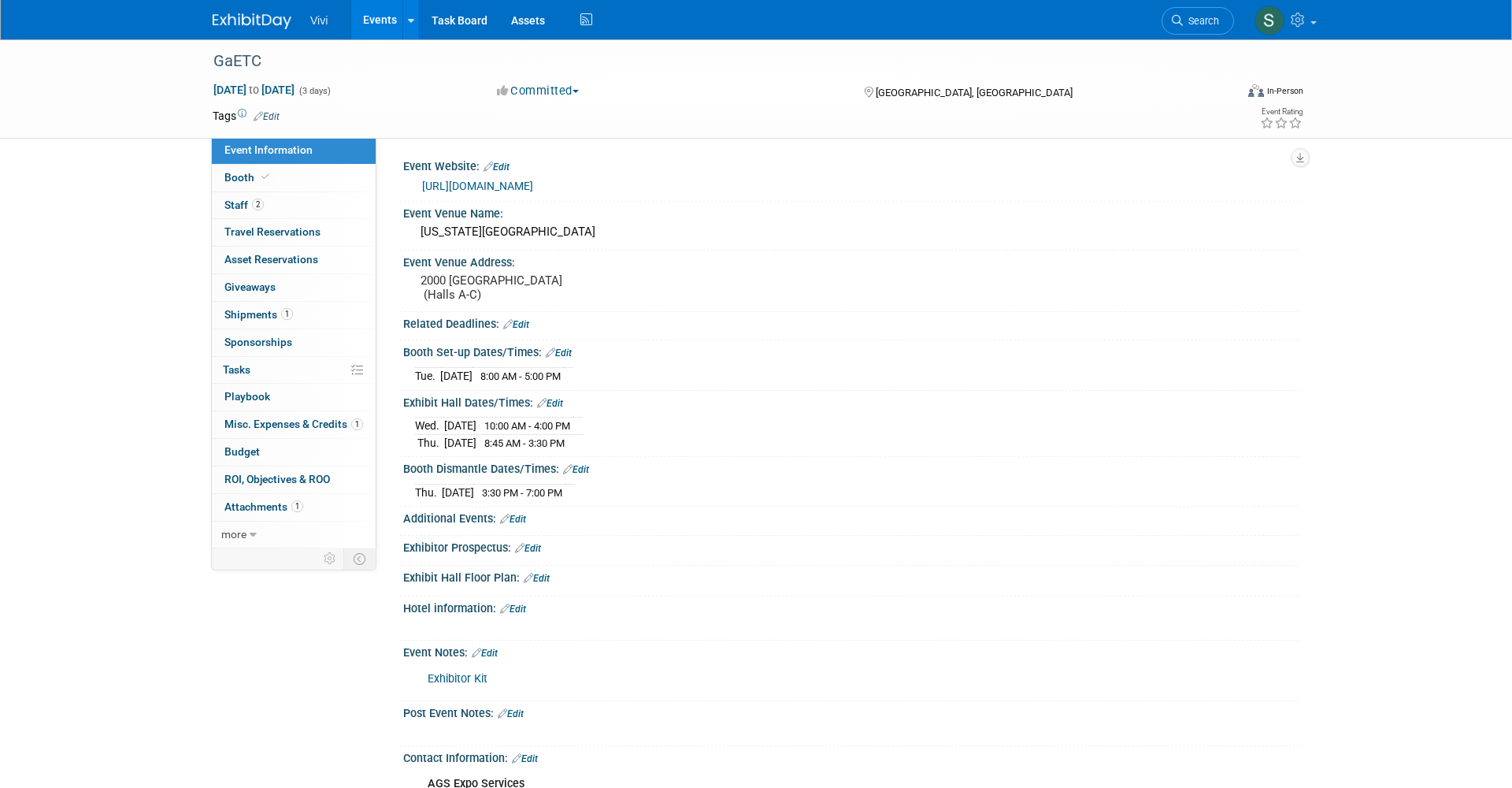
scroll to position [41, 0]
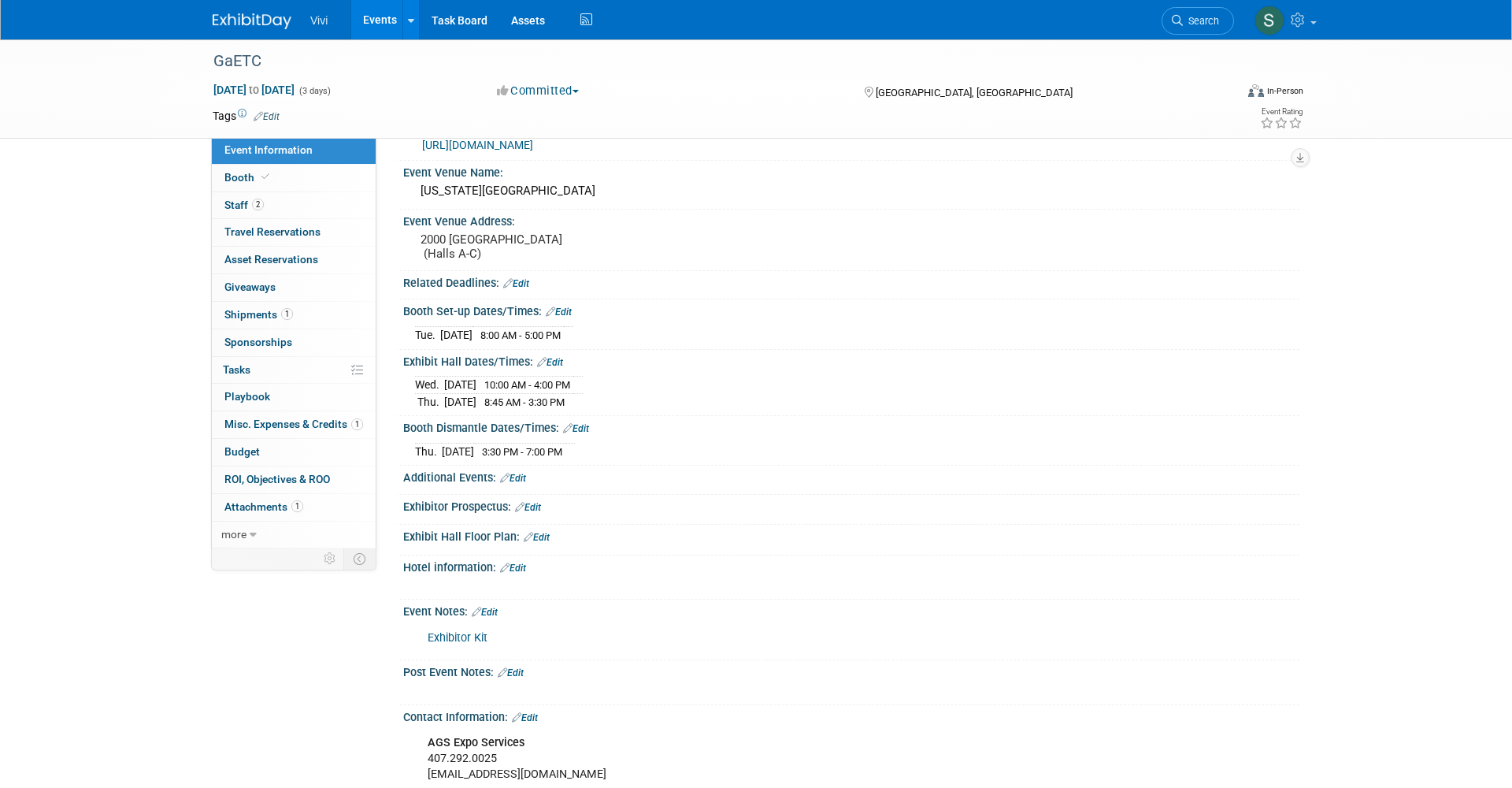
click at [243, 169] on link "Booth" at bounding box center [293, 178] width 163 height 26
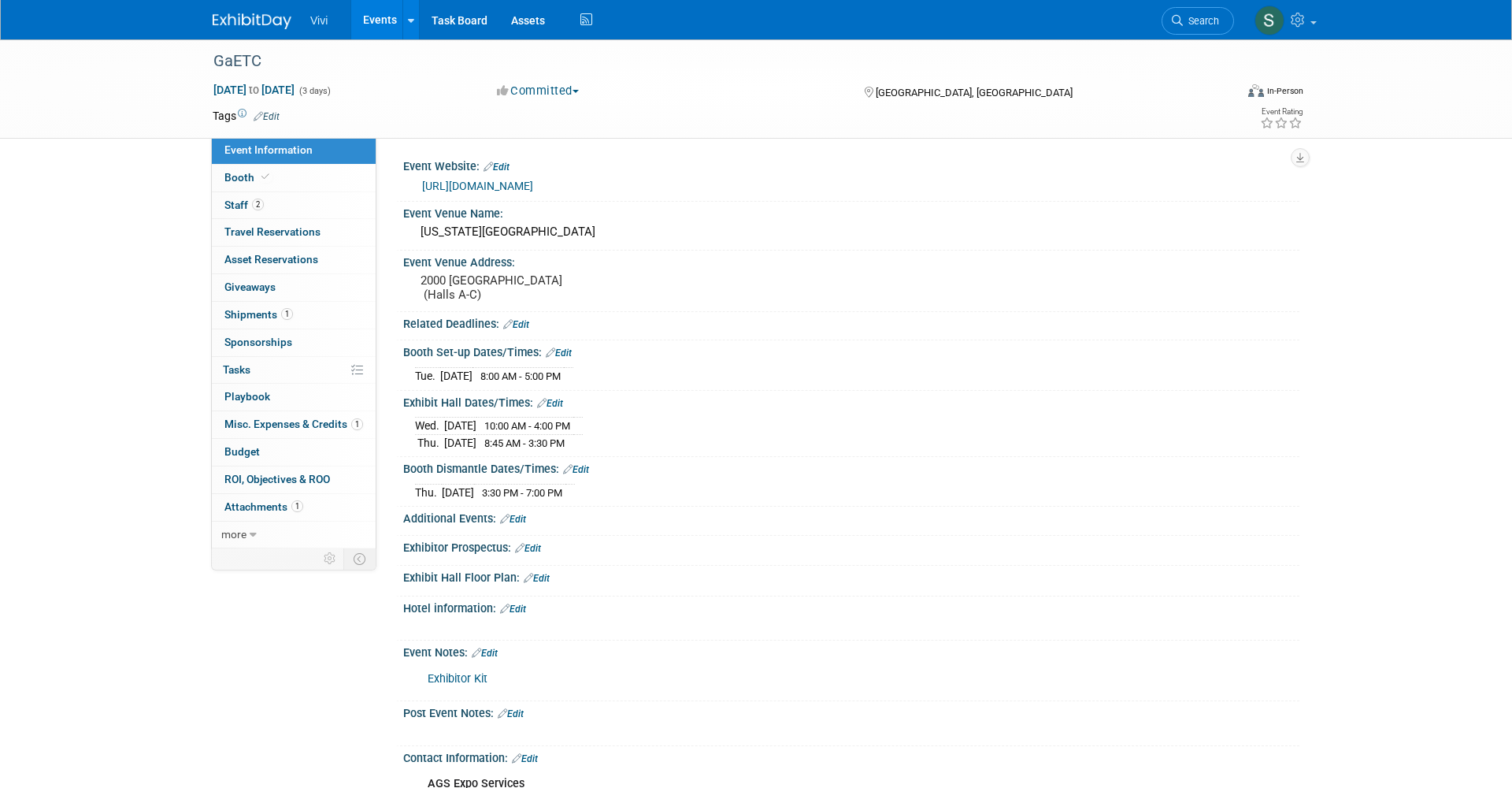
click at [243, 169] on link "Booth" at bounding box center [293, 178] width 163 height 26
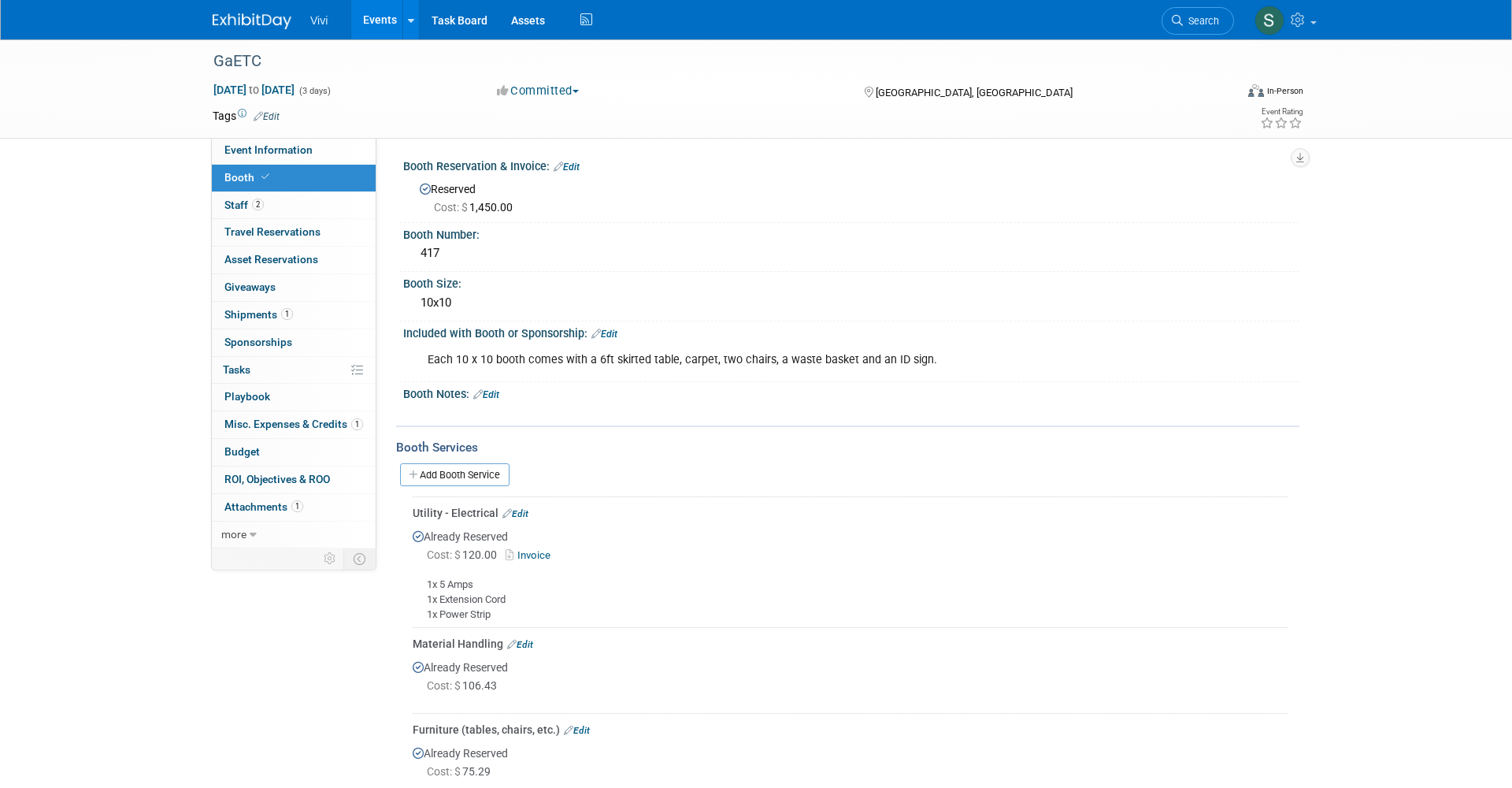
click at [263, 308] on span "Shipments 1" at bounding box center [259, 314] width 69 height 12
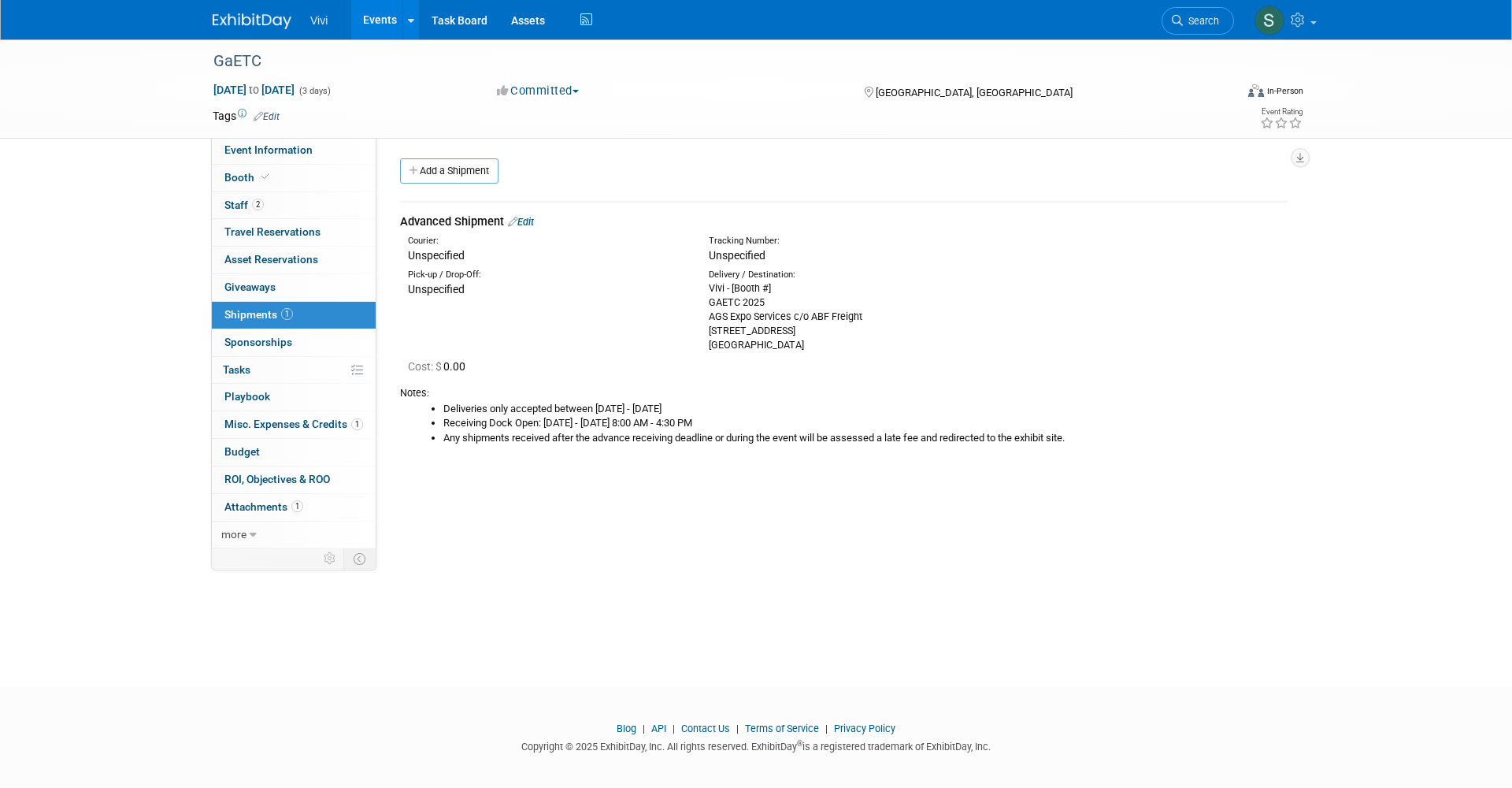
click at [739, 299] on div "Vivi - [Booth #] GAETC 2025 AGS Expo Services c/o ABF Freight 1265 Blairs Bridg…" at bounding box center [846, 317] width 277 height 71
click at [539, 222] on div "Advanced Shipment Edit" at bounding box center [842, 222] width 887 height 17
click at [534, 221] on link "Edit" at bounding box center [521, 221] width 26 height 12
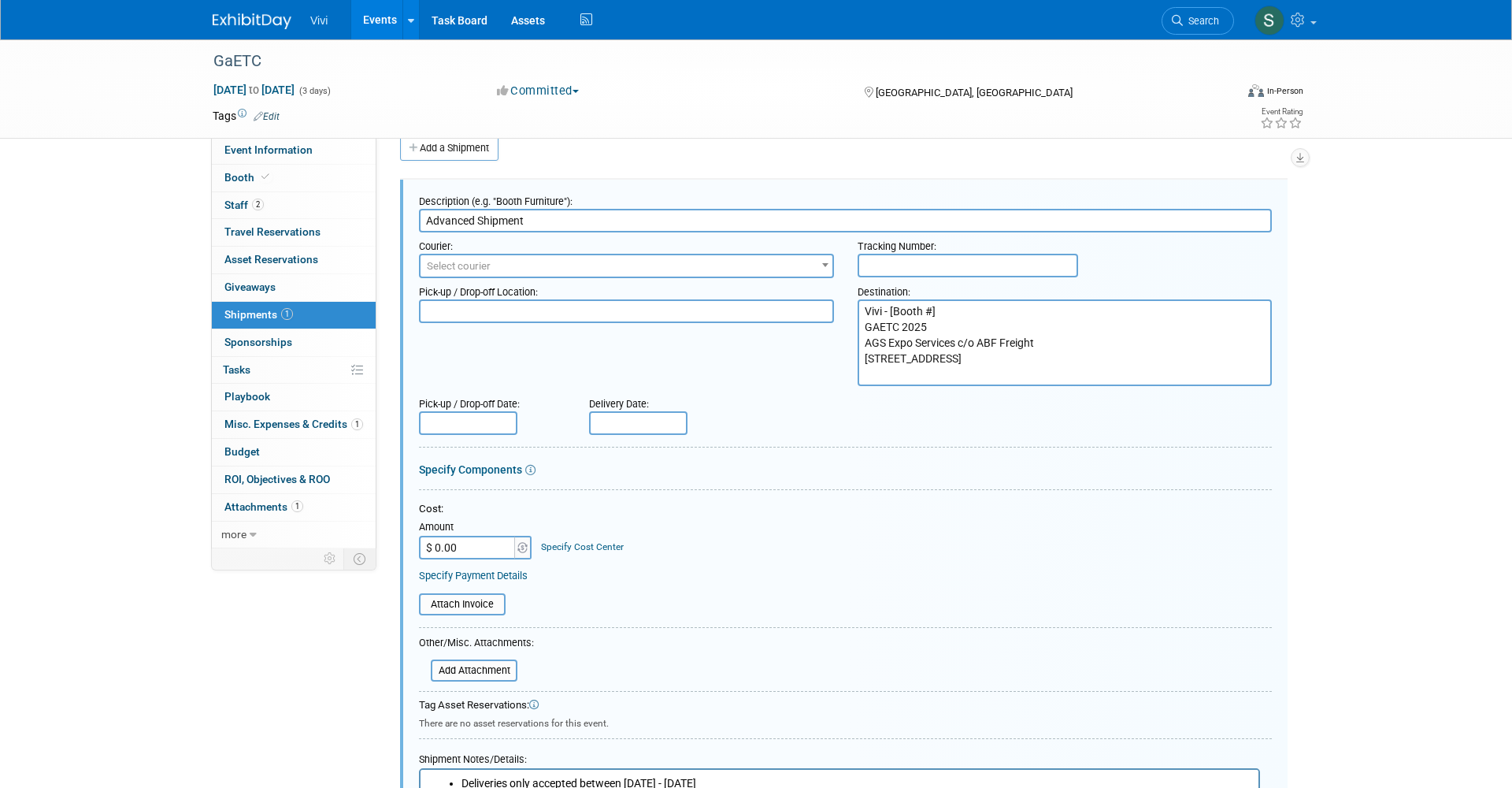
click at [956, 314] on textarea "Vivi - [Booth #] GAETC 2025 AGS Expo Services c/o ABF Freight 1265 Blairs Bridg…" at bounding box center [1064, 343] width 415 height 87
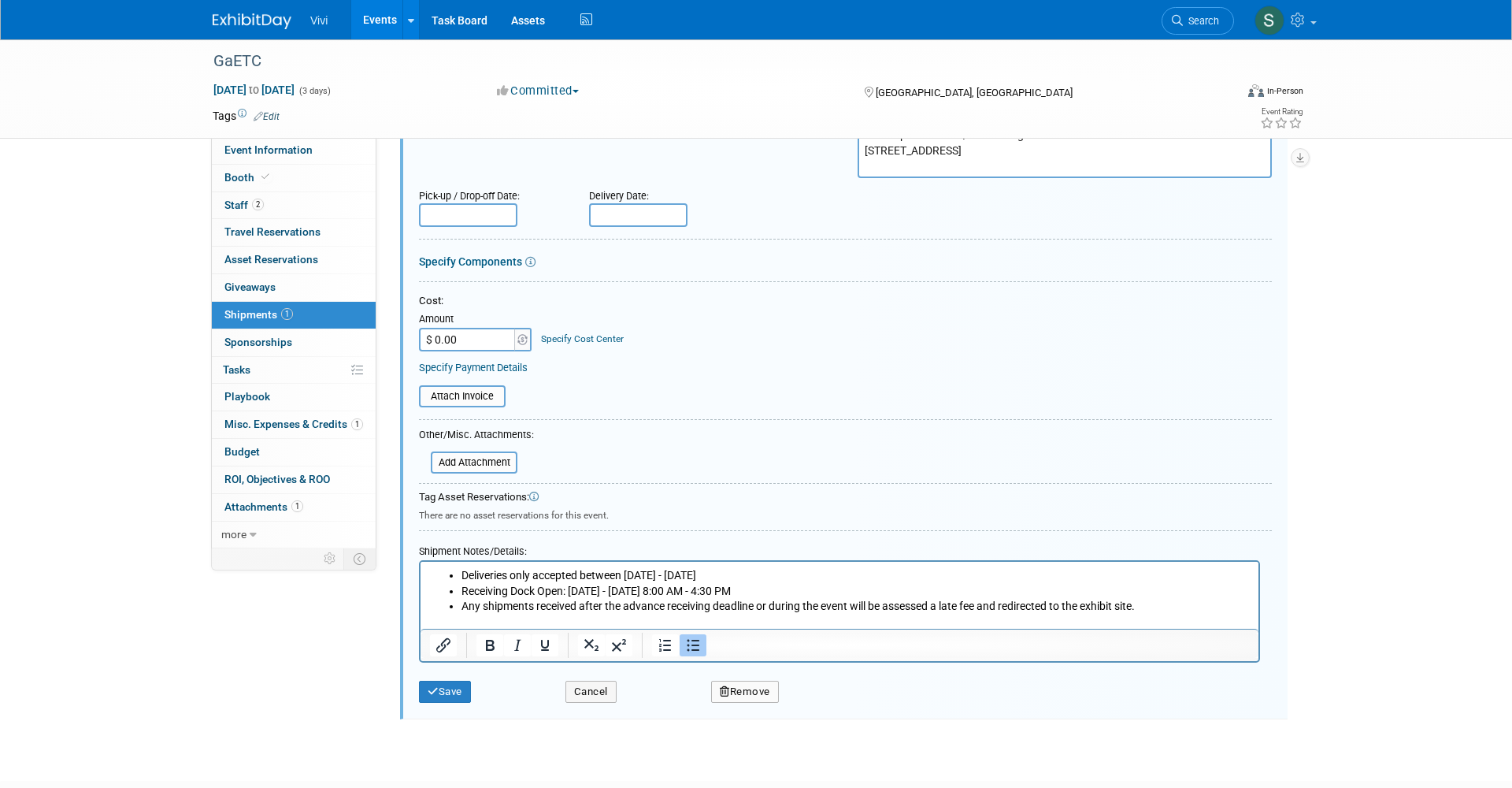
scroll to position [263, 0]
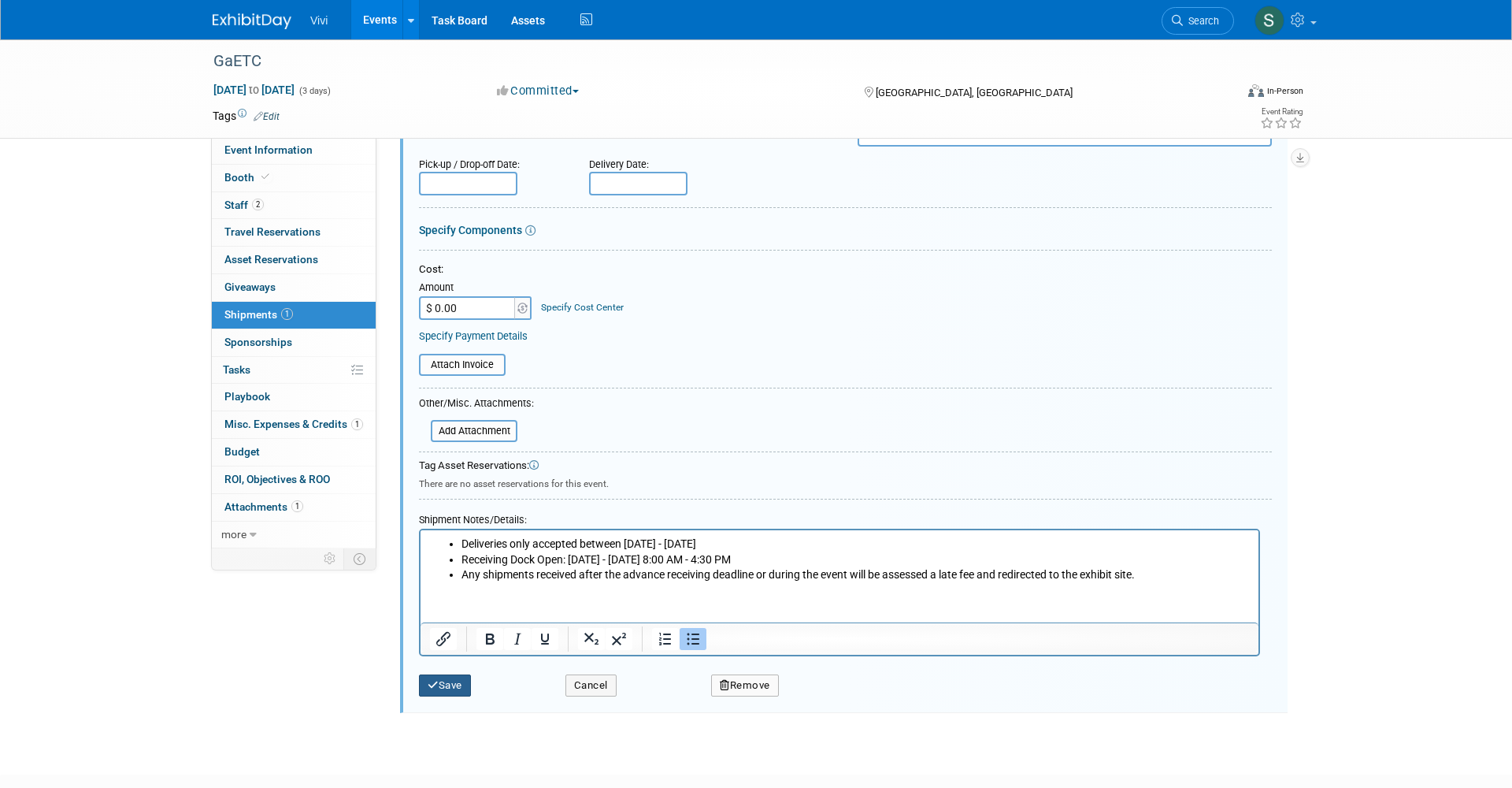
type textarea "Vivi - 417 GAETC 2025 AGS Expo Services c/o ABF Freight 1265 Blairs Bridge Road…"
click at [459, 675] on button "Save" at bounding box center [444, 685] width 52 height 22
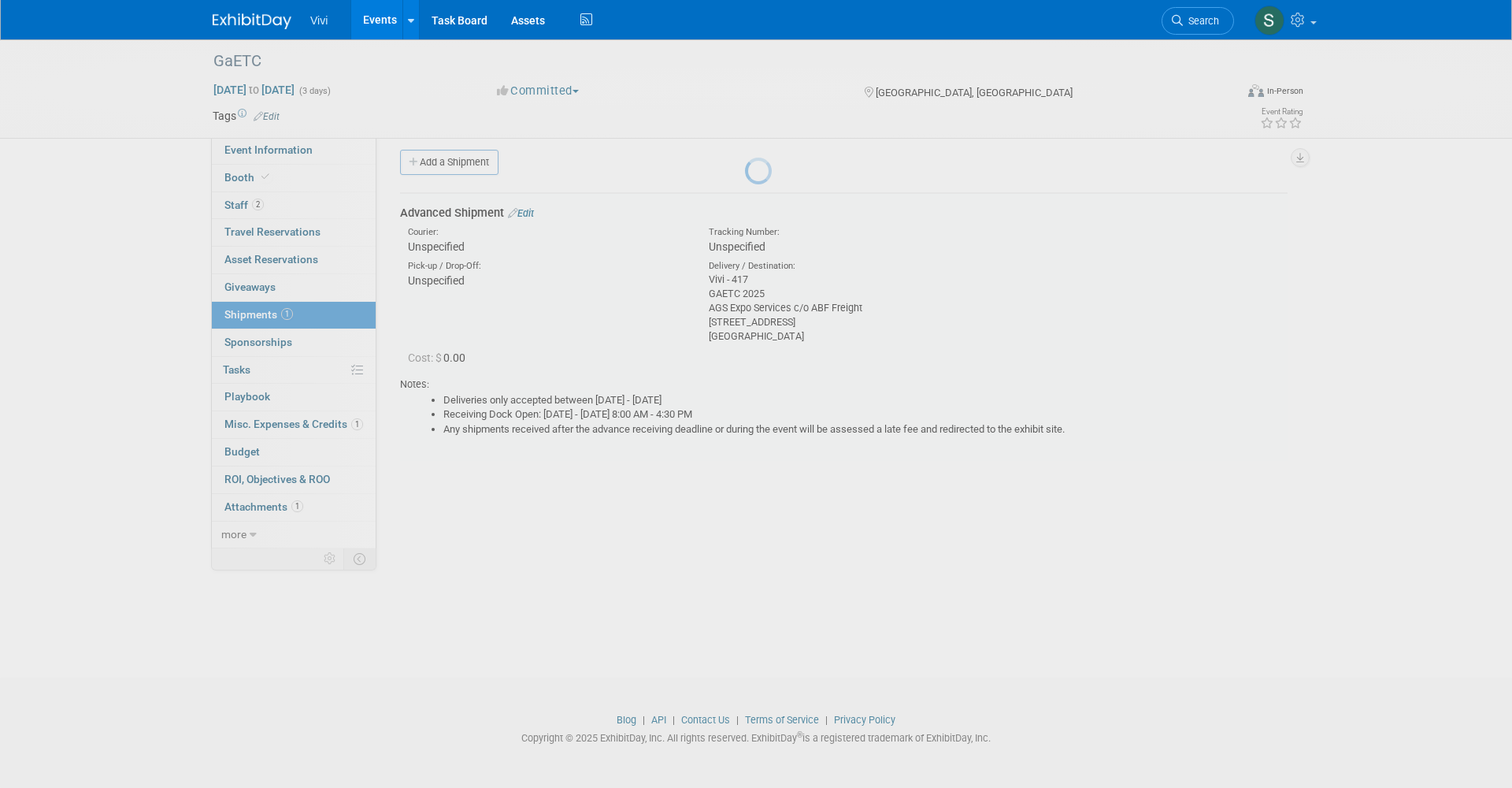
scroll to position [9, 0]
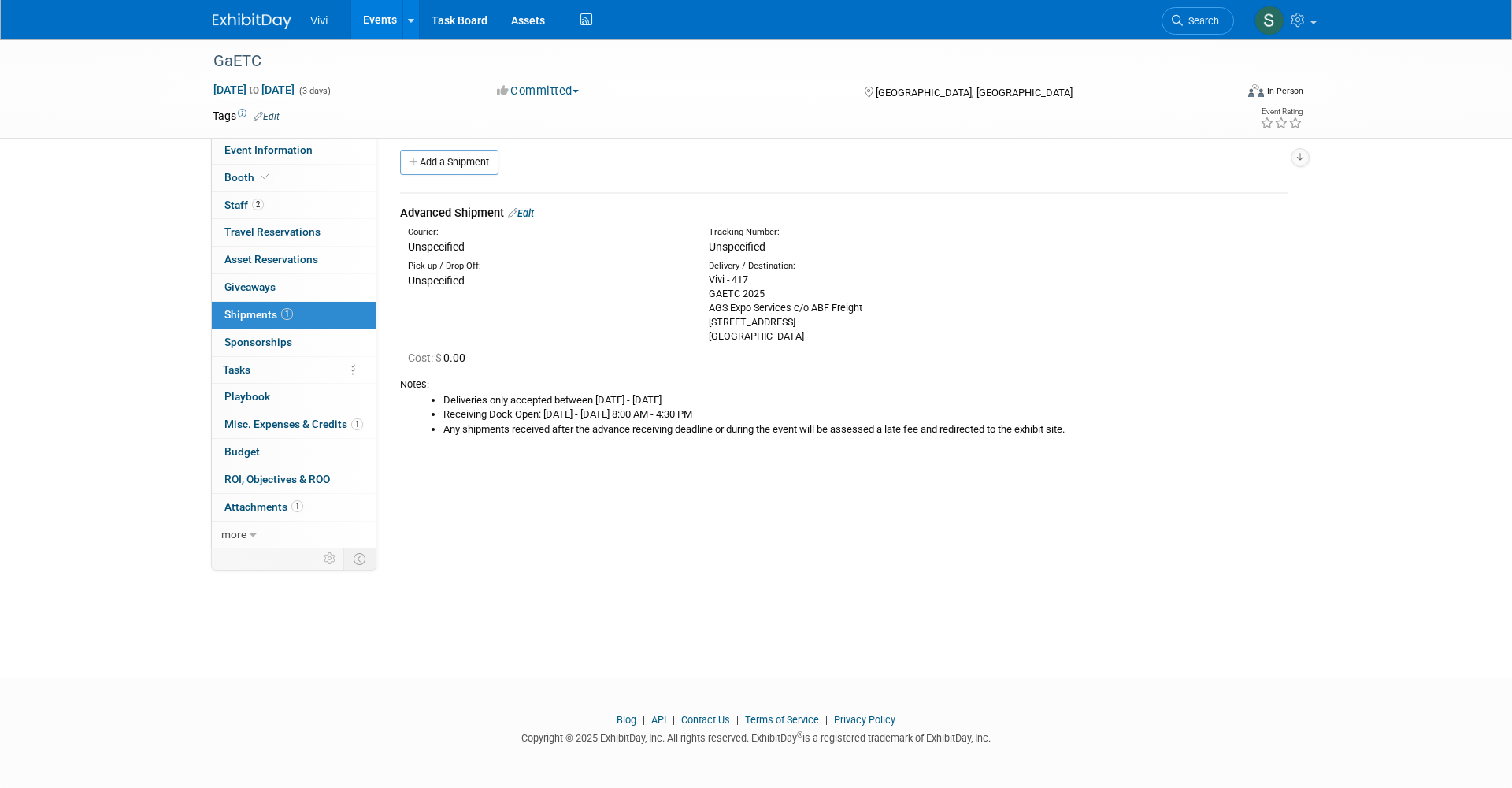
click at [274, 178] on link "Booth" at bounding box center [293, 178] width 163 height 26
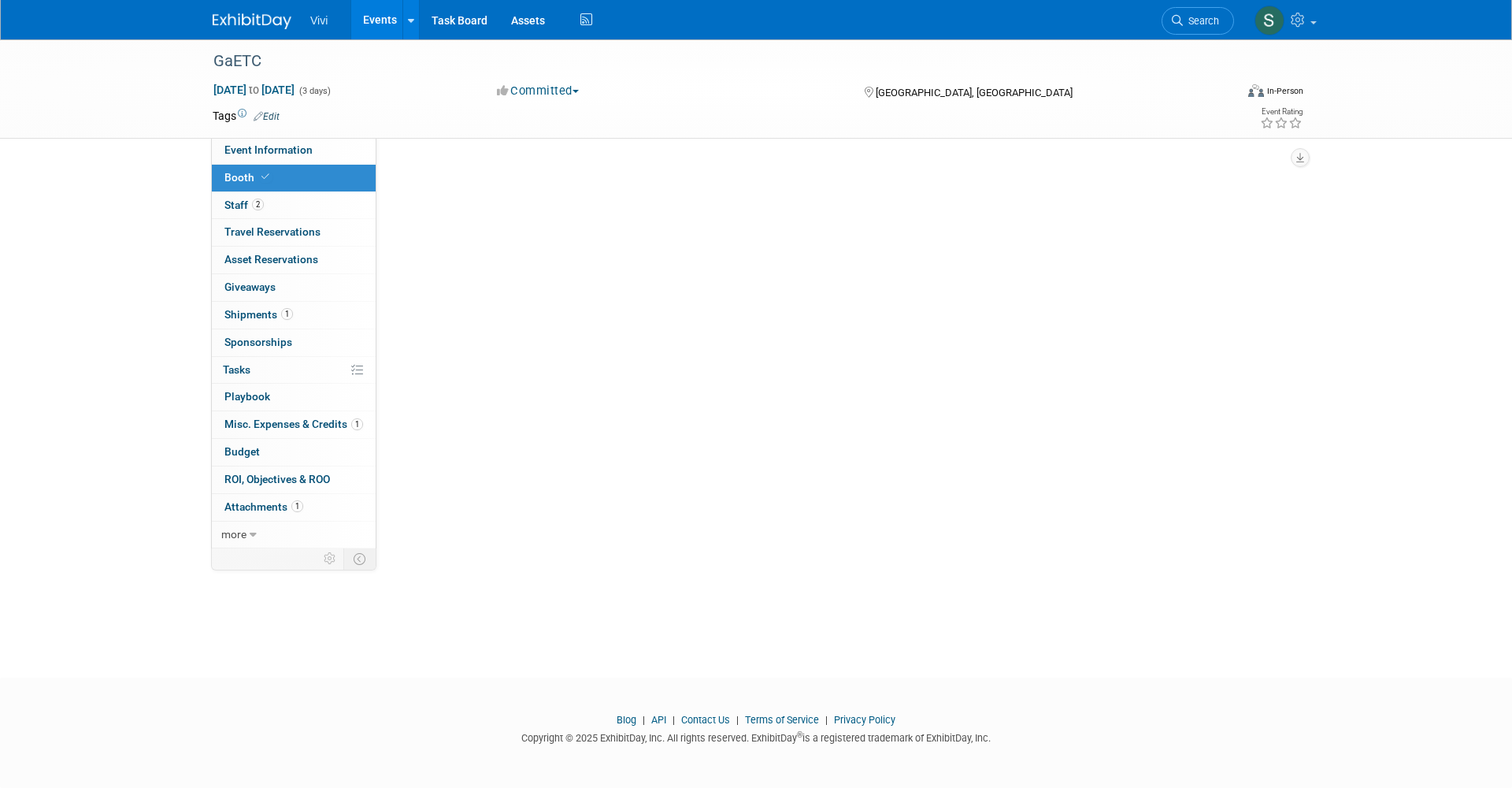
scroll to position [0, 0]
click at [274, 178] on link "Booth" at bounding box center [293, 178] width 163 height 26
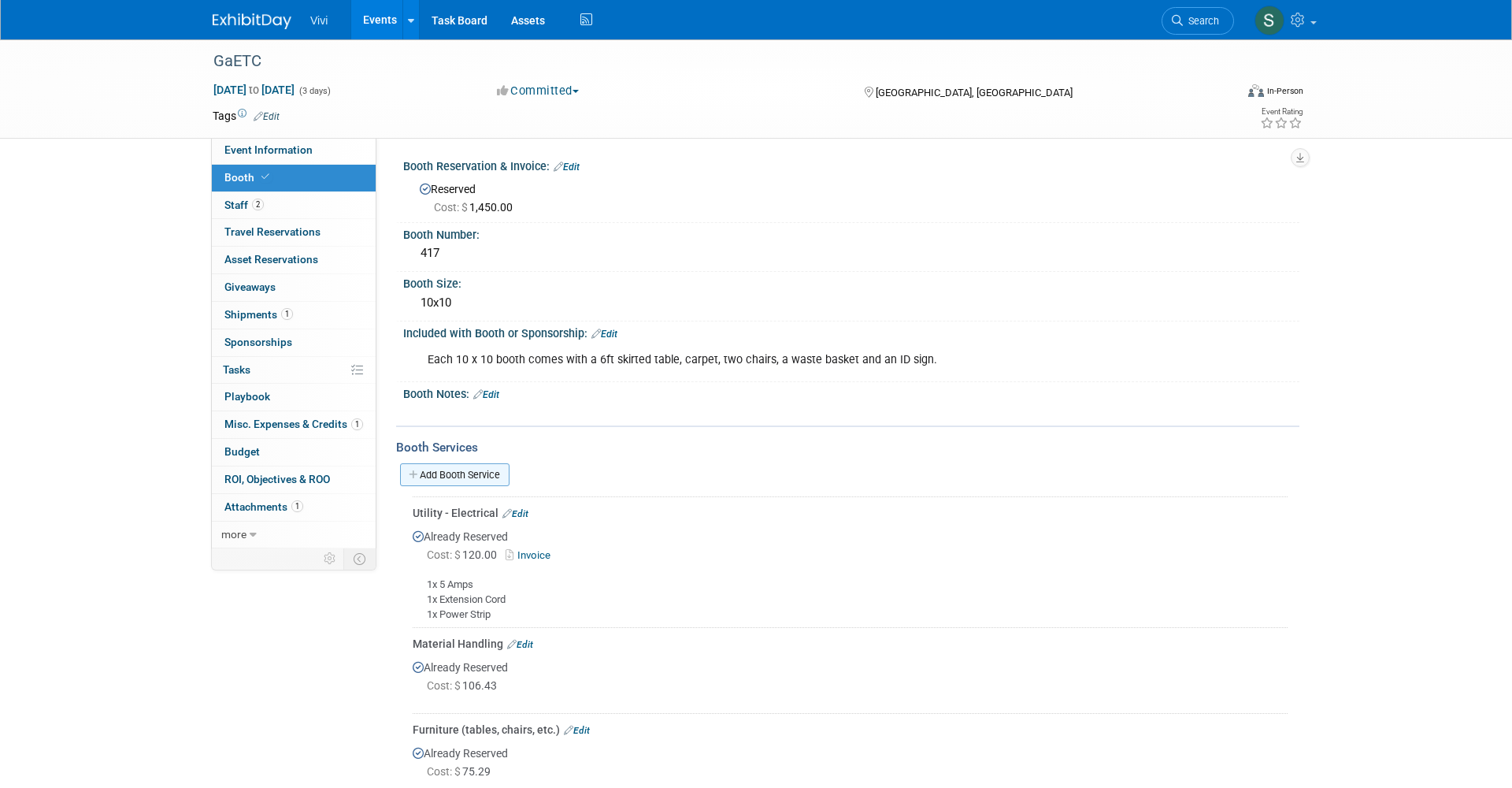
click at [481, 463] on link "Add Booth Service" at bounding box center [454, 474] width 110 height 23
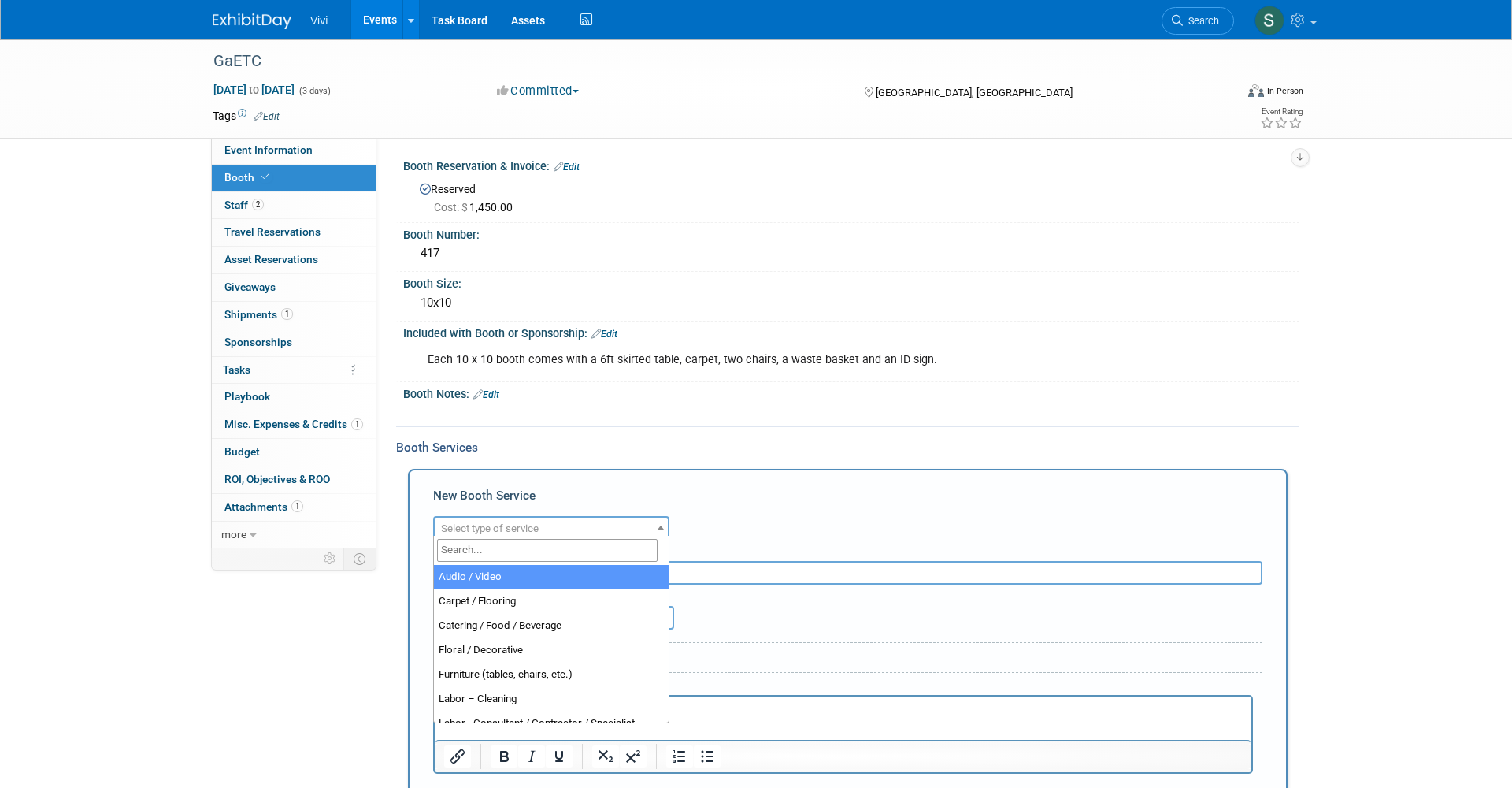
click at [485, 528] on span "Select type of service" at bounding box center [489, 528] width 97 height 12
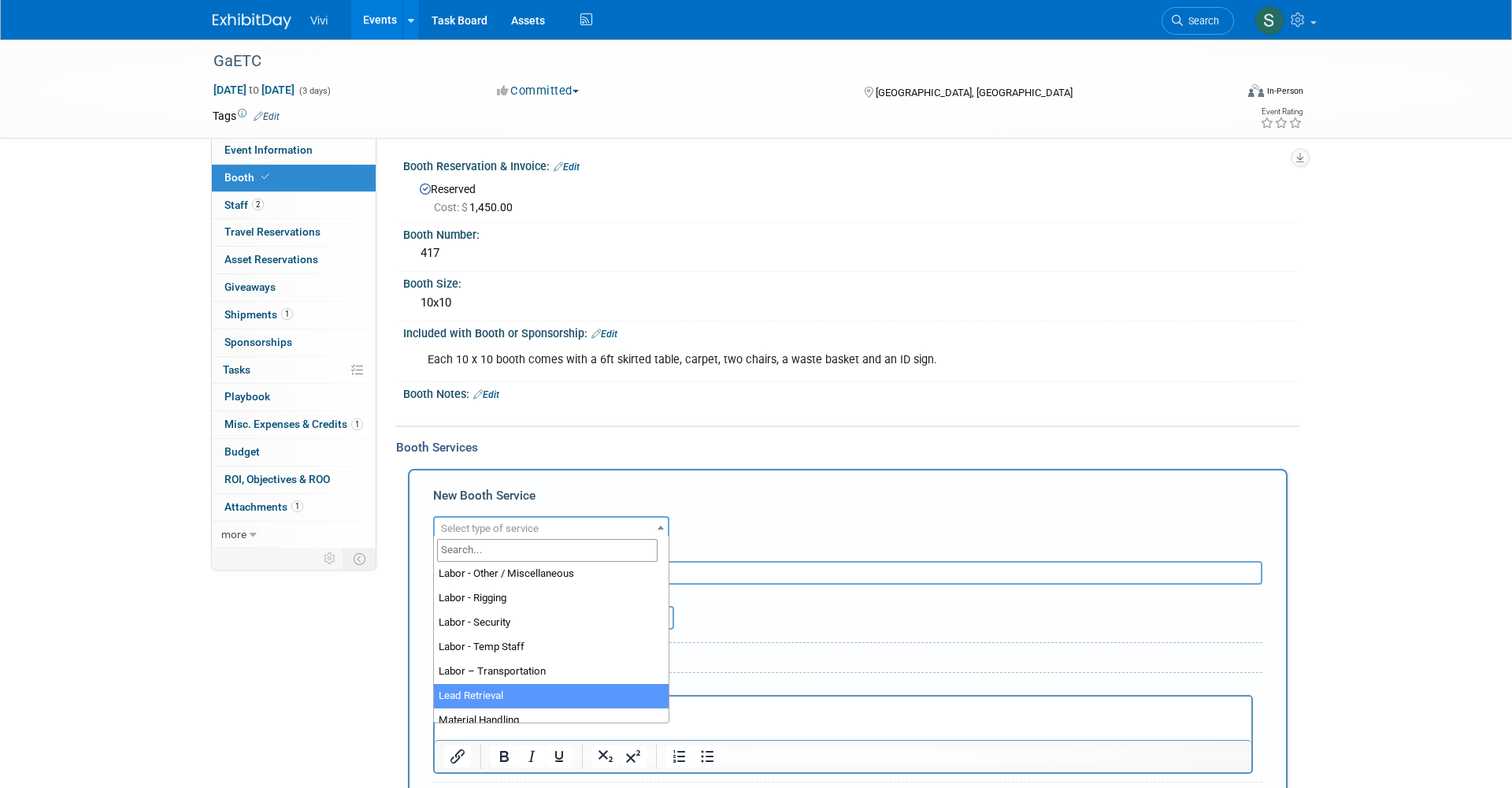
select select "7"
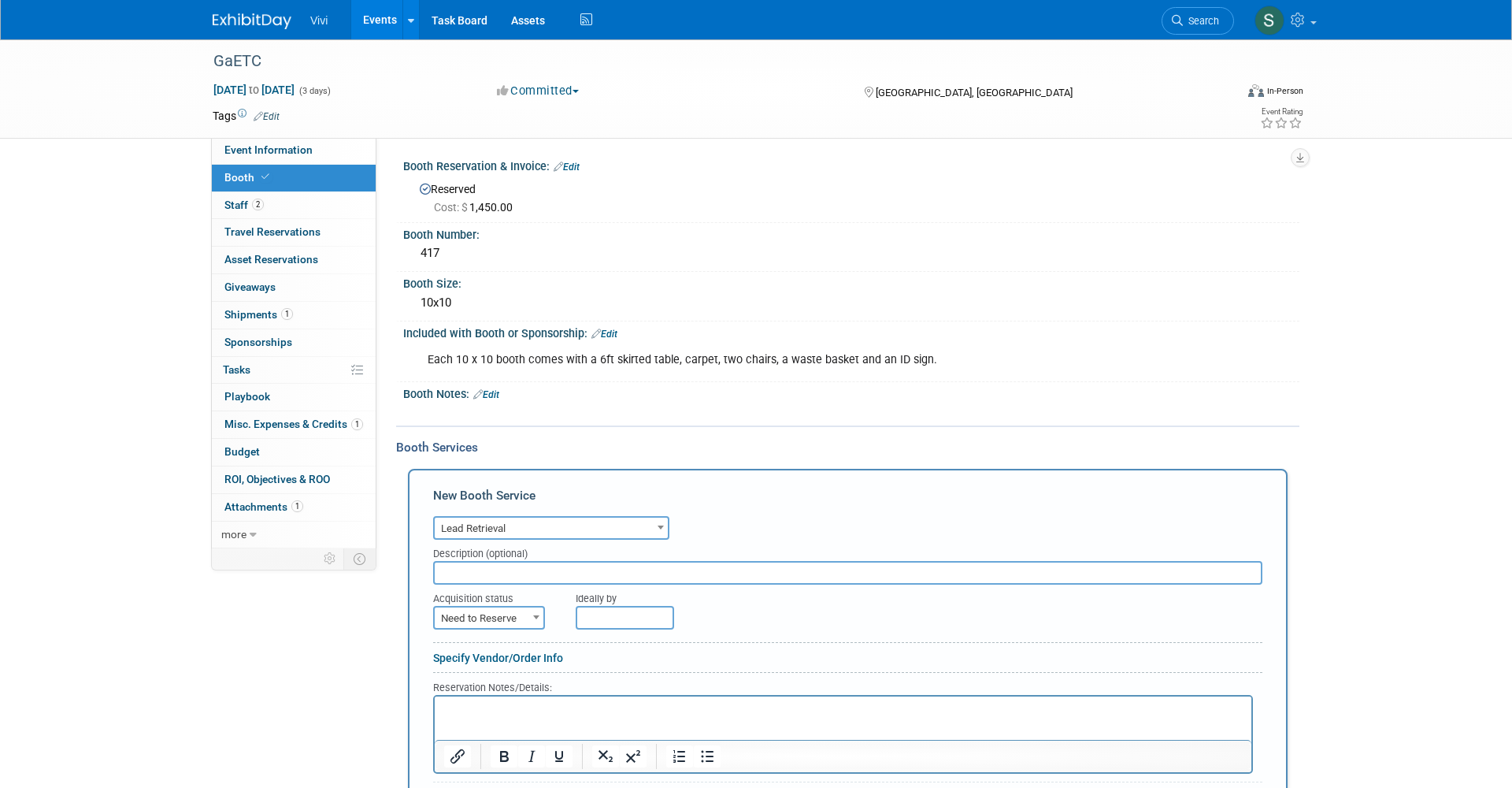
click at [474, 620] on span "Need to Reserve" at bounding box center [488, 618] width 109 height 22
select select "2"
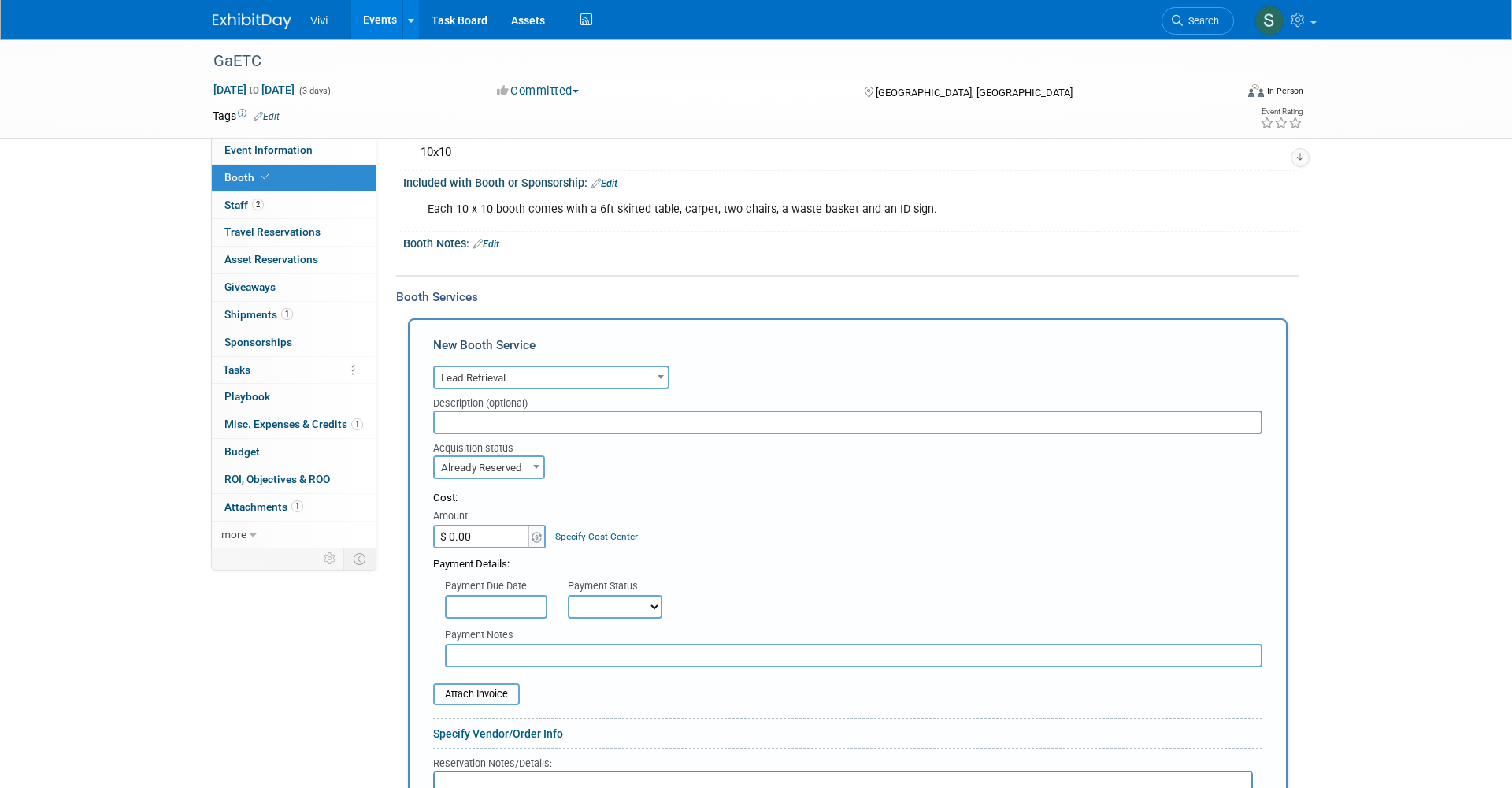
scroll to position [151, 0]
click at [467, 456] on span "Already Reserved" at bounding box center [488, 467] width 109 height 22
click at [467, 537] on input "$ 0.00" at bounding box center [482, 535] width 98 height 24
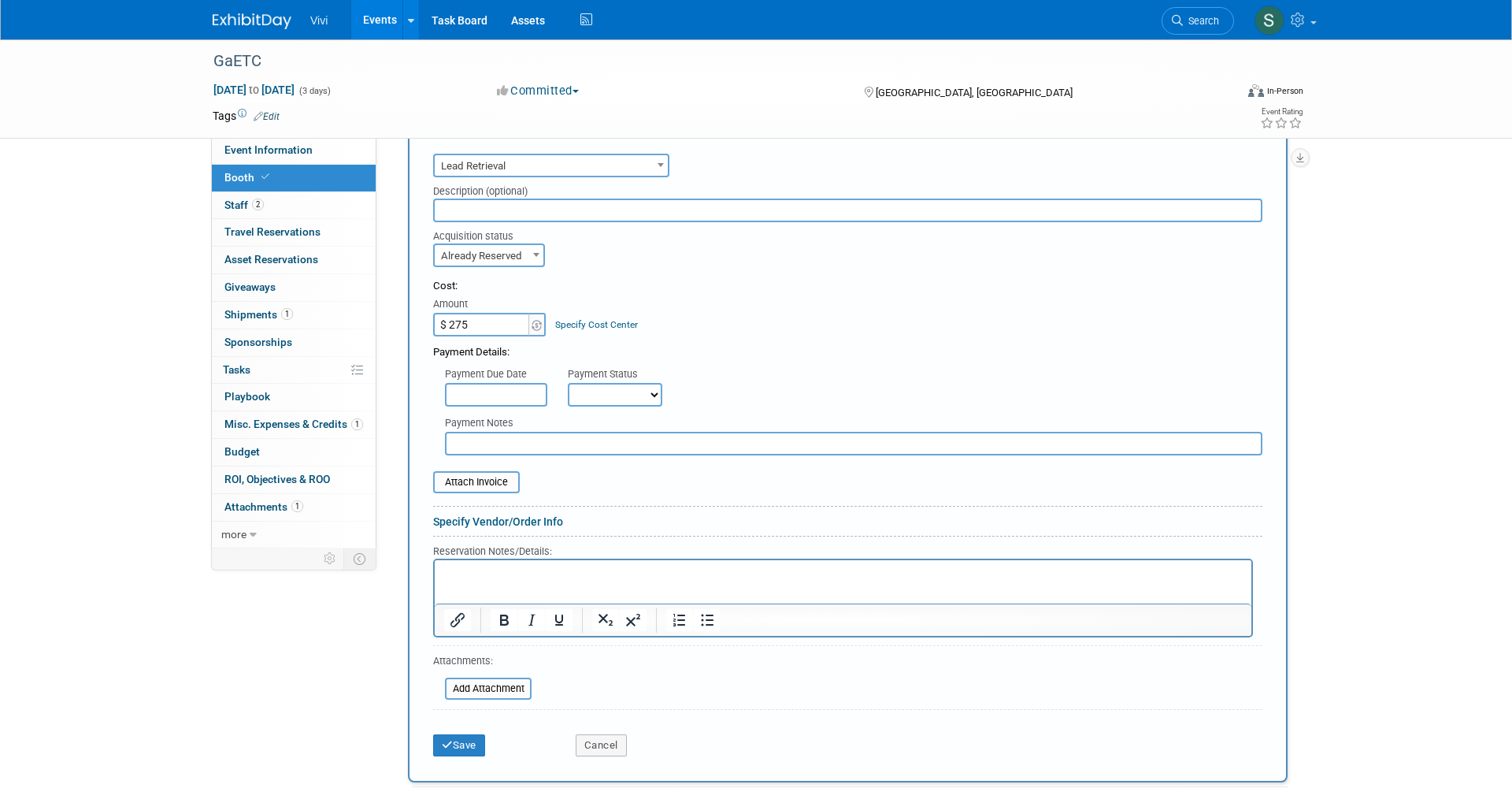
scroll to position [382, 0]
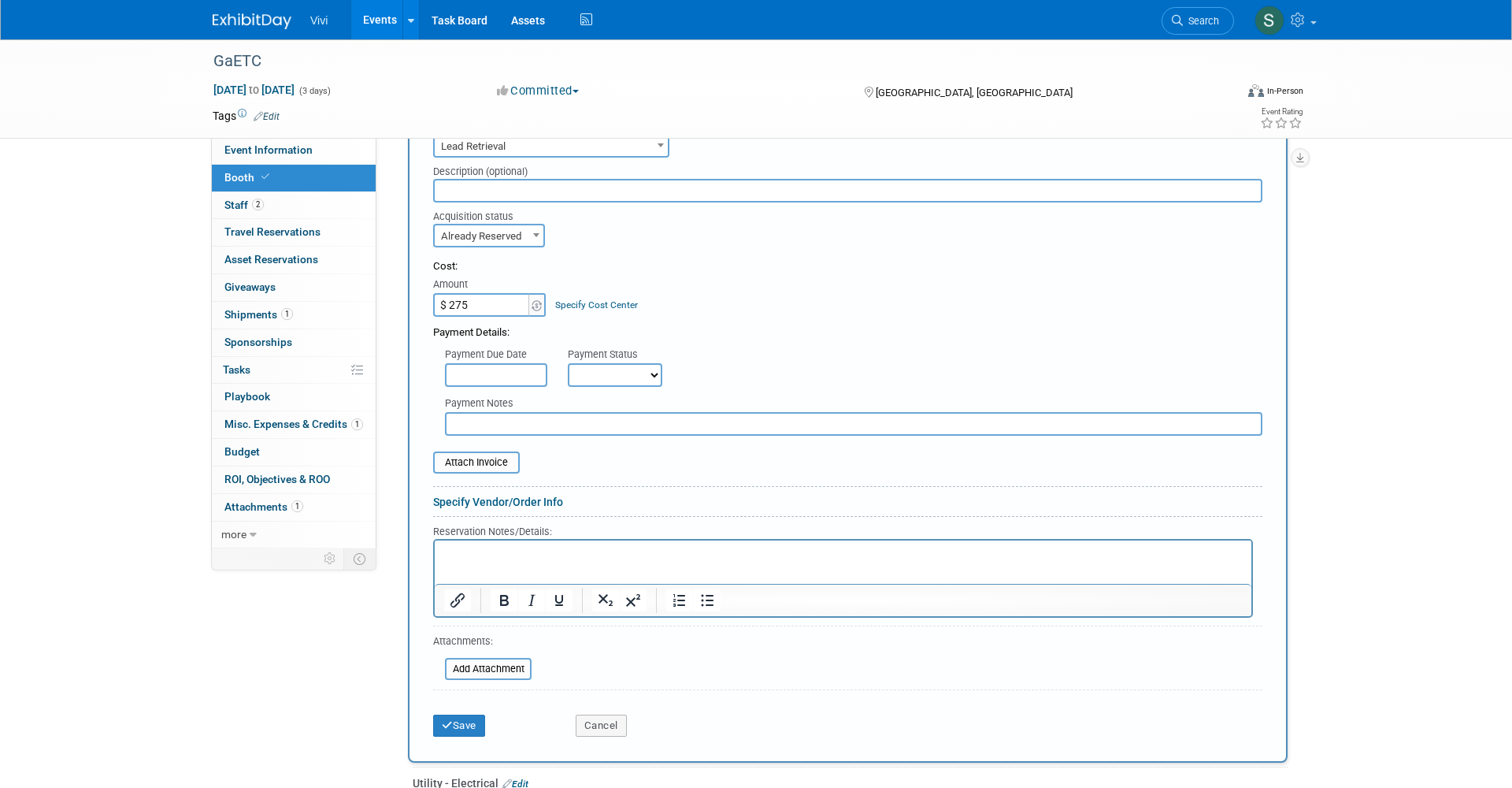
type input "$ 275.00"
click at [442, 548] on html at bounding box center [842, 551] width 816 height 22
click at [535, 547] on p "1x FairPlicity App Bundle" at bounding box center [842, 555] width 798 height 15
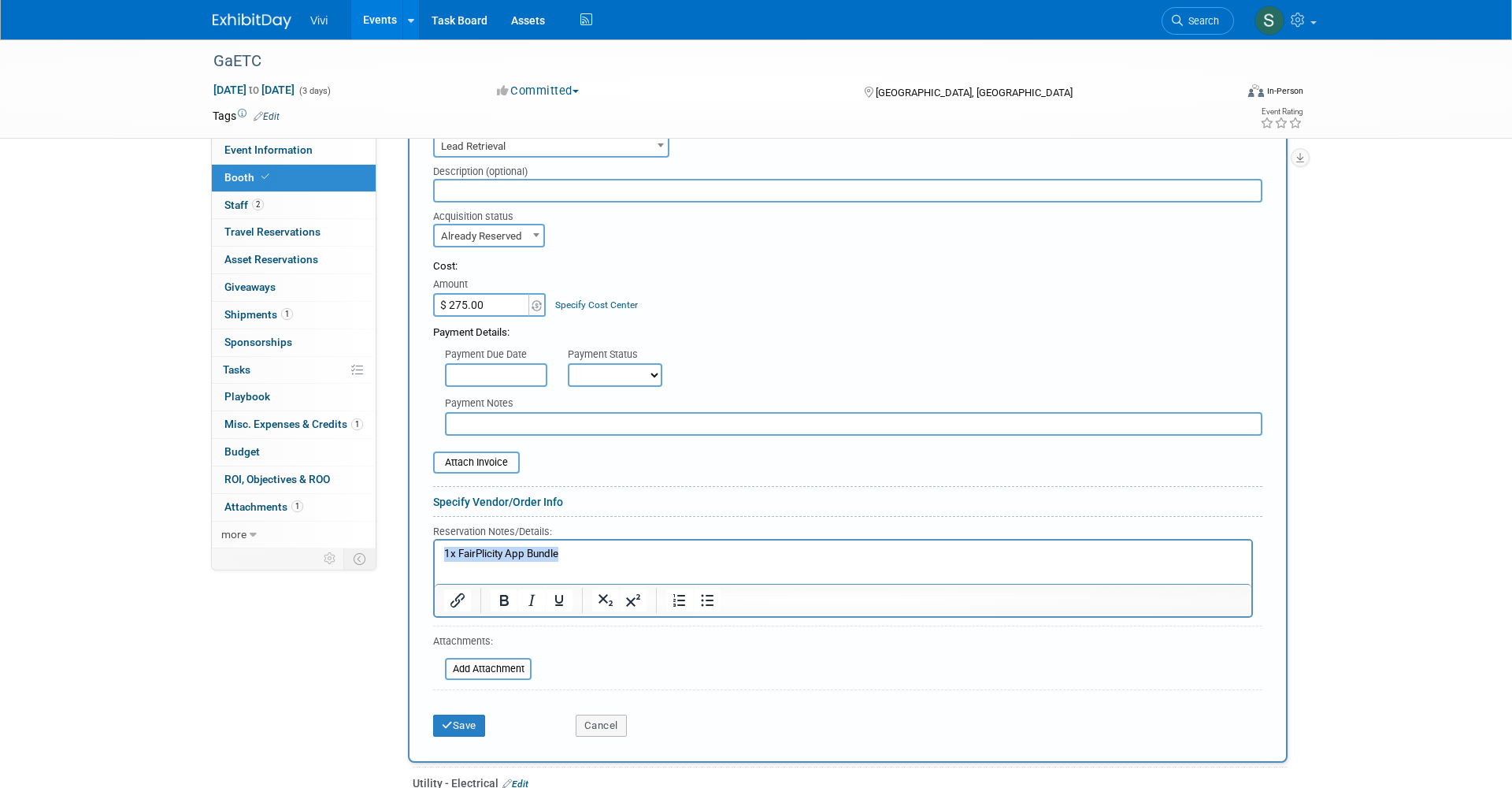
copy p "1x FairPlicity App Bundle"
click at [454, 714] on button "Save" at bounding box center [458, 725] width 52 height 22
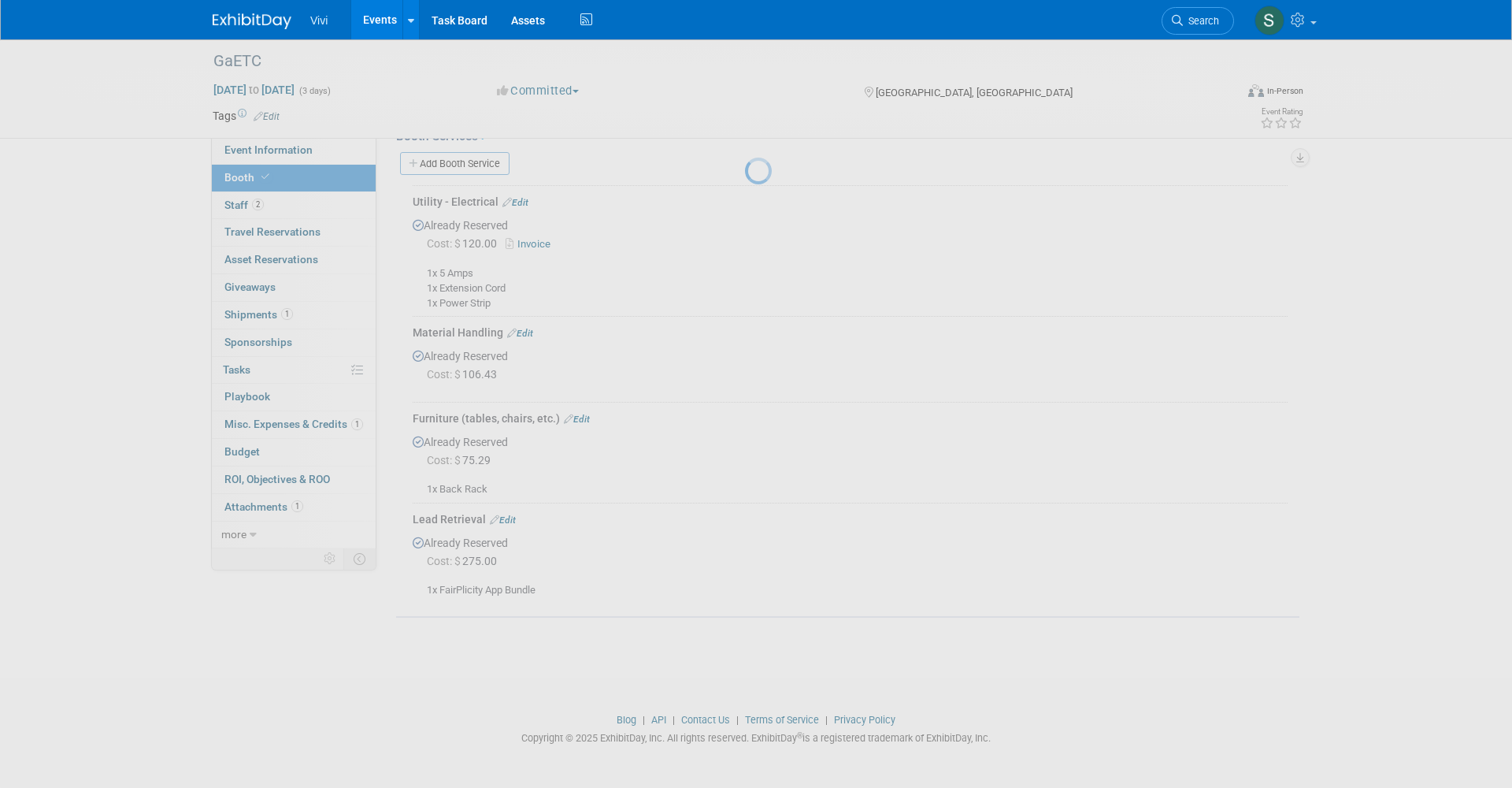
scroll to position [305, 0]
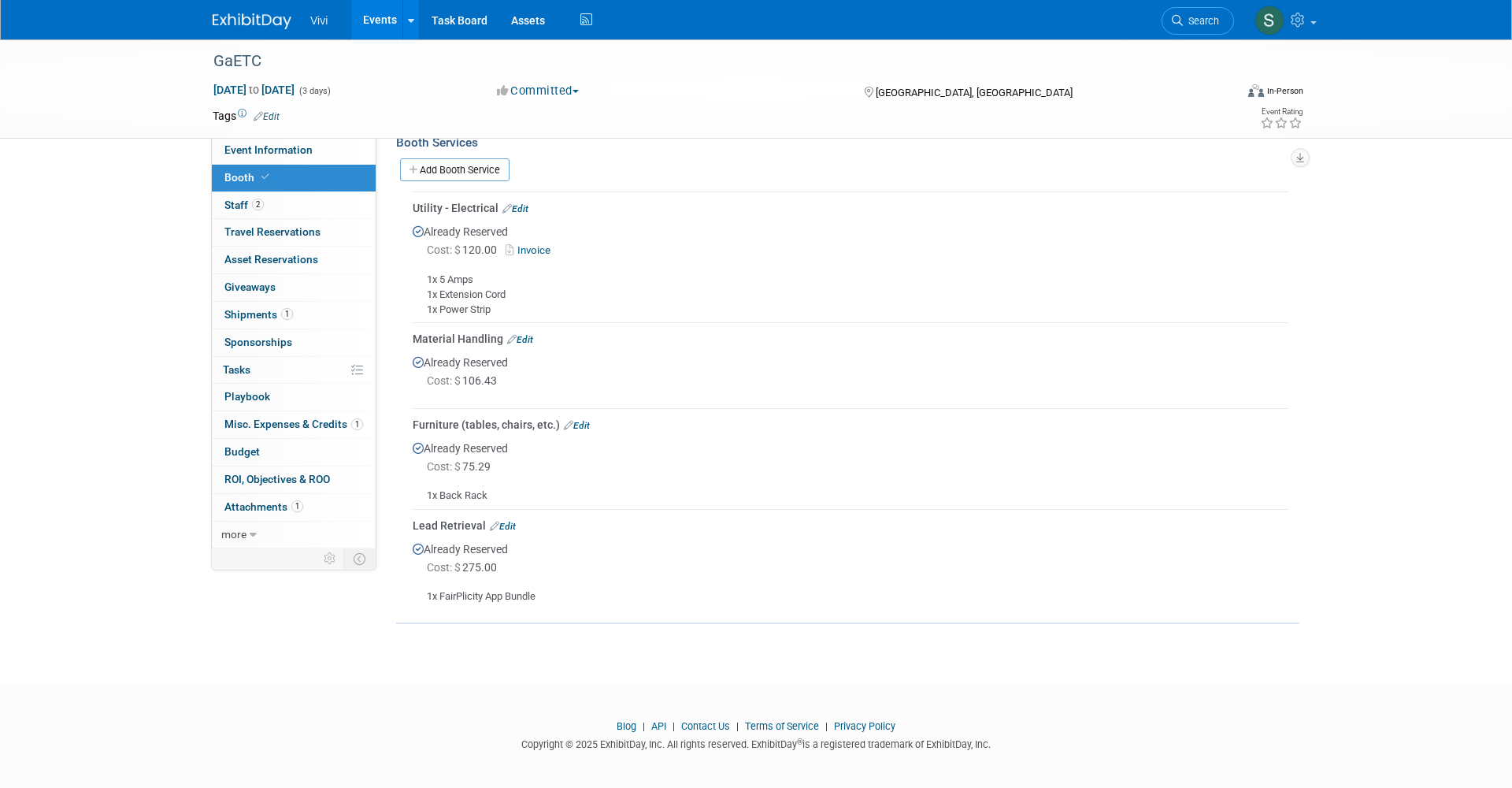
click at [237, 145] on span "Event Information" at bounding box center [268, 149] width 88 height 12
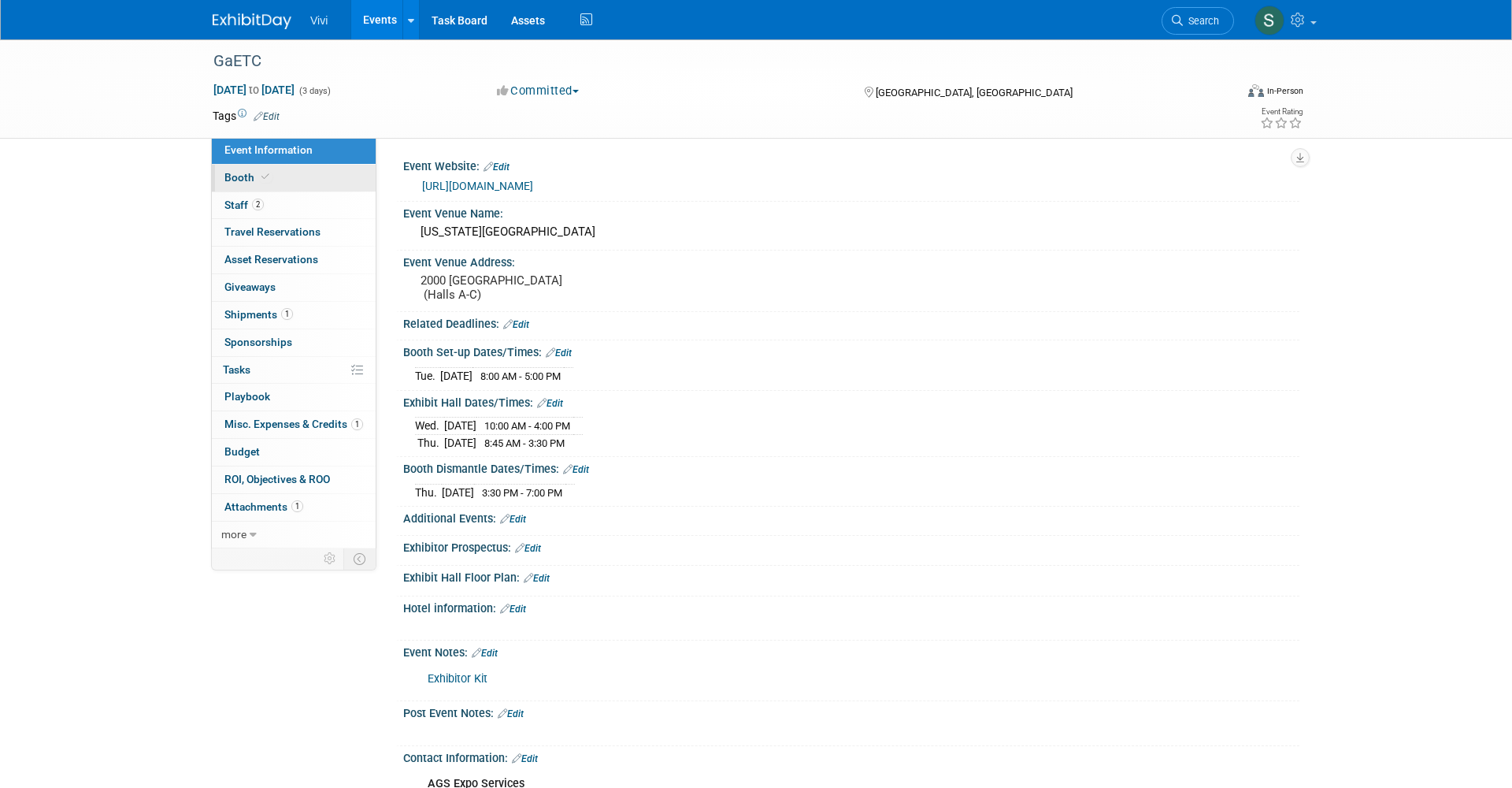
click at [261, 169] on link "Booth" at bounding box center [293, 178] width 163 height 26
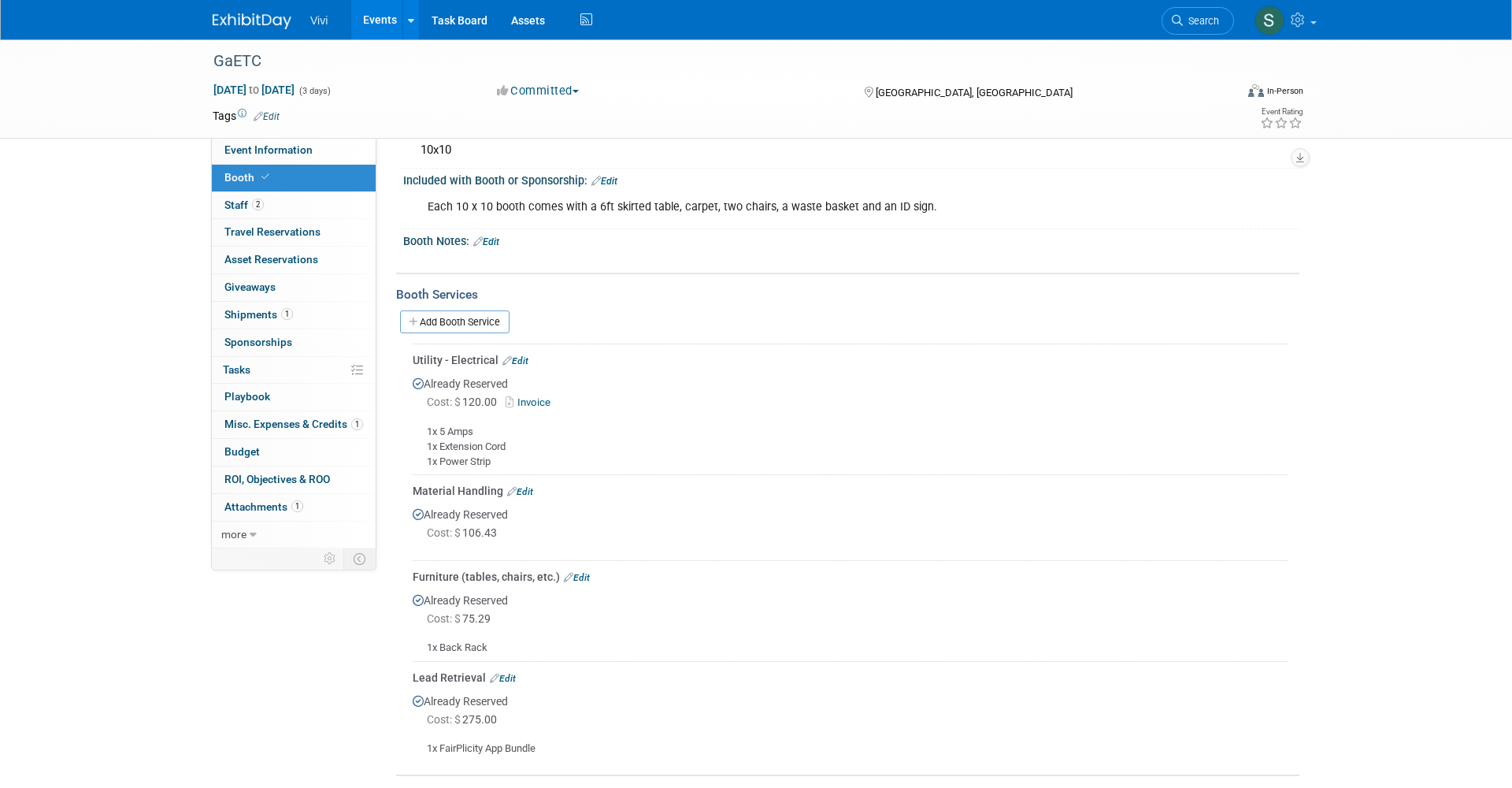
scroll to position [157, 0]
click at [509, 669] on link "Edit" at bounding box center [503, 675] width 26 height 11
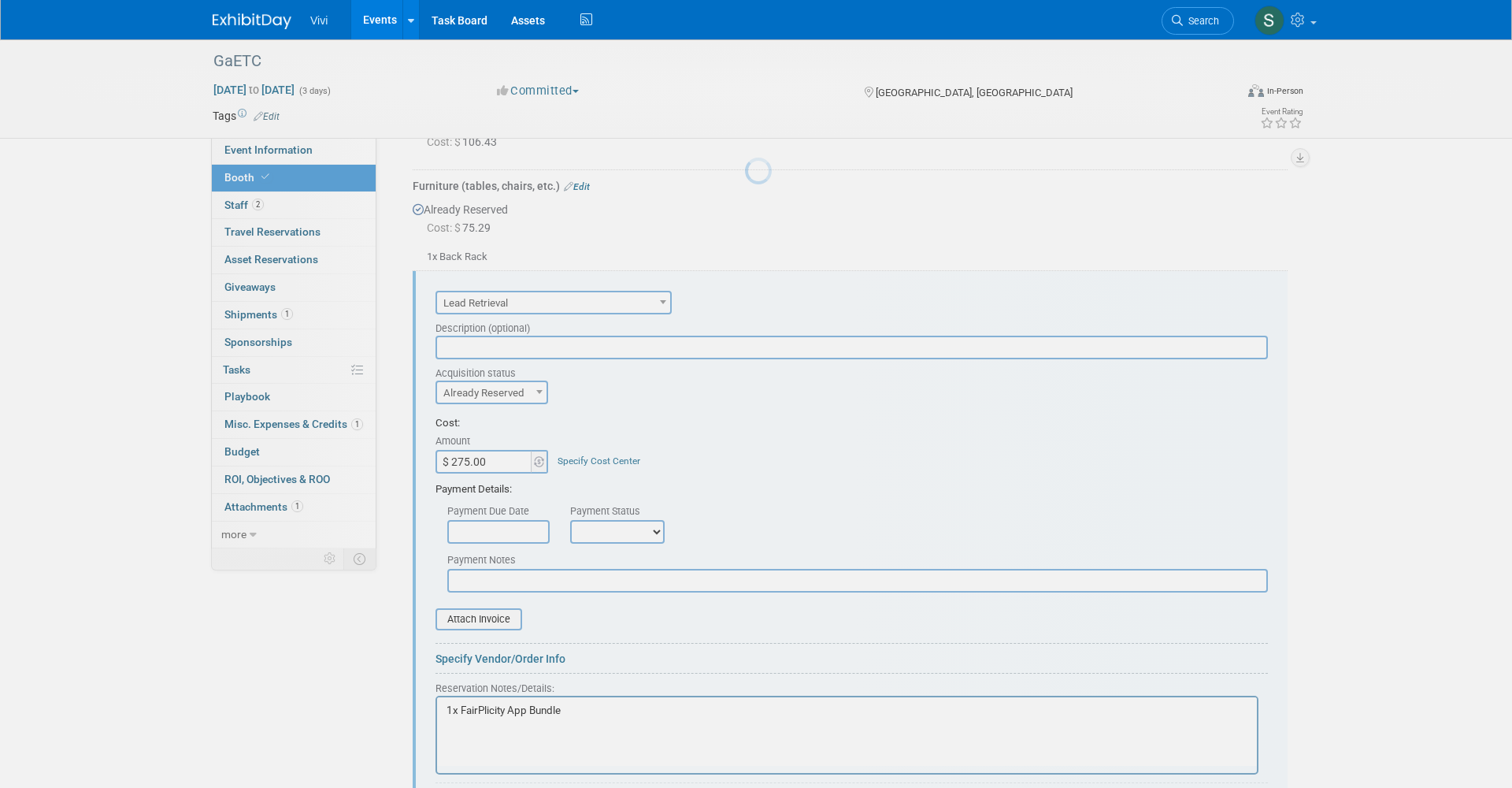
scroll to position [629, 0]
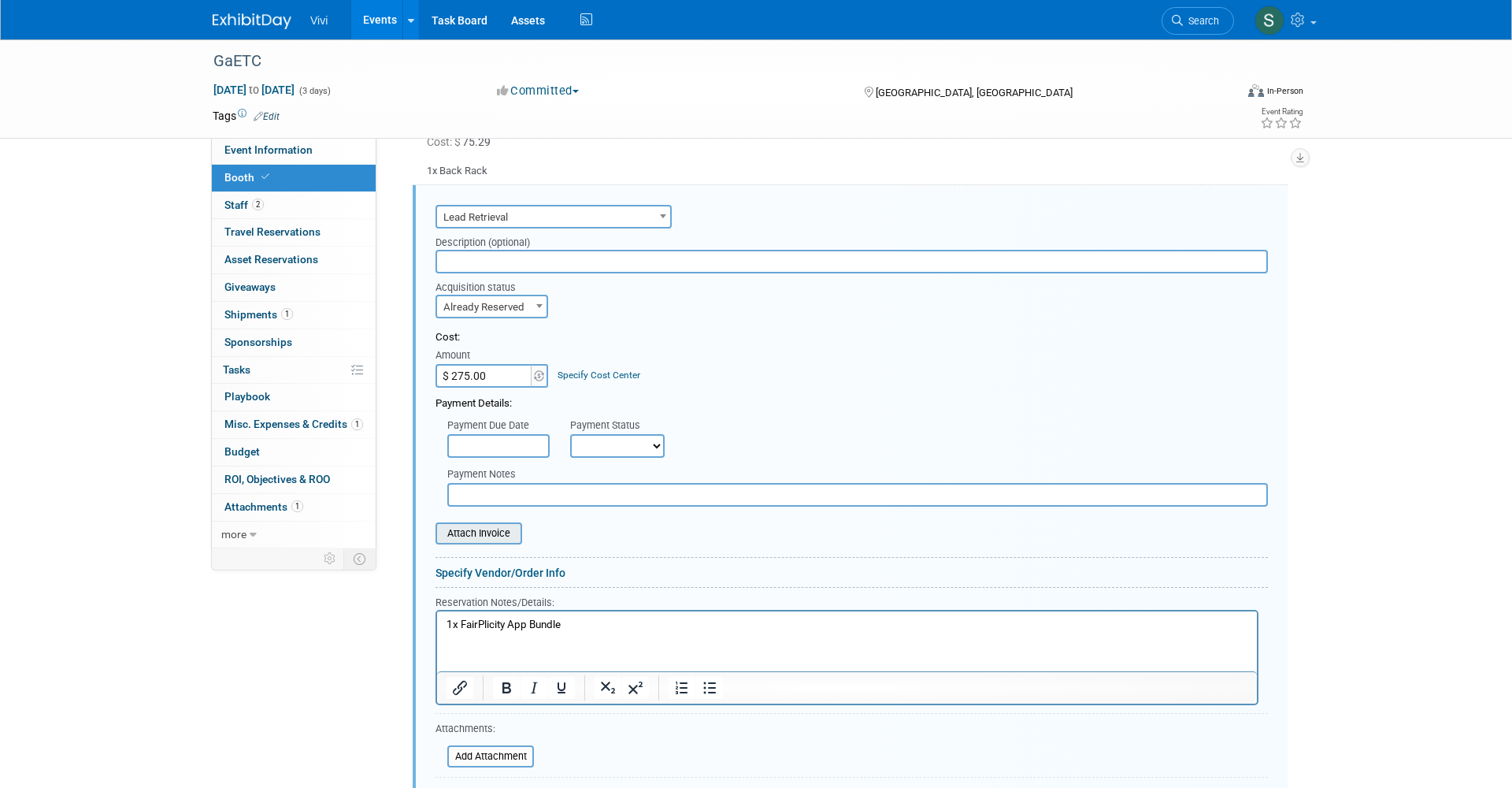
click at [469, 523] on input "file" at bounding box center [427, 533] width 187 height 19
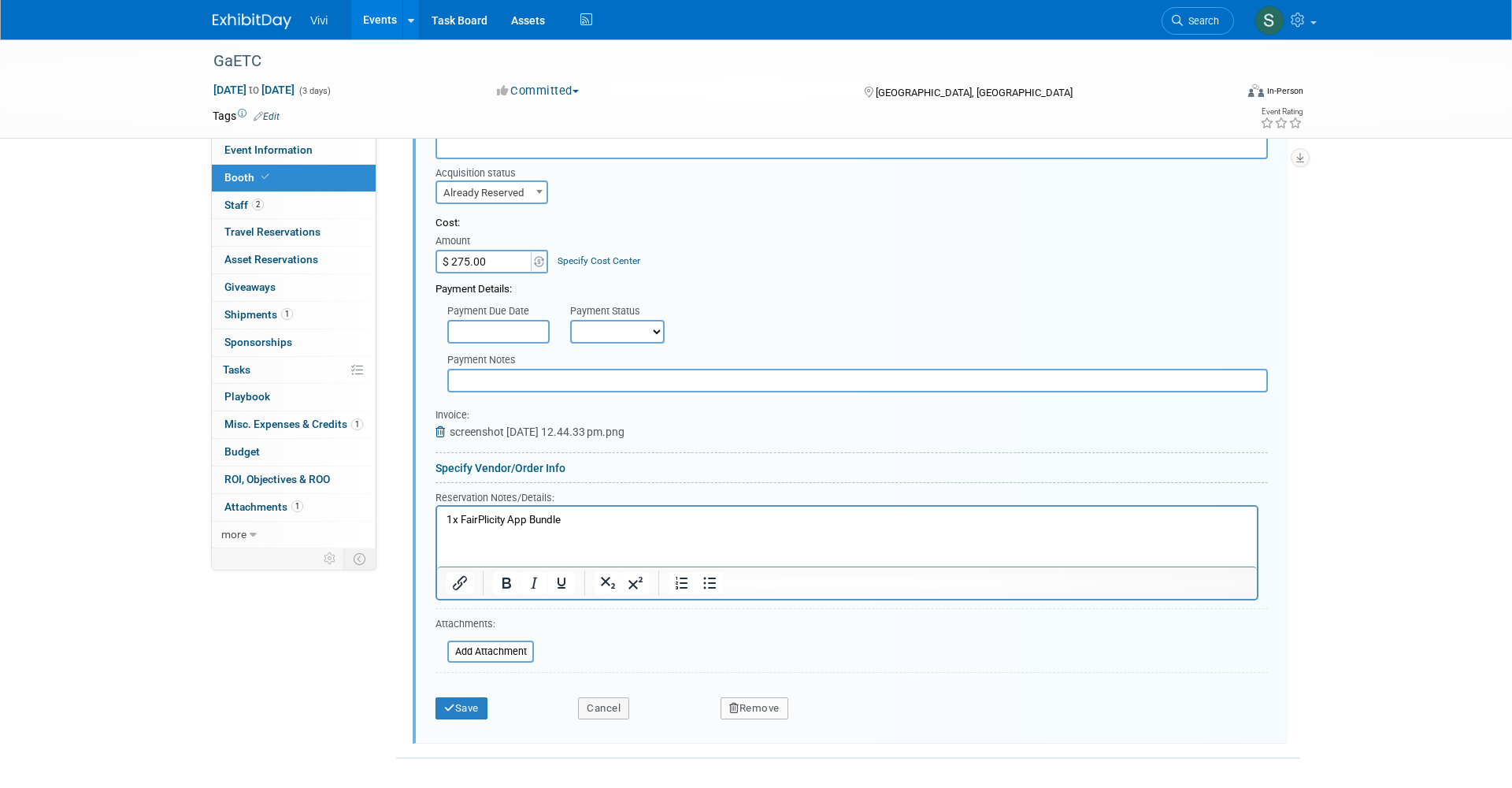
scroll to position [741, 0]
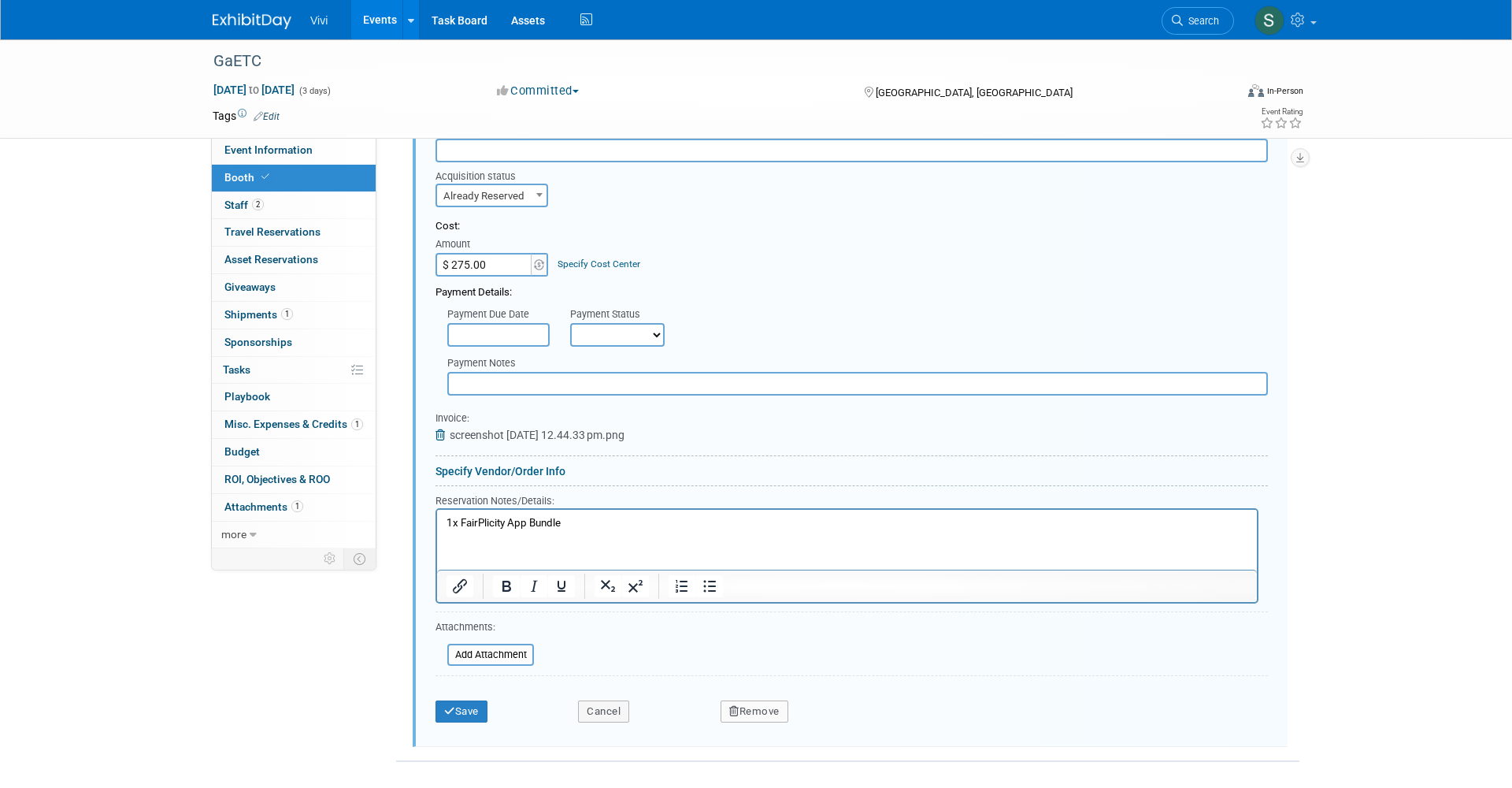
click at [538, 428] on span "screenshot 2025-09-24 at 12.44.33 pm.png" at bounding box center [536, 434] width 175 height 12
click at [466, 700] on button "Save" at bounding box center [461, 711] width 52 height 22
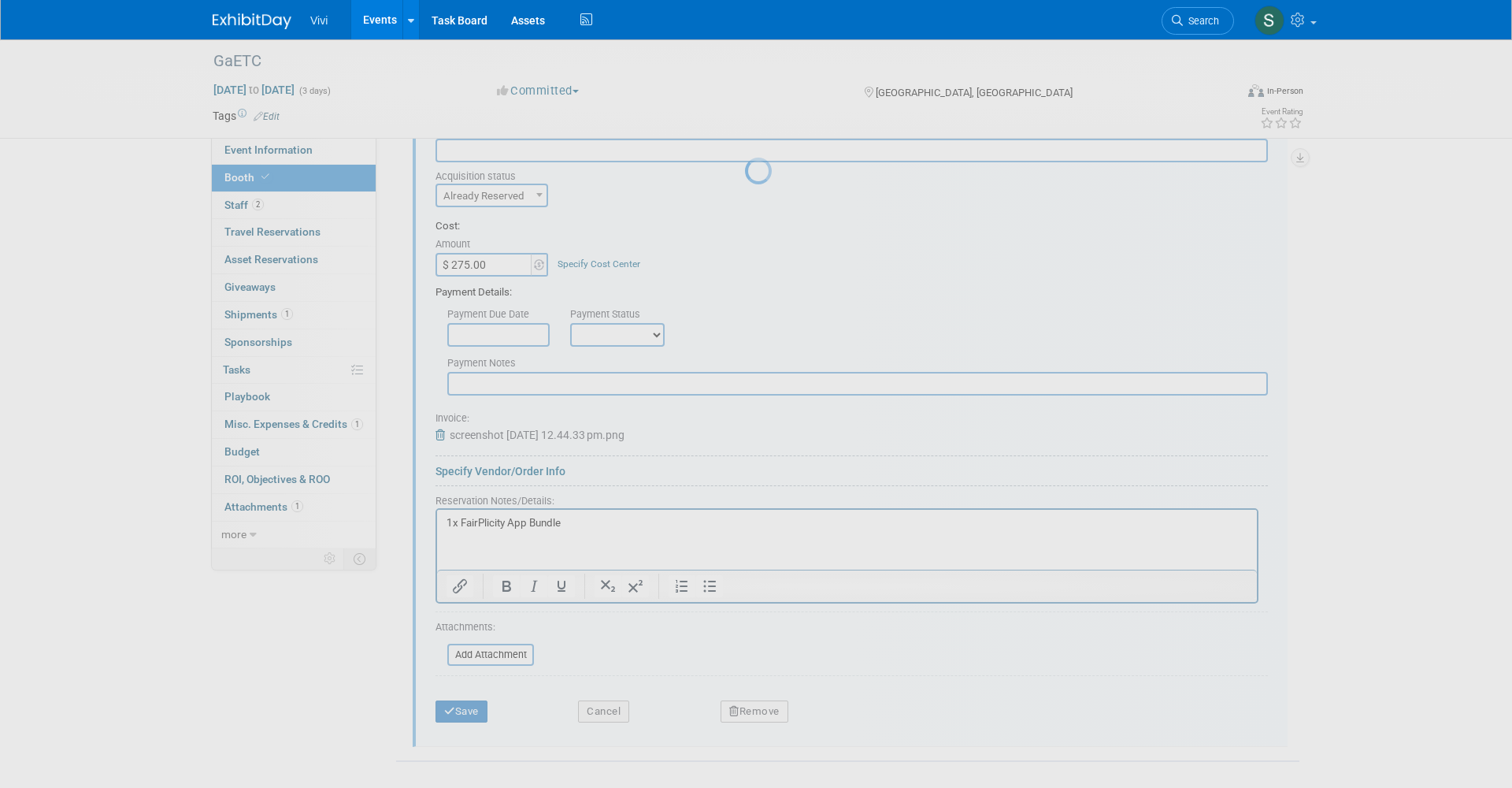
scroll to position [305, 0]
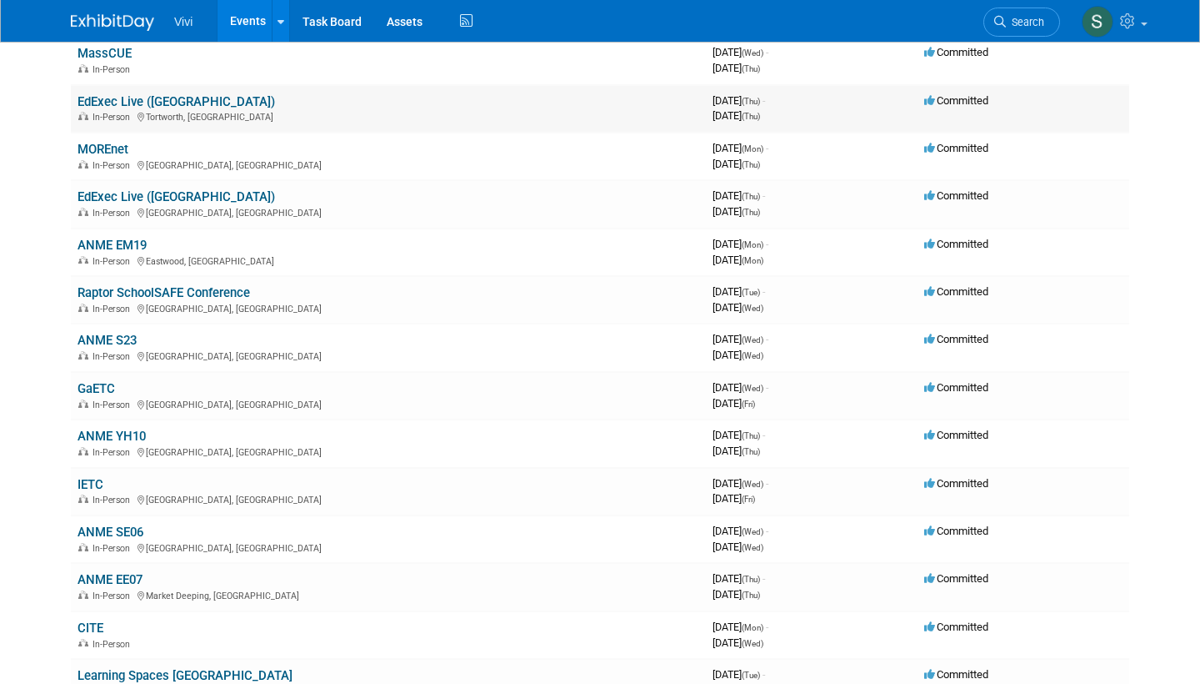
scroll to position [191, 0]
click at [88, 382] on link "GaETC" at bounding box center [97, 389] width 38 height 15
